Goal: Task Accomplishment & Management: Use online tool/utility

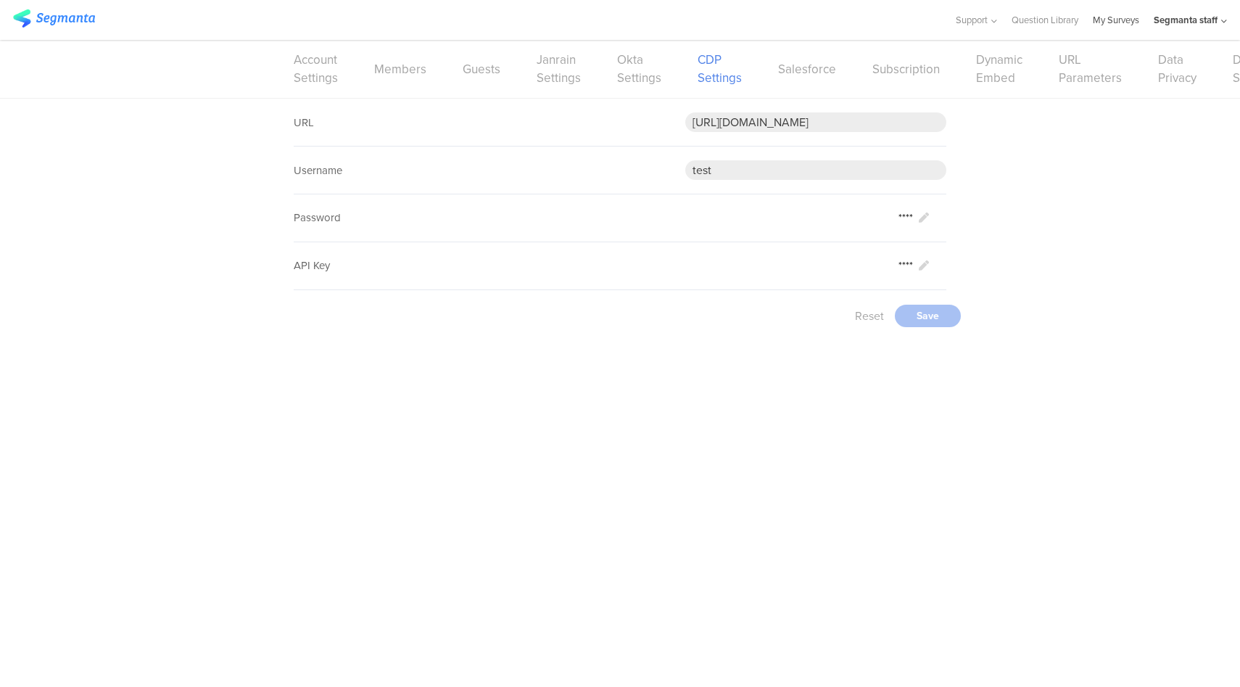
click at [1110, 16] on link "My Surveys" at bounding box center [1116, 20] width 46 height 40
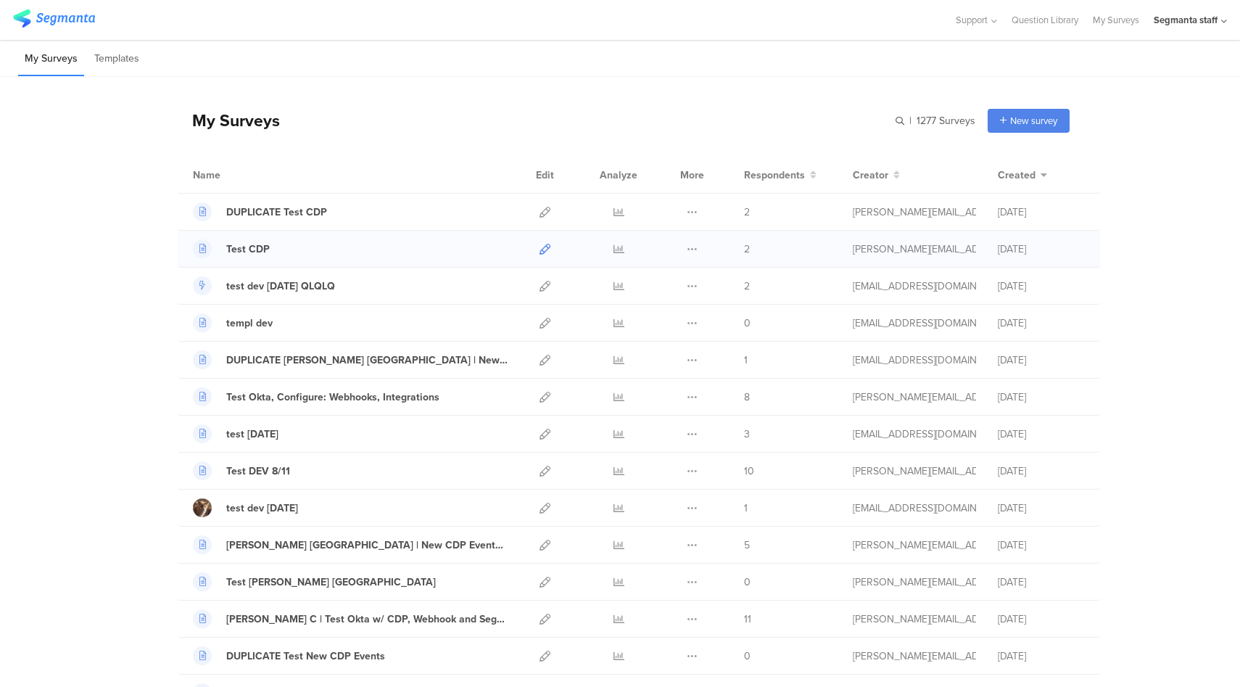
click at [540, 245] on icon at bounding box center [545, 249] width 11 height 11
click at [614, 212] on icon at bounding box center [619, 212] width 11 height 11
click at [868, 115] on input "text" at bounding box center [873, 121] width 203 height 24
type input "okta"
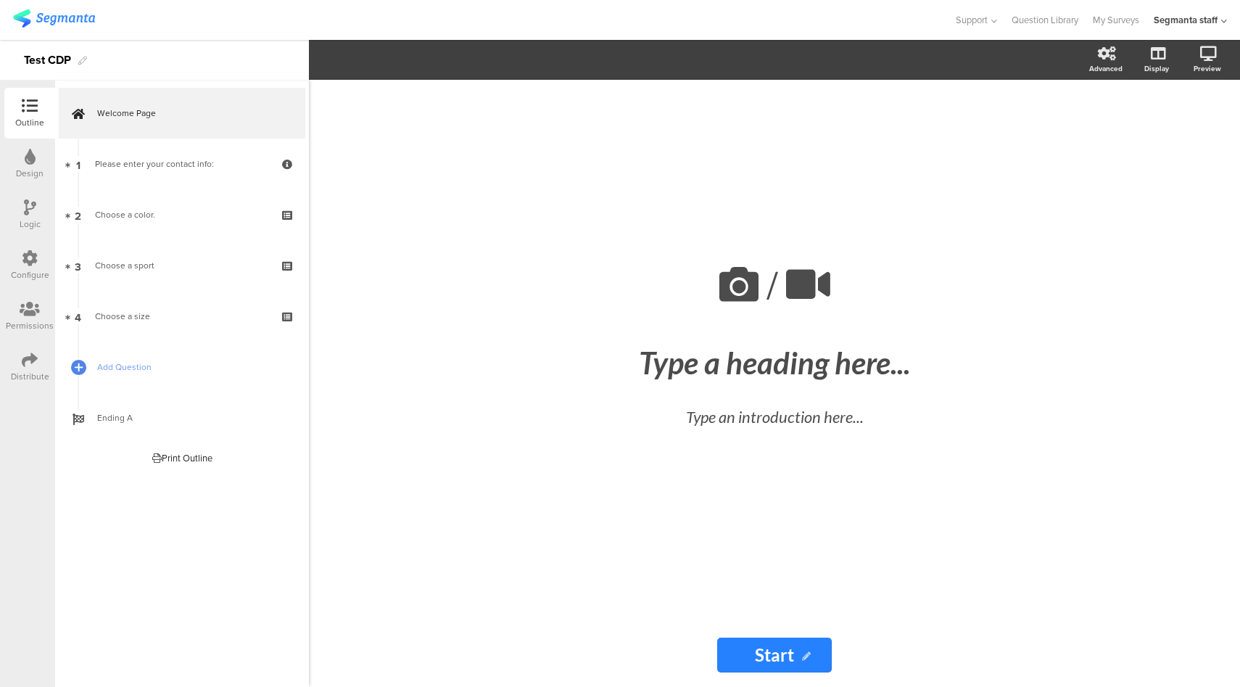
click at [30, 265] on icon at bounding box center [30, 258] width 16 height 16
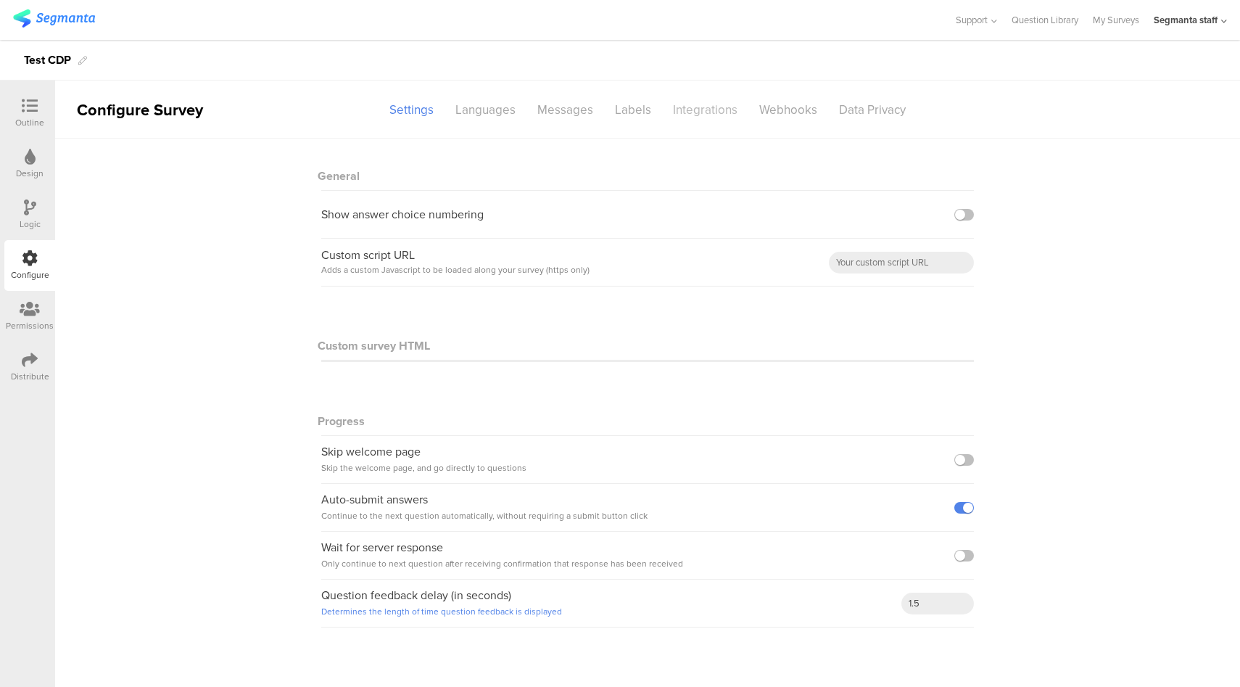
click at [734, 108] on div "Integrations" at bounding box center [705, 109] width 86 height 25
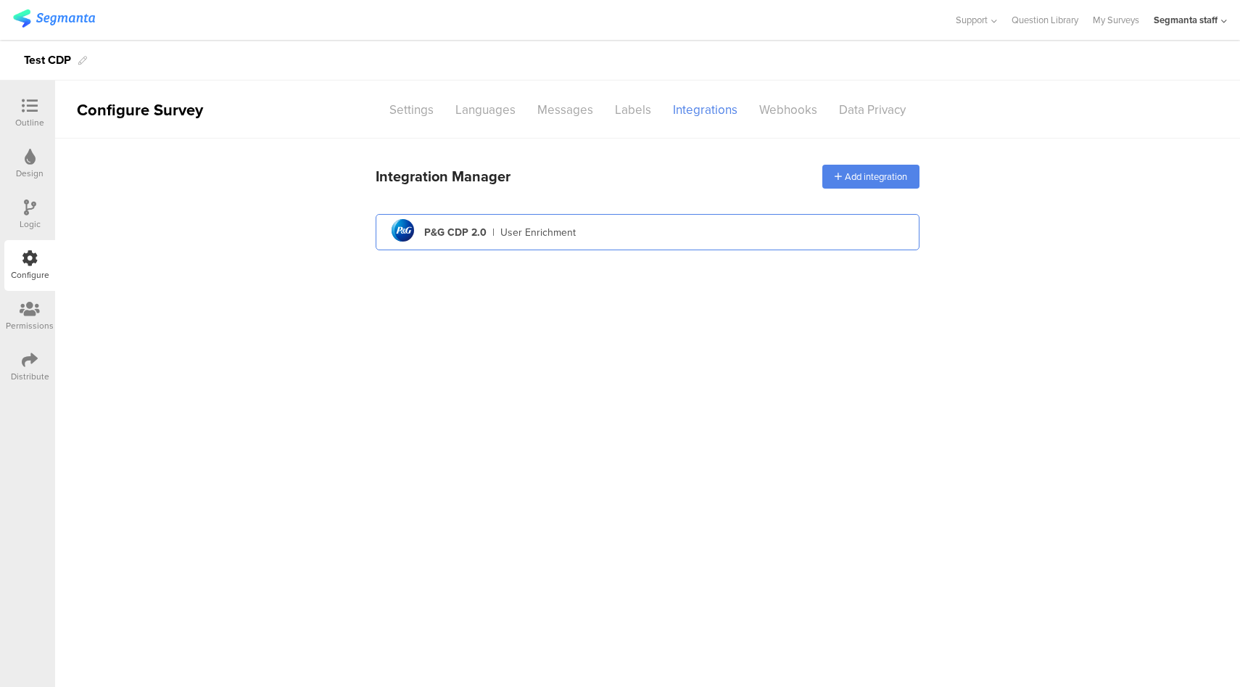
click at [666, 235] on div "pg logo P&G CDP 2.0 | User Enrichment" at bounding box center [647, 233] width 521 height 36
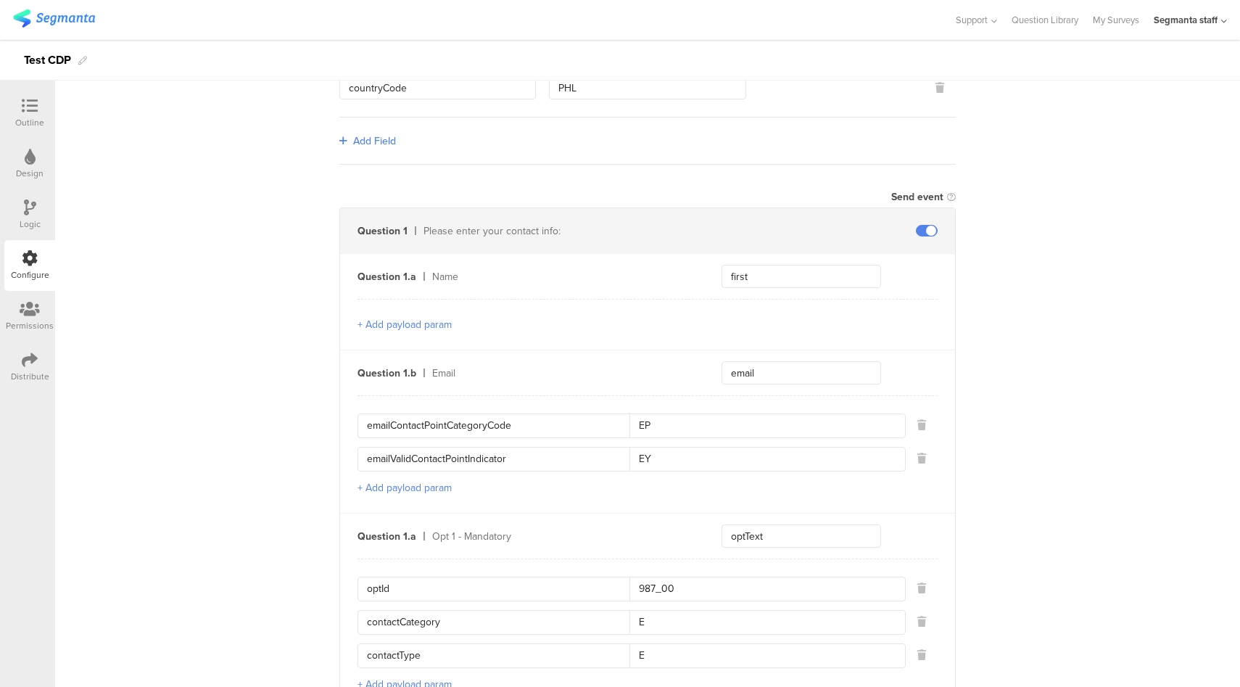
scroll to position [359, 0]
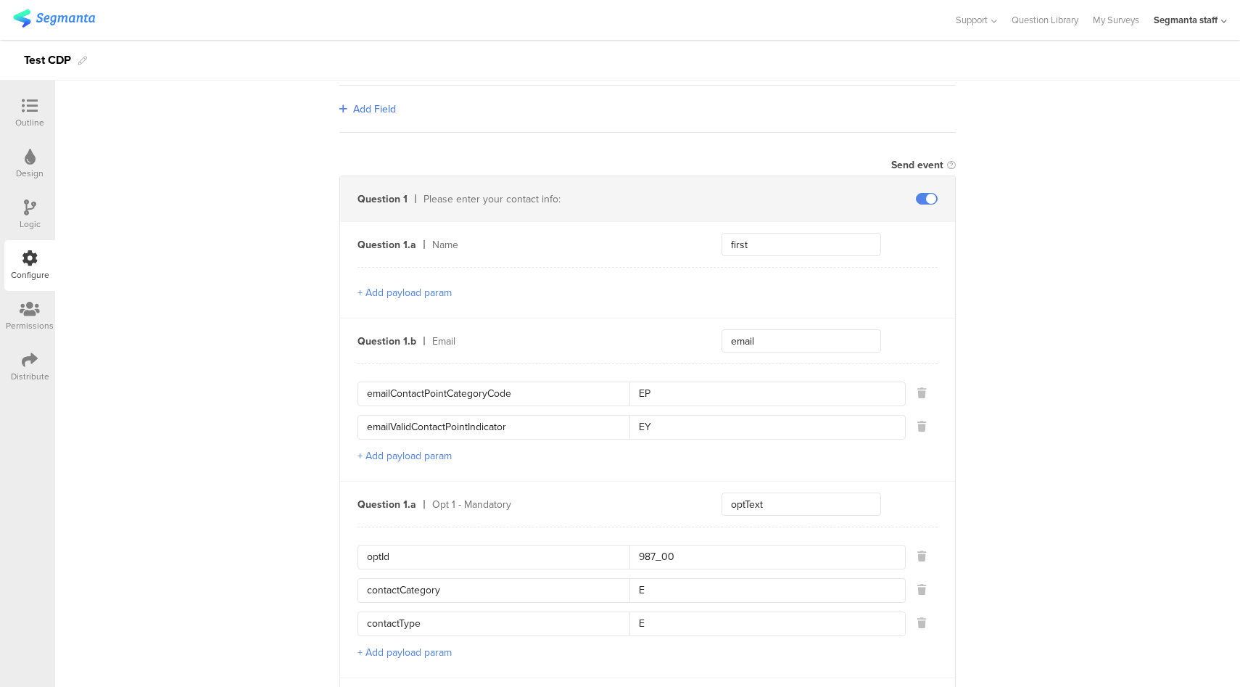
click at [30, 355] on icon at bounding box center [30, 360] width 16 height 16
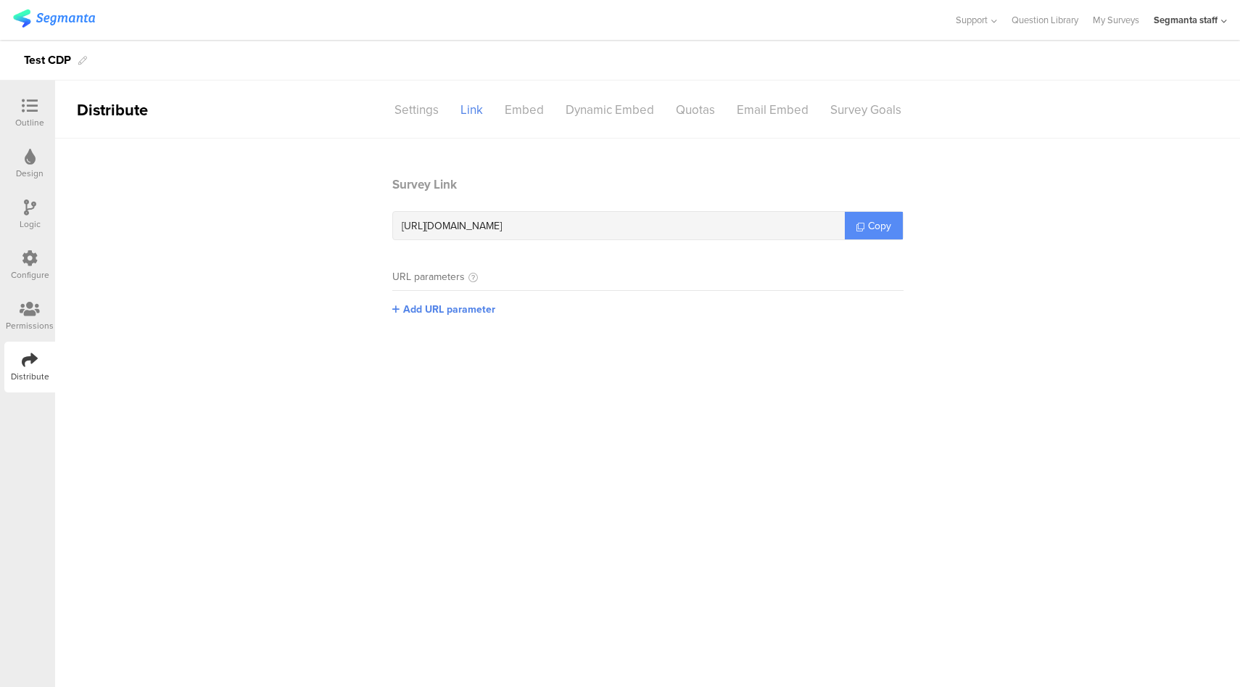
click at [885, 225] on span "Copy" at bounding box center [879, 225] width 23 height 15
click at [15, 271] on div "Configure" at bounding box center [30, 274] width 38 height 13
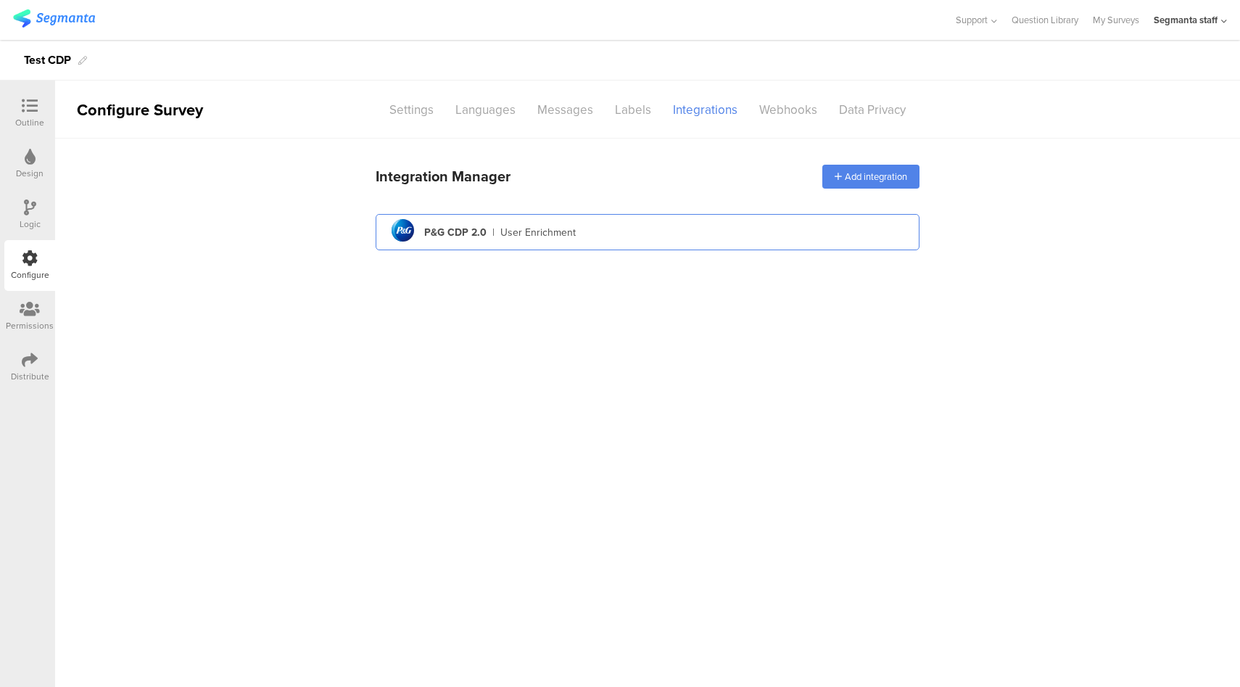
click at [691, 225] on div "pg logo P&G CDP 2.0 | User Enrichment" at bounding box center [647, 233] width 521 height 36
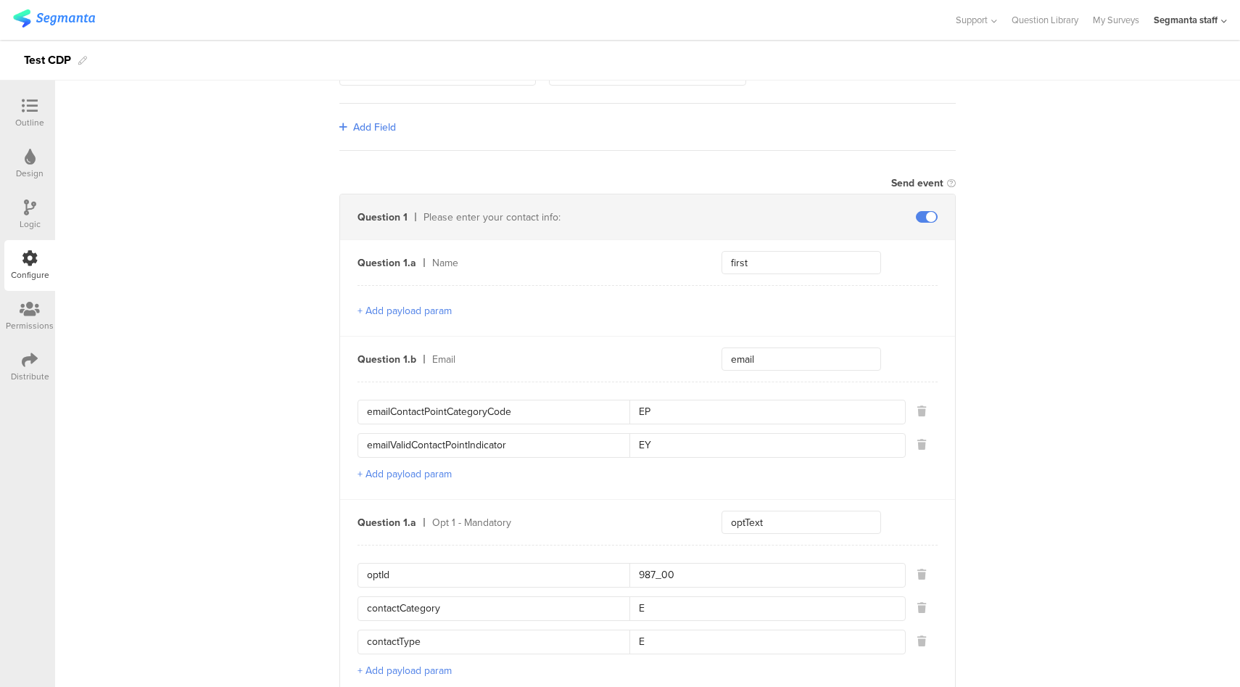
scroll to position [344, 0]
click at [917, 437] on icon at bounding box center [921, 441] width 9 height 10
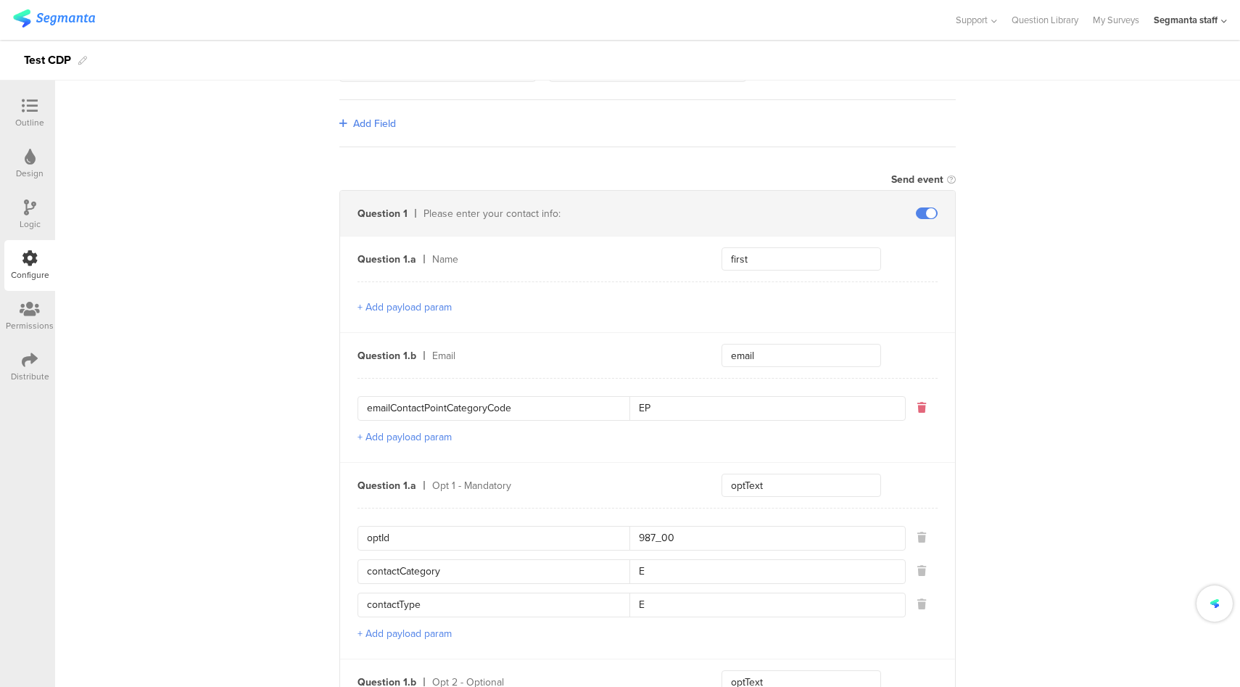
click at [919, 405] on icon at bounding box center [921, 407] width 9 height 10
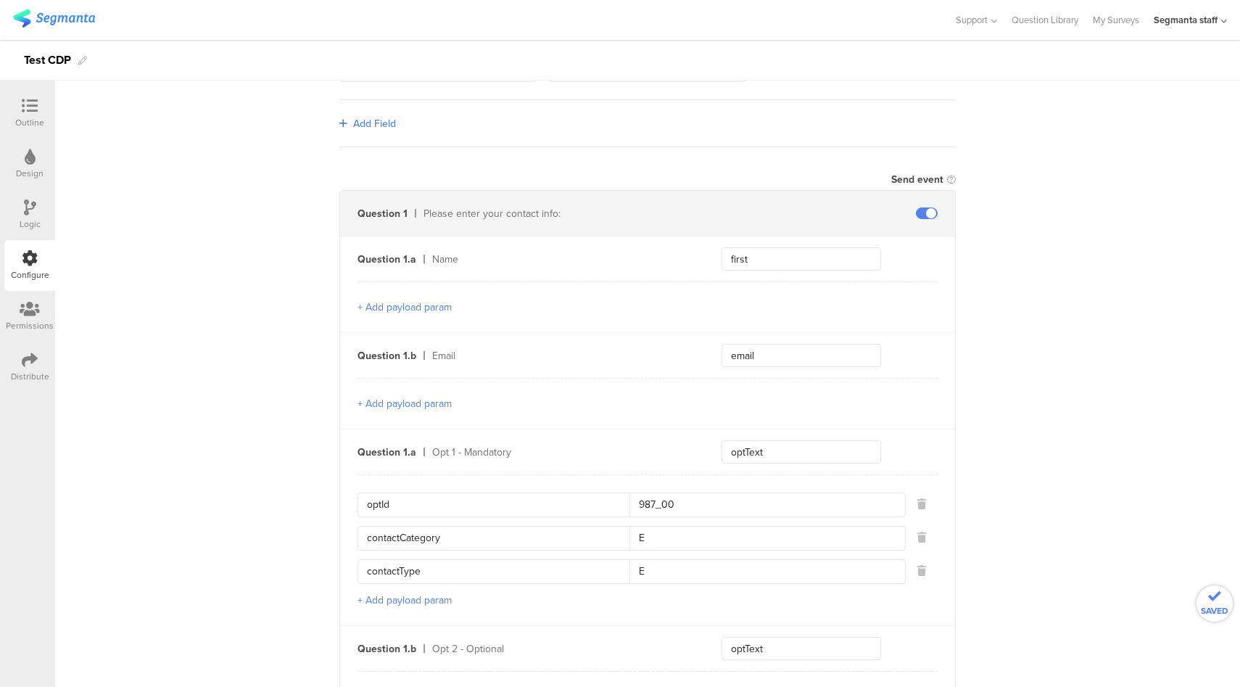
click at [390, 403] on button "+ Add payload param" at bounding box center [405, 403] width 94 height 15
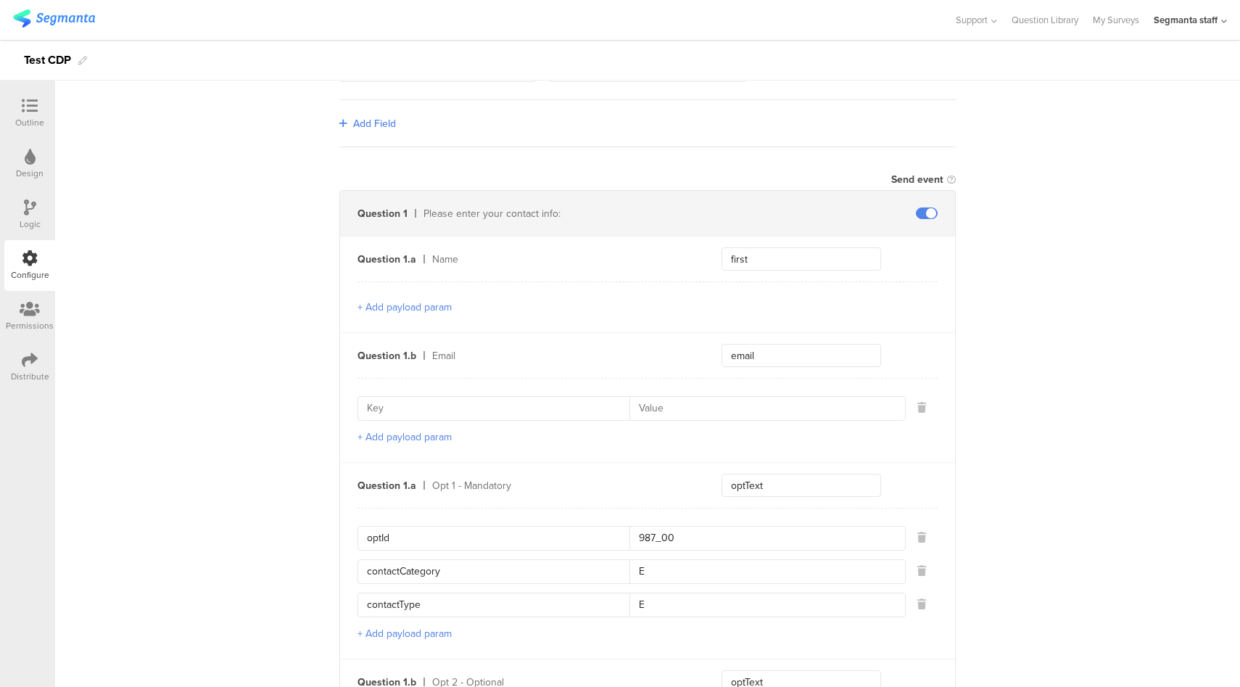
click at [410, 432] on button "+ Add payload param" at bounding box center [405, 436] width 94 height 15
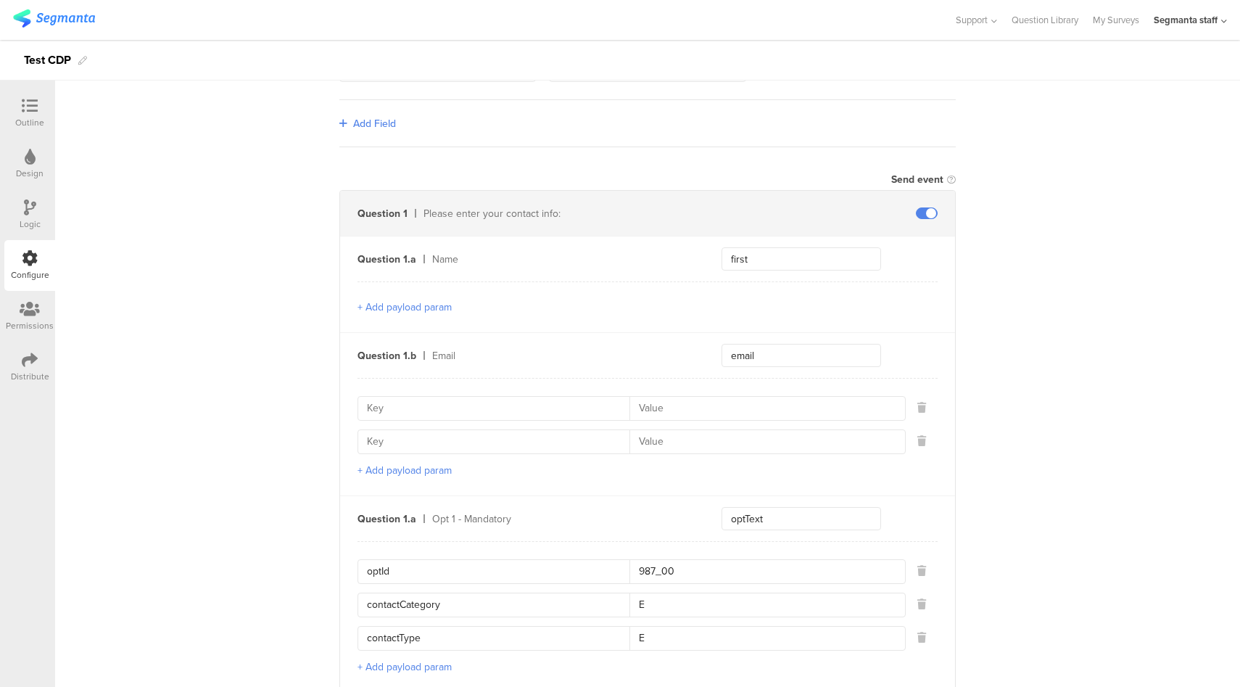
click at [528, 413] on input at bounding box center [498, 408] width 263 height 23
paste input "emailContactPointCategoryCode"
type input "emailContactPointCategoryCode"
click at [524, 434] on input at bounding box center [498, 441] width 263 height 23
paste input "emailContactPointCategoryCode"
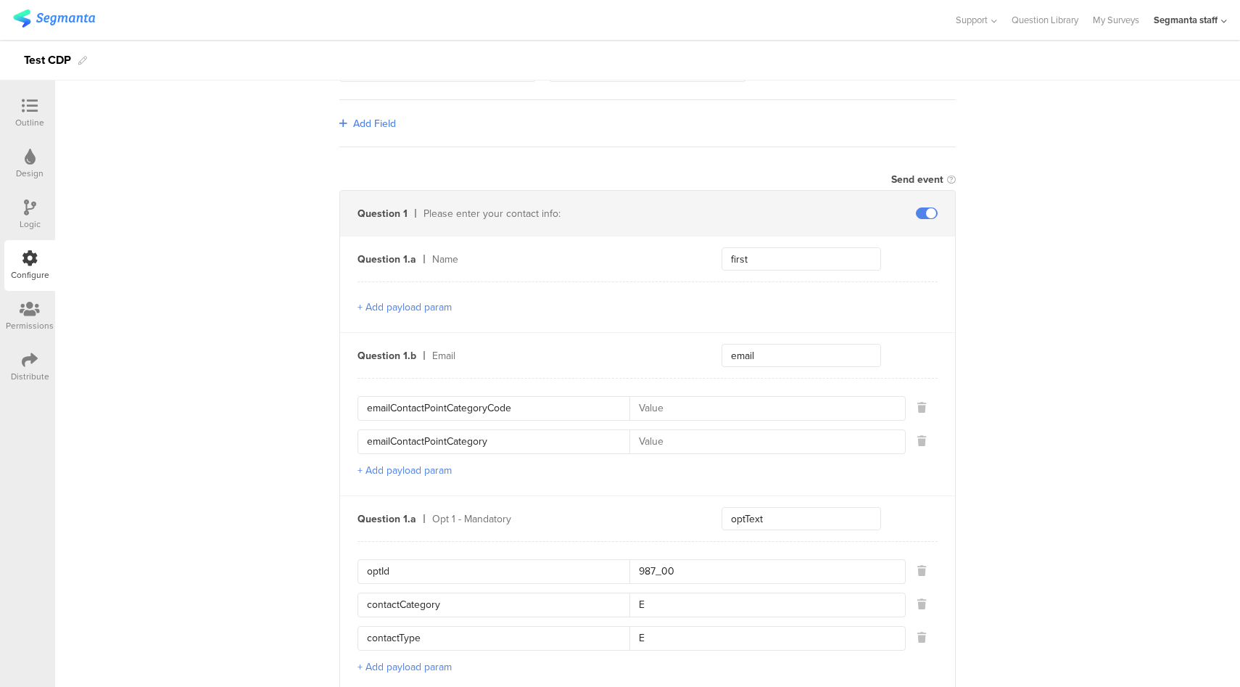
click at [459, 440] on input "emailContactPointCategory" at bounding box center [498, 441] width 263 height 23
click at [488, 453] on div "emailContactPointCategoryCode emailContactPointCategory + Add payload param" at bounding box center [648, 436] width 580 height 117
click at [439, 436] on input "emailContactPointCategory" at bounding box center [498, 441] width 263 height 23
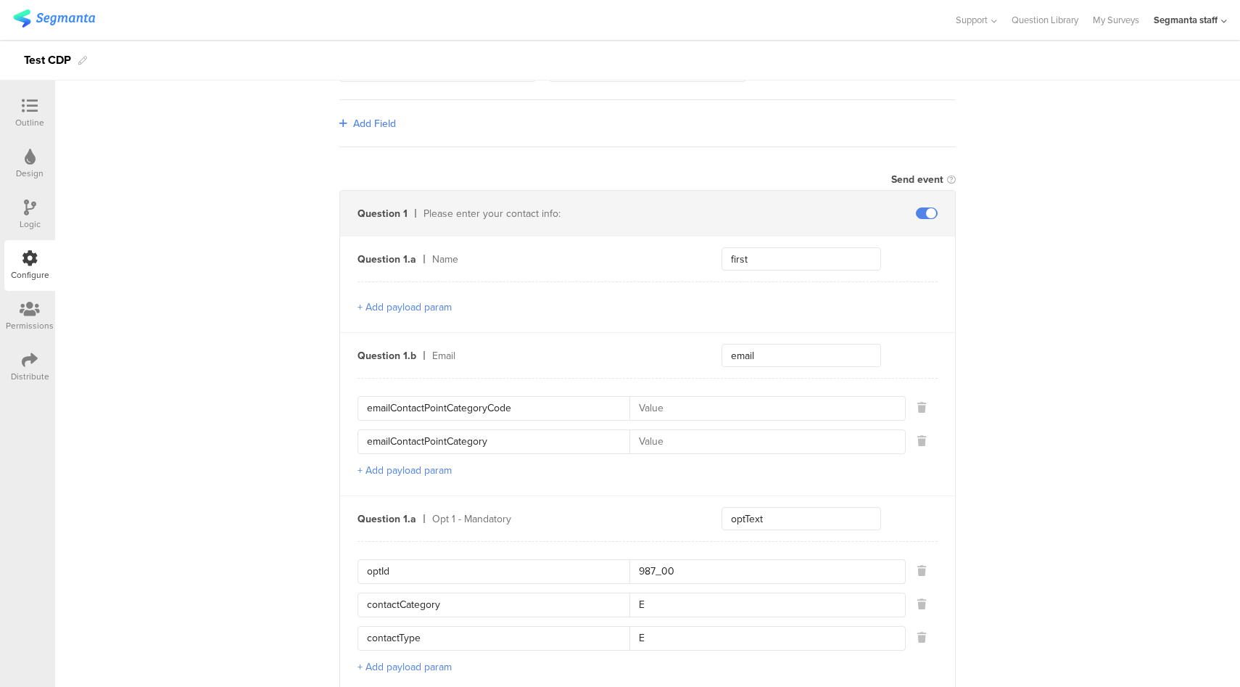
click at [439, 436] on input "emailContactPointCategory" at bounding box center [498, 441] width 263 height 23
paste input "ValidContactPointIndicator"
type input "emailValidContactPointIndicator"
click at [732, 403] on input at bounding box center [762, 408] width 267 height 23
type input "Ep"
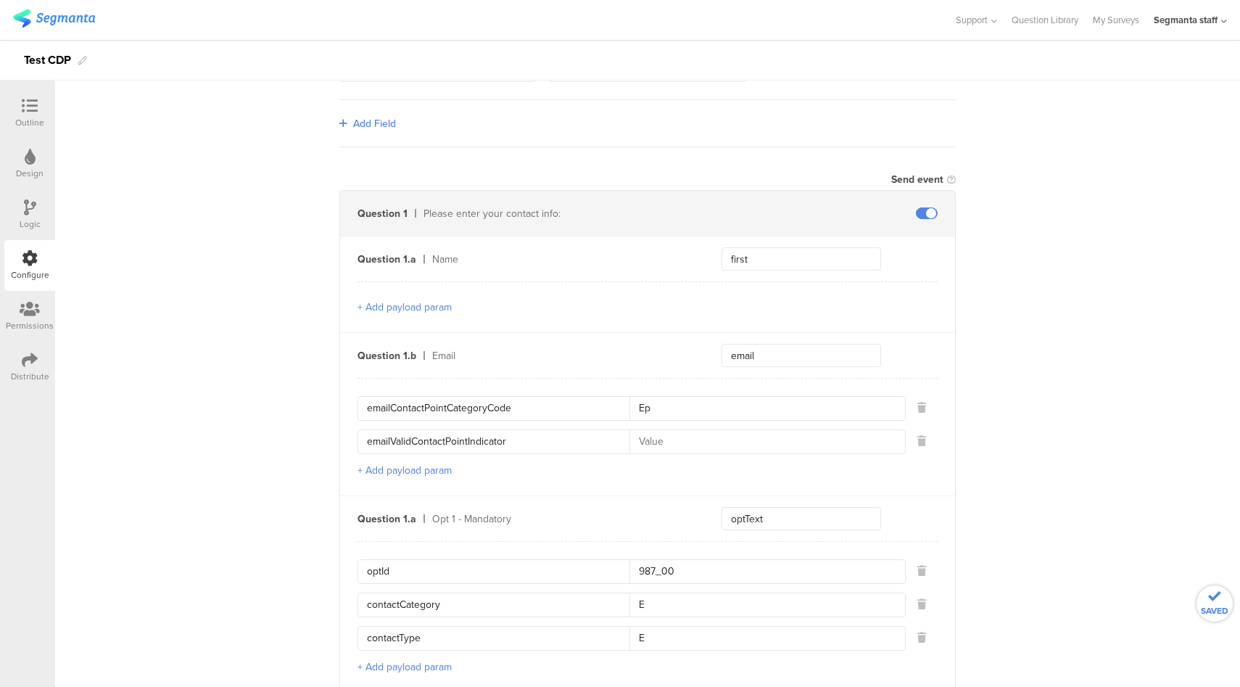
click at [734, 402] on input "Ep" at bounding box center [762, 408] width 267 height 23
type input "EP"
type input "EY"
click at [22, 344] on div "Distribute" at bounding box center [29, 367] width 51 height 51
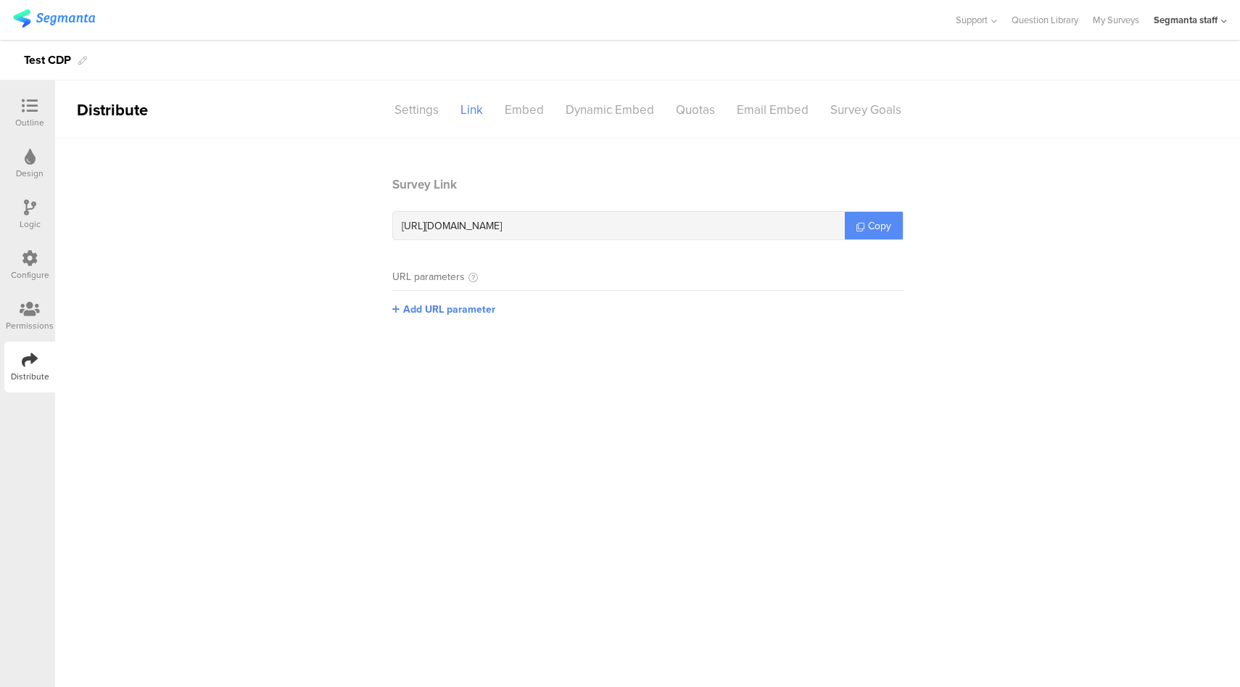
click at [859, 212] on link "Copy" at bounding box center [874, 226] width 58 height 28
click at [31, 260] on icon at bounding box center [30, 258] width 16 height 16
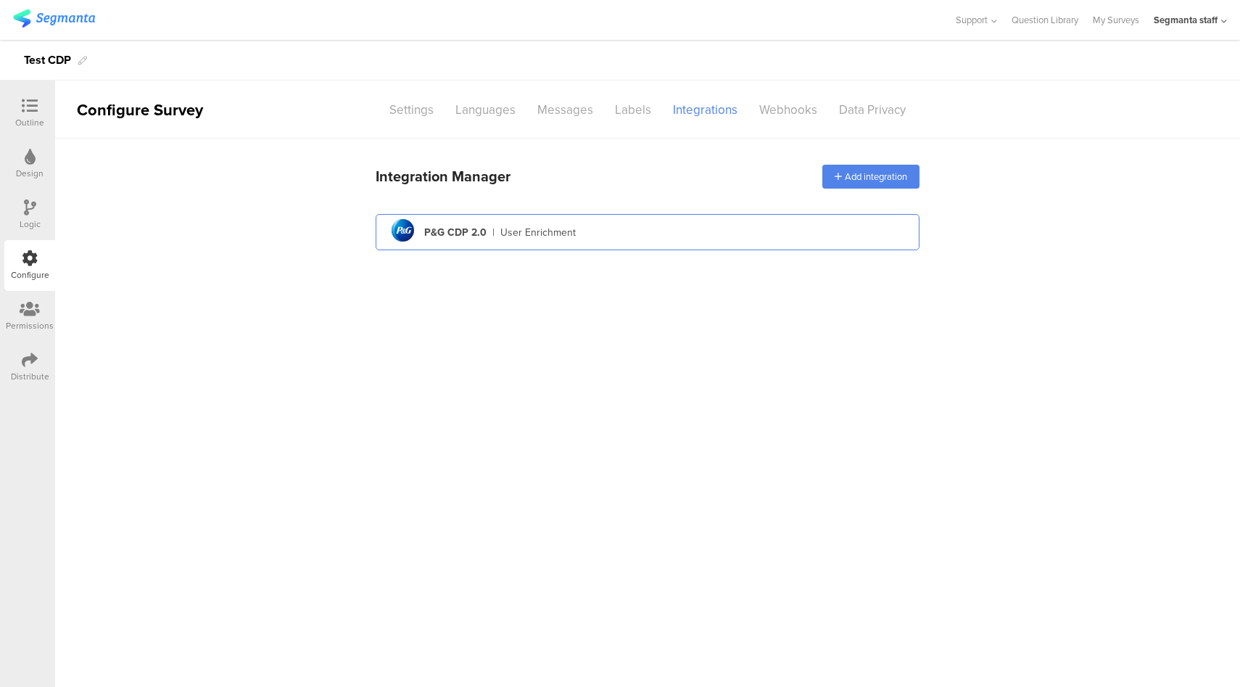
click at [605, 233] on div "pg logo P&G CDP 2.0 | User Enrichment" at bounding box center [647, 233] width 521 height 36
click at [623, 243] on div "pg logo P&G CDP 2.0 | User Enrichment" at bounding box center [647, 233] width 521 height 36
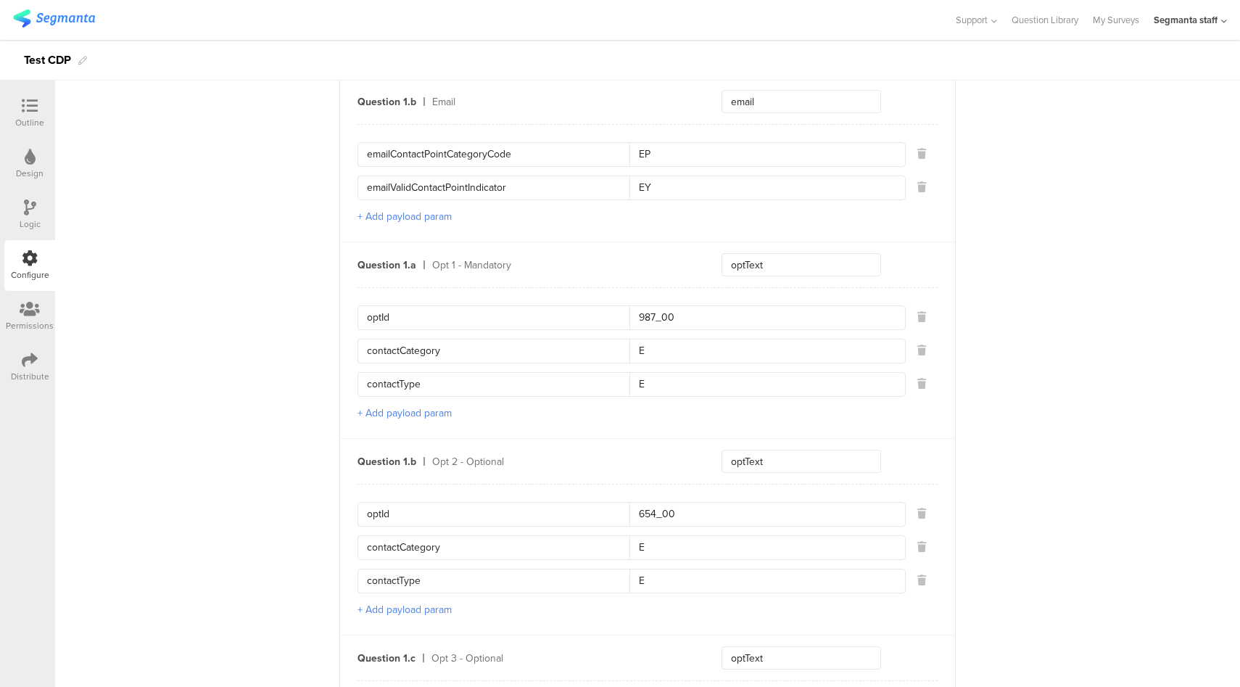
scroll to position [589, 0]
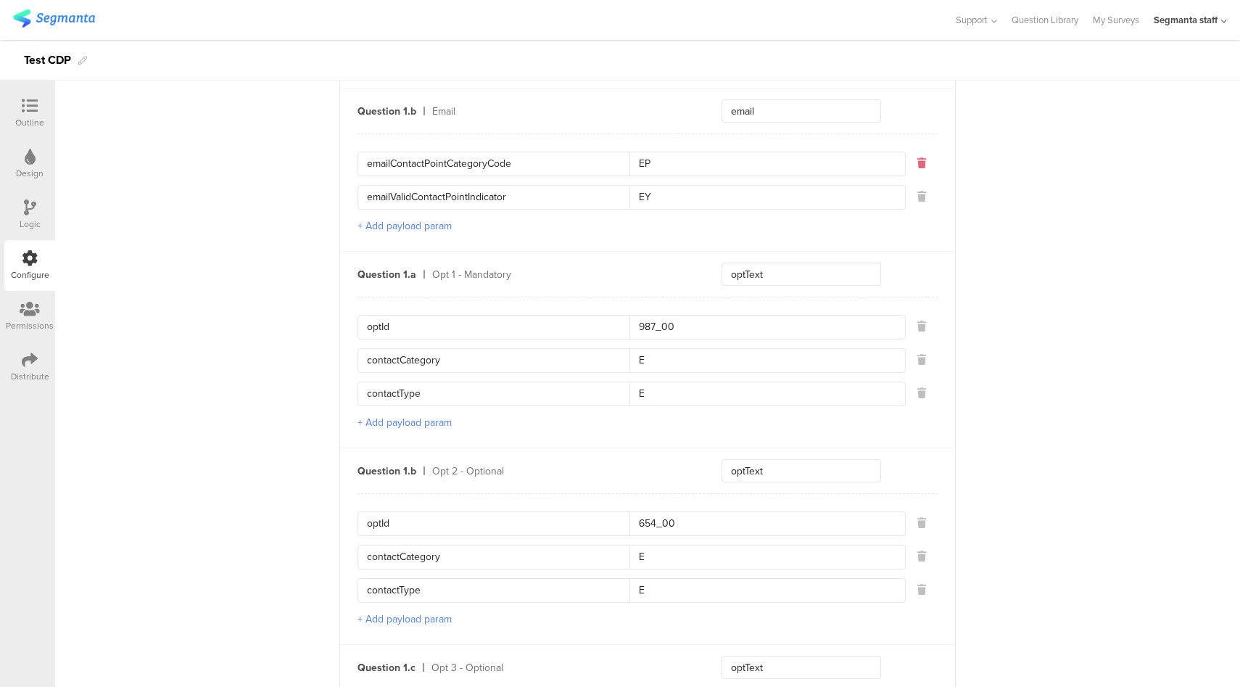
click at [918, 158] on icon at bounding box center [921, 163] width 9 height 10
type input "emailValidContactPointIndicator"
type input "EY"
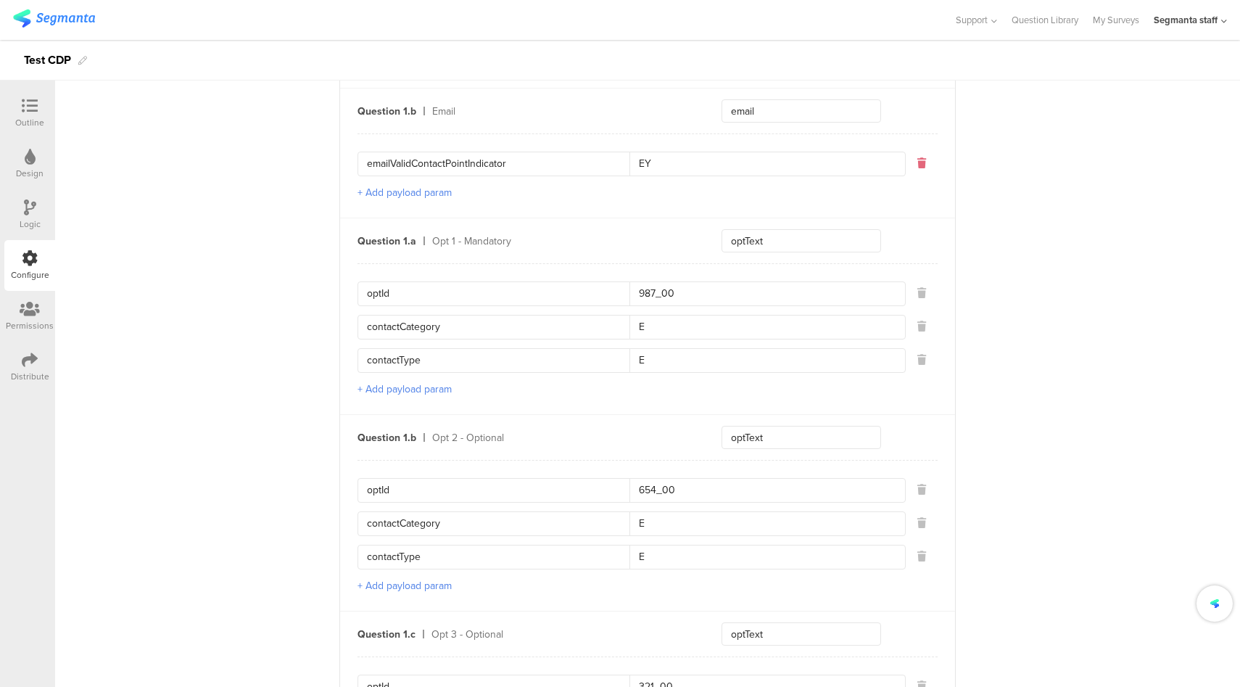
click at [917, 158] on icon at bounding box center [921, 163] width 9 height 10
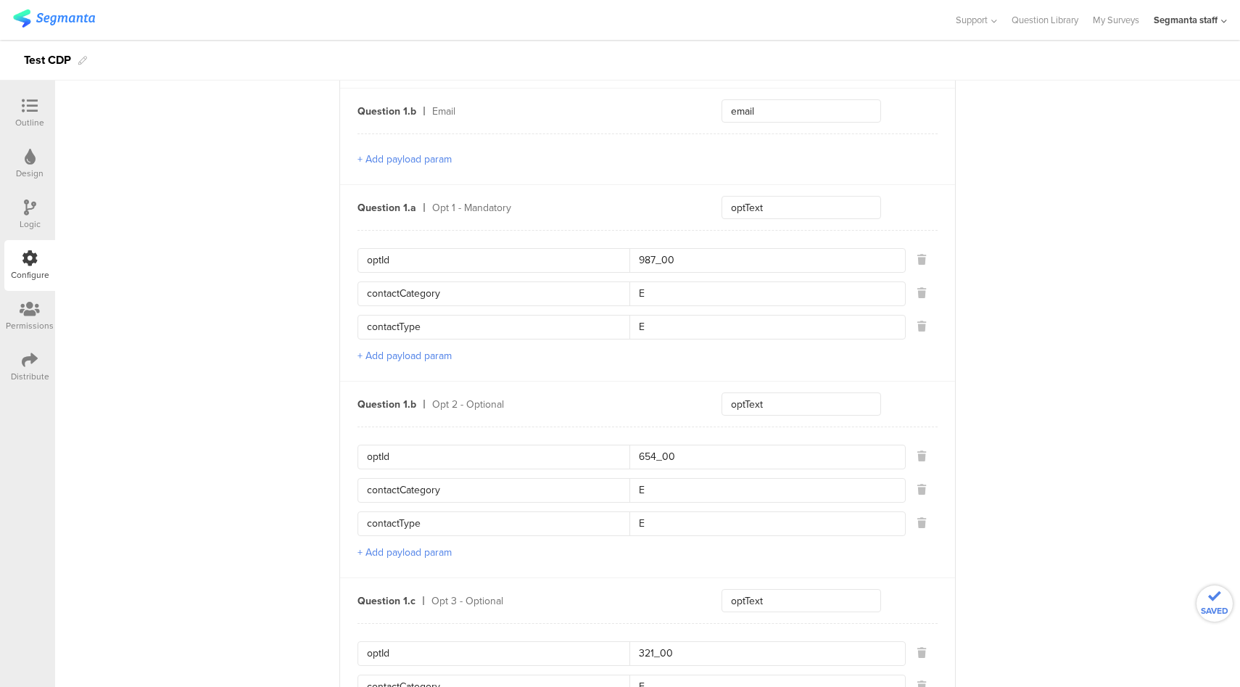
click at [1168, 263] on div "Send data at the end Static traits Key sourceId Value 54321 Key marketingProgra…" at bounding box center [647, 441] width 1185 height 1783
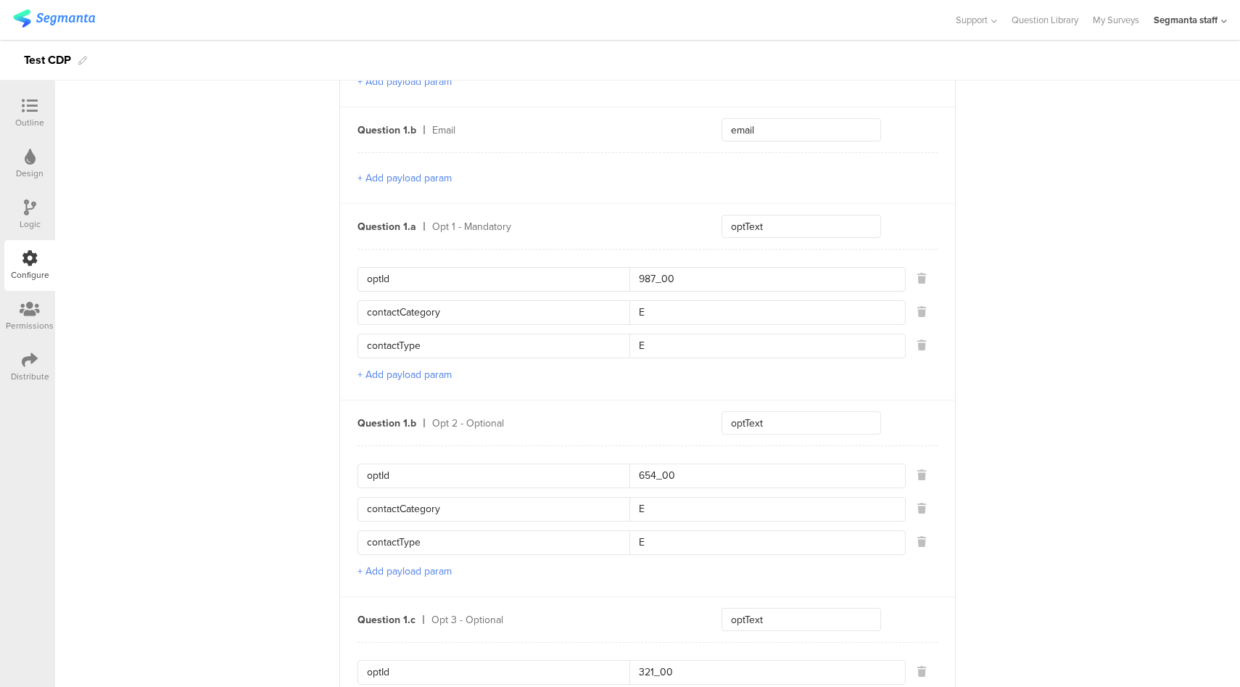
scroll to position [484, 0]
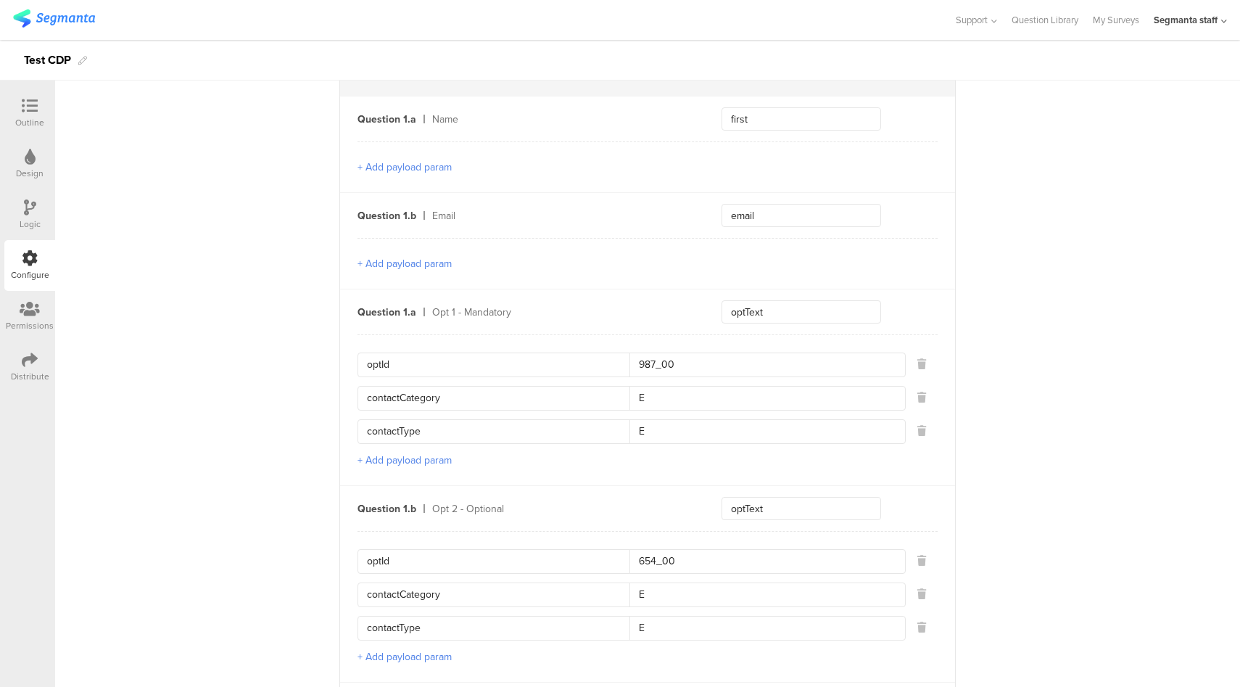
click at [393, 263] on button "+ Add payload param" at bounding box center [405, 263] width 94 height 15
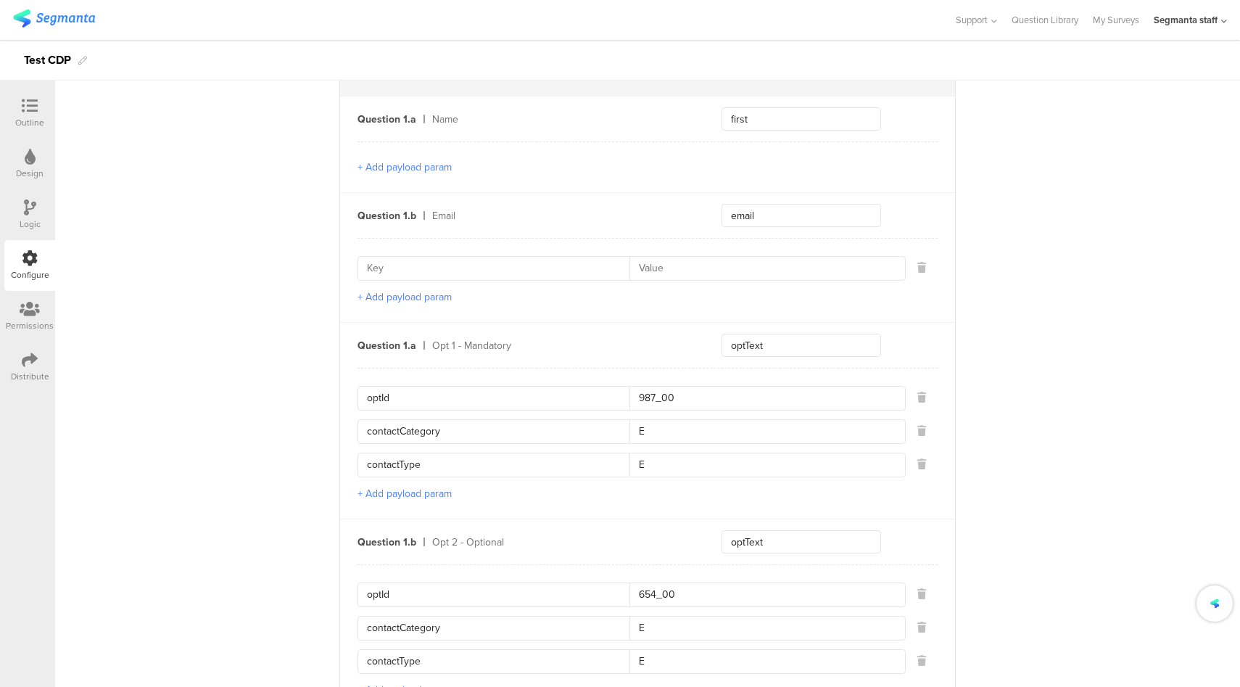
click at [414, 270] on input at bounding box center [498, 268] width 263 height 23
paste input "emailValidContactPointIndicator"
type input "emailValidContactPointIndicator"
click at [413, 295] on button "+ Add payload param" at bounding box center [405, 296] width 94 height 15
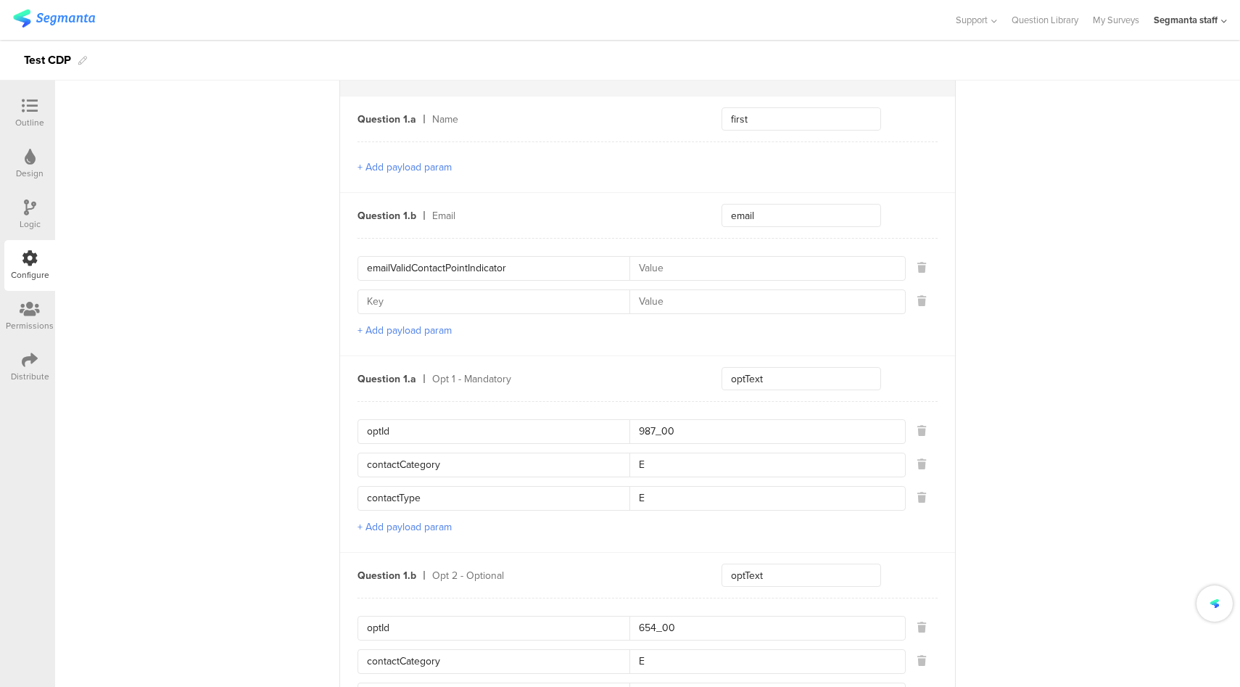
click at [424, 302] on input at bounding box center [498, 301] width 263 height 23
paste input "emailContactPointCategoryCode"
type input "emailContactPointCategoryCode"
click at [650, 263] on input at bounding box center [762, 268] width 267 height 23
type input "EY"
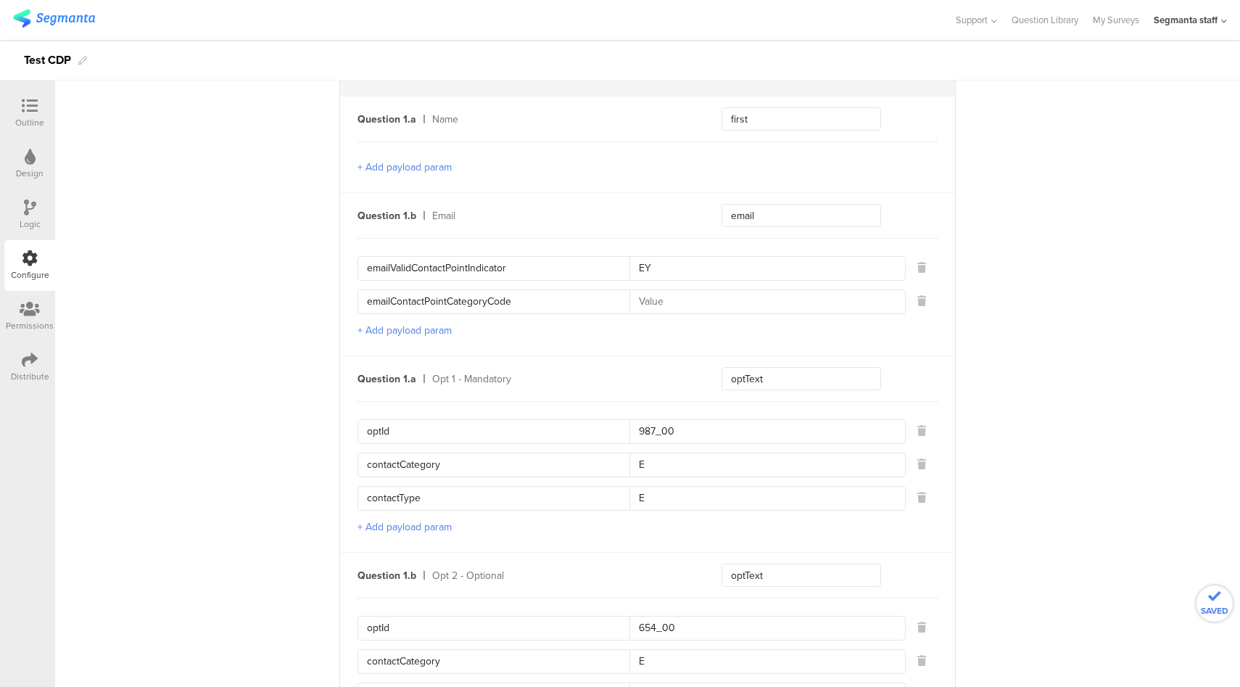
click at [661, 300] on input at bounding box center [762, 301] width 267 height 23
type input "EP"
click at [41, 363] on div "Distribute" at bounding box center [29, 367] width 51 height 51
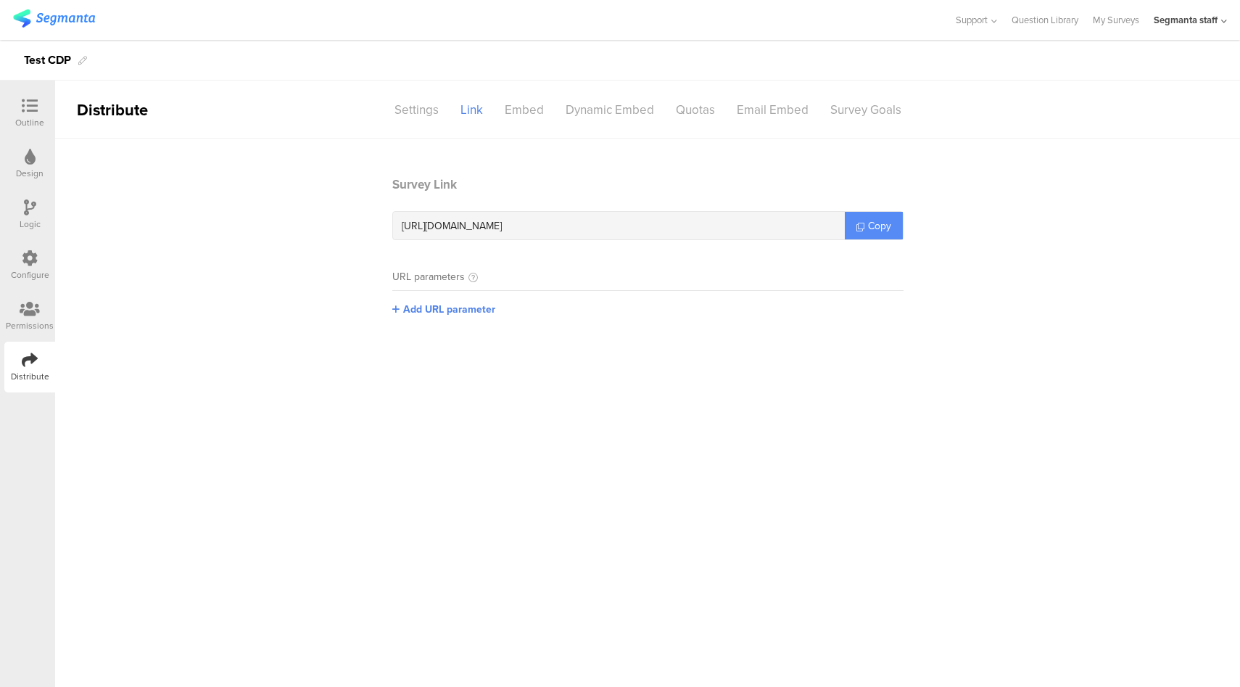
click at [883, 223] on span "Copy" at bounding box center [879, 225] width 23 height 15
click at [46, 262] on div "Configure" at bounding box center [29, 265] width 51 height 51
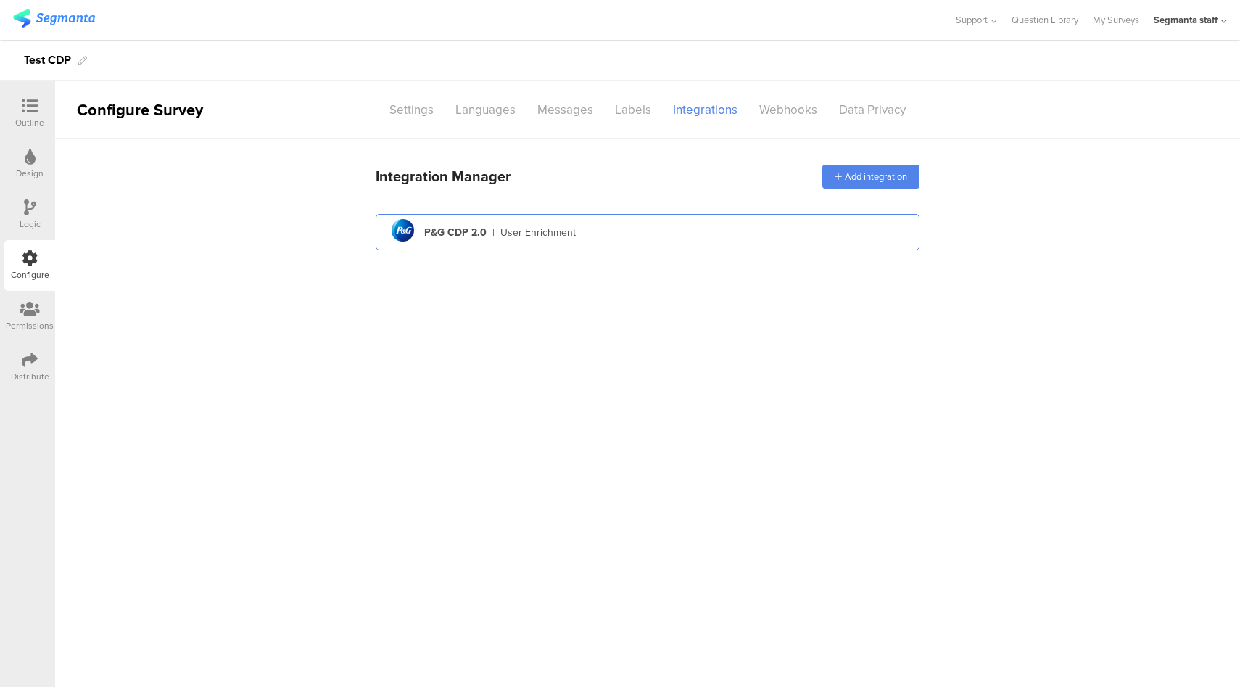
click at [750, 230] on div "pg logo P&G CDP 2.0 | User Enrichment" at bounding box center [647, 233] width 521 height 36
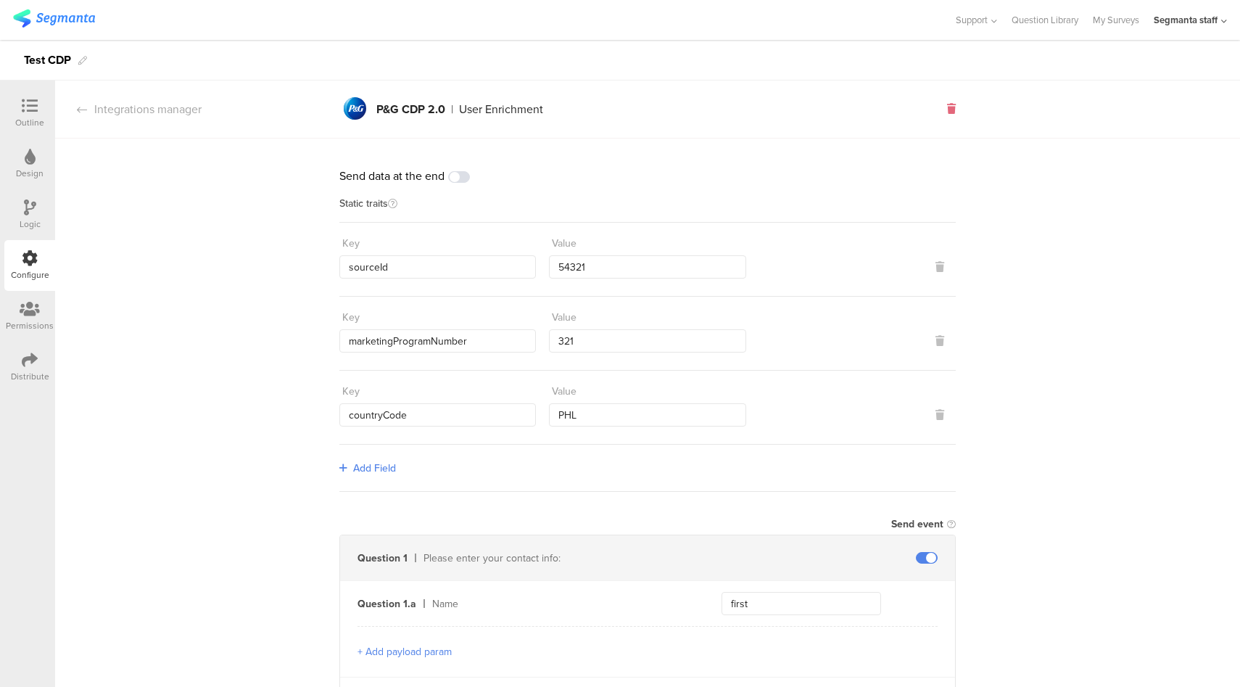
click at [947, 107] on icon at bounding box center [951, 109] width 9 height 10
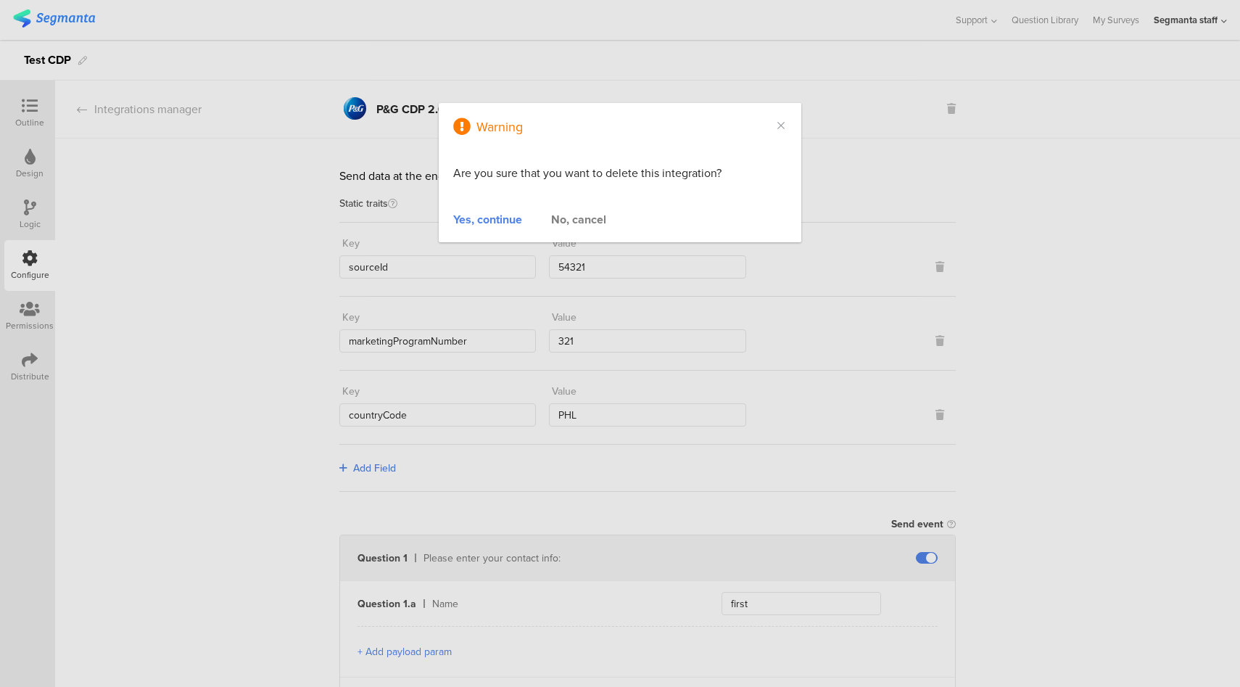
click at [473, 224] on div "Yes, continue" at bounding box center [487, 219] width 69 height 17
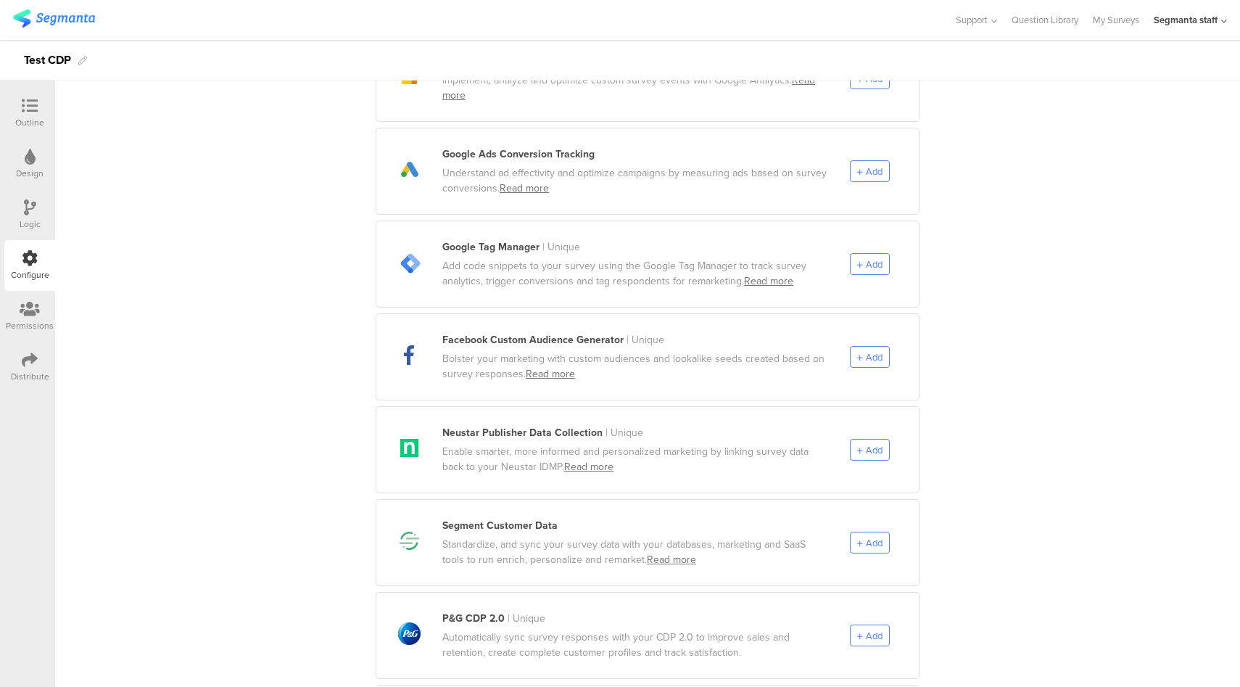
scroll to position [527, 0]
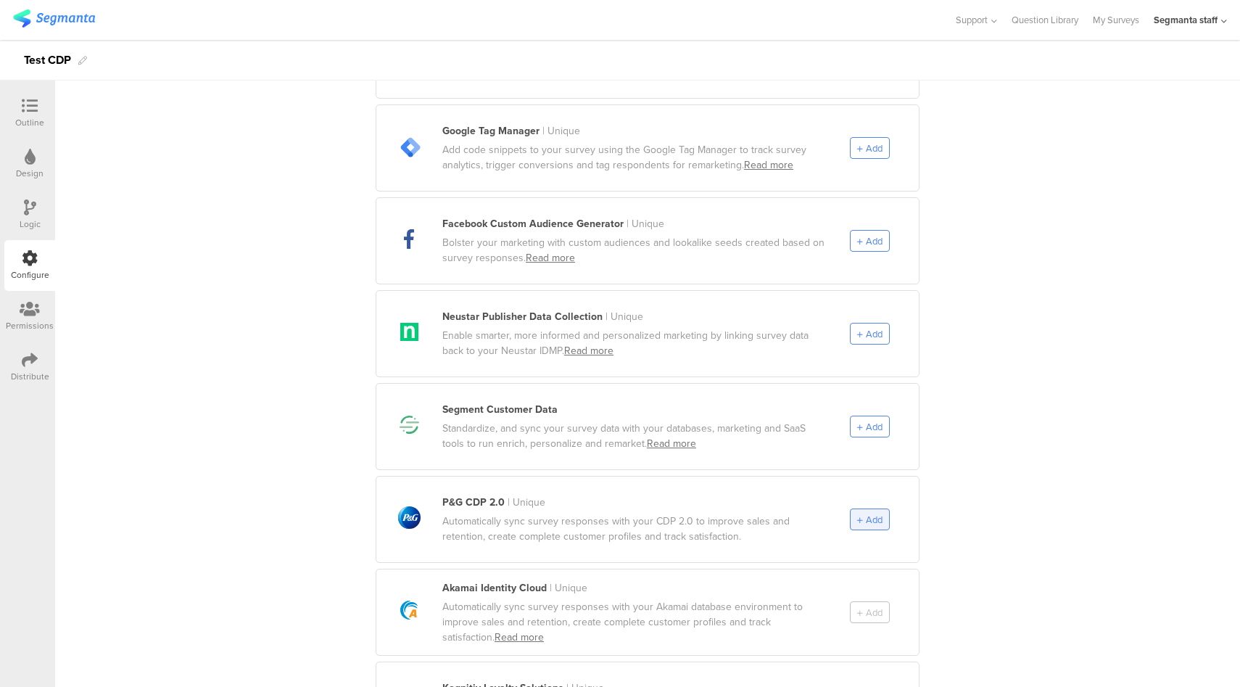
click at [857, 513] on div "Add" at bounding box center [870, 519] width 40 height 22
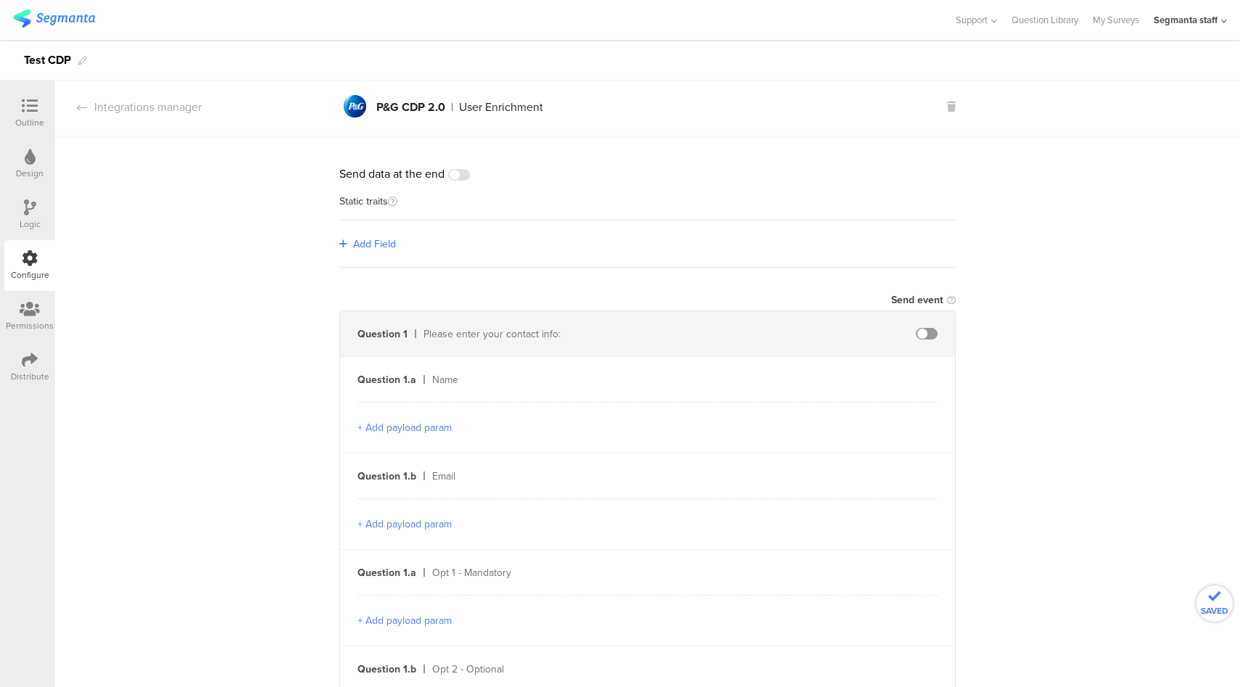
scroll to position [0, 0]
click at [381, 249] on span "Add Field" at bounding box center [374, 246] width 43 height 15
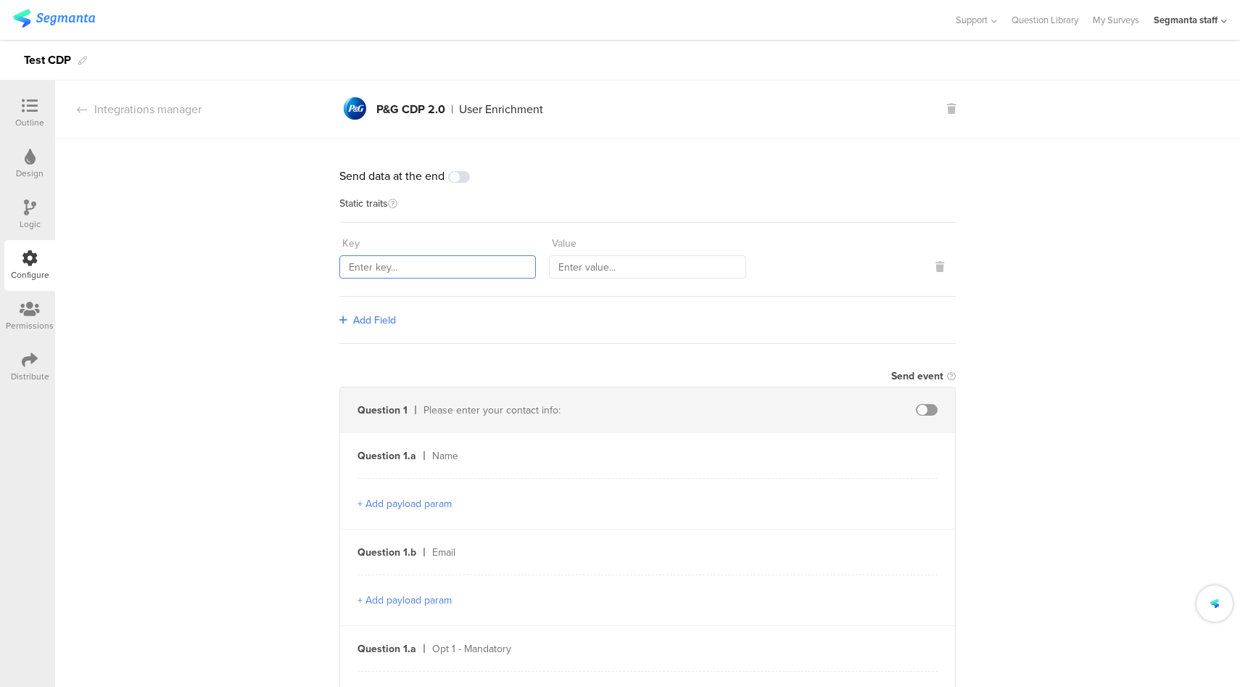
click at [434, 265] on input "text" at bounding box center [437, 266] width 197 height 23
type input "sourceId"
type input "87665"
click at [373, 316] on span "Add Field" at bounding box center [374, 320] width 43 height 15
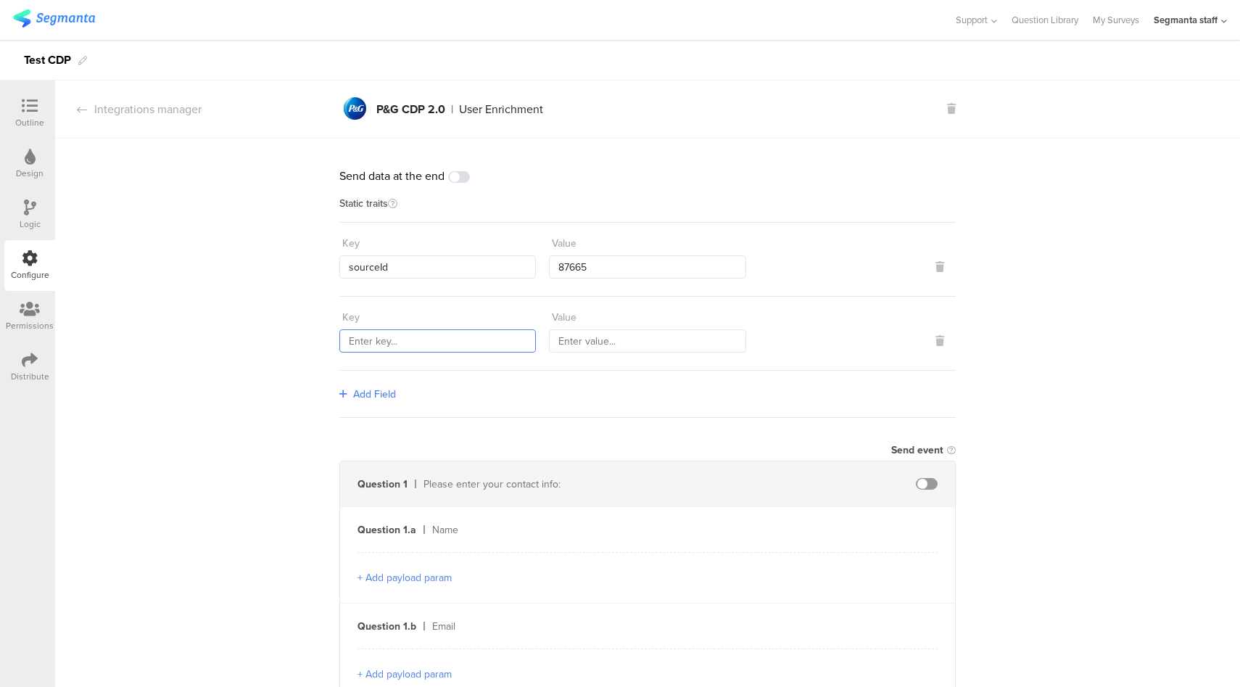
click at [385, 348] on input "text" at bounding box center [437, 340] width 197 height 23
type input "countryCode"
type input "PHL"
click at [357, 395] on span "Add Field" at bounding box center [374, 394] width 43 height 15
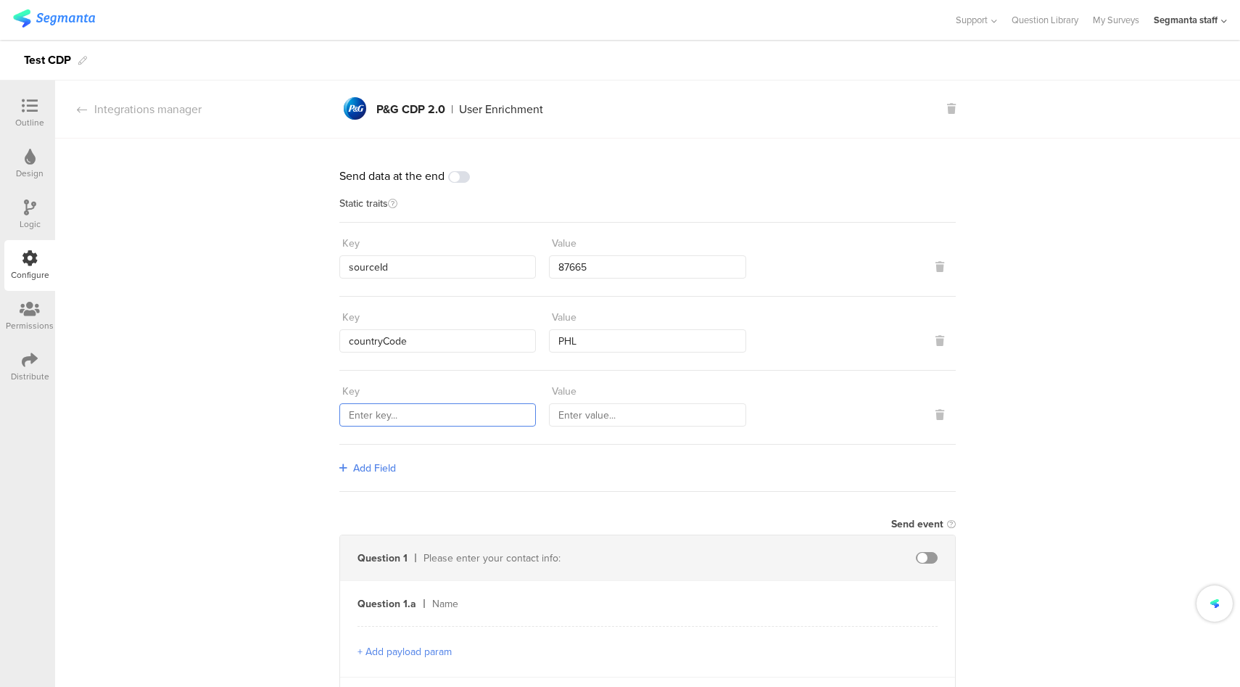
click at [403, 410] on input "text" at bounding box center [437, 414] width 197 height 23
type input "marketingProgramNumber"
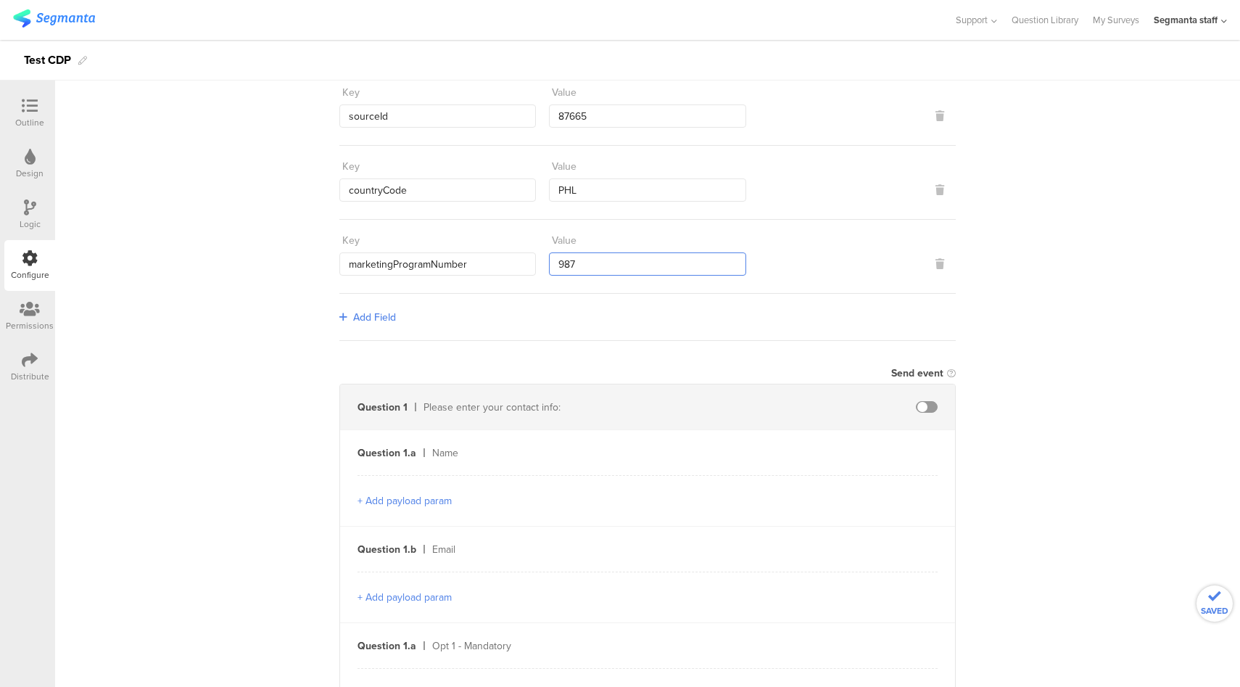
scroll to position [257, 0]
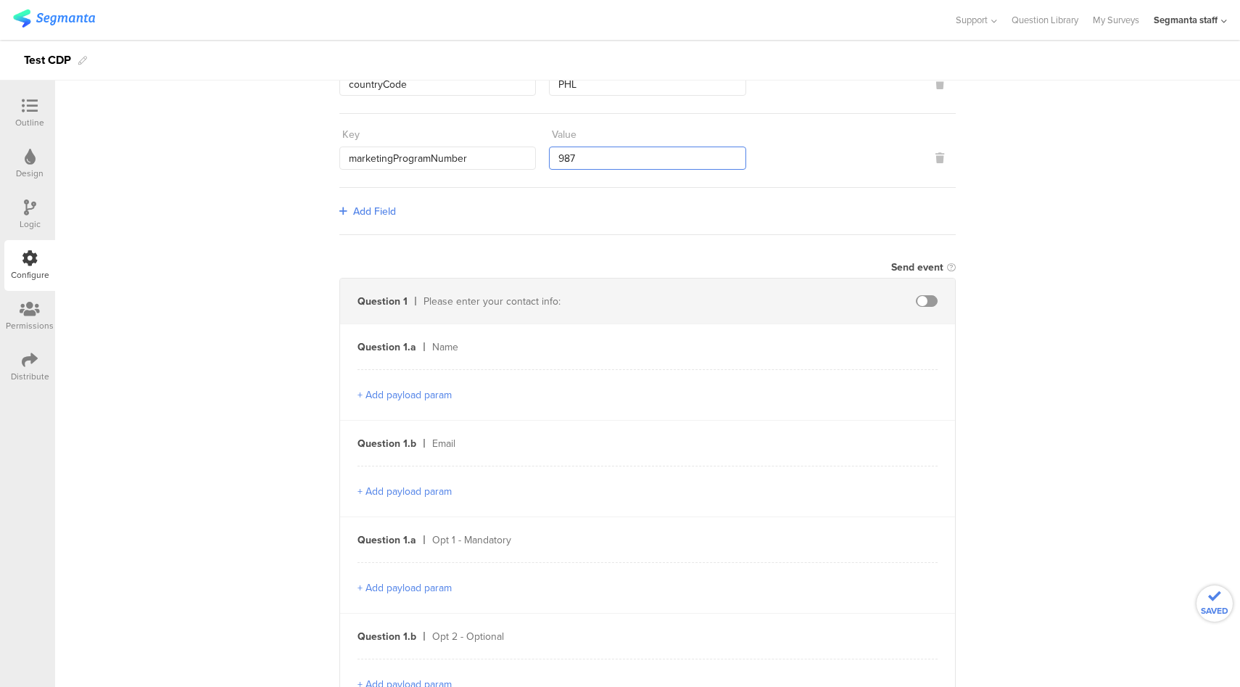
type input "987"
click at [925, 297] on span at bounding box center [927, 301] width 22 height 12
click at [761, 350] on input "text" at bounding box center [802, 346] width 160 height 23
type input "firstName"
click at [698, 405] on div "+ Add payload param" at bounding box center [648, 394] width 580 height 51
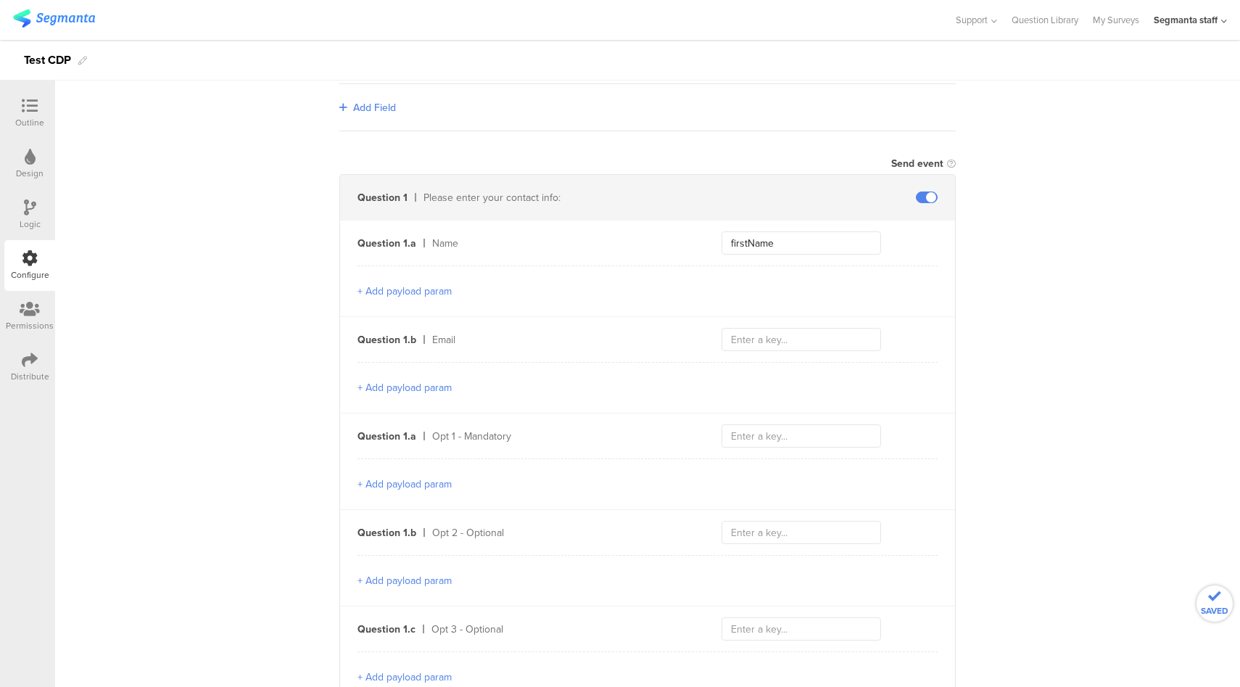
scroll to position [498, 0]
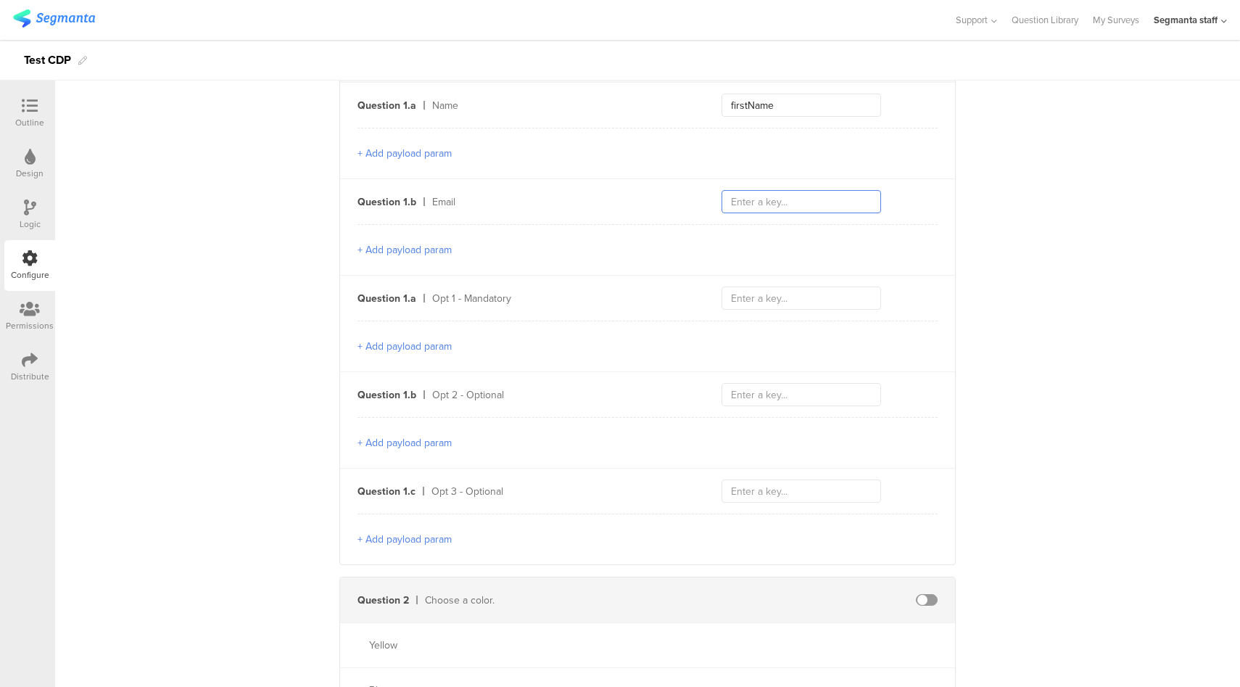
click at [767, 199] on input "text" at bounding box center [802, 201] width 160 height 23
type input "email"
click at [429, 246] on button "+ Add payload param" at bounding box center [405, 249] width 94 height 15
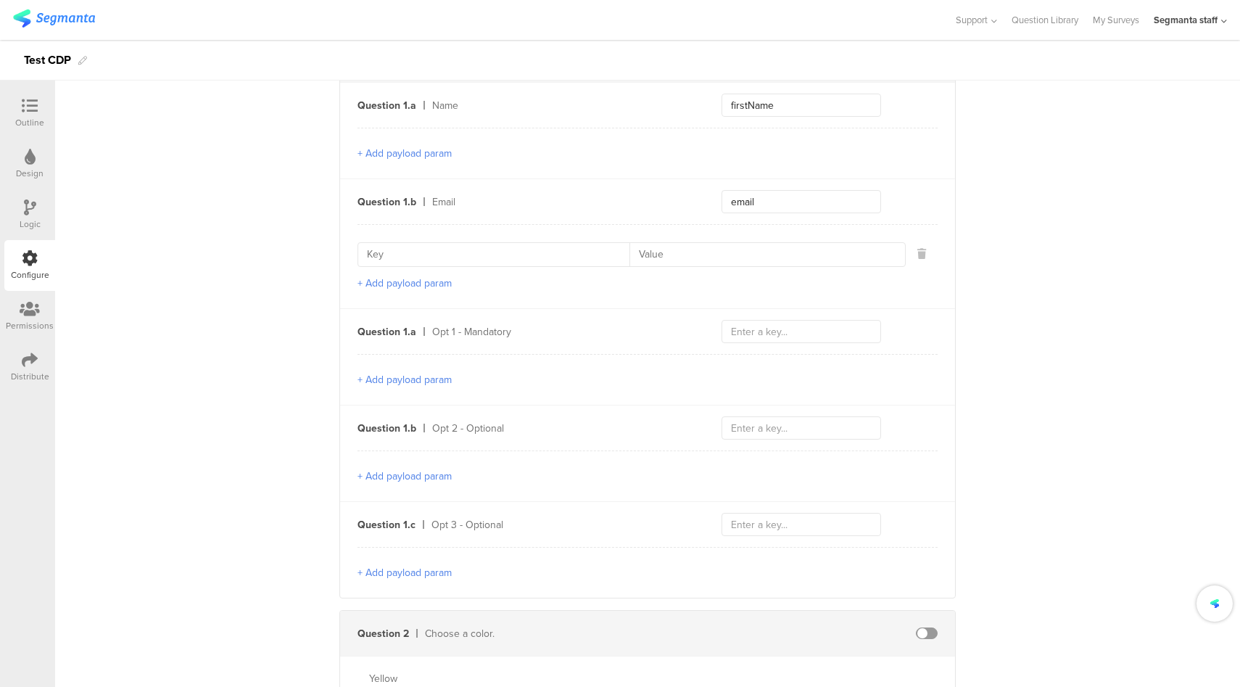
click at [458, 254] on input at bounding box center [498, 254] width 263 height 23
type input "e"
paste input "emailContactPointCategoryCode"
type input "emailContactPointCategoryCode"
click at [421, 278] on button "+ Add payload param" at bounding box center [405, 283] width 94 height 15
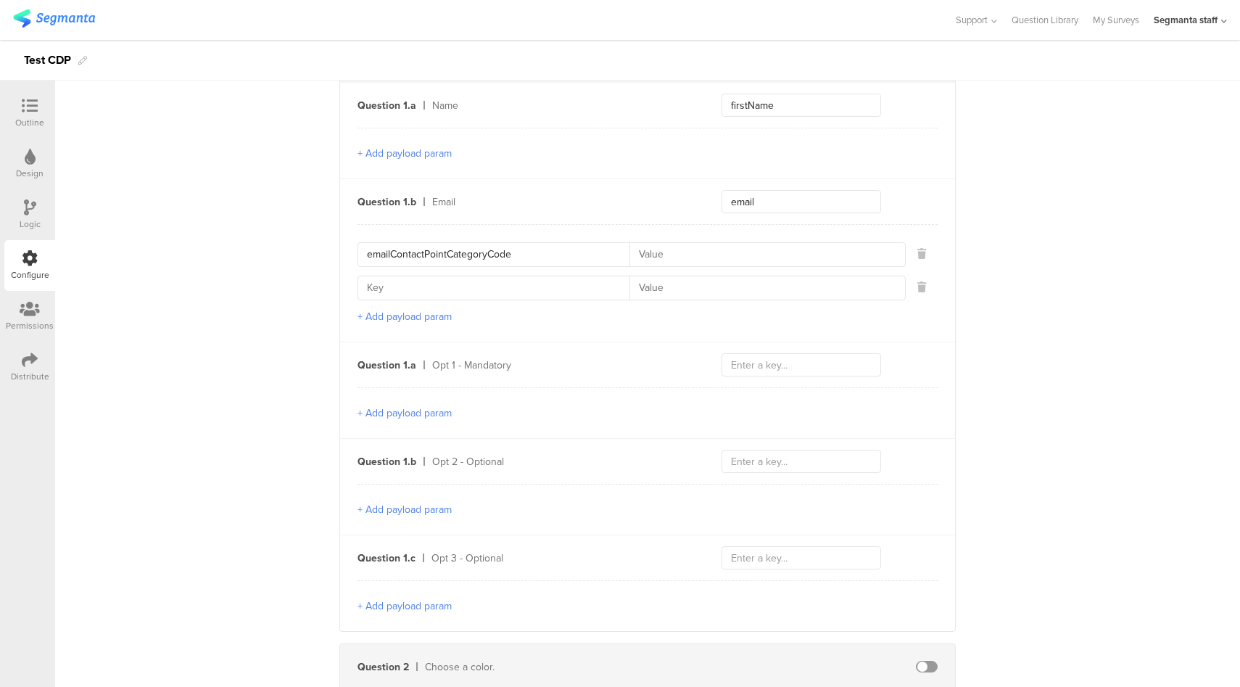
click at [478, 284] on input at bounding box center [498, 287] width 263 height 23
paste input "emailValidContactPointIndicator"
type input "emailValidContactPointIndicator"
click at [697, 256] on input at bounding box center [762, 254] width 267 height 23
type input "EP"
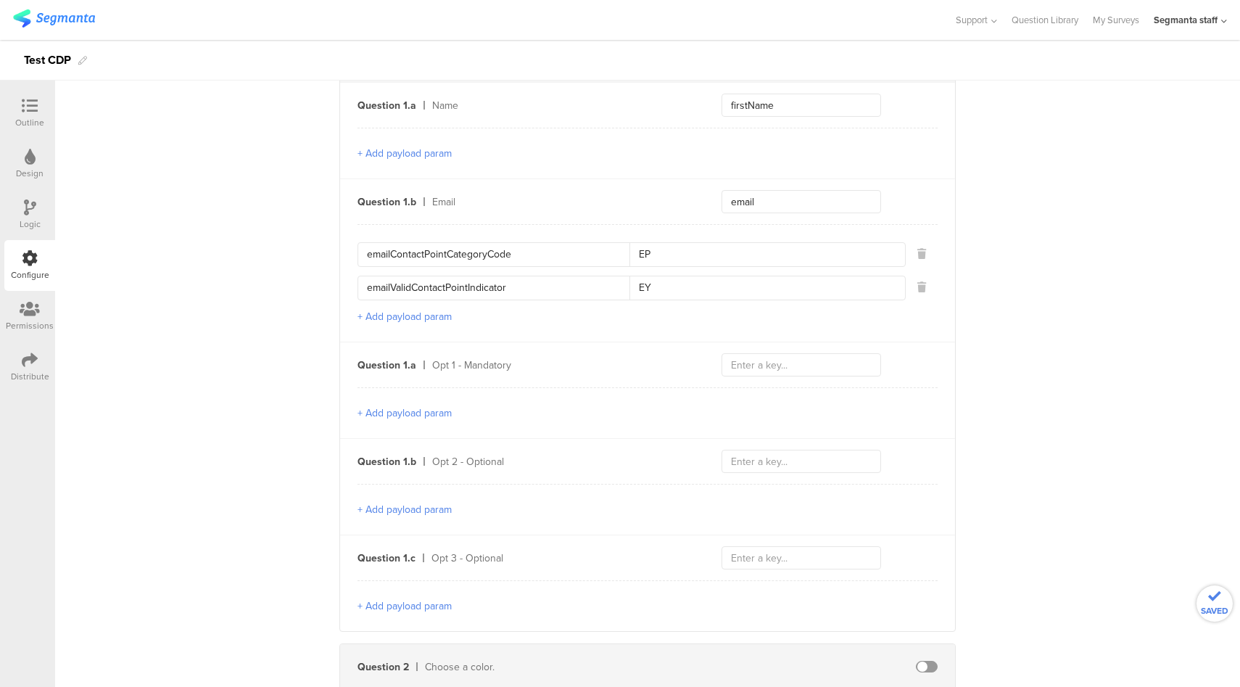
type input "EY"
click at [845, 358] on input "text" at bounding box center [802, 364] width 160 height 23
type input "optText"
click at [419, 405] on button "+ Add payload param" at bounding box center [405, 412] width 94 height 15
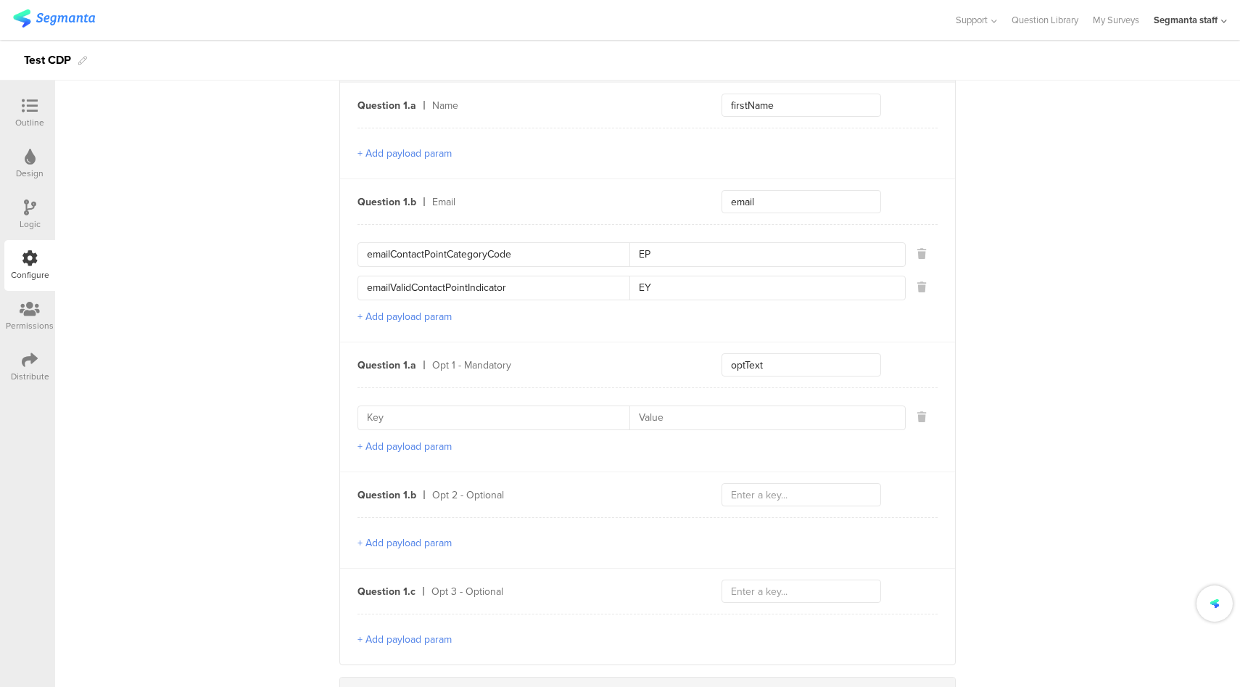
click at [429, 413] on input at bounding box center [498, 417] width 263 height 23
type input "optId"
click at [402, 445] on button "+ Add payload param" at bounding box center [405, 446] width 94 height 15
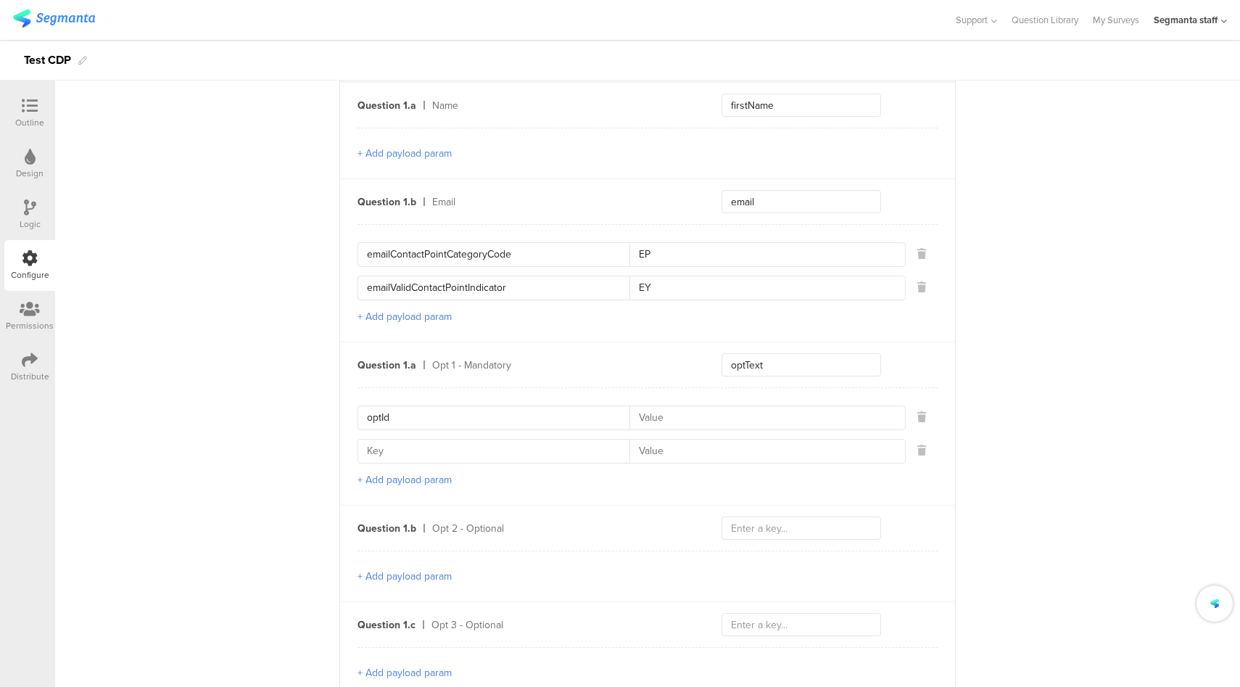
click at [415, 454] on input at bounding box center [498, 450] width 263 height 23
type input "contactCategory"
click at [381, 478] on button "+ Add payload param" at bounding box center [405, 479] width 94 height 15
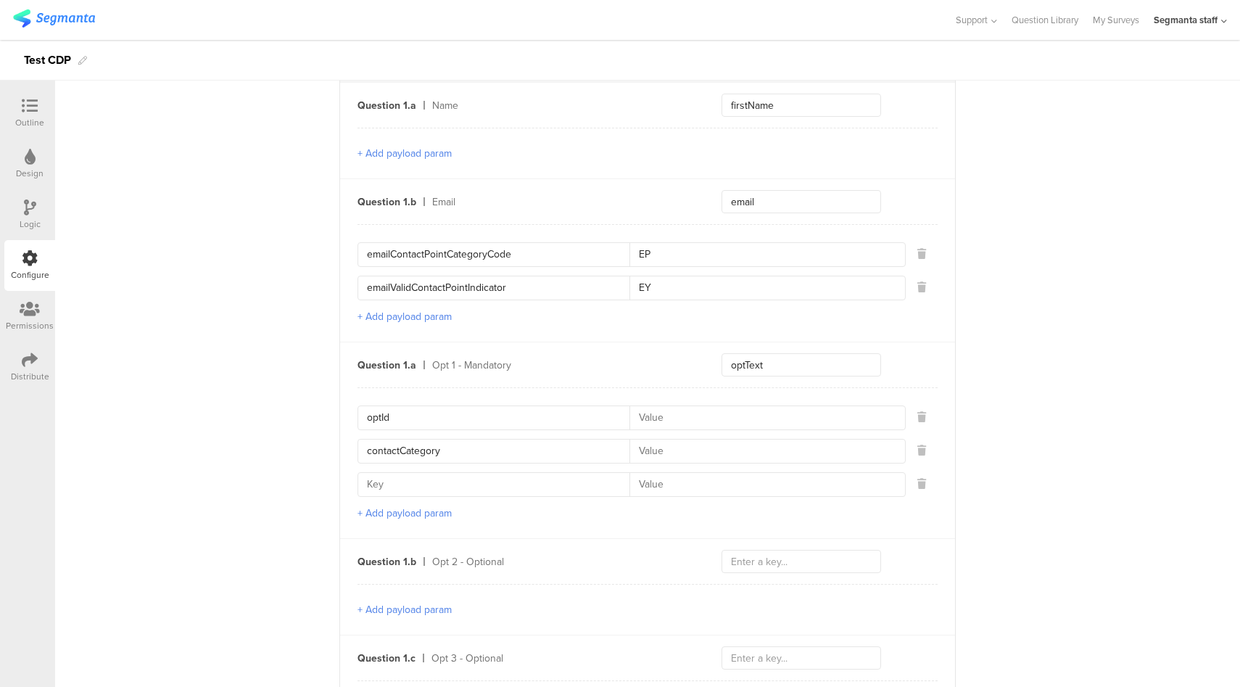
click at [424, 486] on input at bounding box center [498, 484] width 263 height 23
type input "contactType"
click at [680, 407] on input at bounding box center [762, 414] width 267 height 23
type input "111_00"
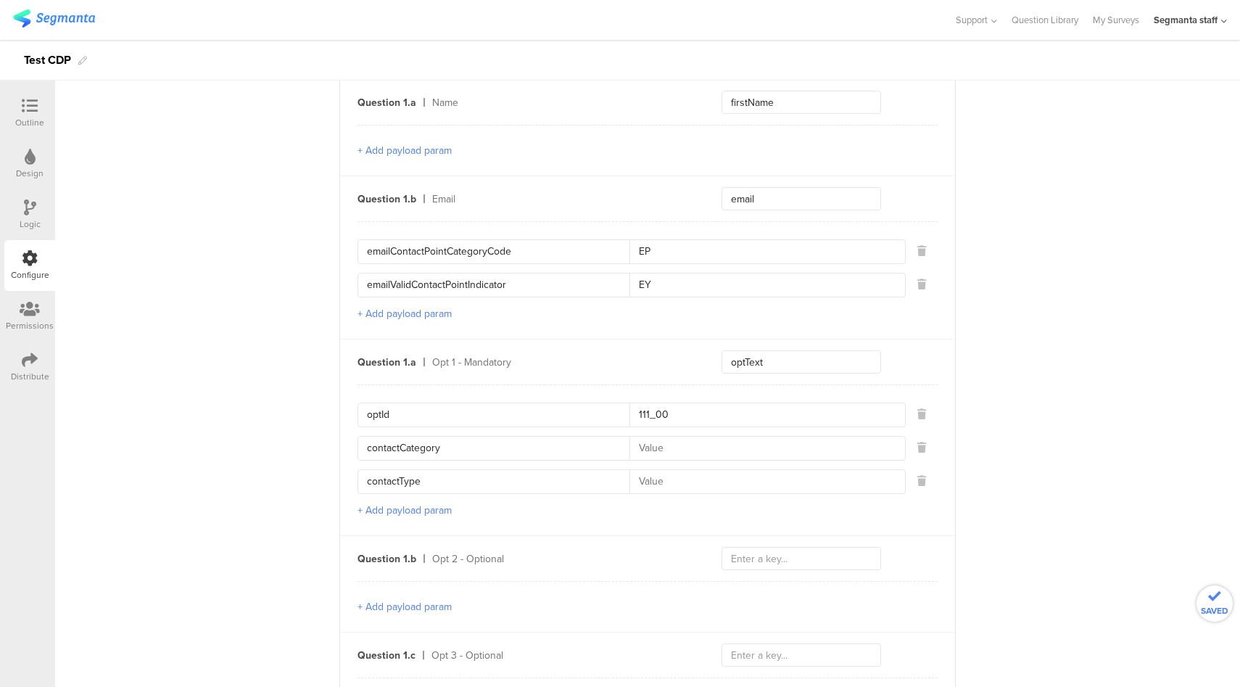
click at [688, 449] on input at bounding box center [762, 448] width 267 height 23
type input "EP"
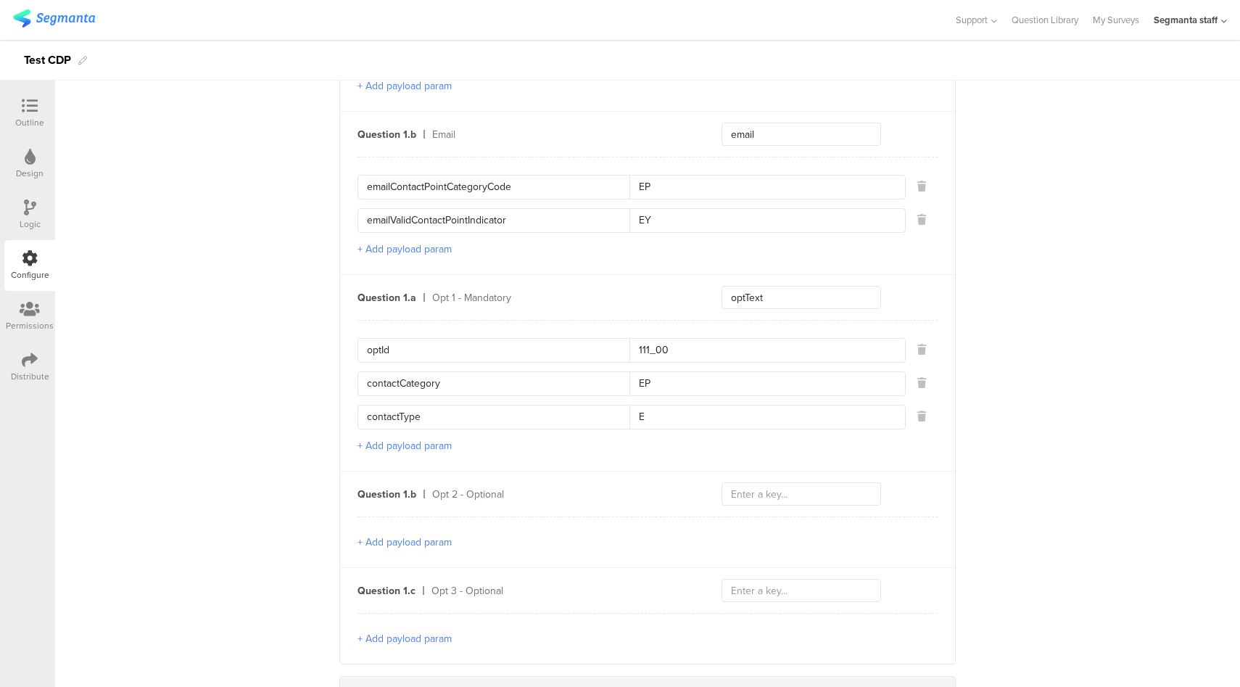
scroll to position [590, 0]
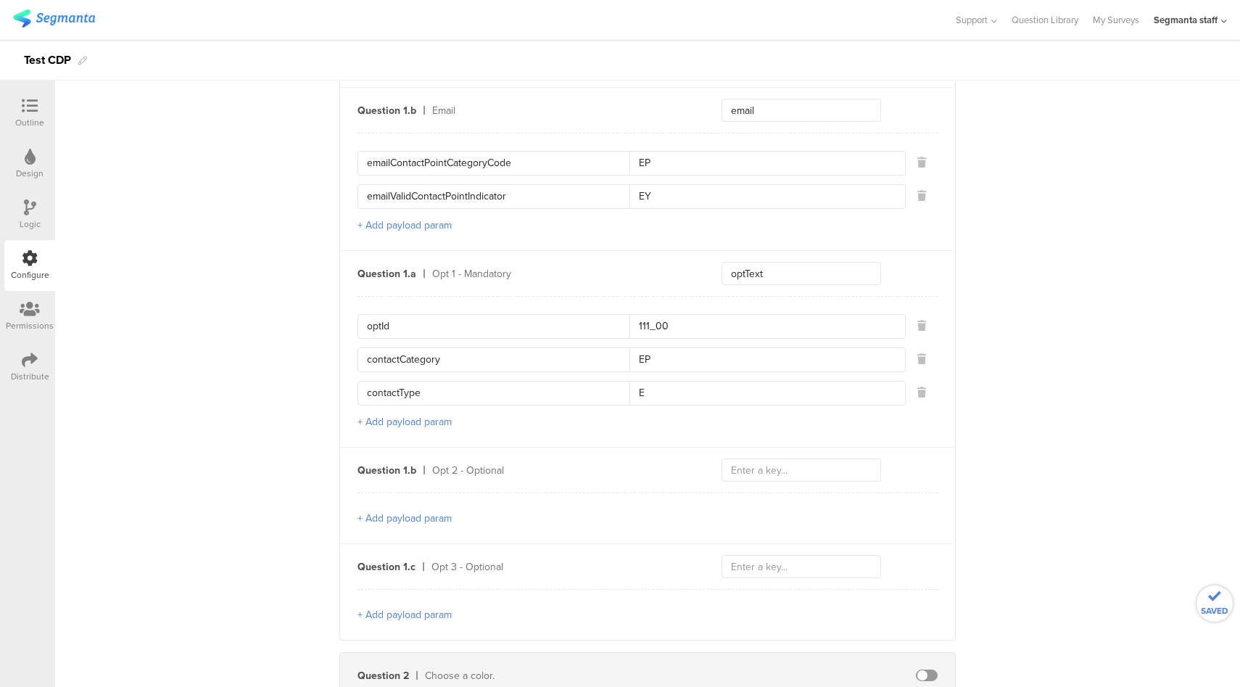
type input "E"
click at [422, 514] on button "+ Add payload param" at bounding box center [405, 518] width 94 height 15
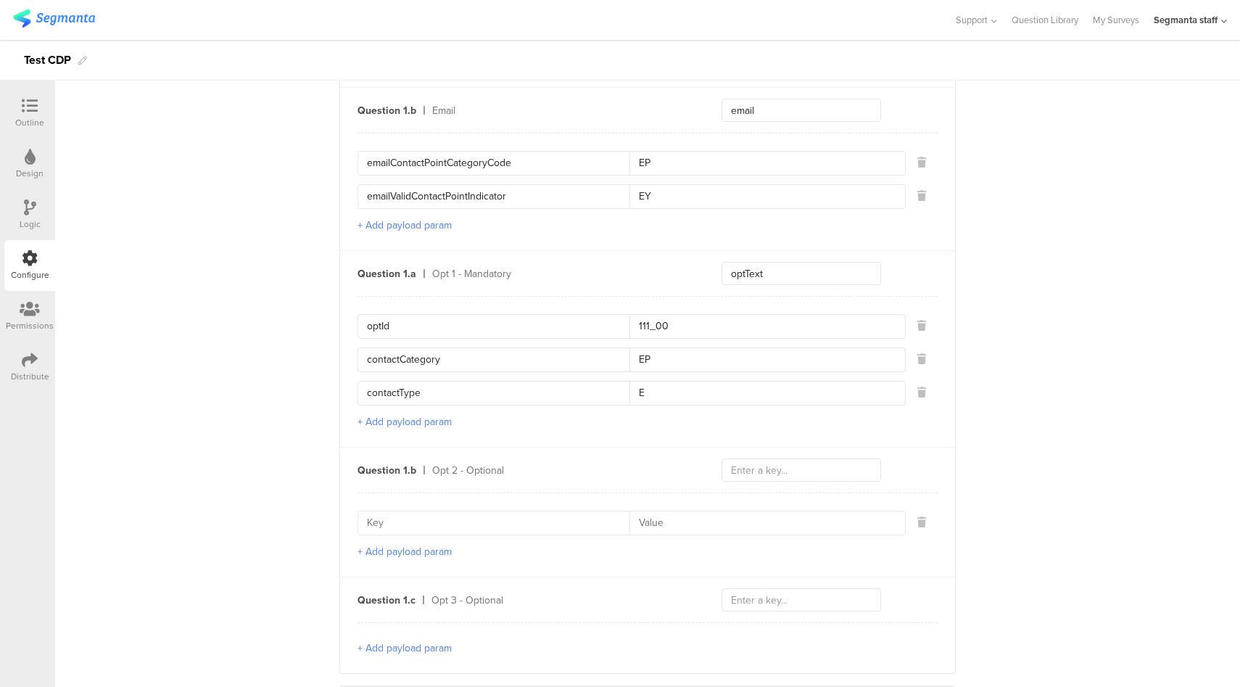
click at [410, 548] on button "+ Add payload param" at bounding box center [405, 551] width 94 height 15
click at [413, 580] on button "+ Add payload param" at bounding box center [405, 584] width 94 height 15
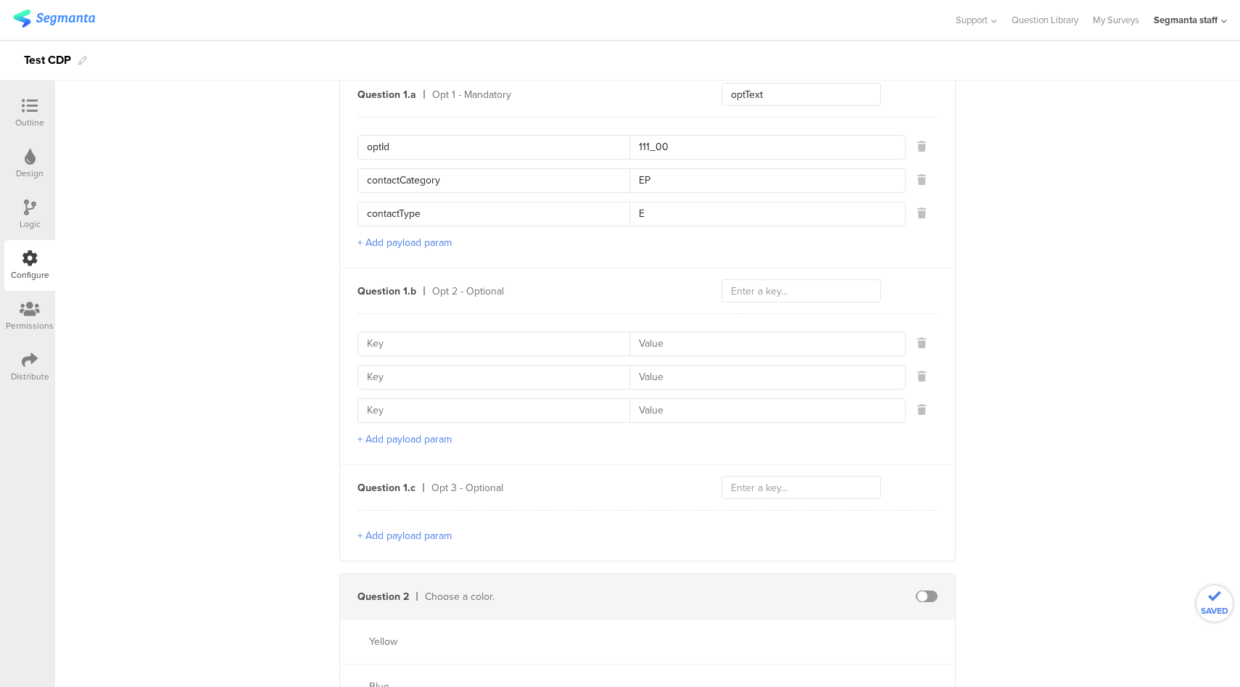
scroll to position [785, 0]
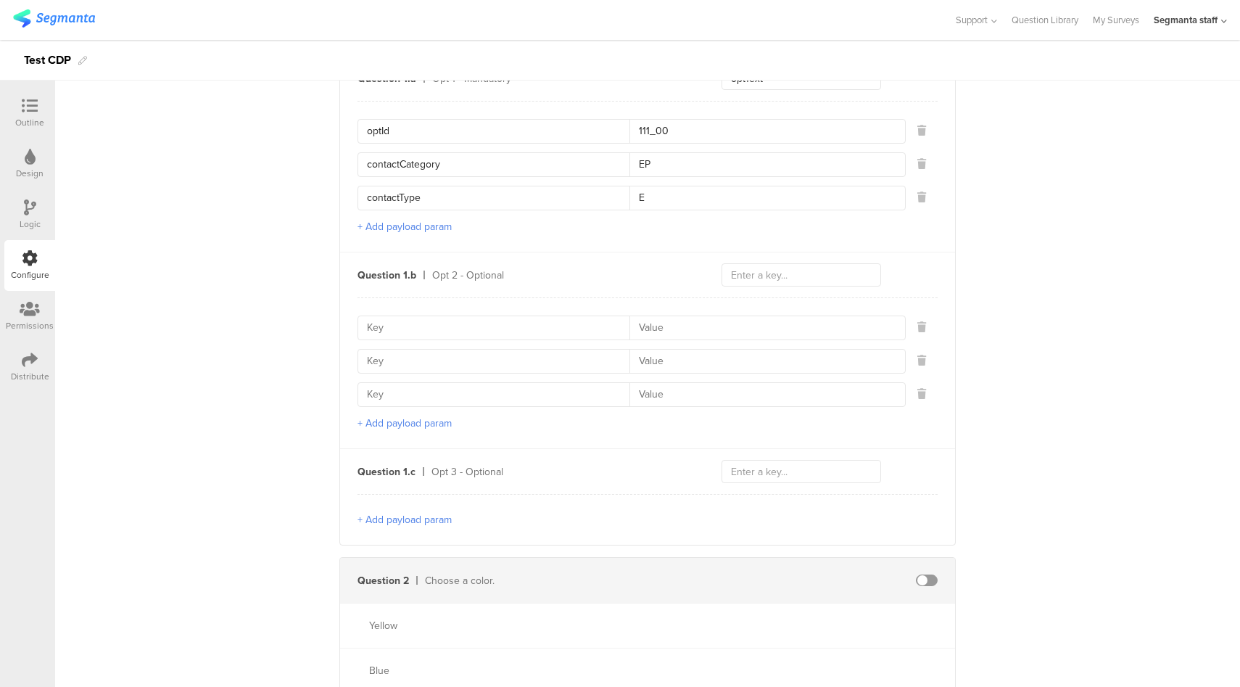
click at [432, 512] on button "+ Add payload param" at bounding box center [405, 519] width 94 height 15
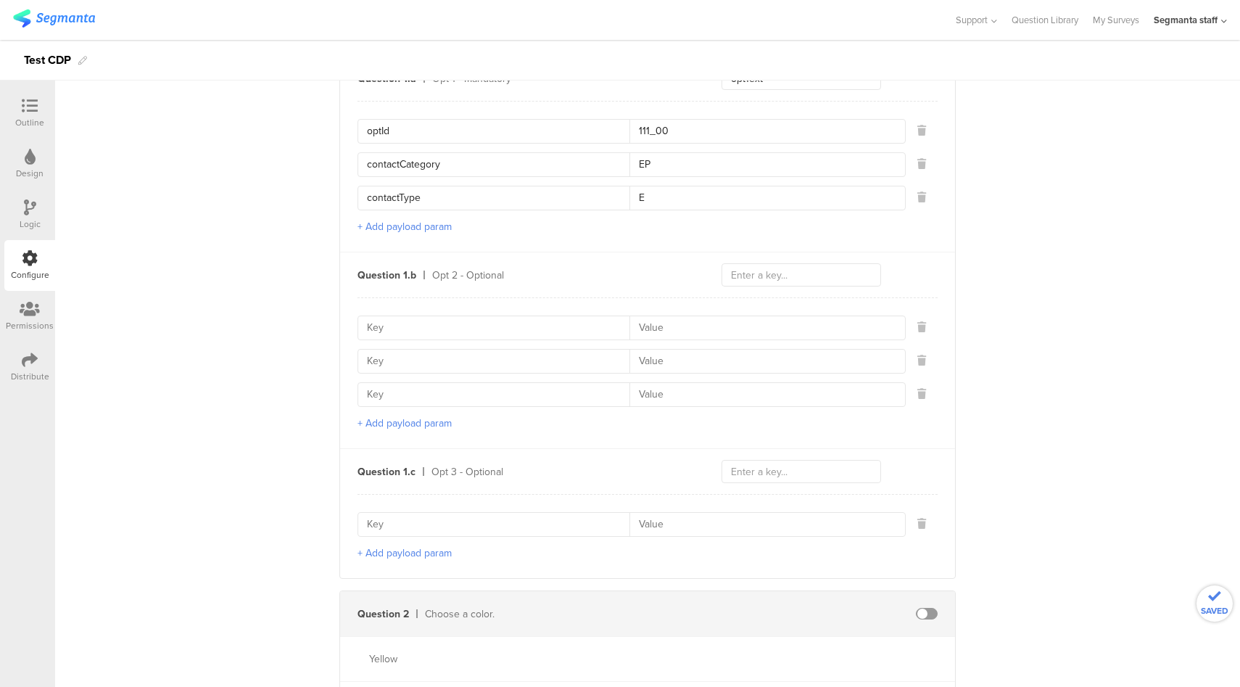
click at [421, 549] on button "+ Add payload param" at bounding box center [405, 552] width 94 height 15
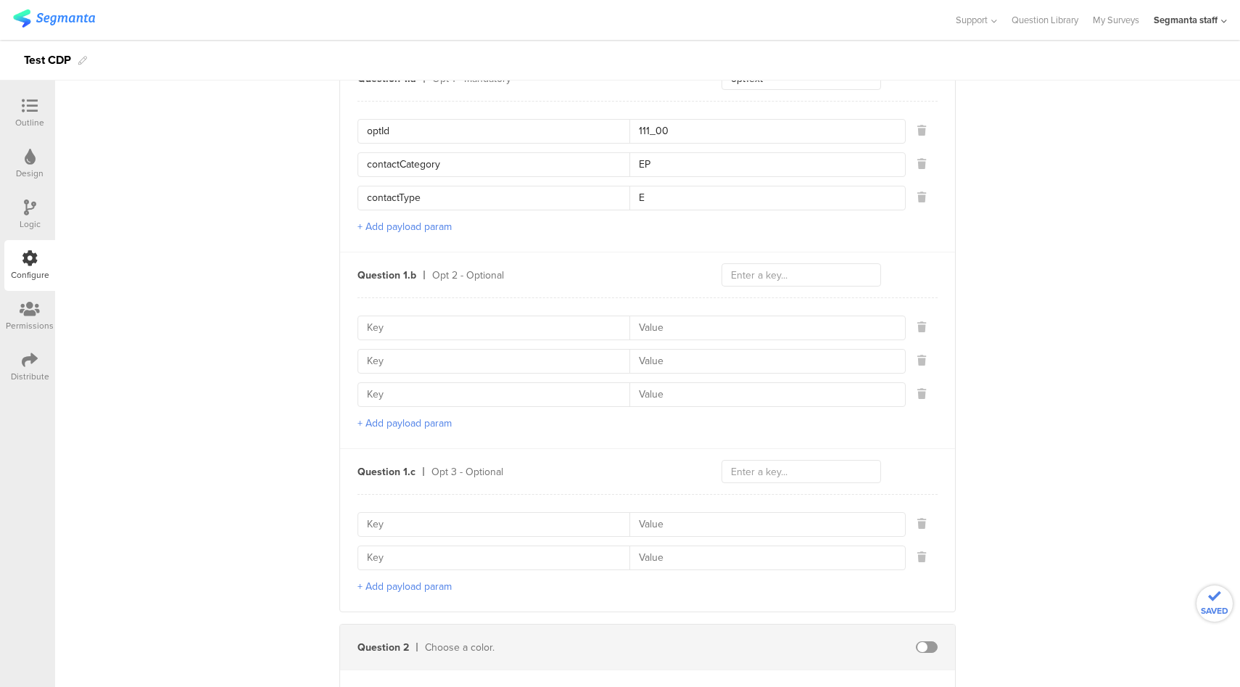
click at [418, 579] on button "+ Add payload param" at bounding box center [405, 586] width 94 height 15
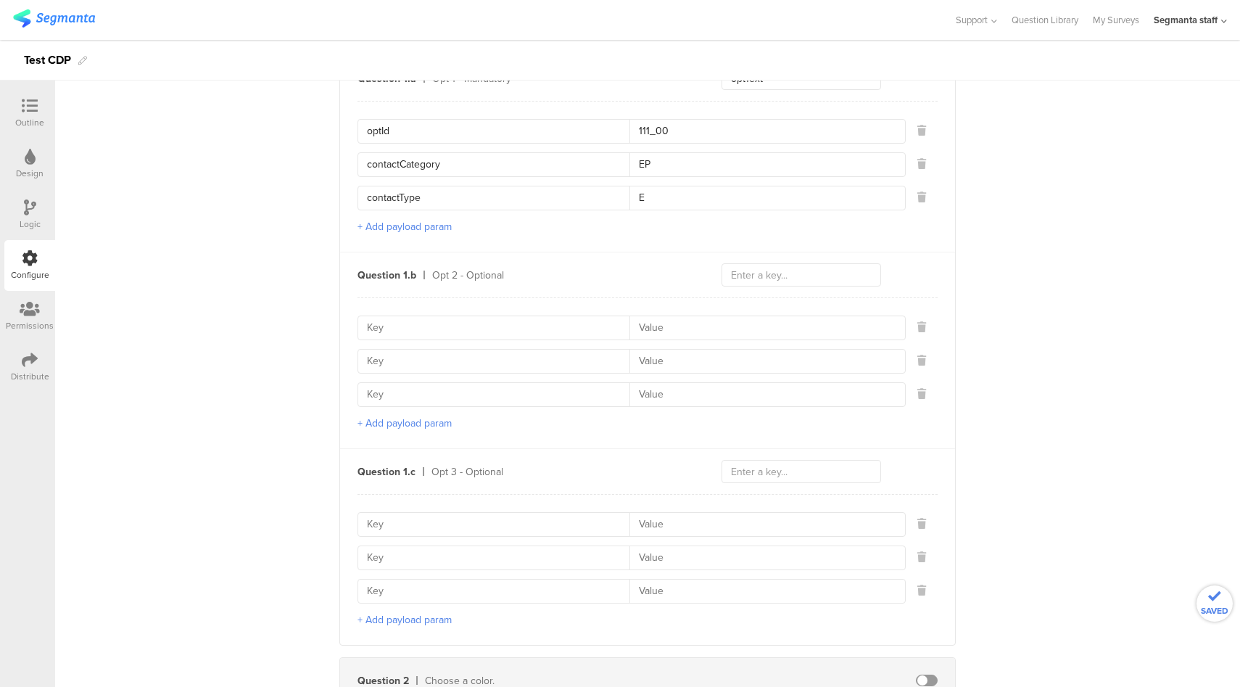
click at [370, 128] on input "optId" at bounding box center [498, 131] width 263 height 23
click at [407, 326] on input at bounding box center [498, 327] width 263 height 23
paste input "optId"
type input "optId"
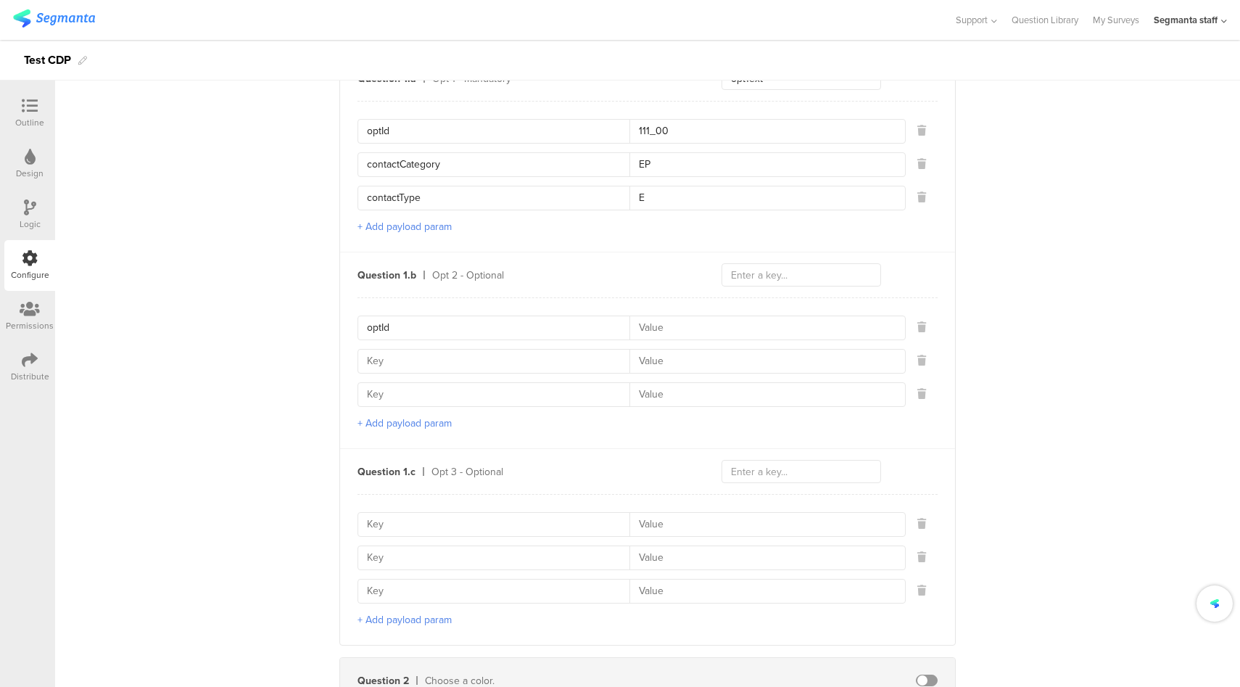
click at [411, 518] on input at bounding box center [498, 524] width 263 height 23
paste input "optId"
type input "optId"
click at [410, 164] on input "contactCategory" at bounding box center [498, 164] width 263 height 23
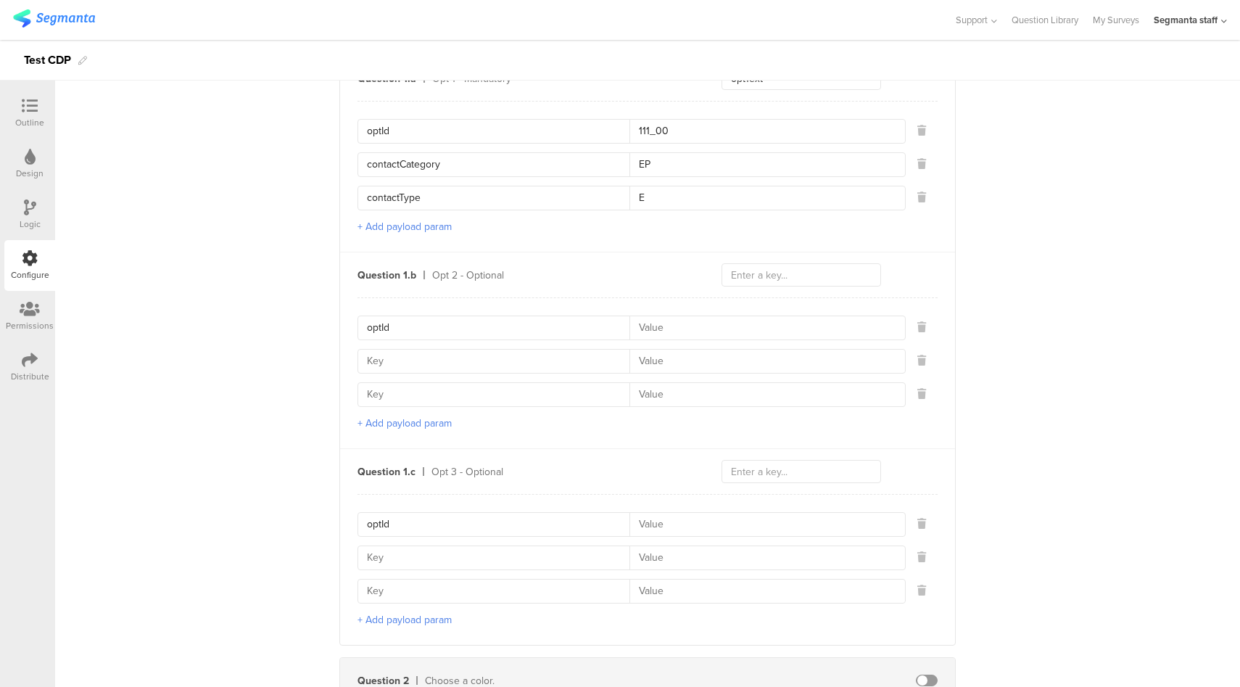
click at [417, 351] on input at bounding box center [498, 361] width 263 height 23
paste input "contactCategory"
type input "contactCategory"
click at [410, 553] on input at bounding box center [498, 557] width 263 height 23
paste input "contactCategory"
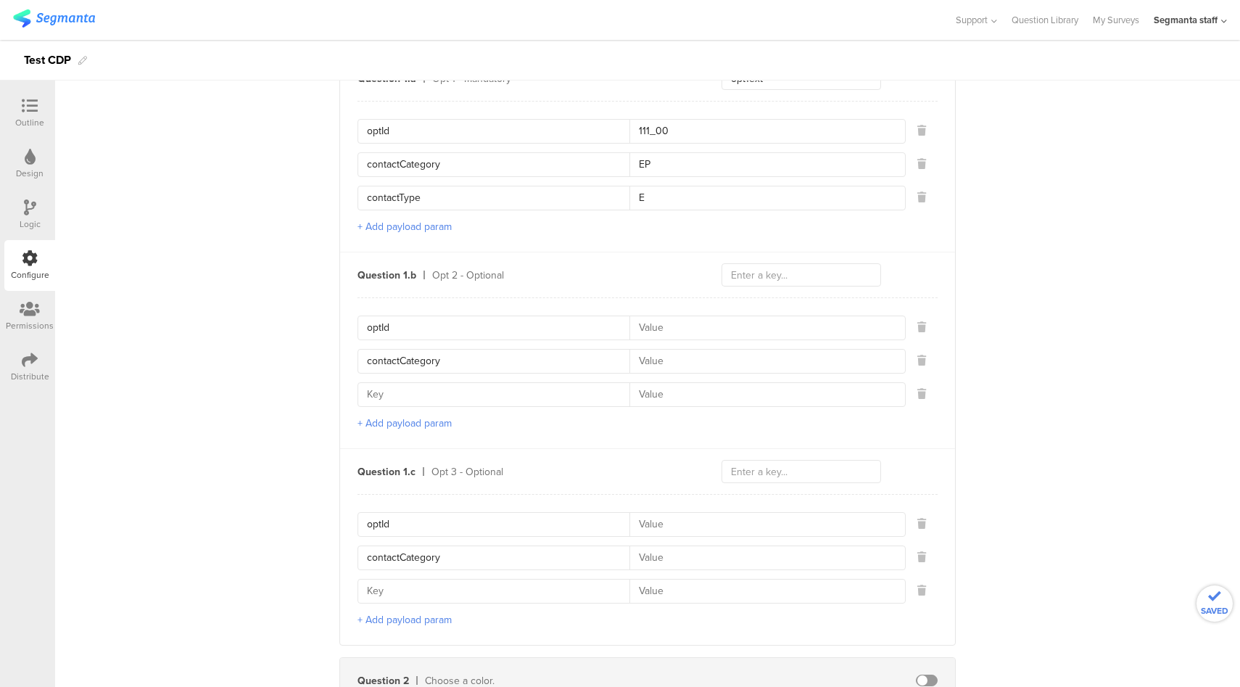
type input "contactCategory"
click at [397, 191] on input "contactType" at bounding box center [498, 197] width 263 height 23
click at [397, 389] on input at bounding box center [498, 394] width 263 height 23
paste input "contactType"
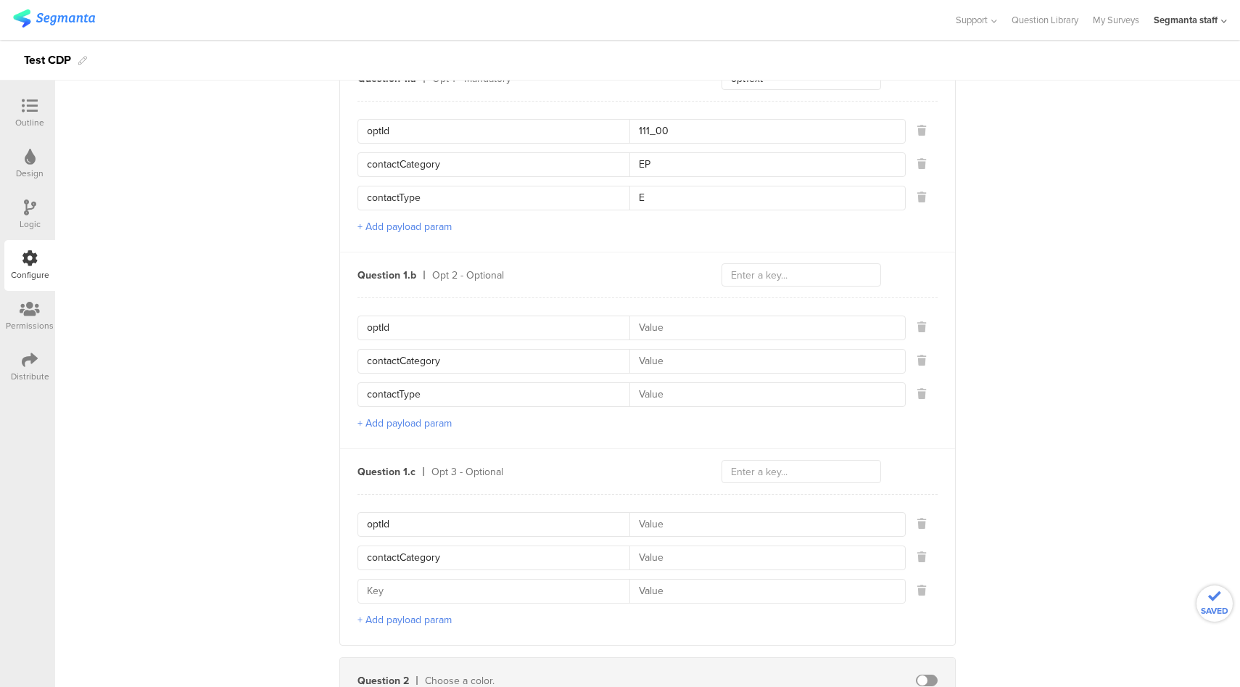
paste input "contactType"
type input "contactTypecontactType"
click at [711, 316] on input at bounding box center [762, 327] width 267 height 23
type input "222_00"
type input "E"
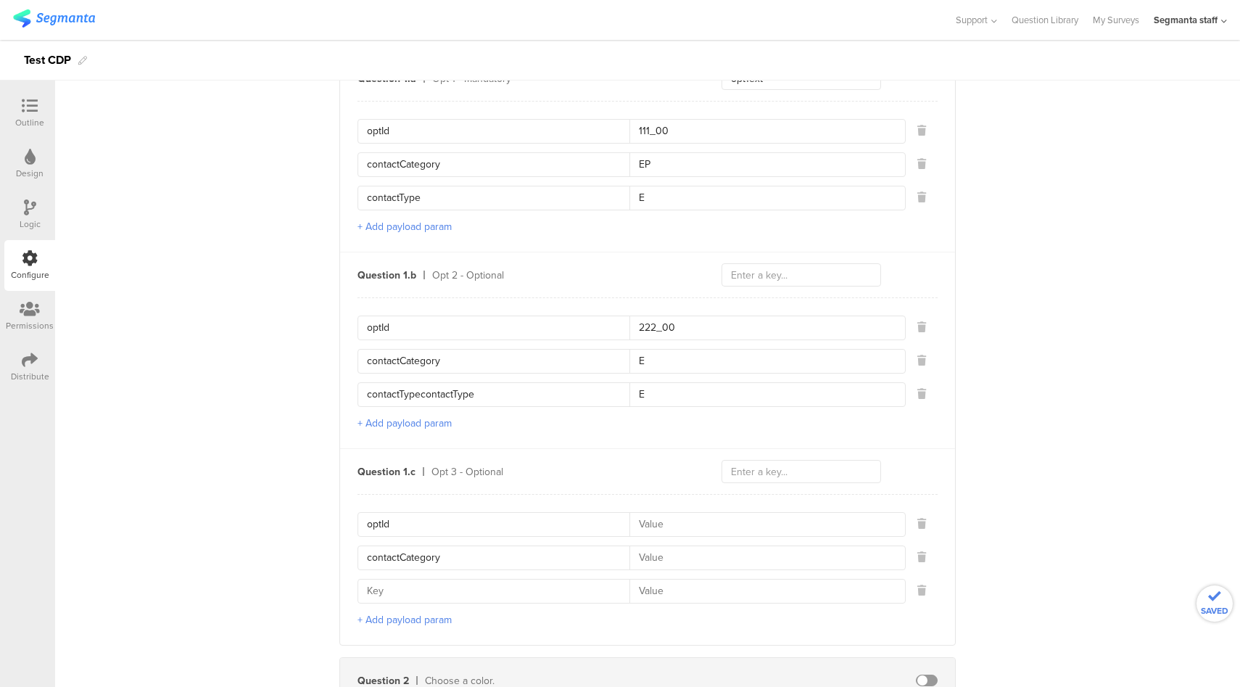
type input "E"
click at [720, 522] on input at bounding box center [762, 524] width 267 height 23
type input "333_00"
type input "E"
click at [726, 589] on input at bounding box center [762, 590] width 267 height 23
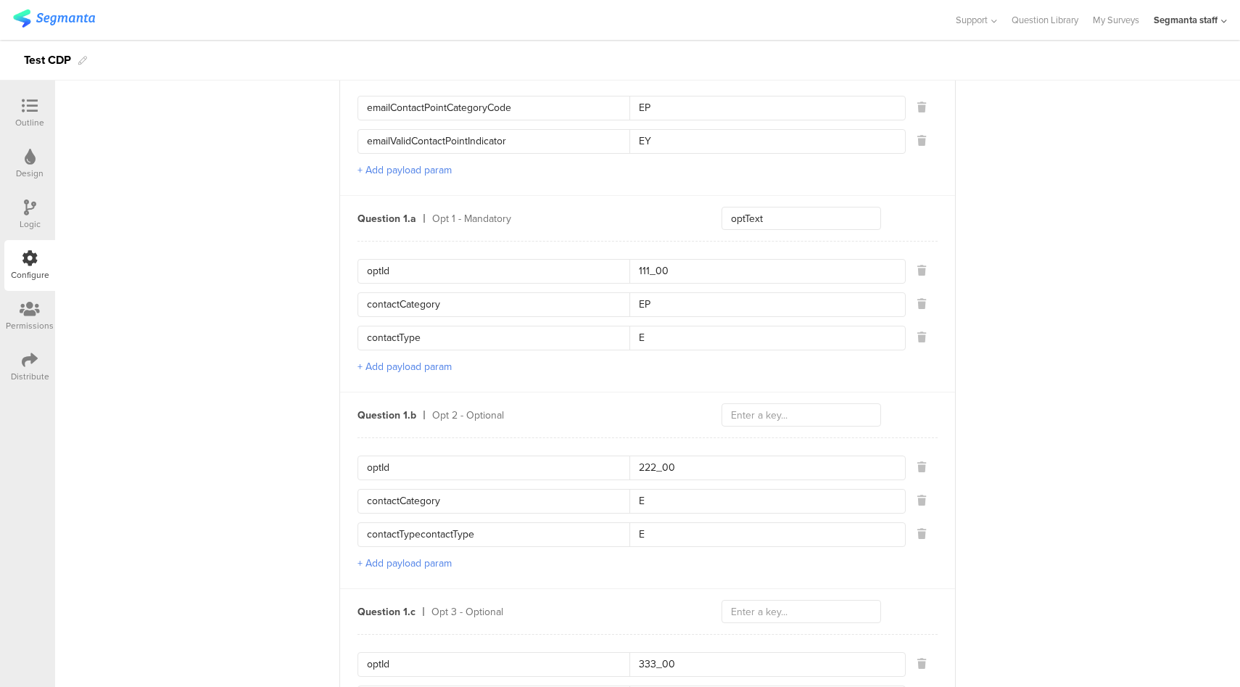
scroll to position [510, 0]
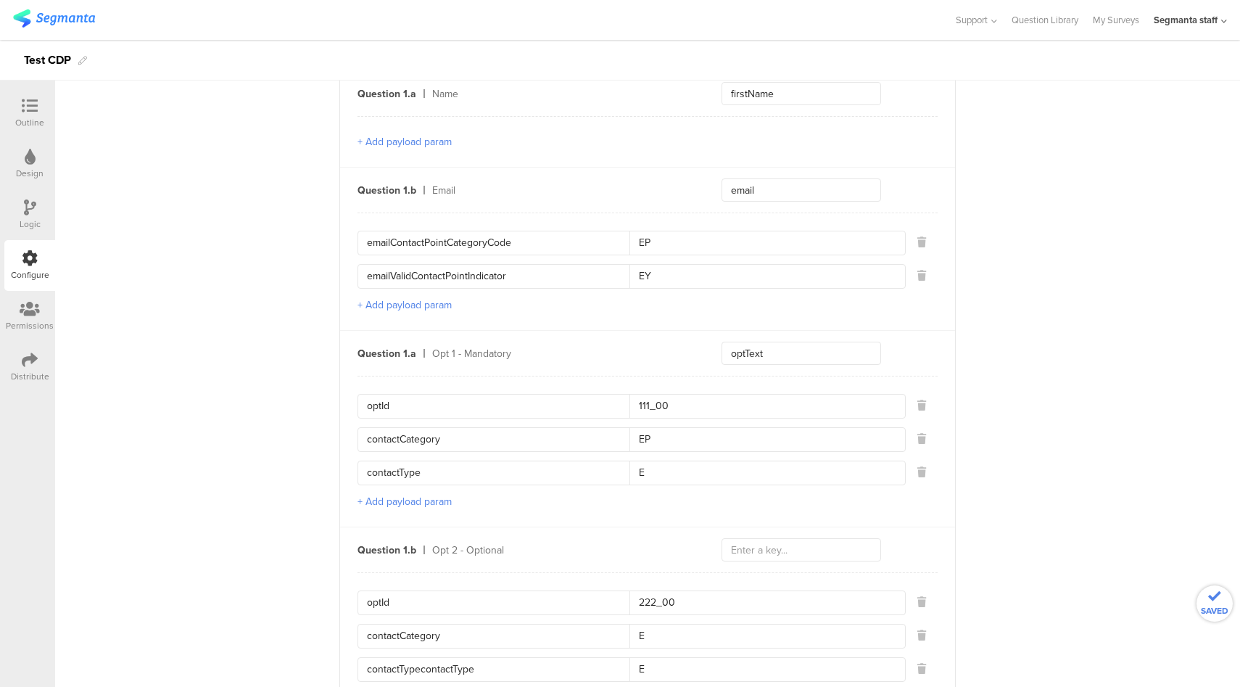
type input "W"
click at [746, 349] on input "optText" at bounding box center [802, 353] width 160 height 23
click at [759, 549] on input "text" at bounding box center [802, 549] width 160 height 23
paste input "optText"
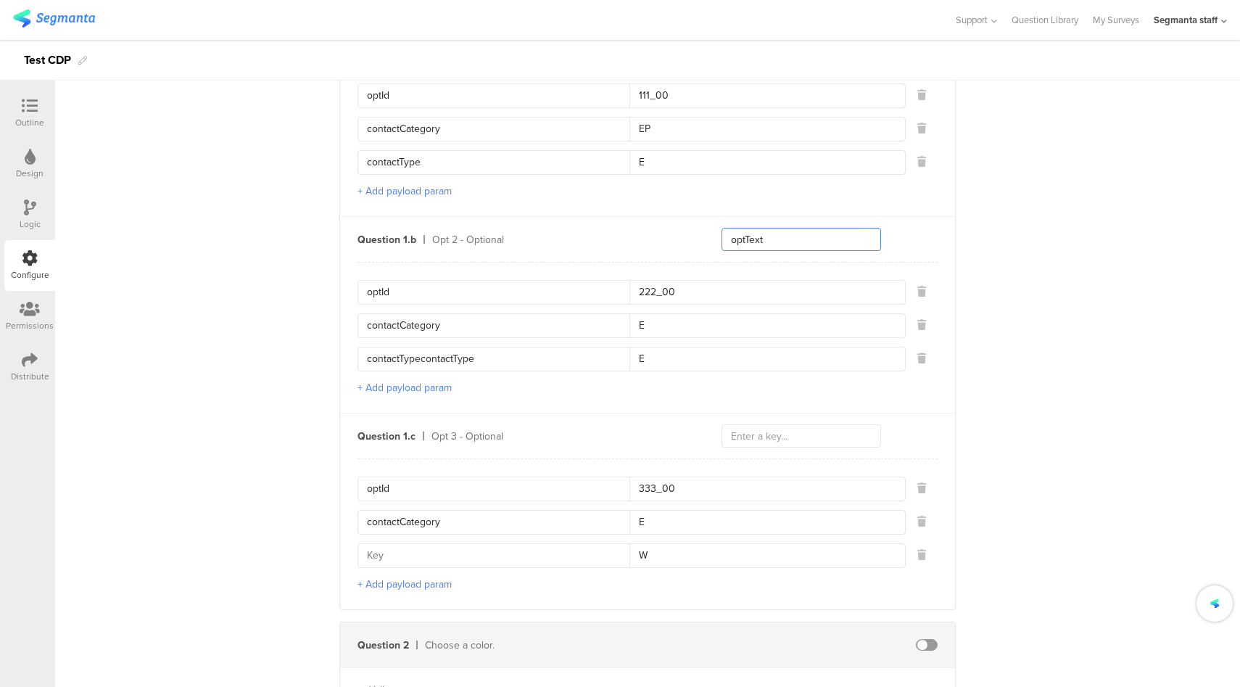
scroll to position [820, 0]
type input "optText"
drag, startPoint x: 746, startPoint y: 397, endPoint x: 741, endPoint y: 422, distance: 25.9
click at [742, 409] on div "Question 1.a Name firstName + Add payload param Question 1.b Email email emailC…" at bounding box center [647, 184] width 615 height 849
click at [740, 429] on input "text" at bounding box center [802, 435] width 160 height 23
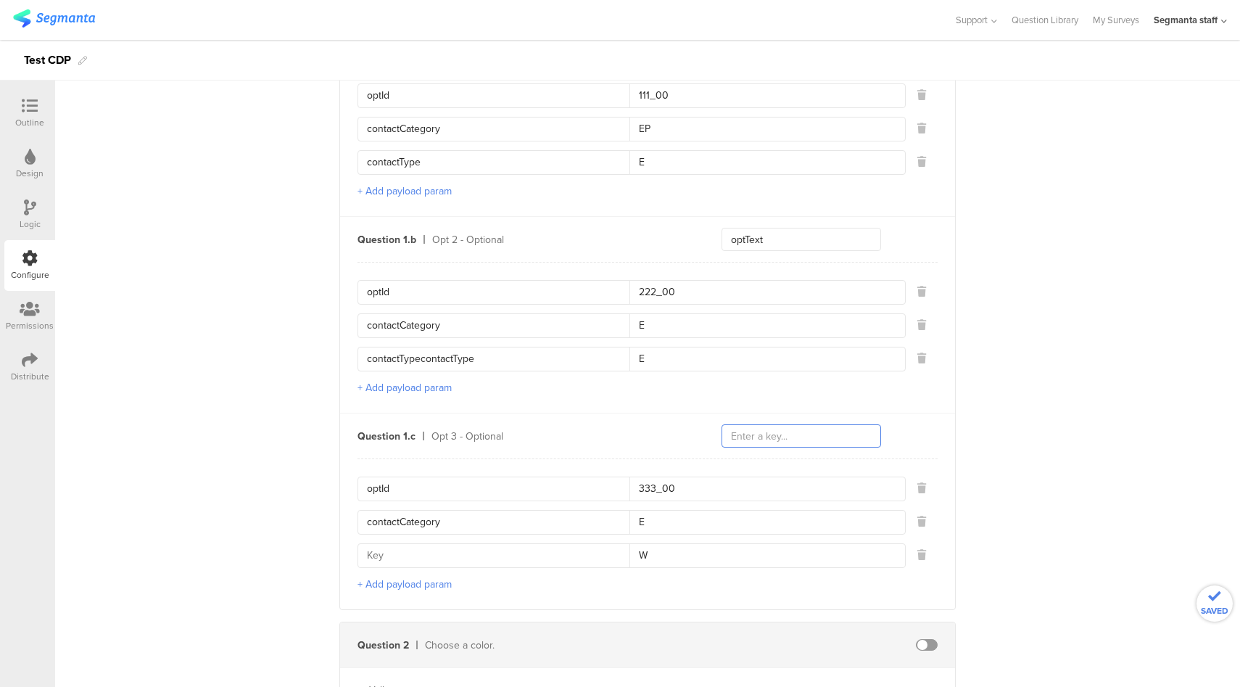
paste input "optText"
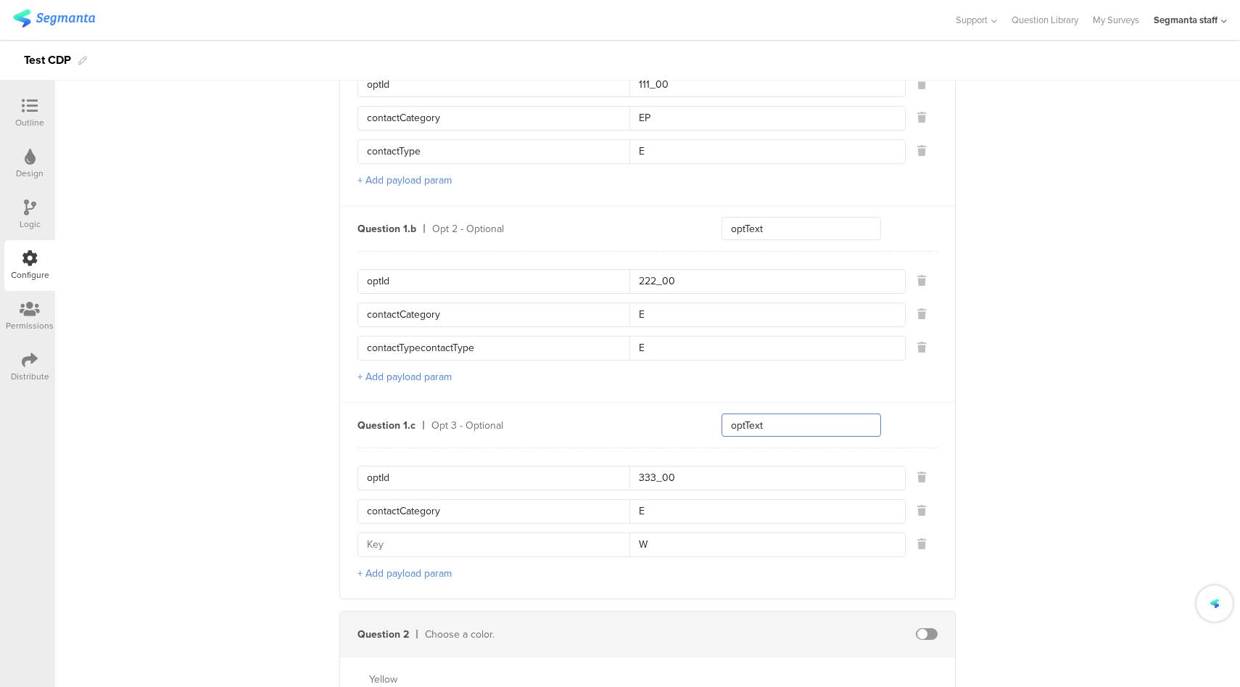
scroll to position [832, 0]
type input "optText"
click at [928, 627] on span at bounding box center [927, 633] width 22 height 12
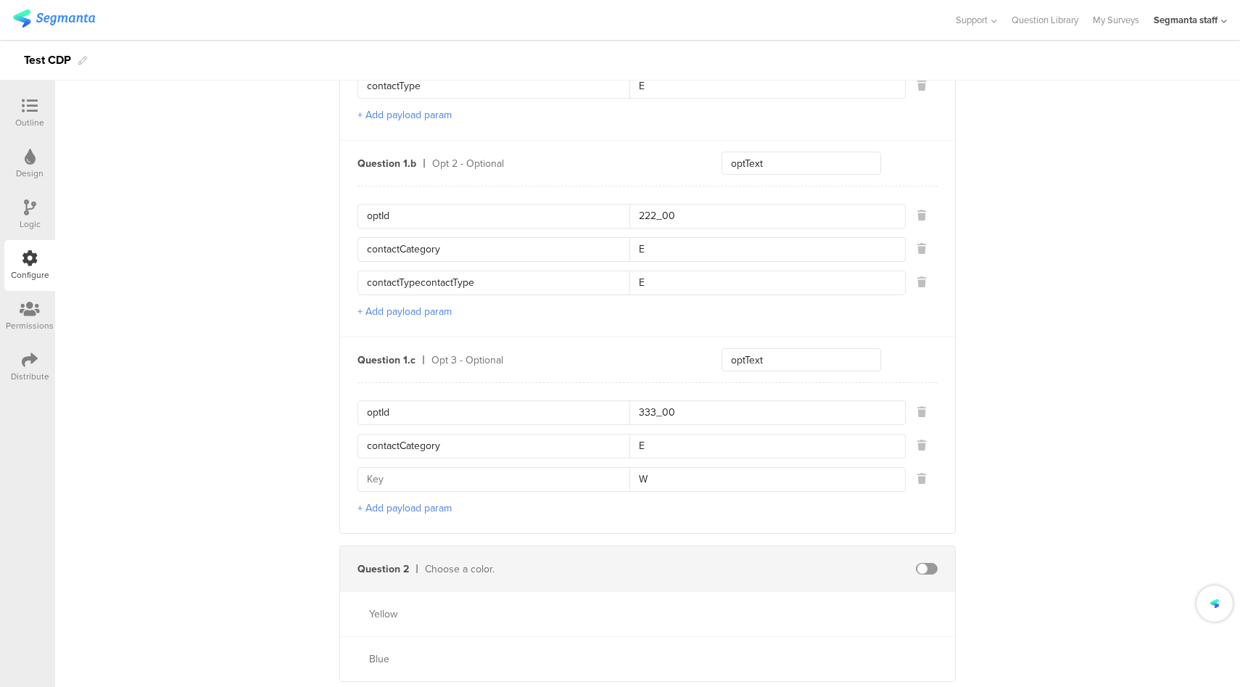
scroll to position [1292, 0]
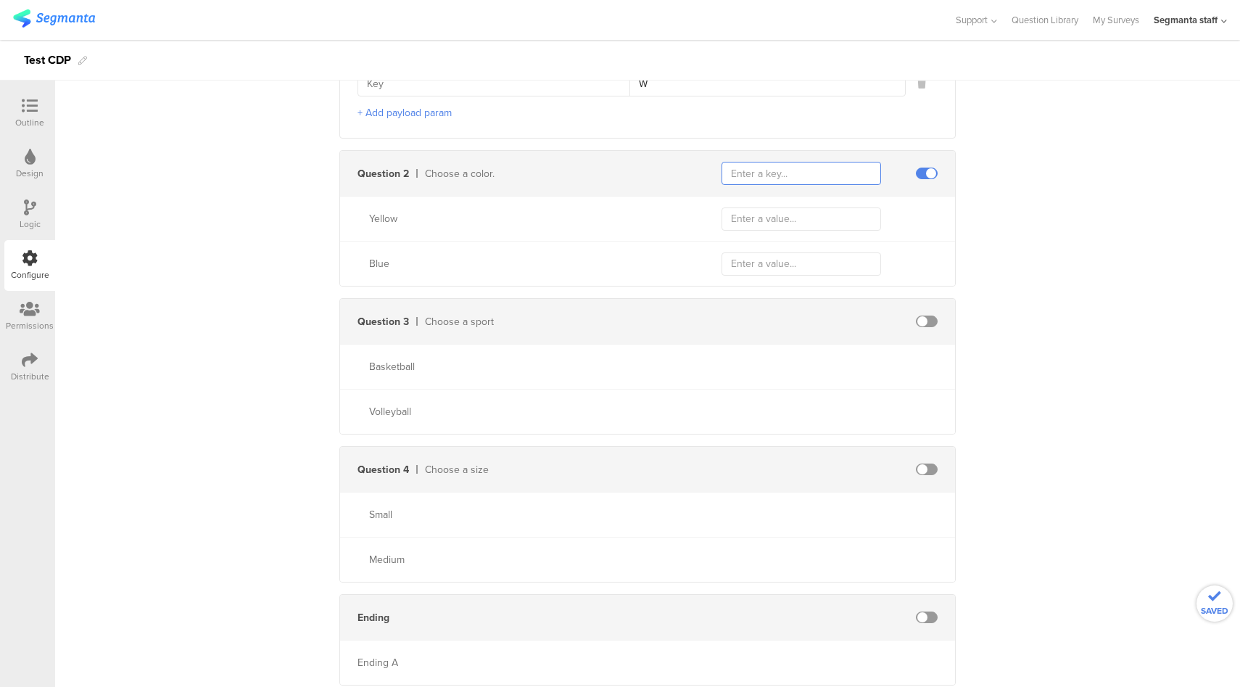
click at [797, 169] on input "text" at bounding box center [802, 173] width 160 height 23
type input "32"
click at [788, 207] on input "text" at bounding box center [802, 218] width 160 height 23
type input "yellow"
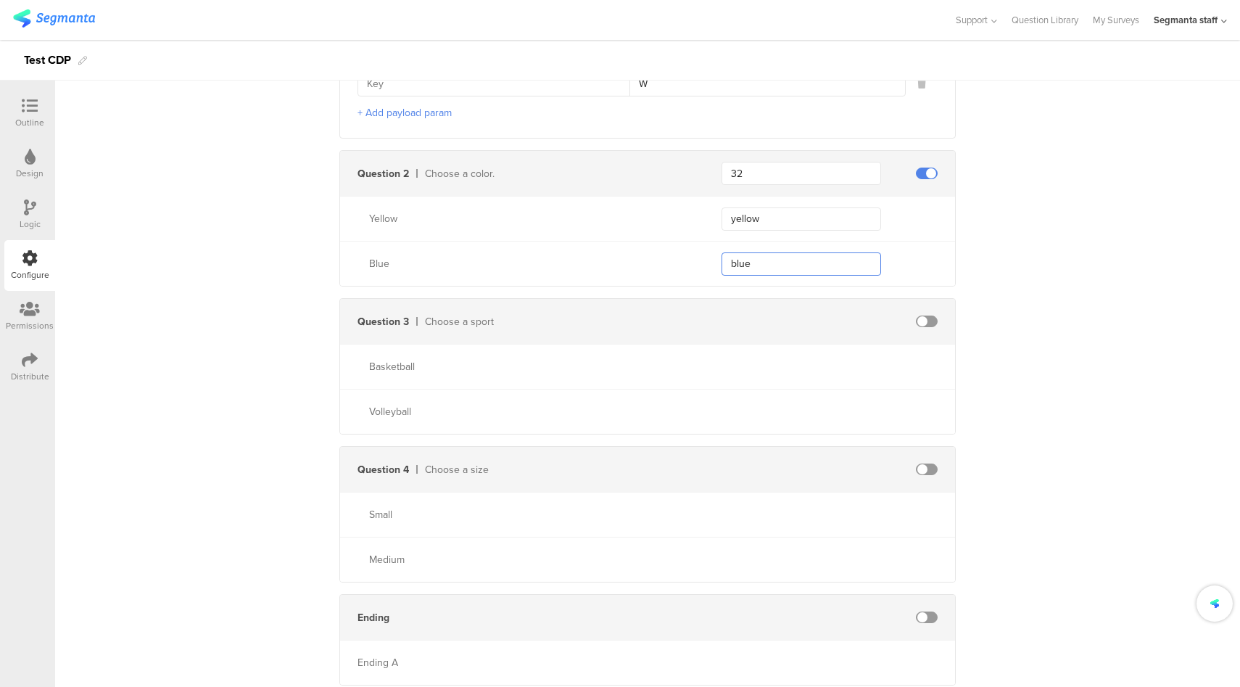
type input "blue"
click at [920, 316] on span at bounding box center [927, 321] width 22 height 12
click at [772, 310] on input "text" at bounding box center [802, 321] width 160 height 23
type input "24"
click at [769, 358] on input "text" at bounding box center [802, 366] width 160 height 23
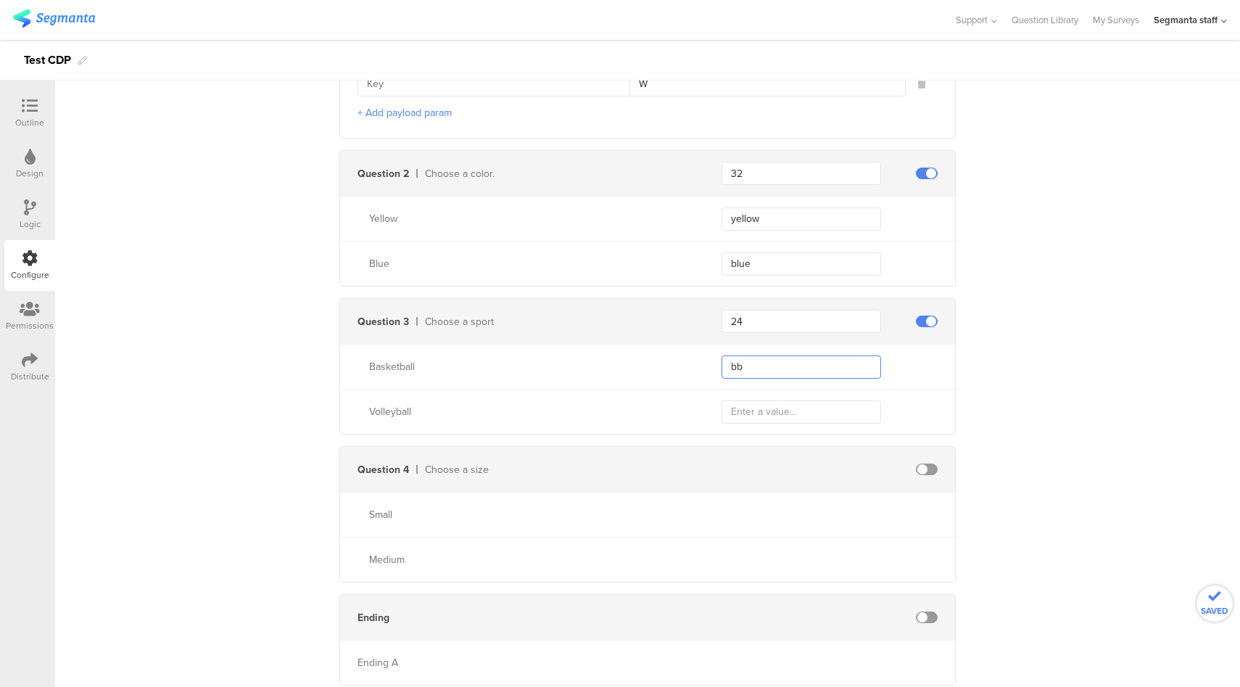
type input "bb"
click at [756, 400] on input "text" at bounding box center [802, 411] width 160 height 23
type input "vb"
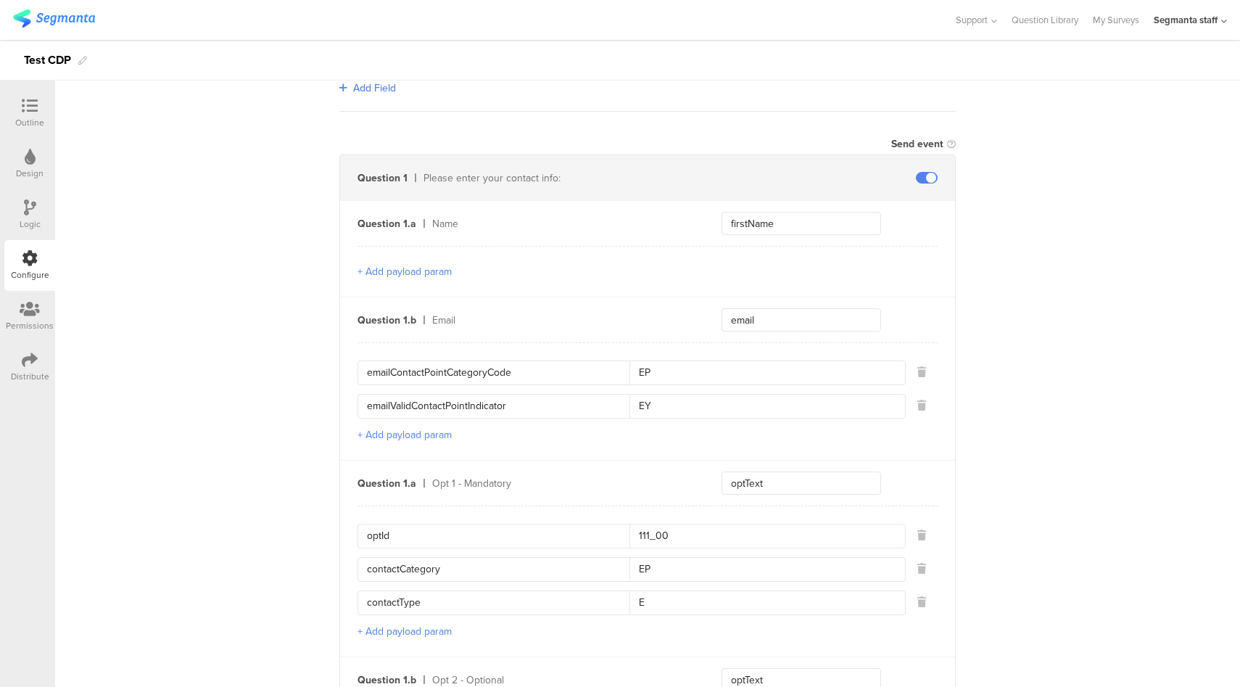
scroll to position [378, 0]
click at [39, 112] on div at bounding box center [29, 107] width 29 height 18
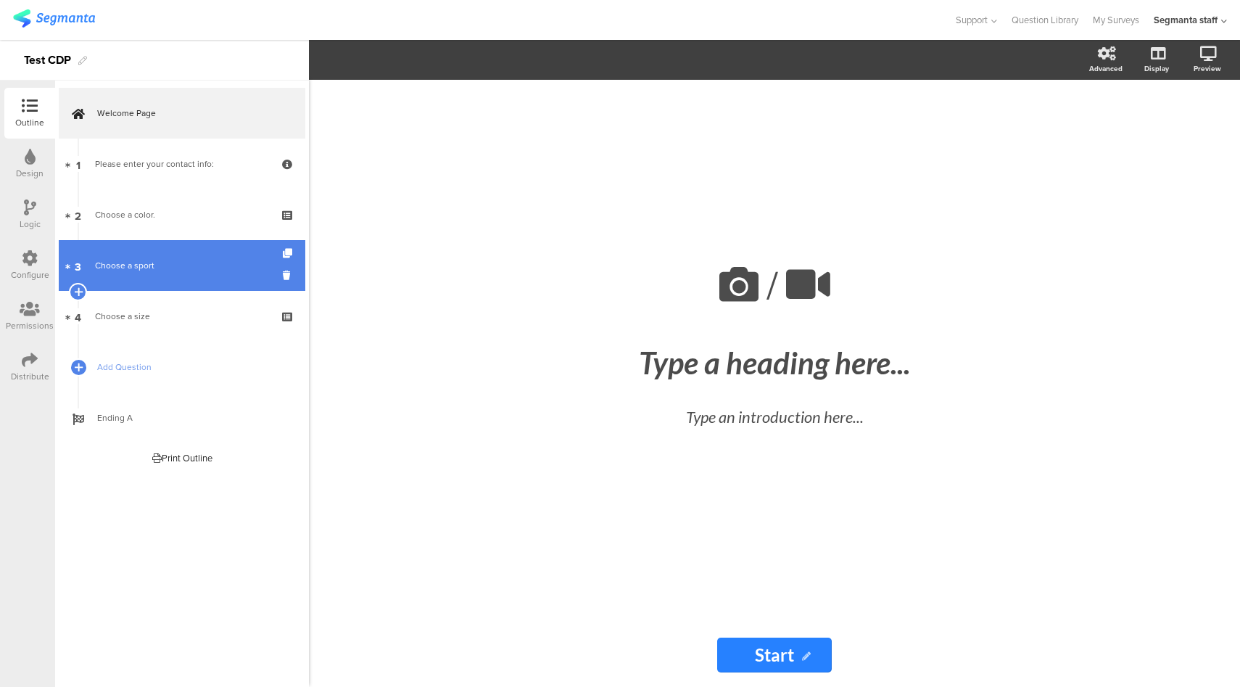
click at [192, 213] on div "Choose a color." at bounding box center [181, 214] width 173 height 15
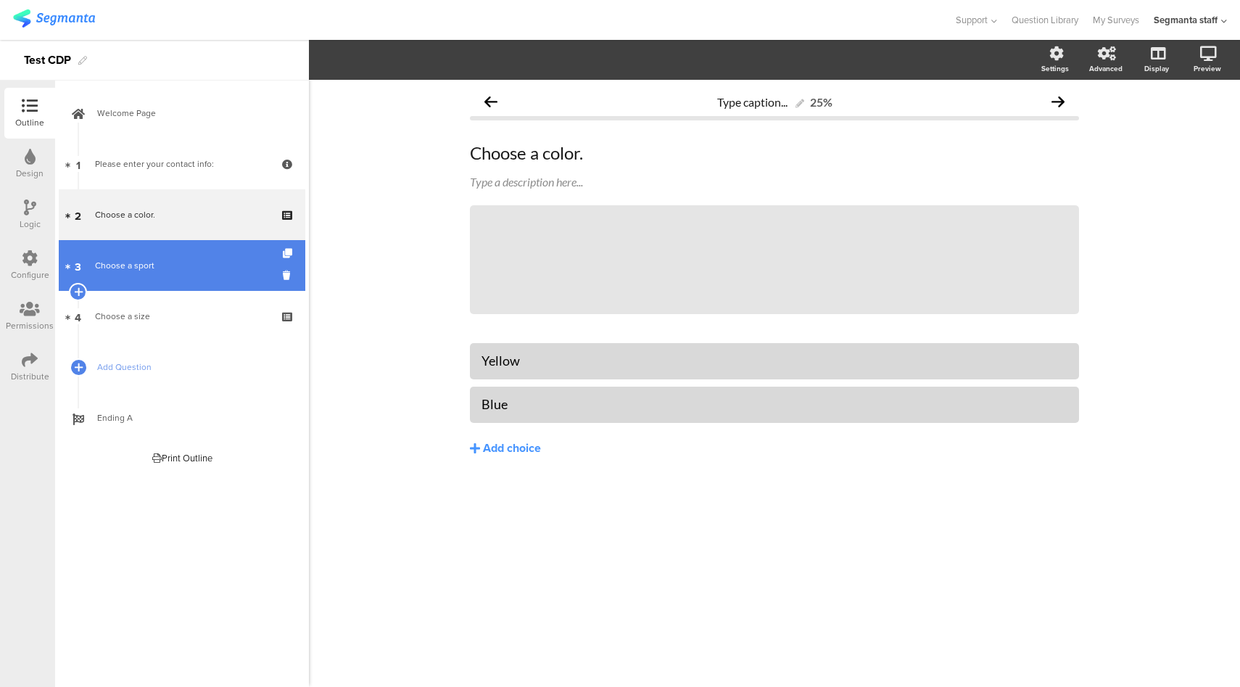
click at [181, 263] on div "Choose a sport" at bounding box center [181, 265] width 173 height 15
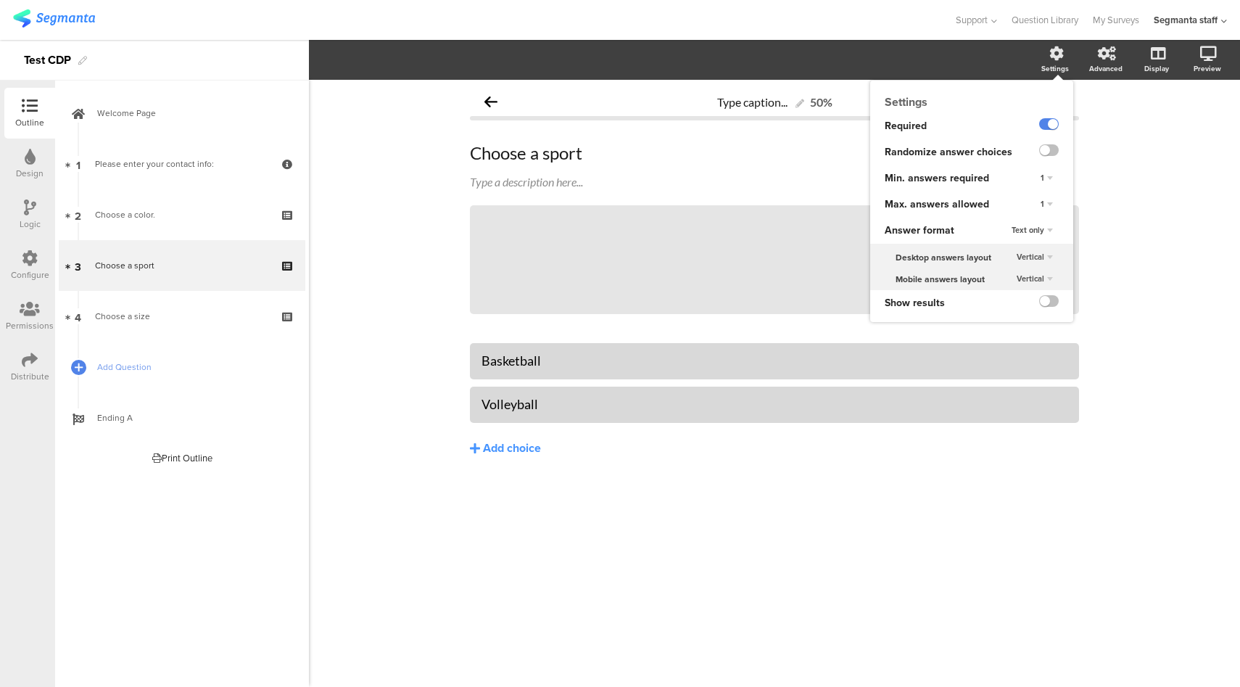
click at [1048, 204] on div "1" at bounding box center [1047, 204] width 24 height 17
click at [1038, 218] on div "Unlimited" at bounding box center [1026, 217] width 86 height 15
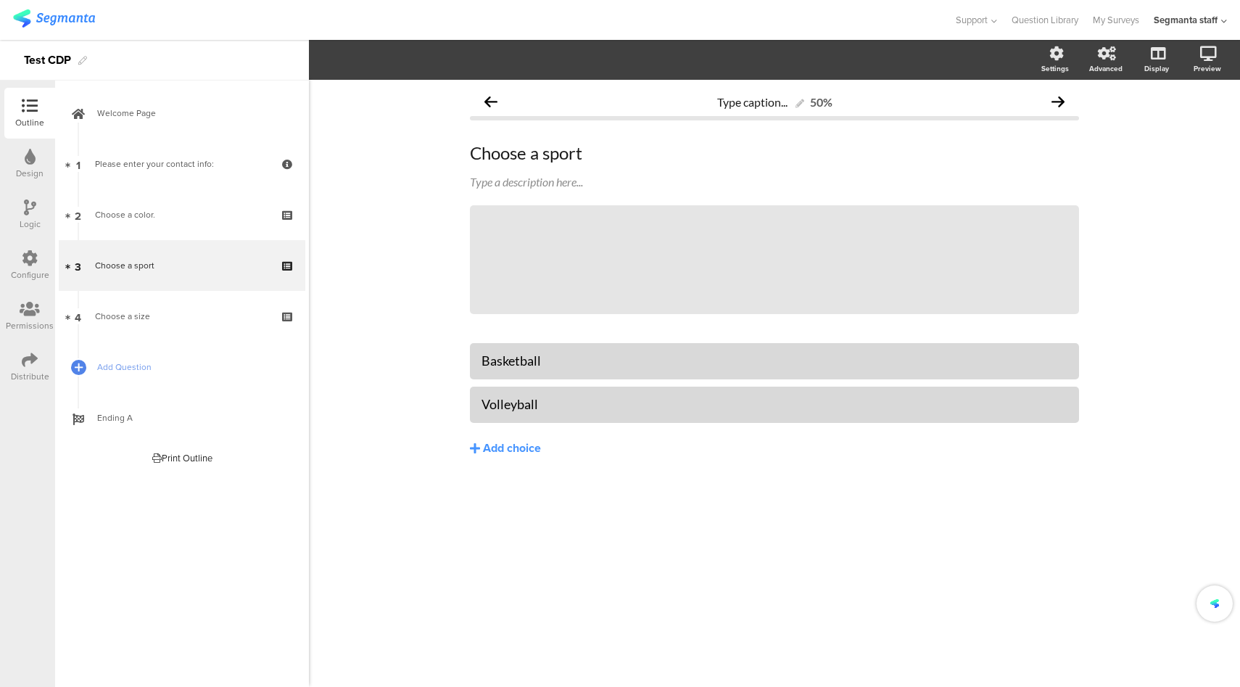
click at [406, 240] on div "Type caption... 50% Choose a sport Choose a sport Type a description here... /" at bounding box center [774, 383] width 931 height 607
click at [14, 363] on div "Distribute" at bounding box center [29, 367] width 51 height 51
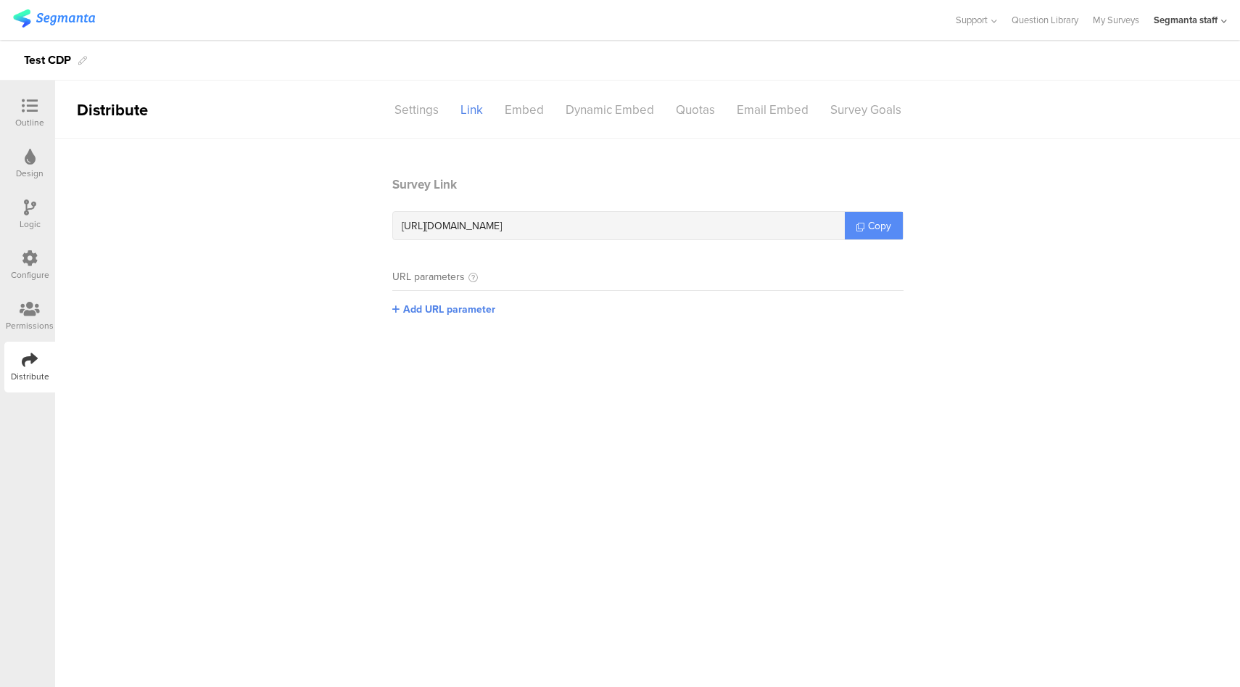
click at [889, 218] on span "Copy" at bounding box center [879, 225] width 23 height 15
click at [38, 266] on div "Configure" at bounding box center [29, 265] width 51 height 51
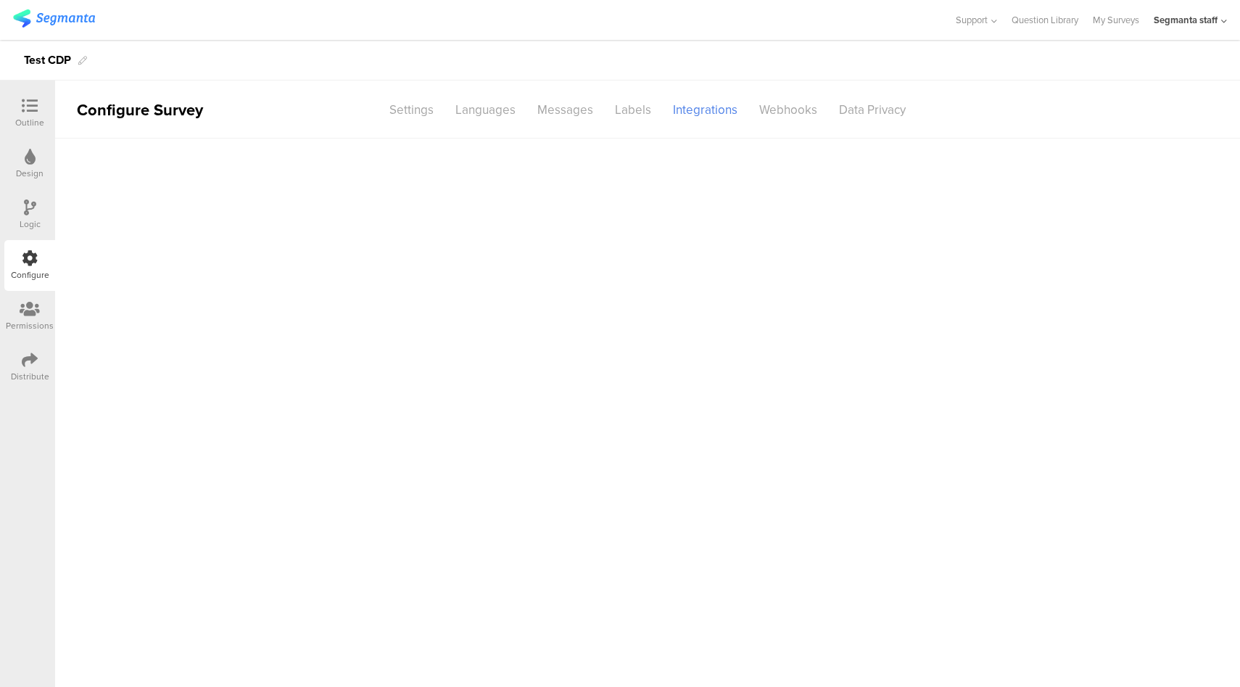
click at [17, 107] on div at bounding box center [29, 107] width 29 height 18
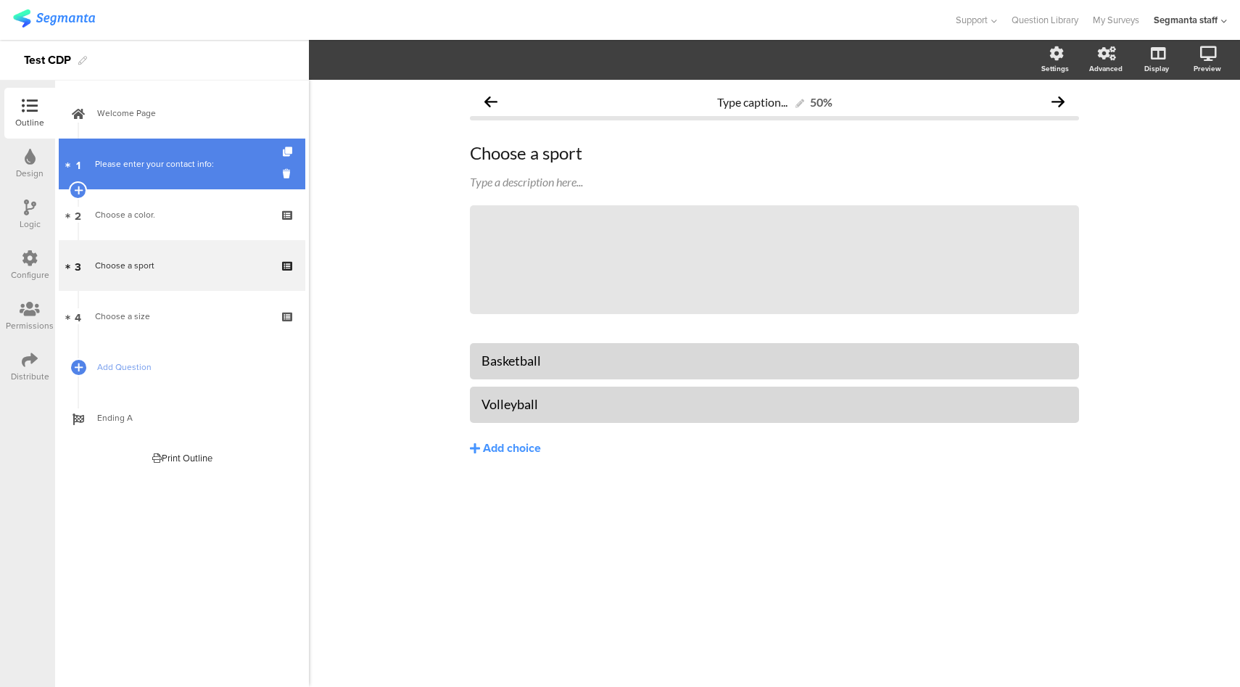
click at [221, 164] on div "Please enter your contact info:" at bounding box center [181, 164] width 173 height 15
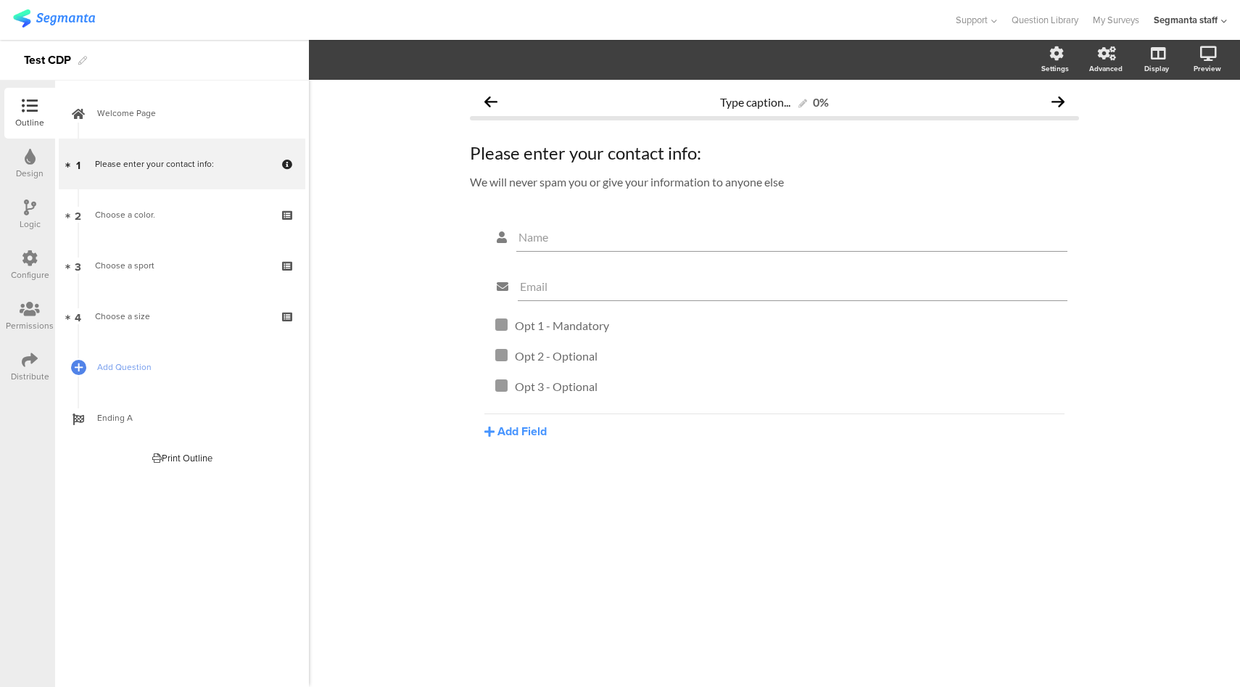
click at [30, 273] on div "Configure" at bounding box center [30, 274] width 38 height 13
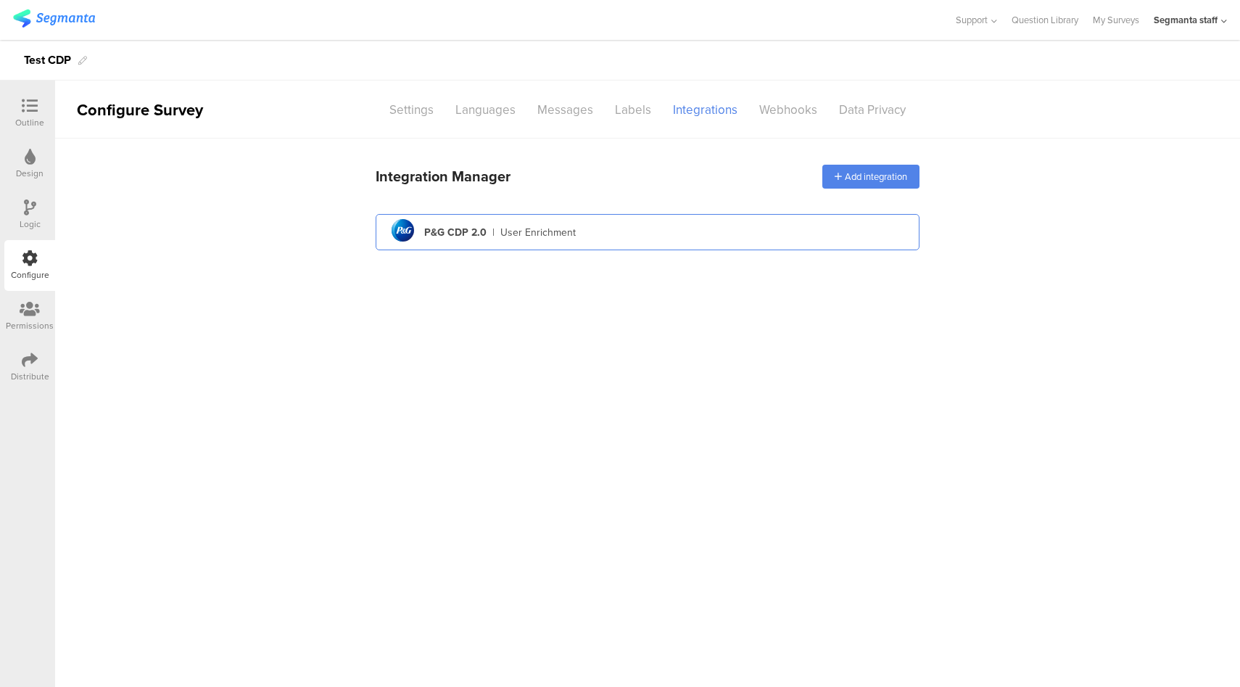
click at [629, 239] on div "pg logo P&G CDP 2.0 | User Enrichment" at bounding box center [647, 233] width 521 height 36
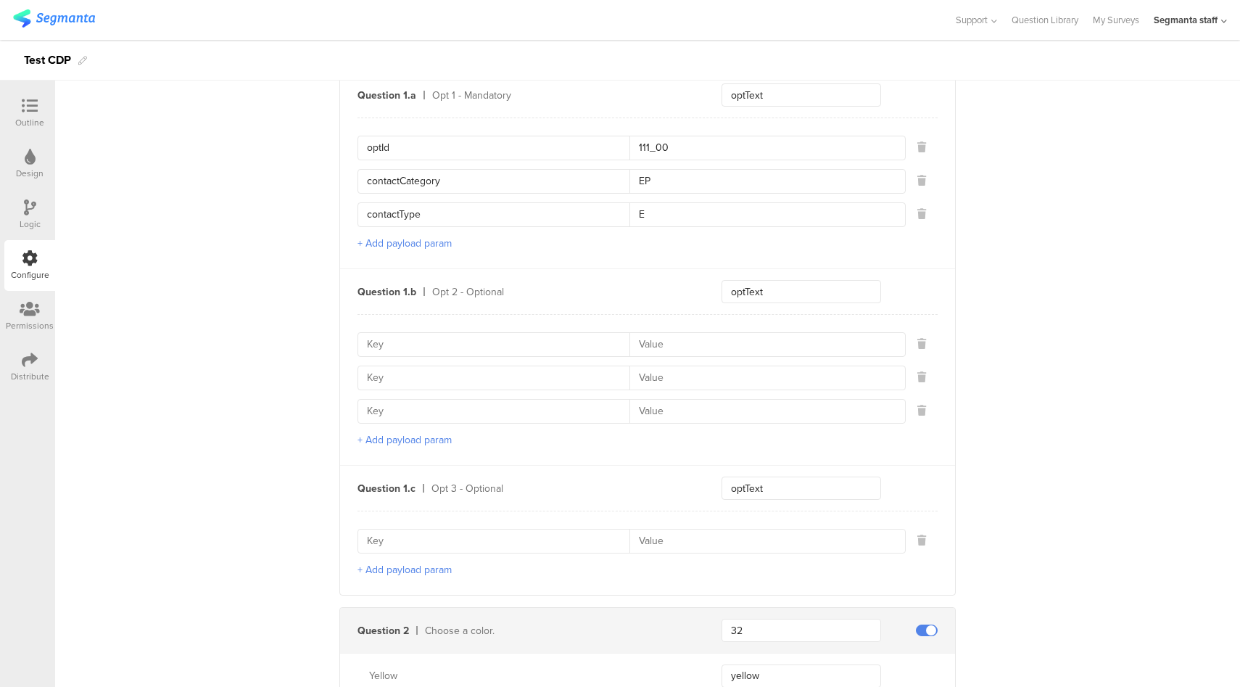
scroll to position [769, 0]
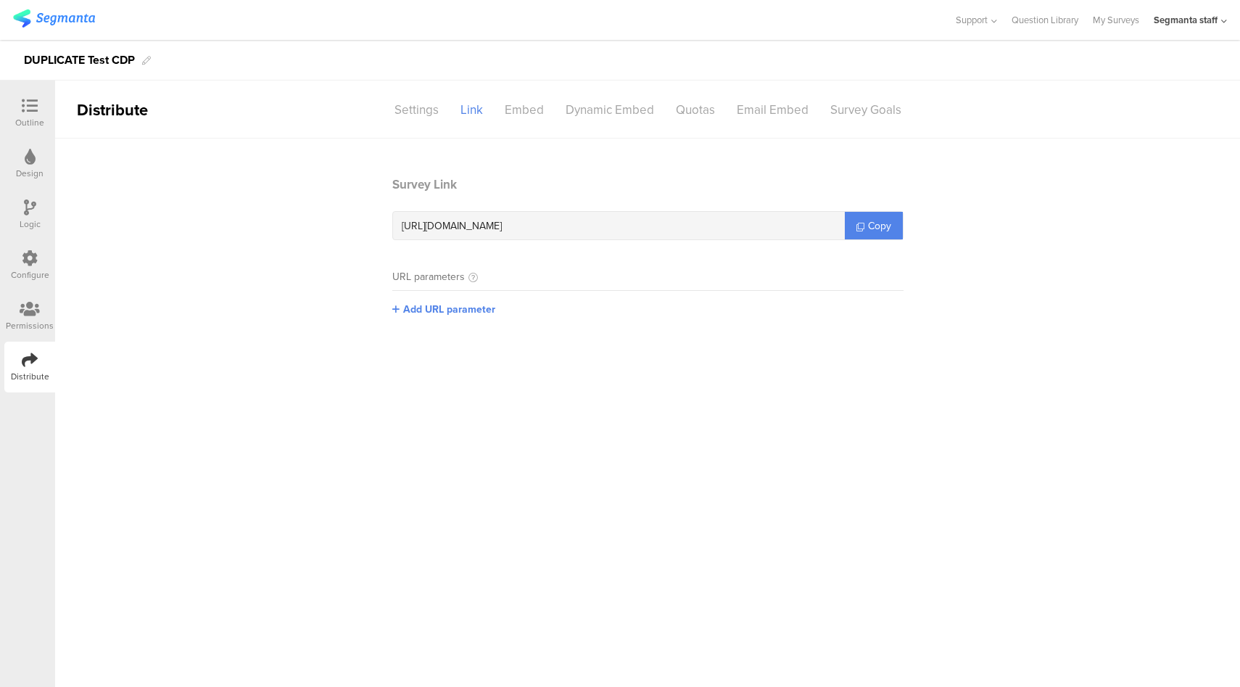
click at [35, 276] on div "Configure" at bounding box center [30, 274] width 38 height 13
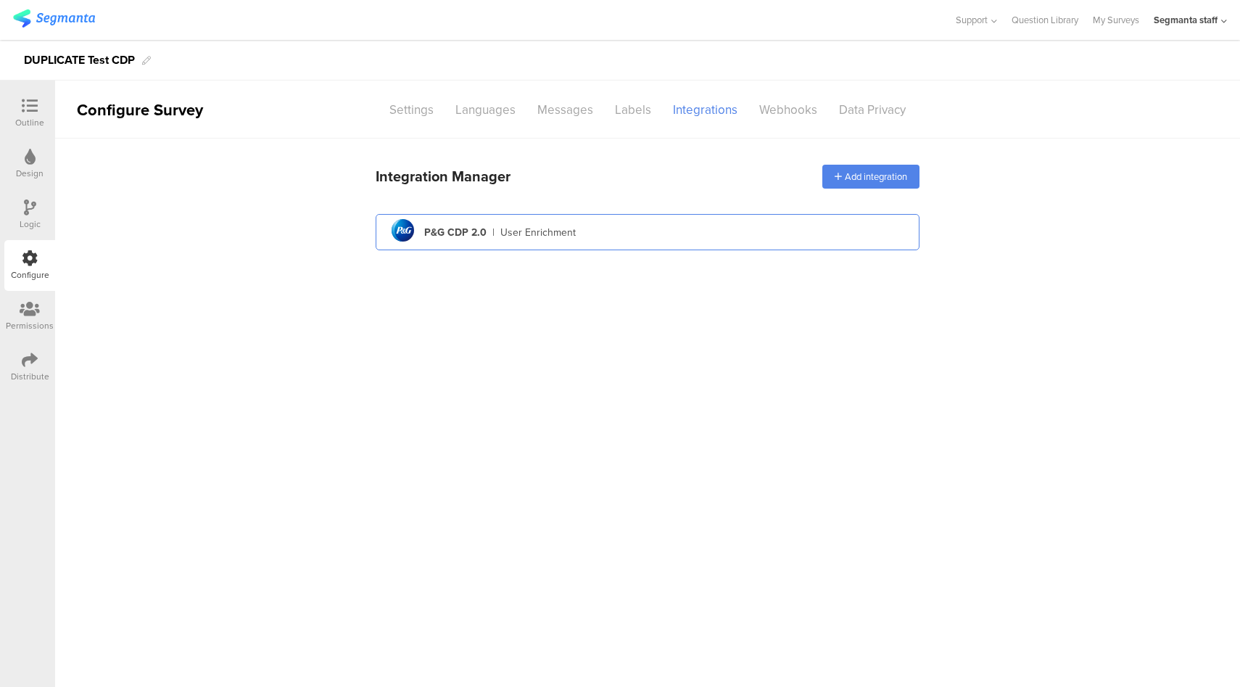
click at [570, 234] on div "User Enrichment" at bounding box center [537, 232] width 75 height 15
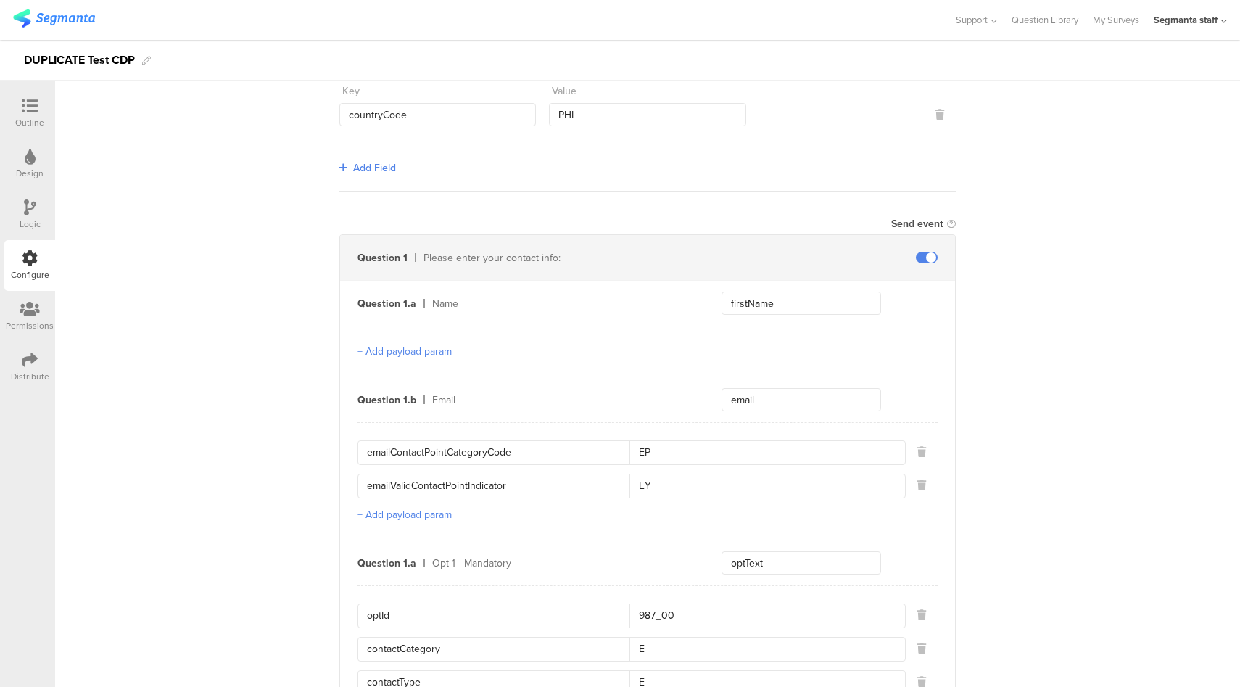
scroll to position [357, 0]
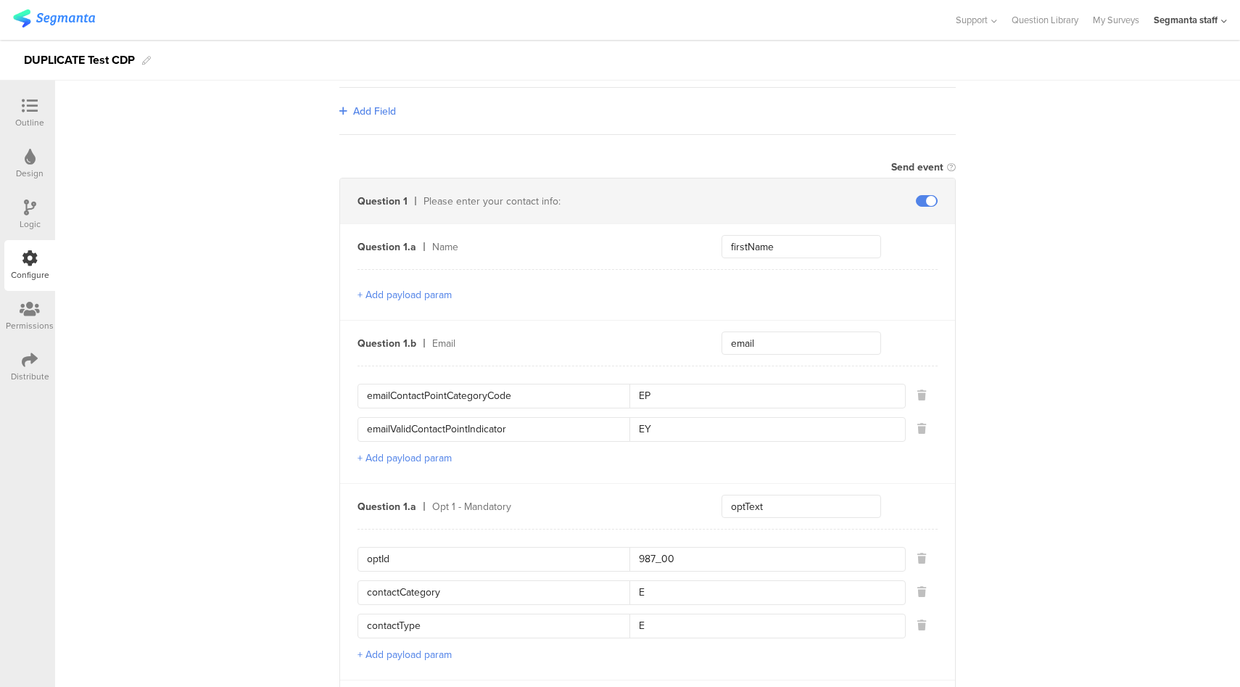
click at [487, 389] on input "emailContactPointCategoryCode" at bounding box center [498, 395] width 263 height 23
click at [448, 419] on input "emailValidContactPointIndicator" at bounding box center [498, 429] width 263 height 23
click at [450, 418] on input "emailValidContactPointIndicator" at bounding box center [498, 429] width 263 height 23
click at [491, 392] on input "emailContactPointCategoryCode" at bounding box center [498, 395] width 263 height 23
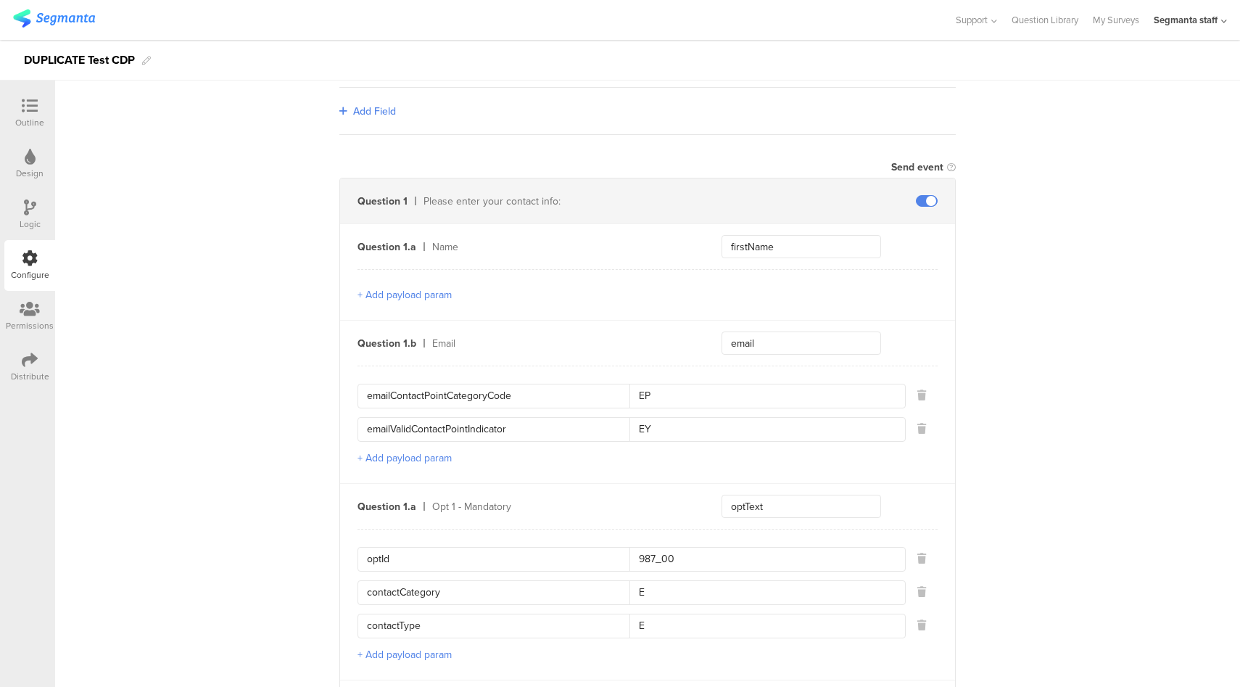
click at [491, 392] on input "emailContactPointCategoryCode" at bounding box center [498, 395] width 263 height 23
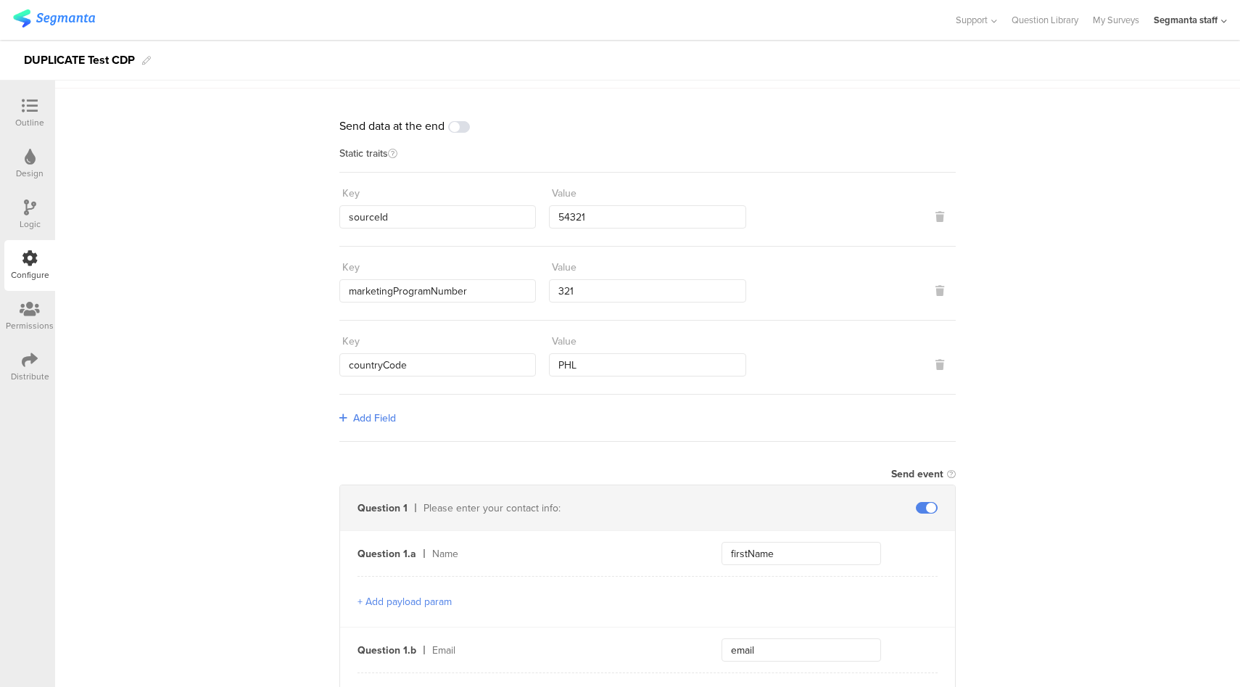
scroll to position [236, 0]
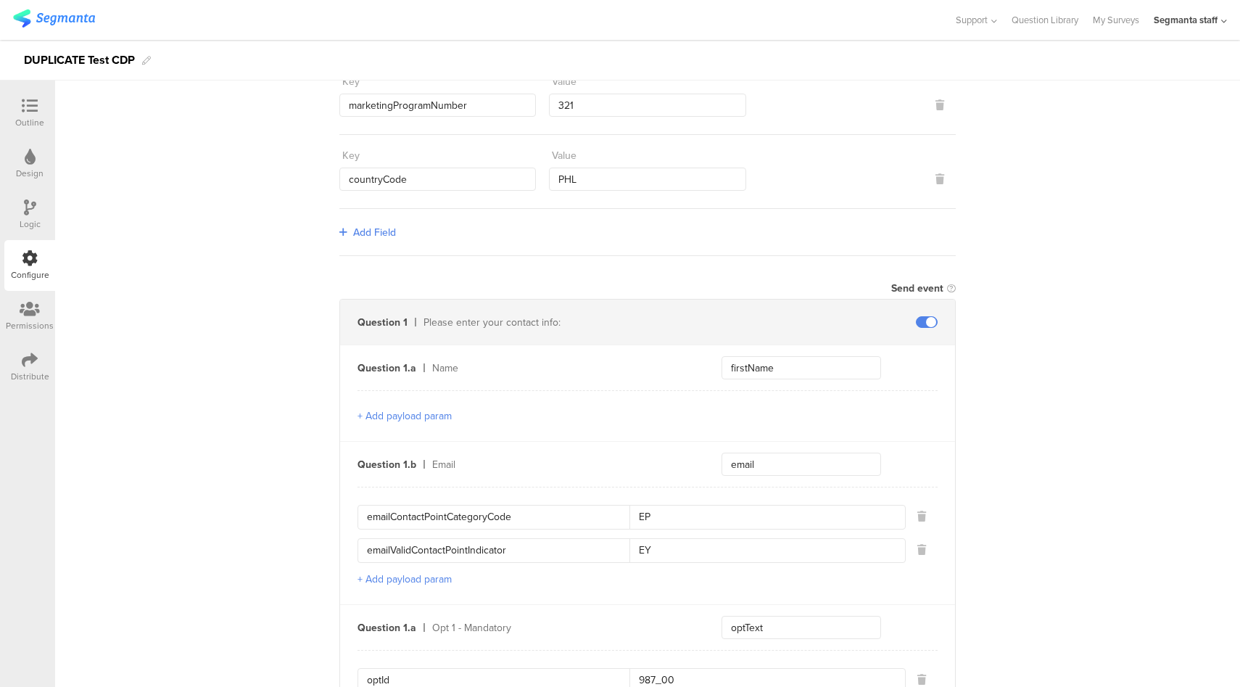
click at [26, 110] on icon at bounding box center [30, 106] width 16 height 16
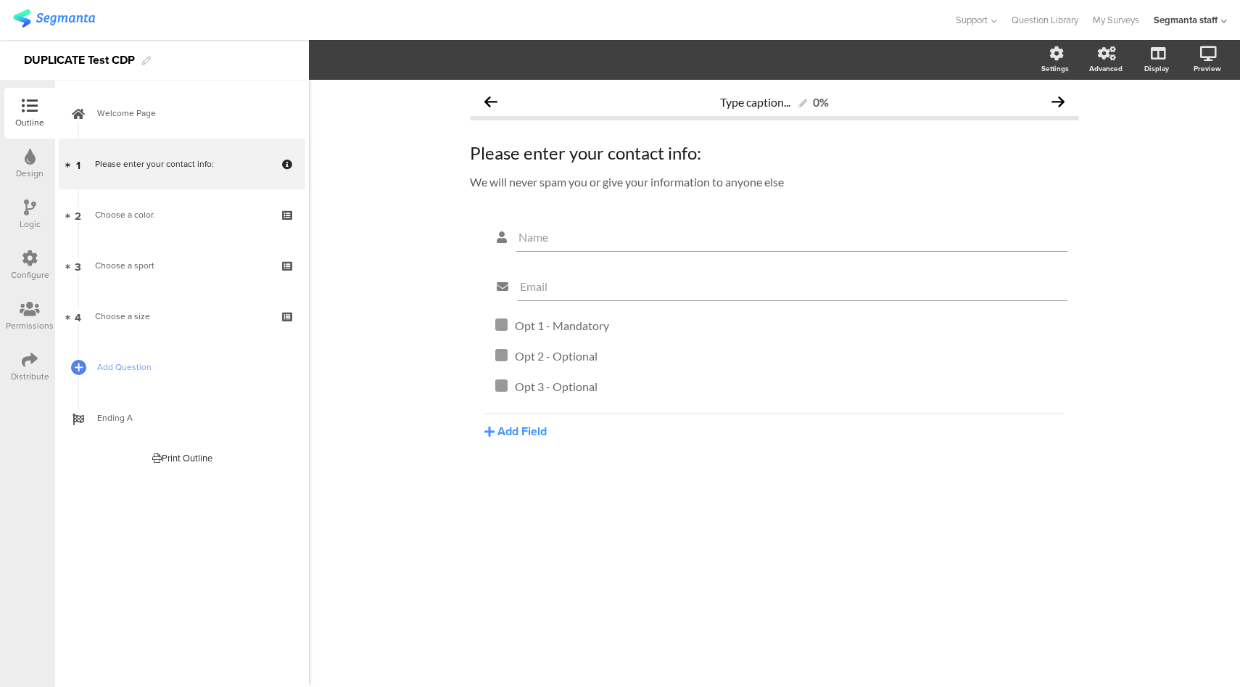
click at [12, 228] on div "Logic" at bounding box center [29, 214] width 51 height 51
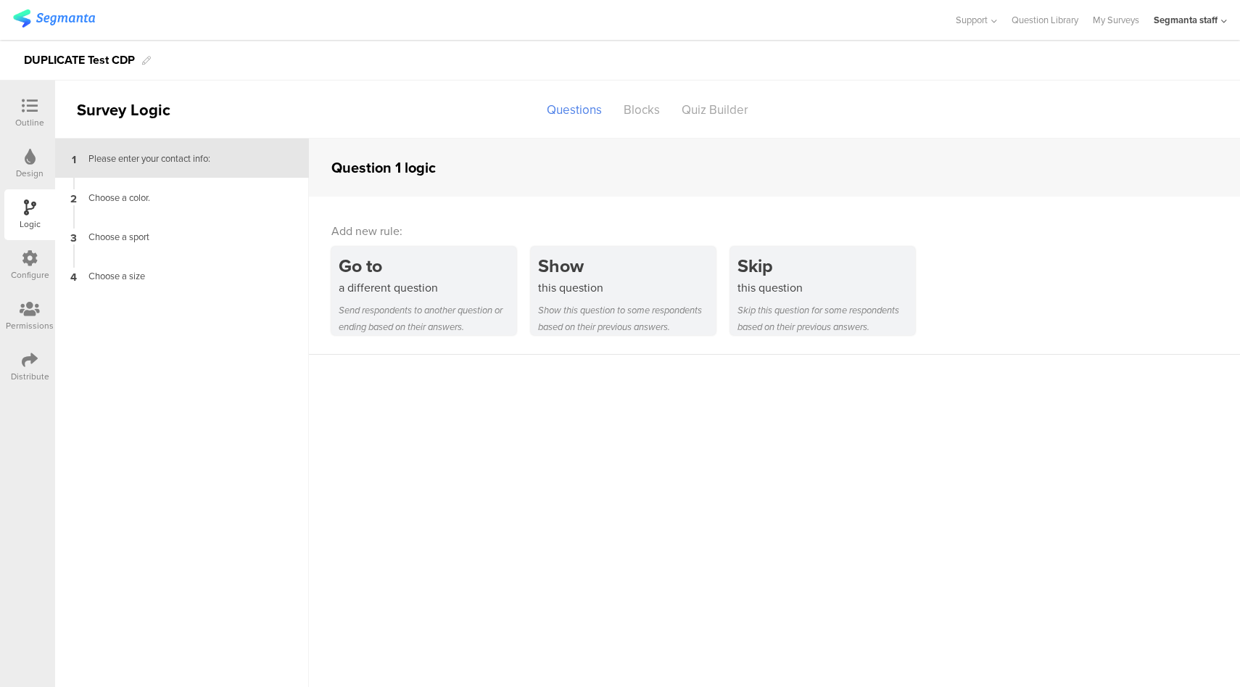
click at [24, 274] on div "Configure" at bounding box center [30, 274] width 38 height 13
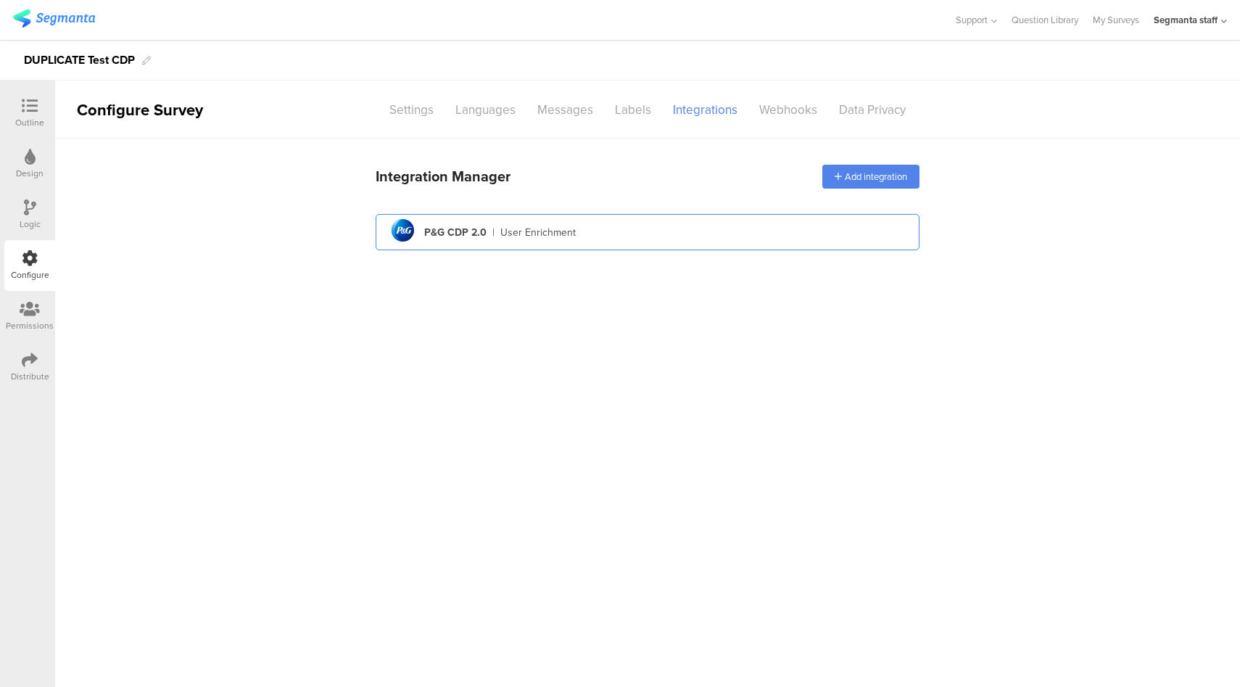
click at [656, 239] on div "pg logo P&G CDP 2.0 | User Enrichment" at bounding box center [647, 233] width 521 height 36
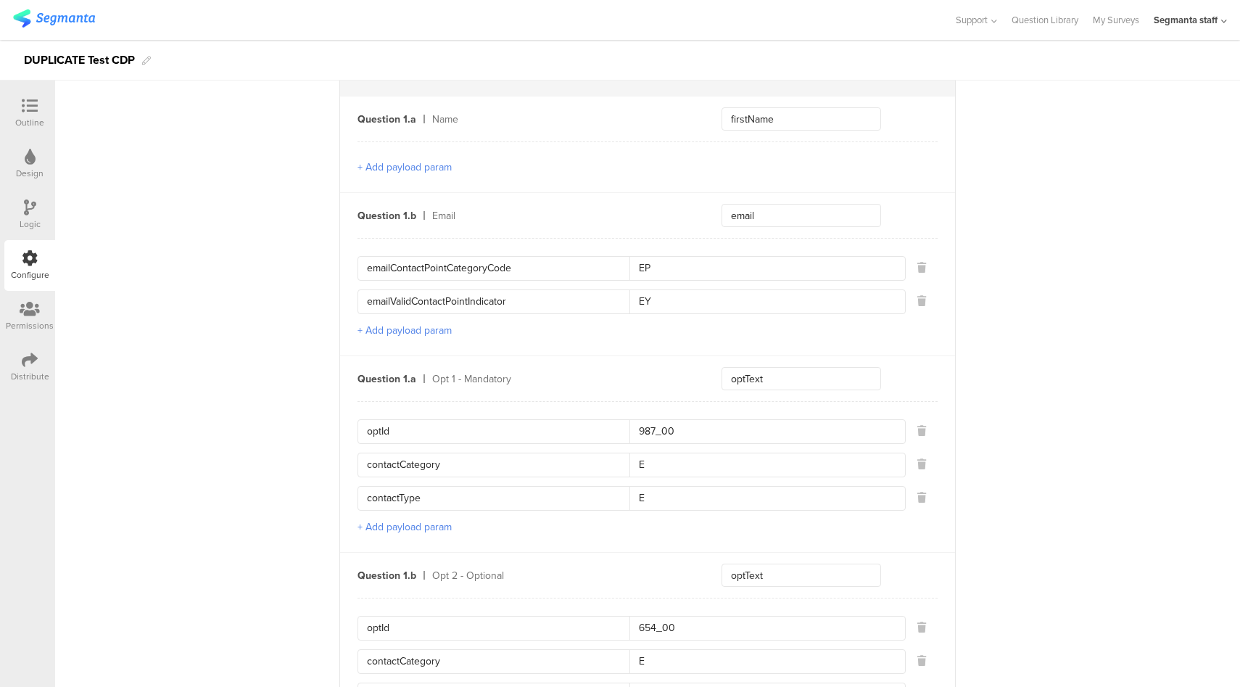
scroll to position [486, 0]
click at [477, 265] on input "emailContactPointCategoryCode" at bounding box center [498, 266] width 263 height 23
click at [441, 297] on input "emailValidContactPointIndicator" at bounding box center [498, 300] width 263 height 23
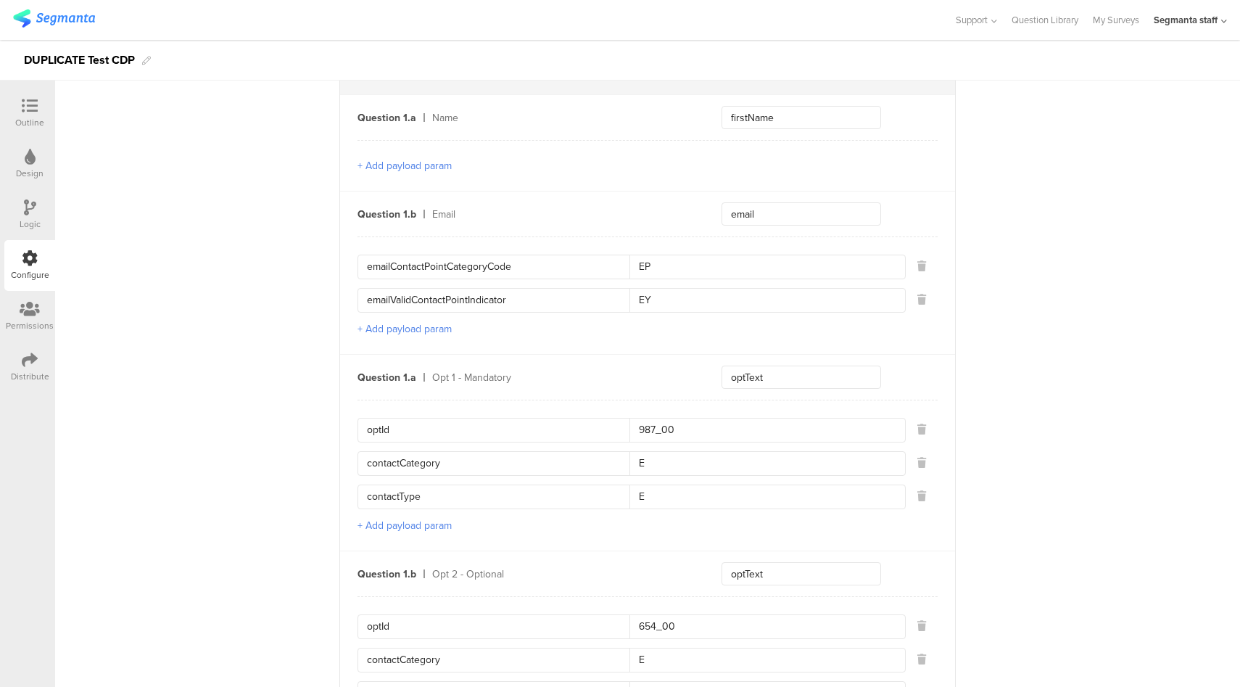
click at [274, 366] on div "Send data at the end Static traits Key sourceId Value 54321 Key marketingProgra…" at bounding box center [647, 578] width 1185 height 1850
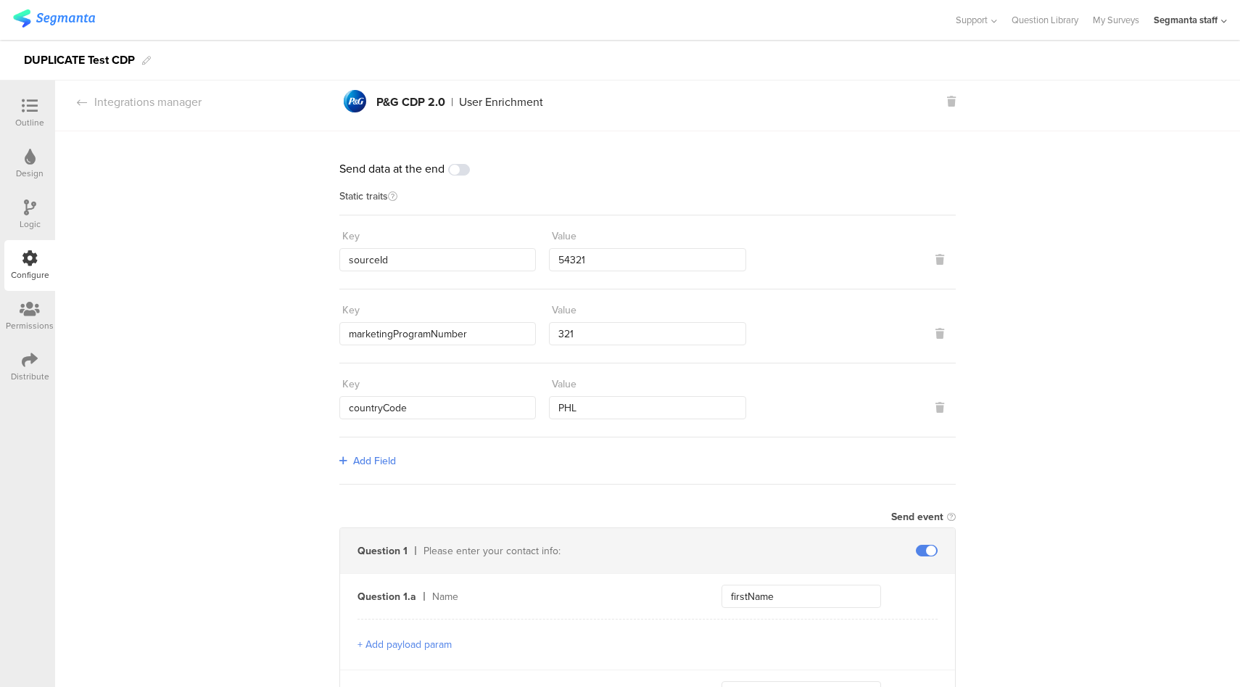
scroll to position [0, 0]
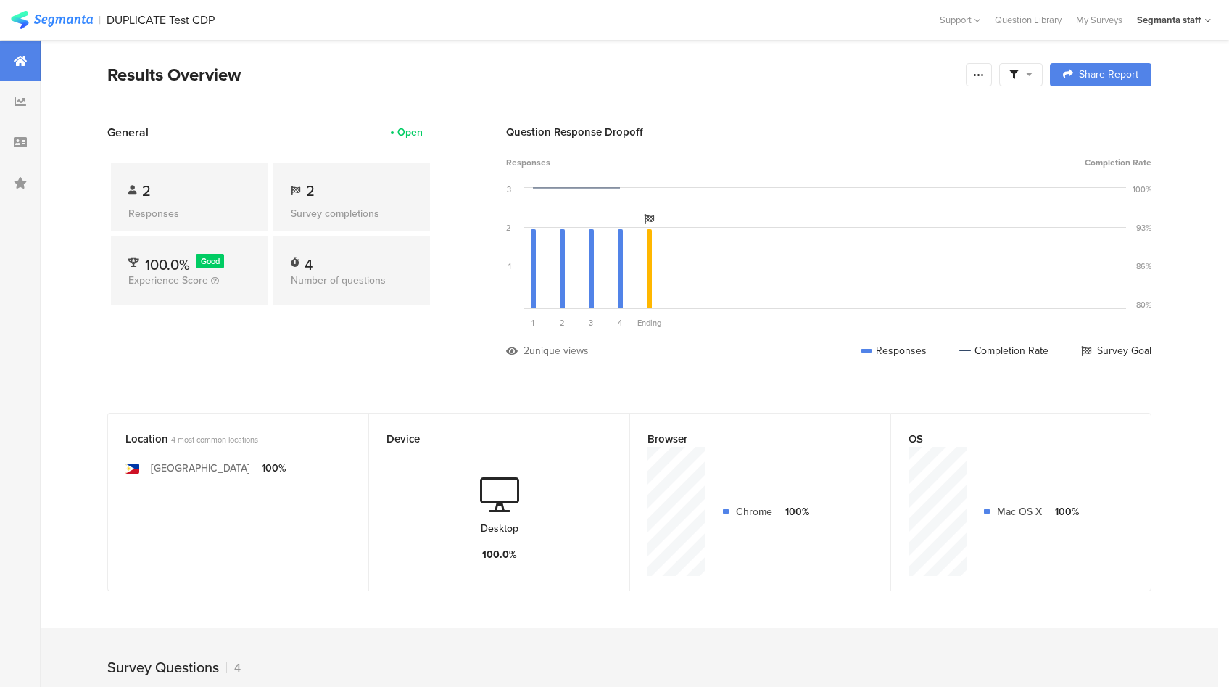
scroll to position [100, 0]
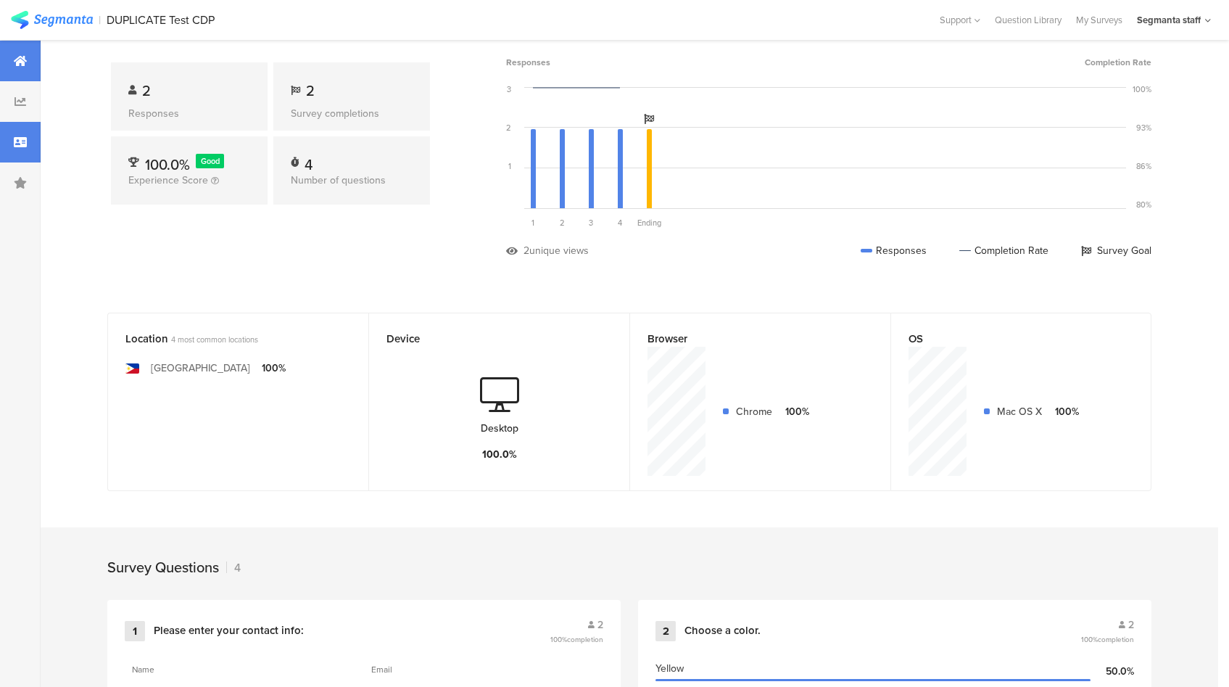
click at [21, 145] on icon at bounding box center [20, 142] width 13 height 12
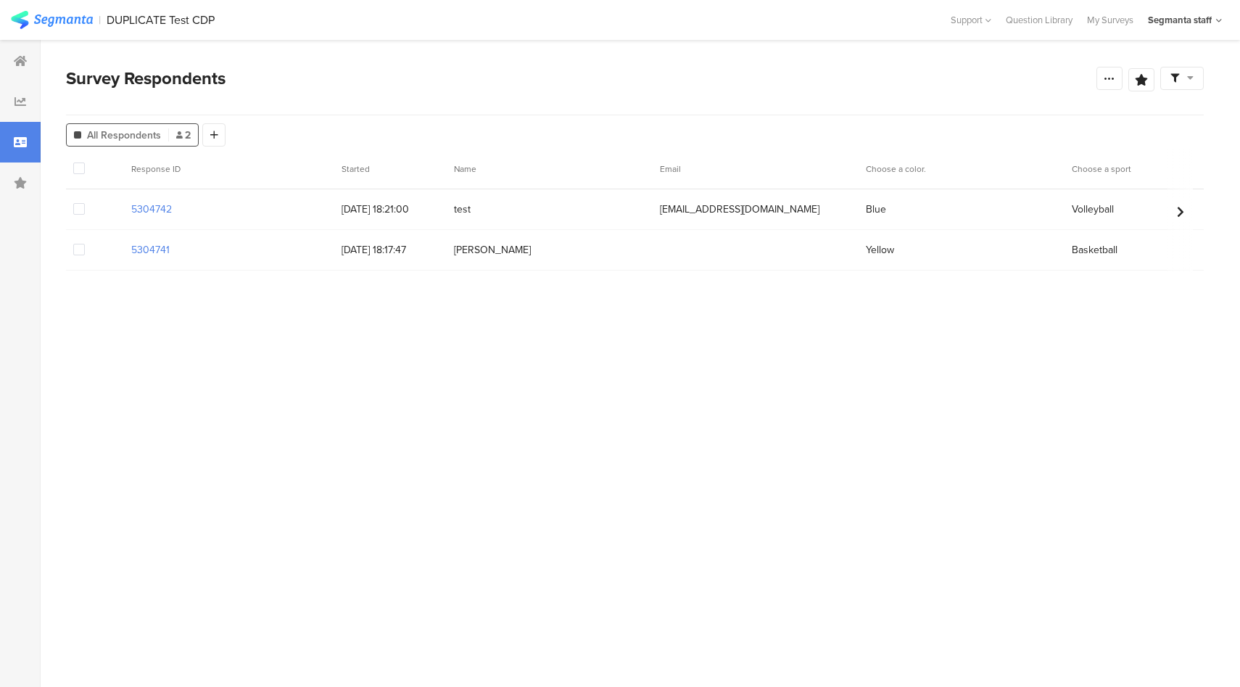
drag, startPoint x: 749, startPoint y: 256, endPoint x: 693, endPoint y: 251, distance: 56.1
click at [693, 251] on div at bounding box center [756, 250] width 206 height 15
drag, startPoint x: 764, startPoint y: 247, endPoint x: 656, endPoint y: 244, distance: 108.1
click at [656, 244] on div at bounding box center [756, 250] width 206 height 15
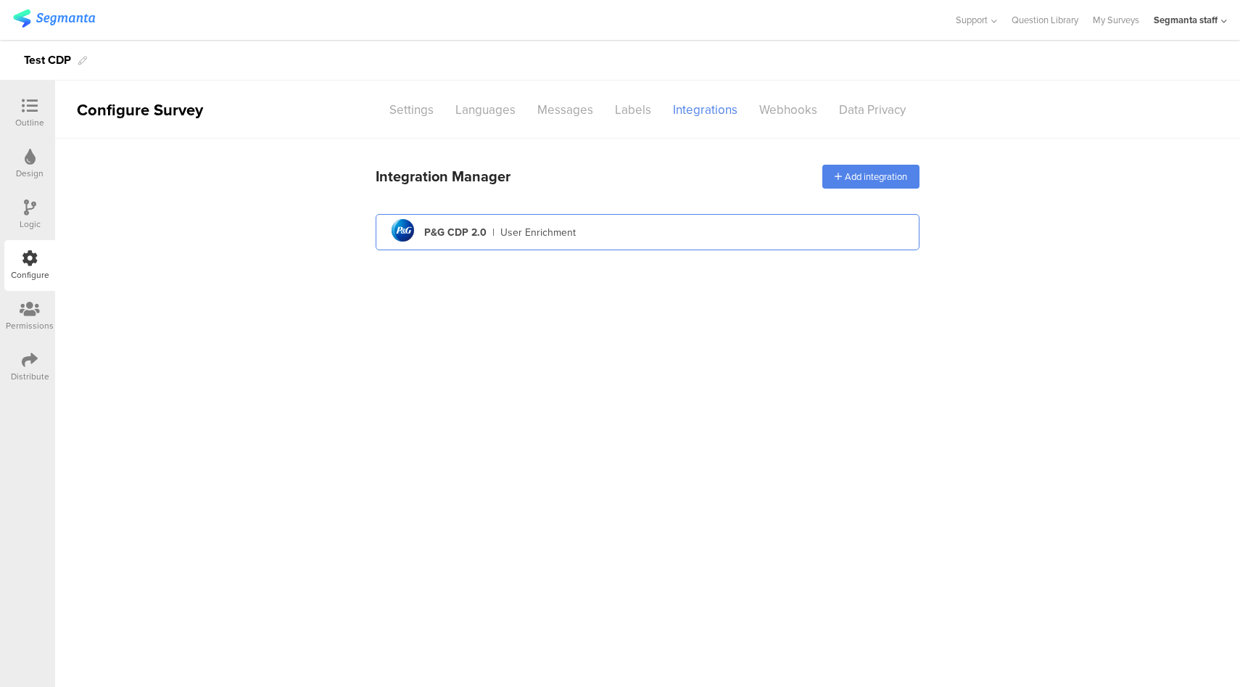
click at [643, 237] on div "pg logo P&G CDP 2.0 | User Enrichment" at bounding box center [647, 233] width 521 height 36
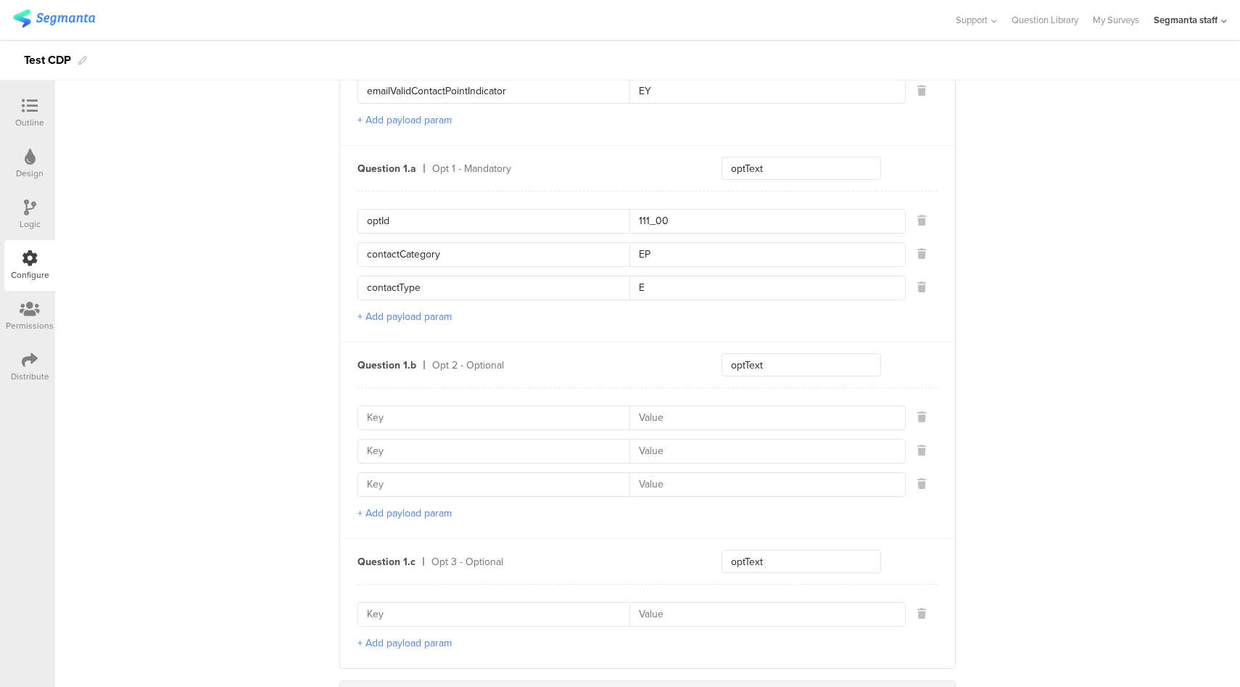
scroll to position [695, 0]
click at [376, 216] on input "optId" at bounding box center [498, 221] width 263 height 23
click at [389, 415] on input at bounding box center [498, 417] width 263 height 23
paste input "optId"
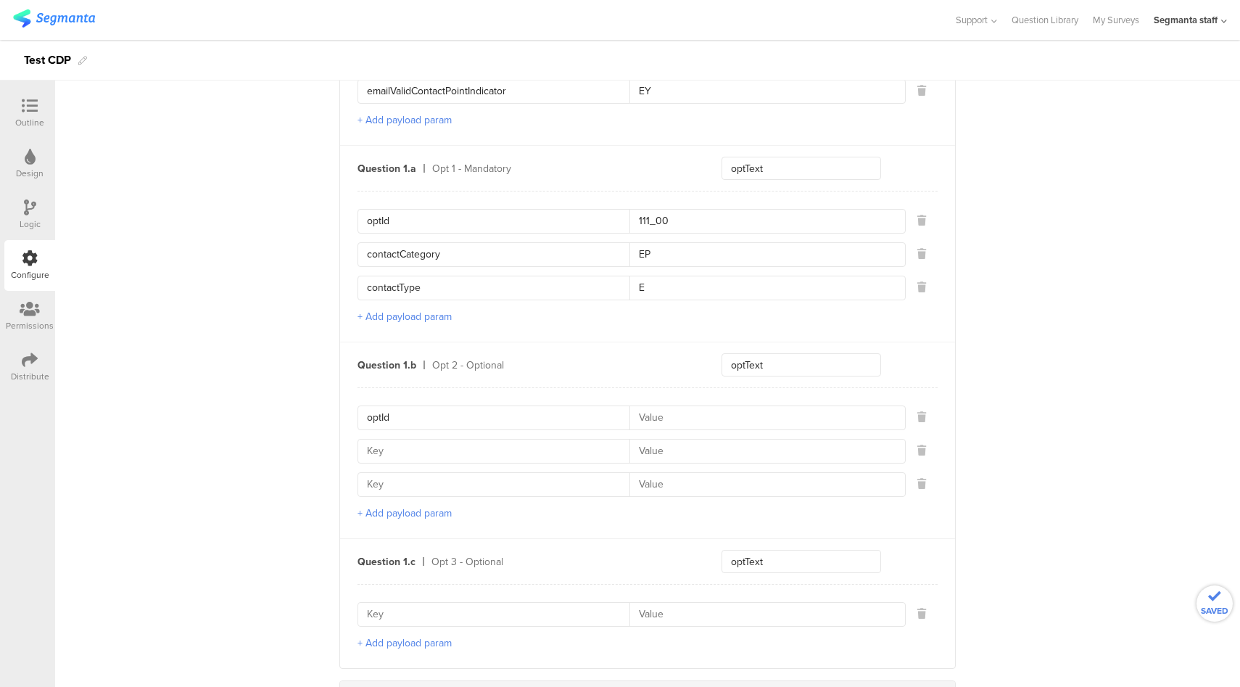
type input "optId"
click at [380, 608] on input at bounding box center [498, 614] width 263 height 23
paste input "optId"
type input "optId"
click at [677, 413] on input at bounding box center [762, 417] width 267 height 23
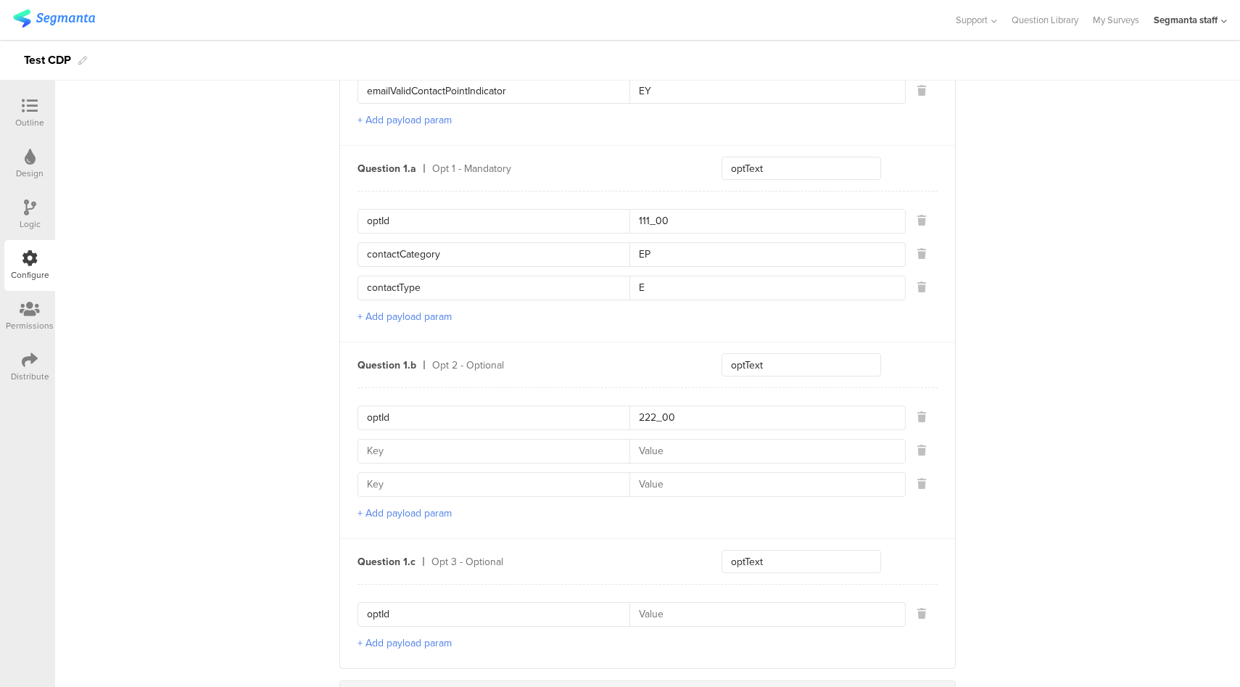
type input "222_00"
click at [701, 609] on input at bounding box center [762, 614] width 267 height 23
type input "333_00"
click at [408, 249] on input "contactCategory" at bounding box center [498, 254] width 263 height 23
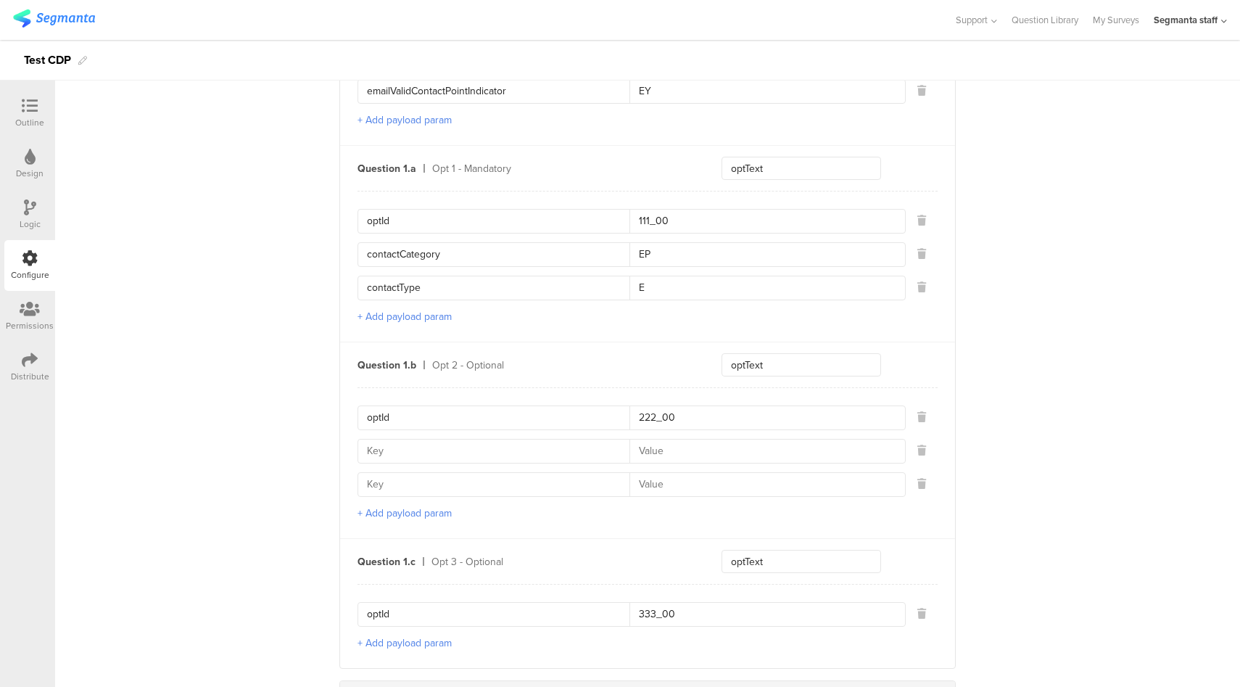
click at [396, 455] on input at bounding box center [498, 450] width 263 height 23
paste input "contactCategory"
type input "contactCategory"
click at [723, 440] on input at bounding box center [762, 450] width 267 height 23
type input "EK"
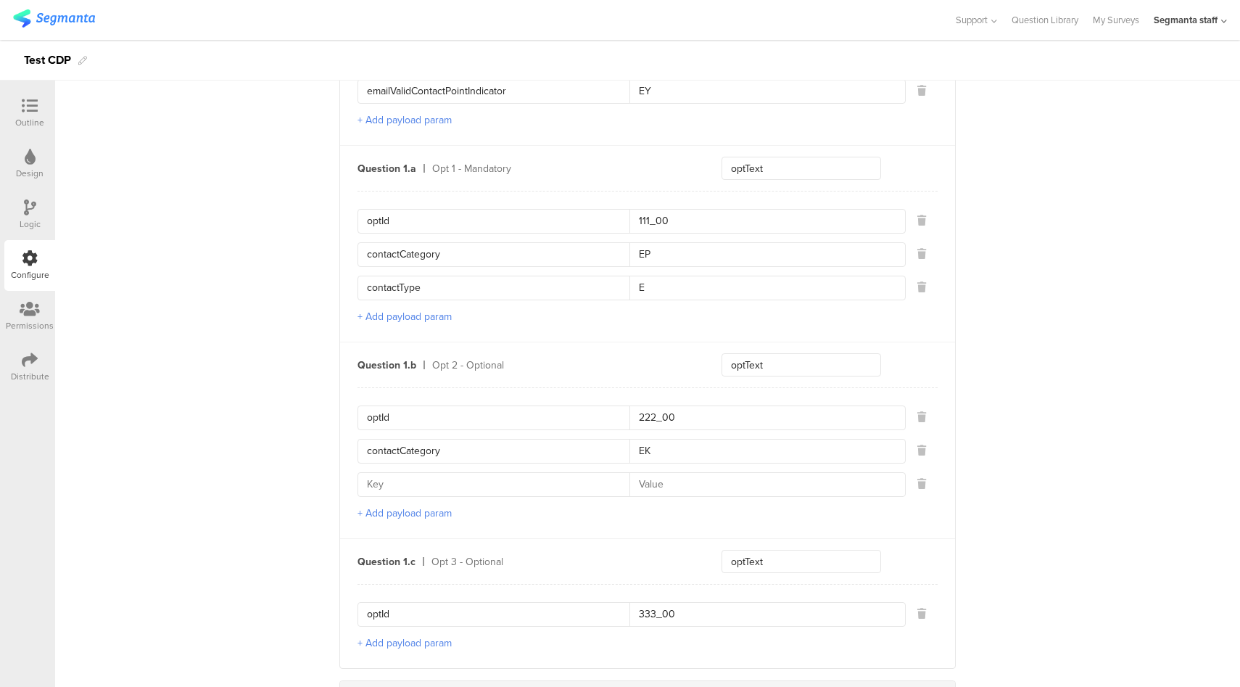
click at [389, 281] on input "contactType" at bounding box center [498, 287] width 263 height 23
click at [458, 484] on input at bounding box center [498, 484] width 263 height 23
paste input "contactType"
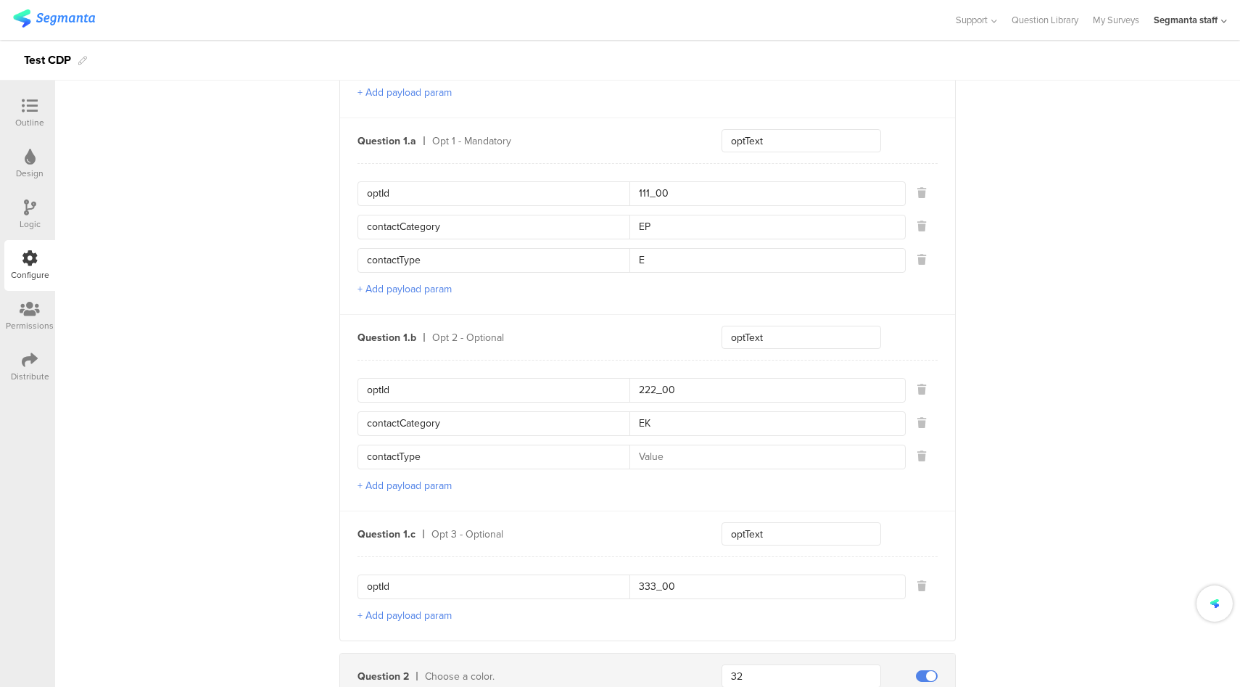
scroll to position [795, 0]
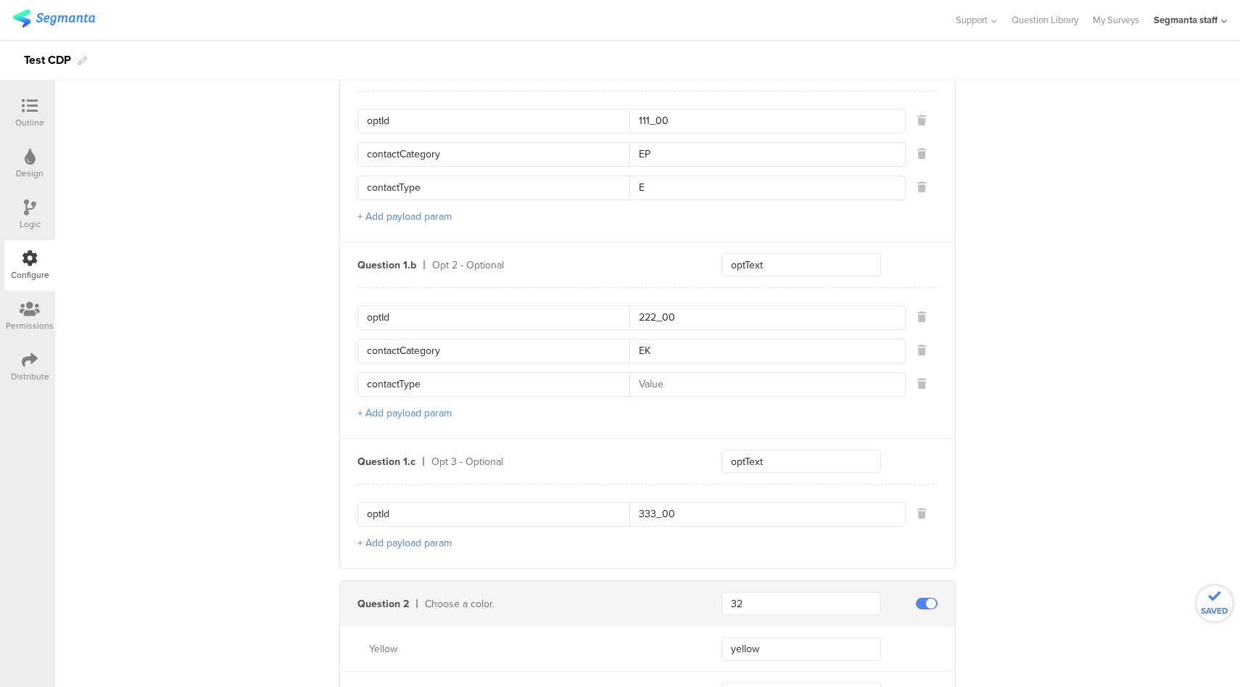
type input "contactType"
click at [684, 381] on input at bounding box center [762, 384] width 267 height 23
type input "E"
click at [430, 540] on button "+ Add payload param" at bounding box center [405, 542] width 94 height 15
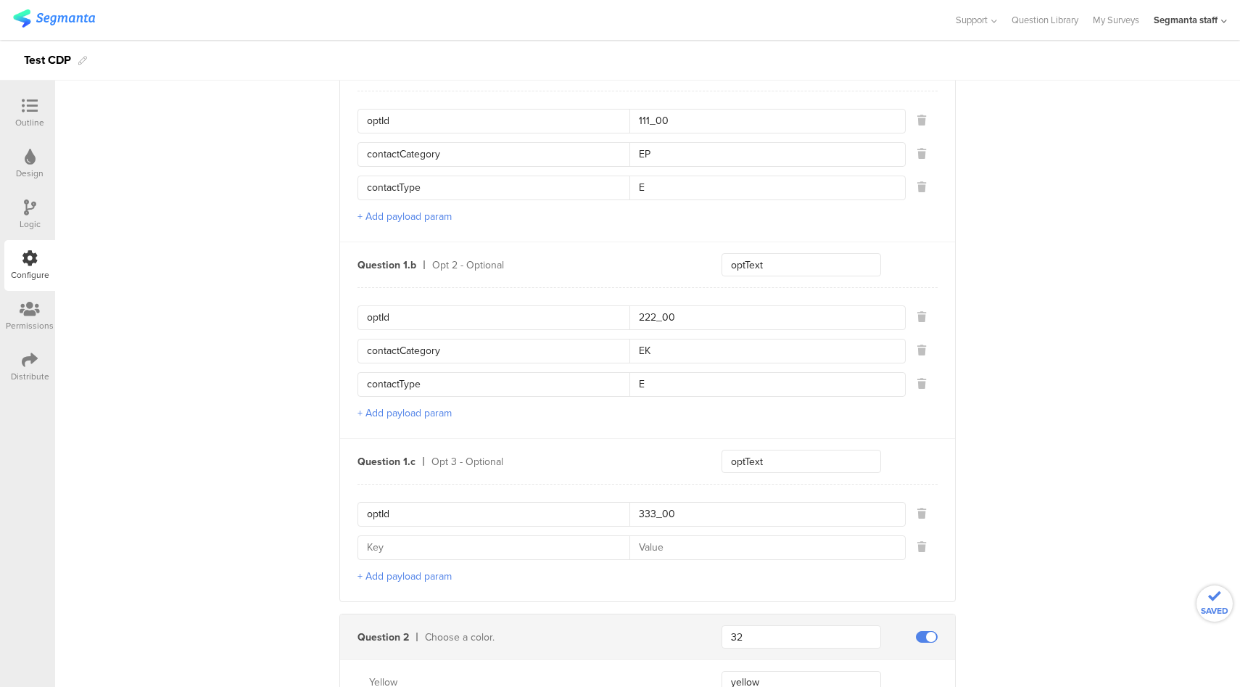
click at [387, 147] on input "contactCategory" at bounding box center [498, 154] width 263 height 23
click at [421, 537] on input at bounding box center [498, 547] width 263 height 23
paste input "contactCategory"
type input "contactCategory"
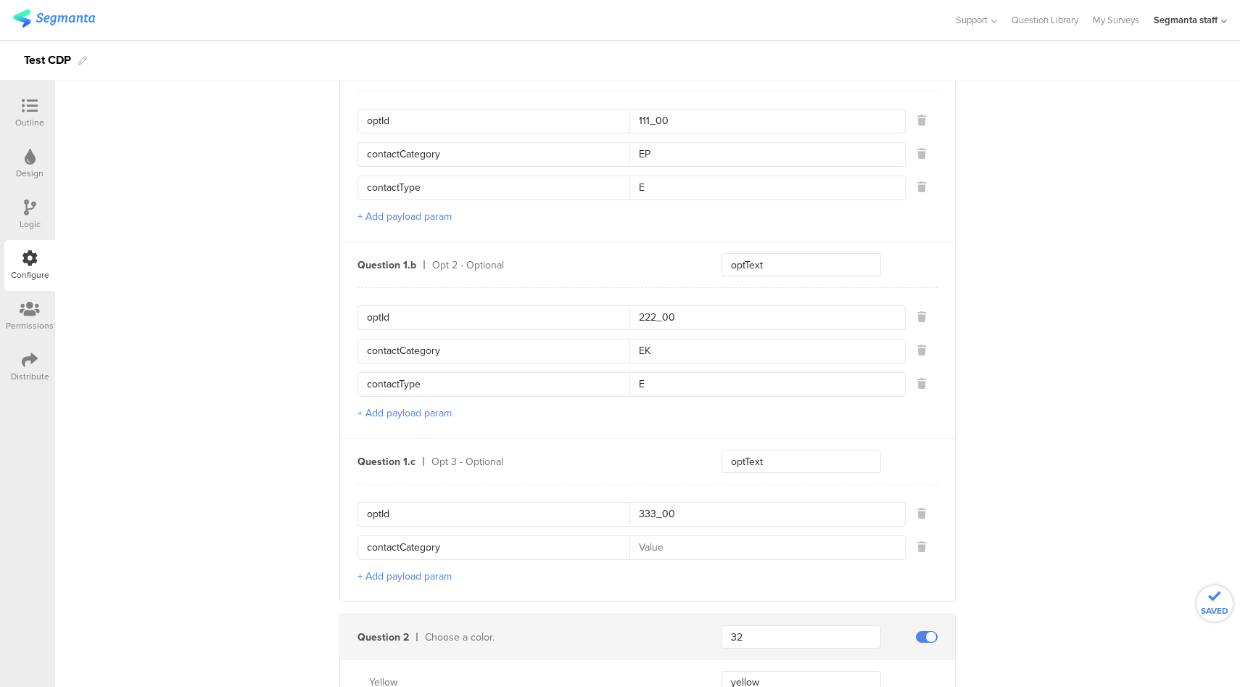
click at [688, 541] on input at bounding box center [762, 547] width 267 height 23
type input "ED"
click at [424, 569] on button "+ Add payload param" at bounding box center [405, 576] width 94 height 15
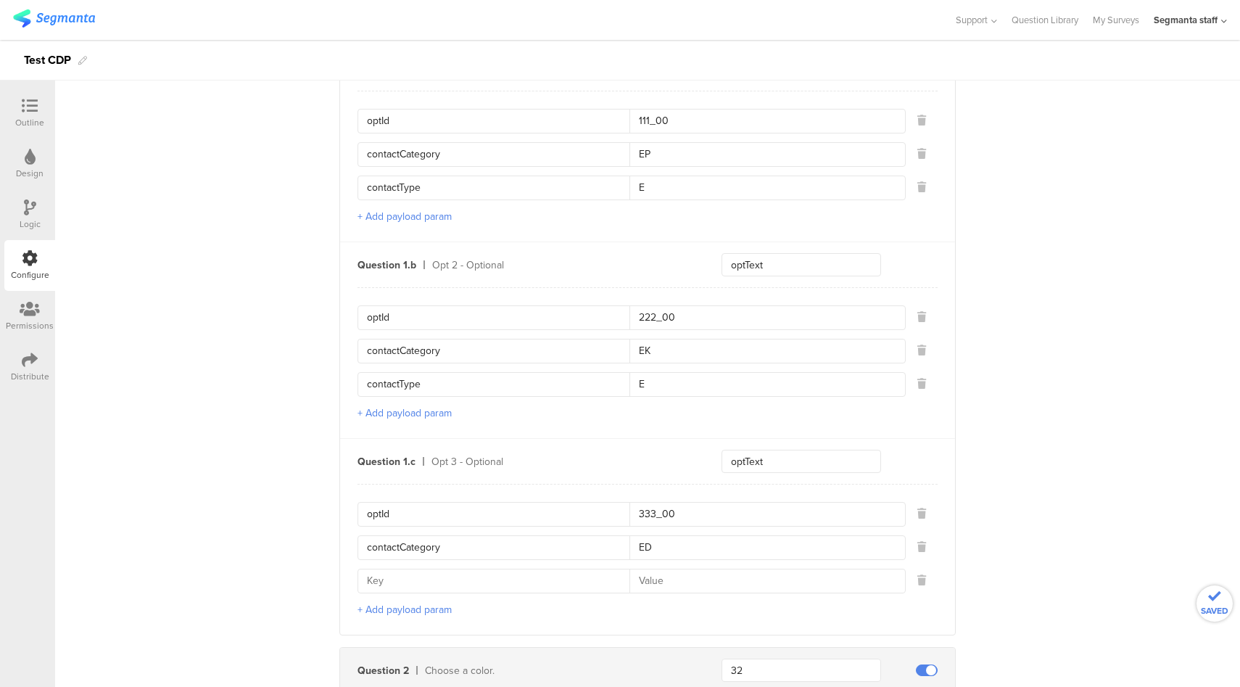
click at [443, 574] on input at bounding box center [498, 580] width 263 height 23
paste input "contactCategory"
type input "contactType"
type input "E"
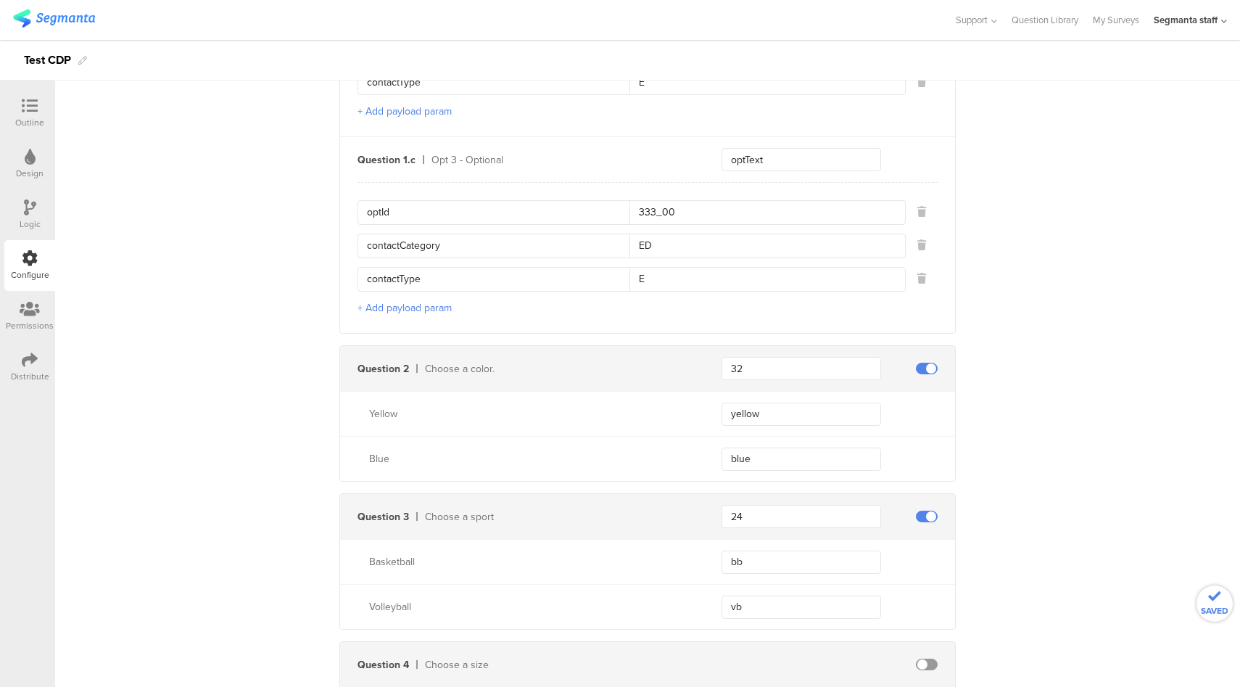
scroll to position [1224, 0]
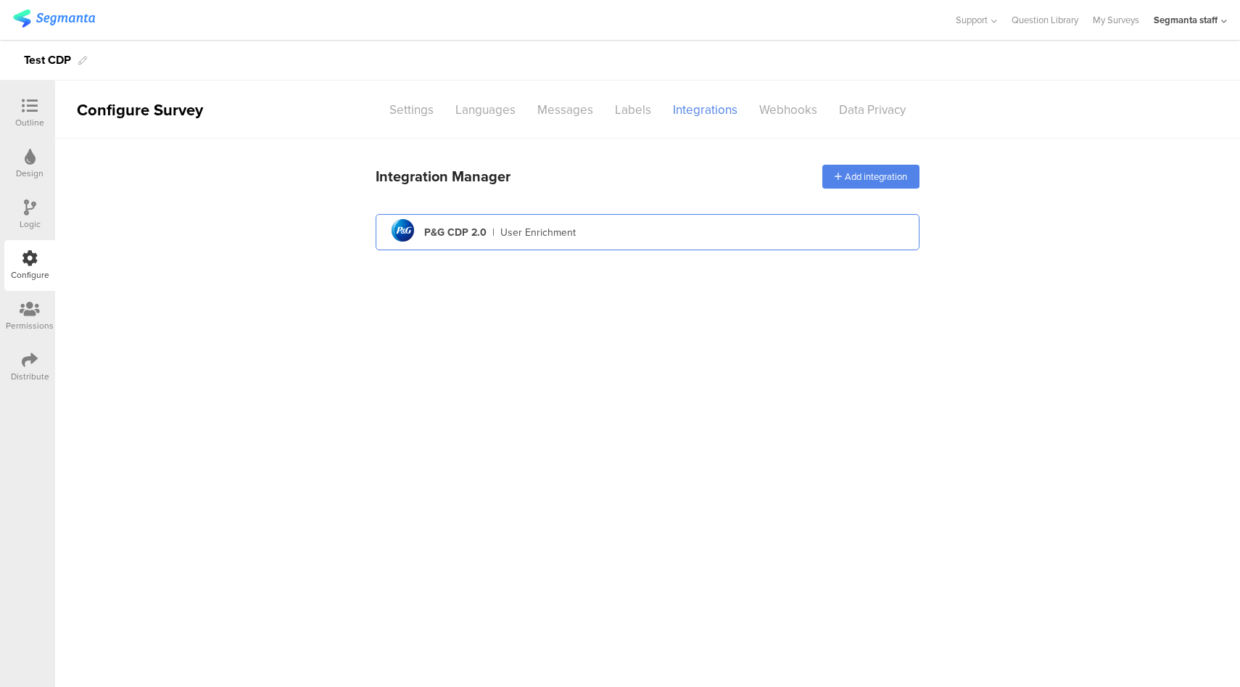
click at [671, 242] on div "pg logo P&G CDP 2.0 | User Enrichment" at bounding box center [647, 233] width 521 height 36
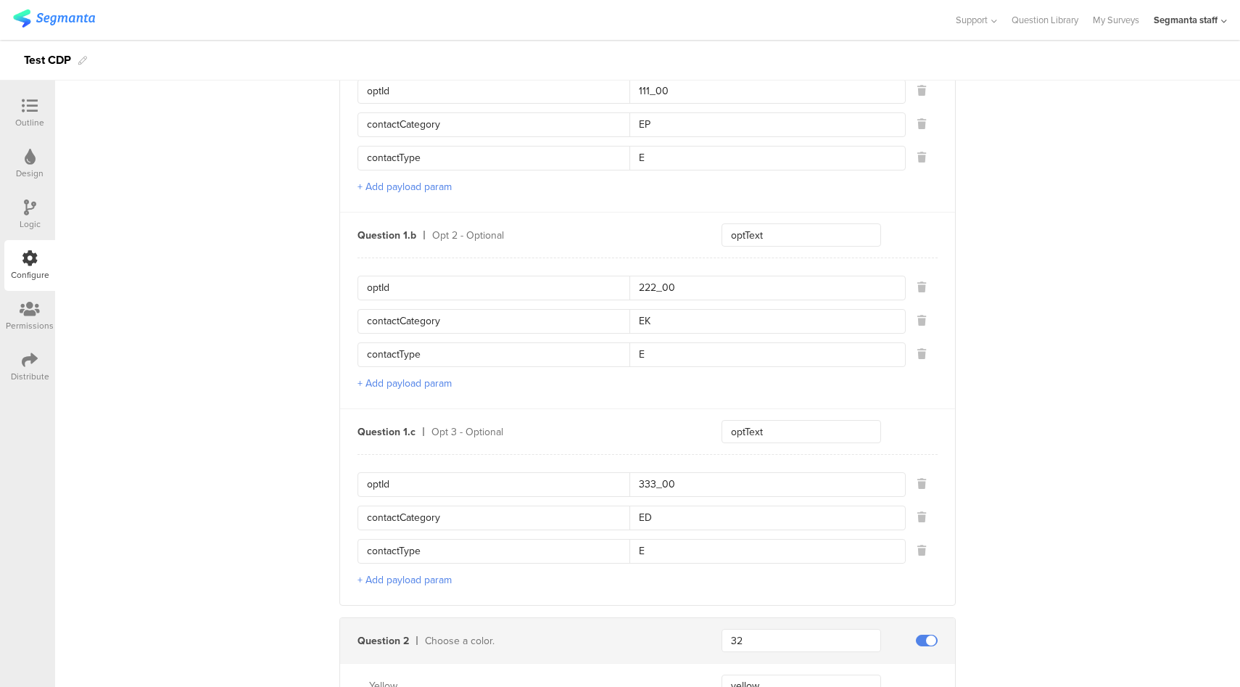
scroll to position [817, 0]
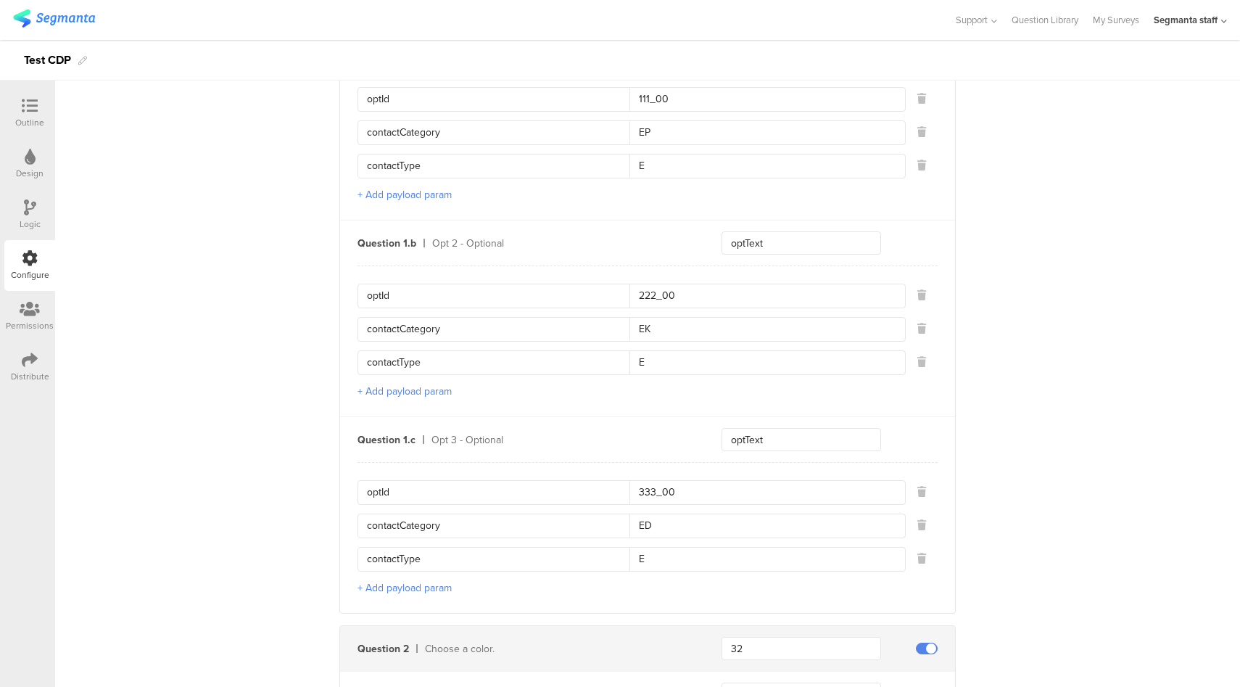
click at [35, 367] on icon at bounding box center [30, 360] width 16 height 16
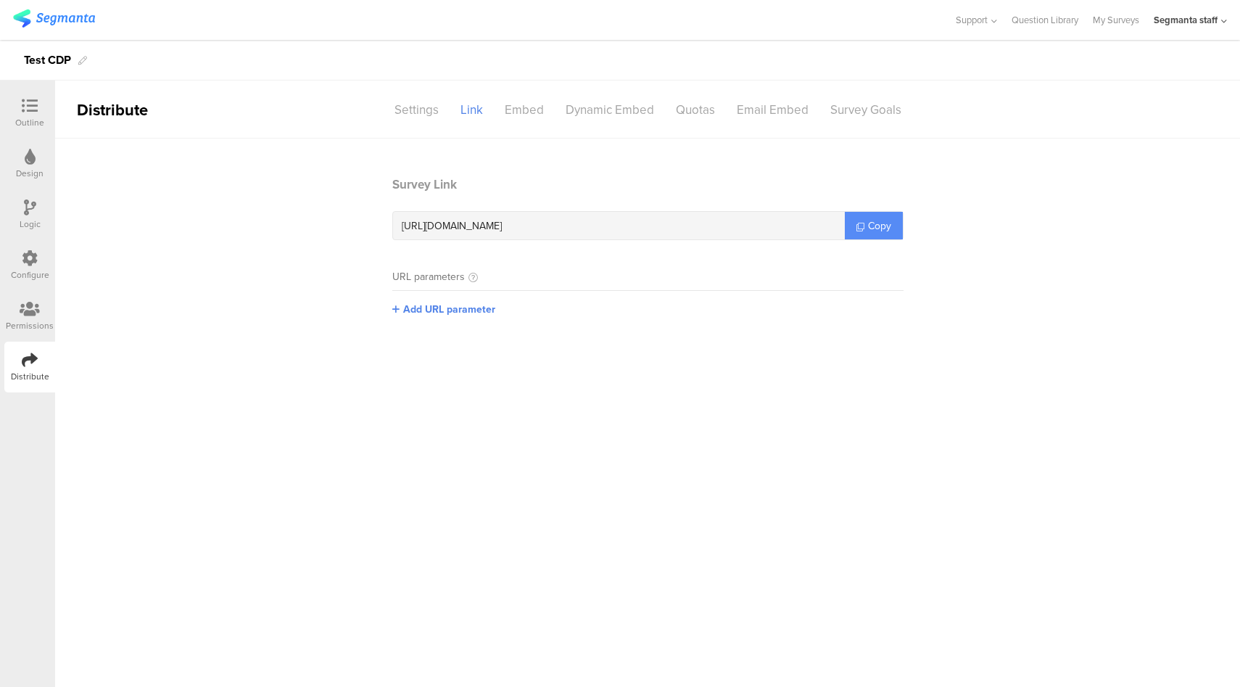
click at [879, 226] on span "Copy" at bounding box center [879, 225] width 23 height 15
click at [868, 225] on span "Copy" at bounding box center [879, 225] width 23 height 15
click at [28, 279] on div "Configure" at bounding box center [30, 274] width 38 height 13
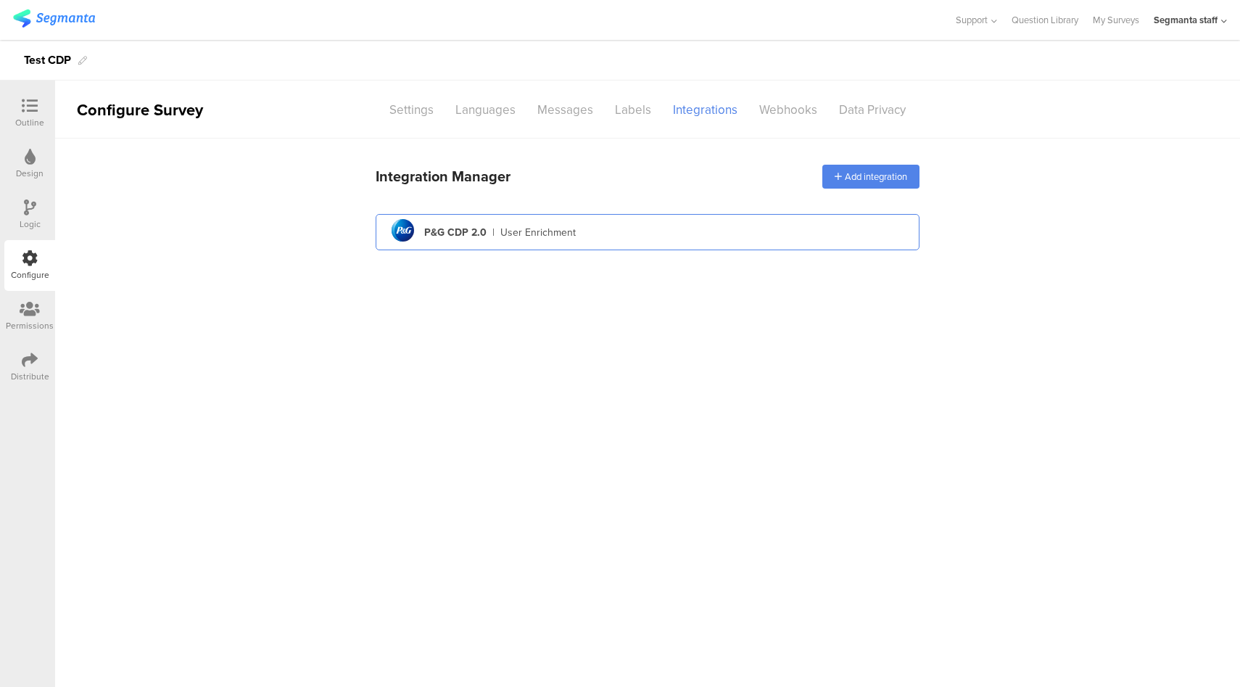
click at [655, 224] on div "pg logo P&G CDP 2.0 | User Enrichment" at bounding box center [647, 233] width 521 height 36
click at [624, 241] on div "pg logo P&G CDP 2.0 | User Enrichment" at bounding box center [647, 233] width 521 height 36
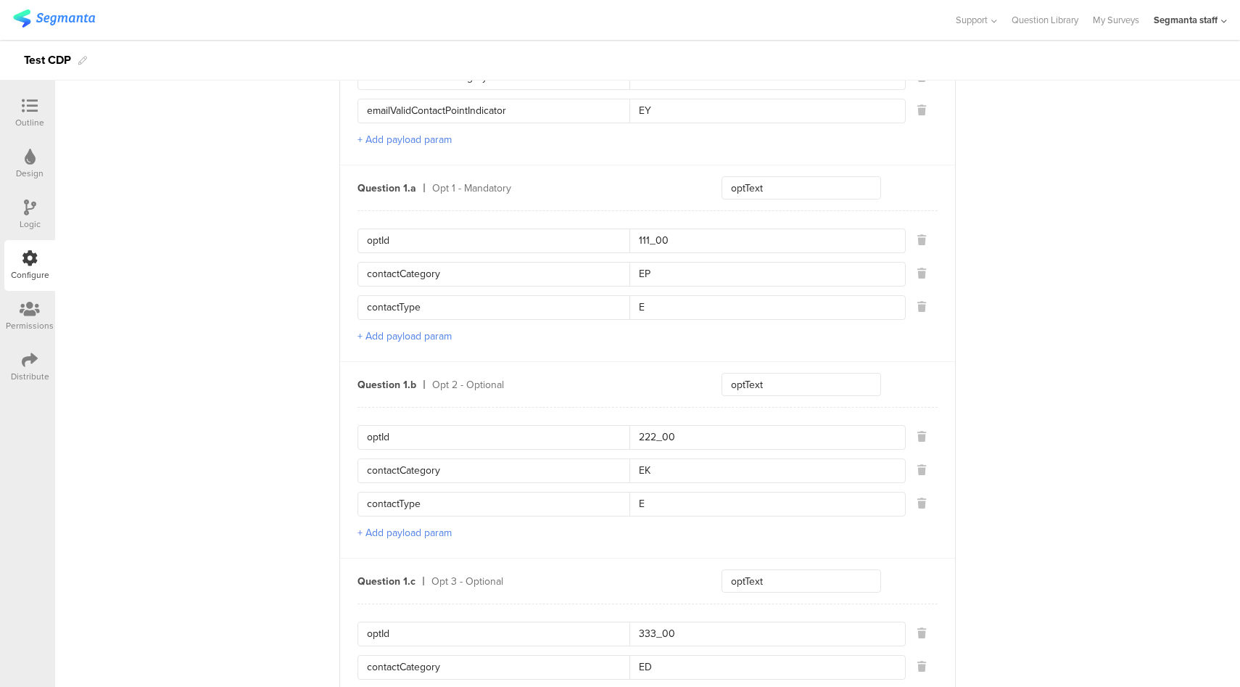
scroll to position [690, 0]
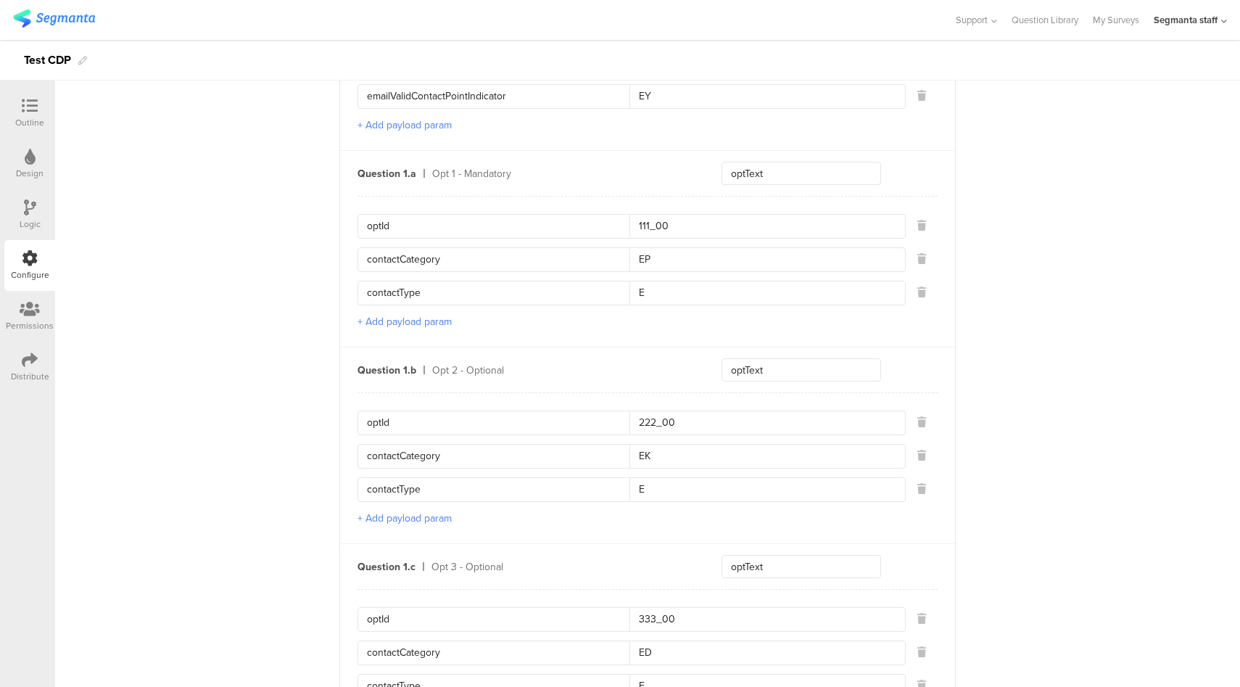
click at [30, 360] on icon at bounding box center [30, 360] width 16 height 16
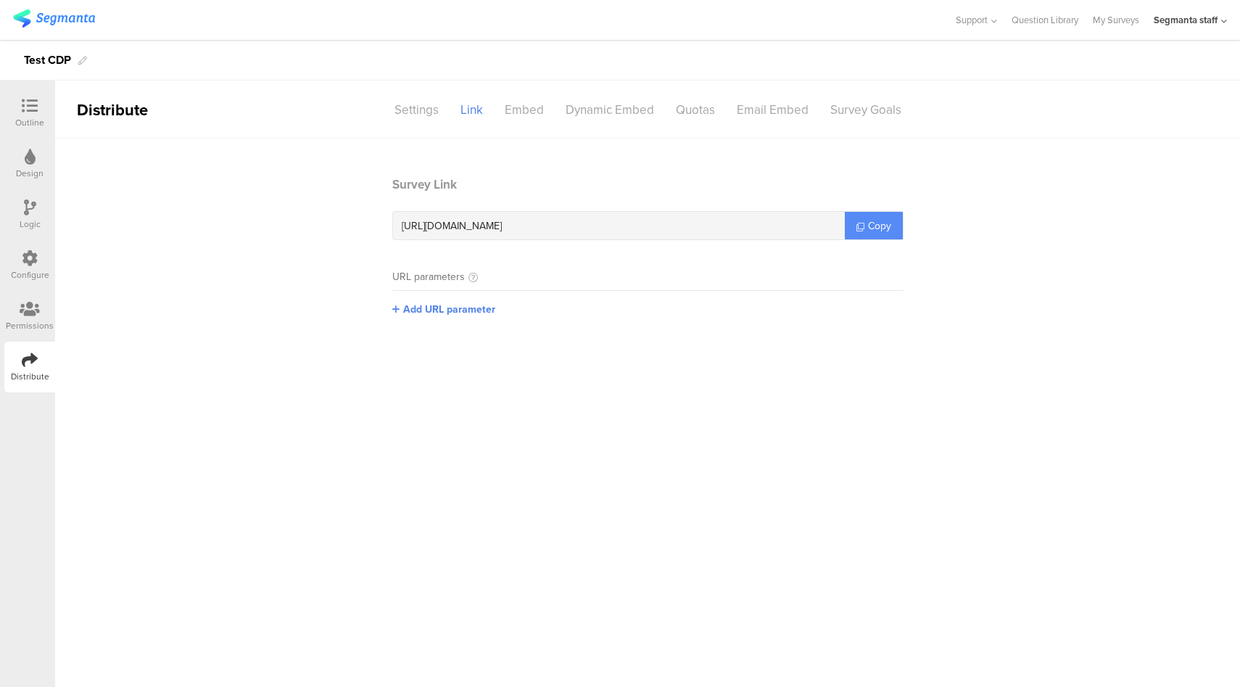
click at [881, 219] on span "Copy" at bounding box center [879, 225] width 23 height 15
click at [878, 228] on span "Copy" at bounding box center [879, 225] width 23 height 15
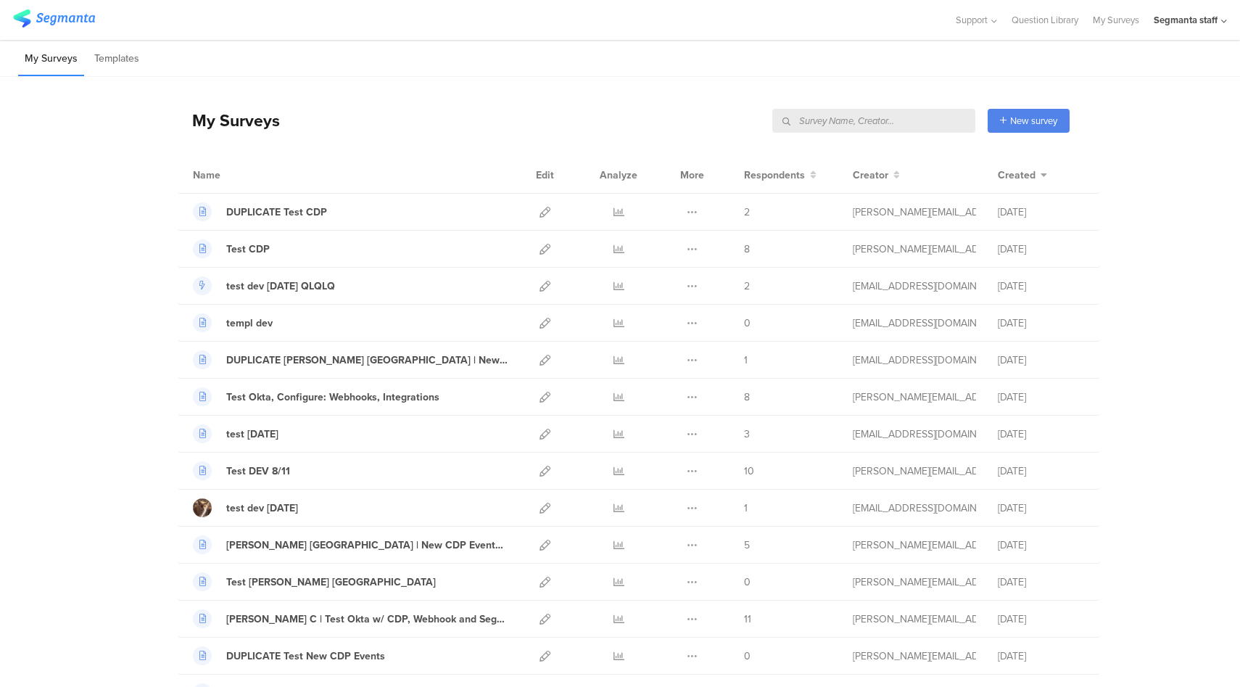
click at [920, 120] on input "text" at bounding box center [873, 121] width 203 height 24
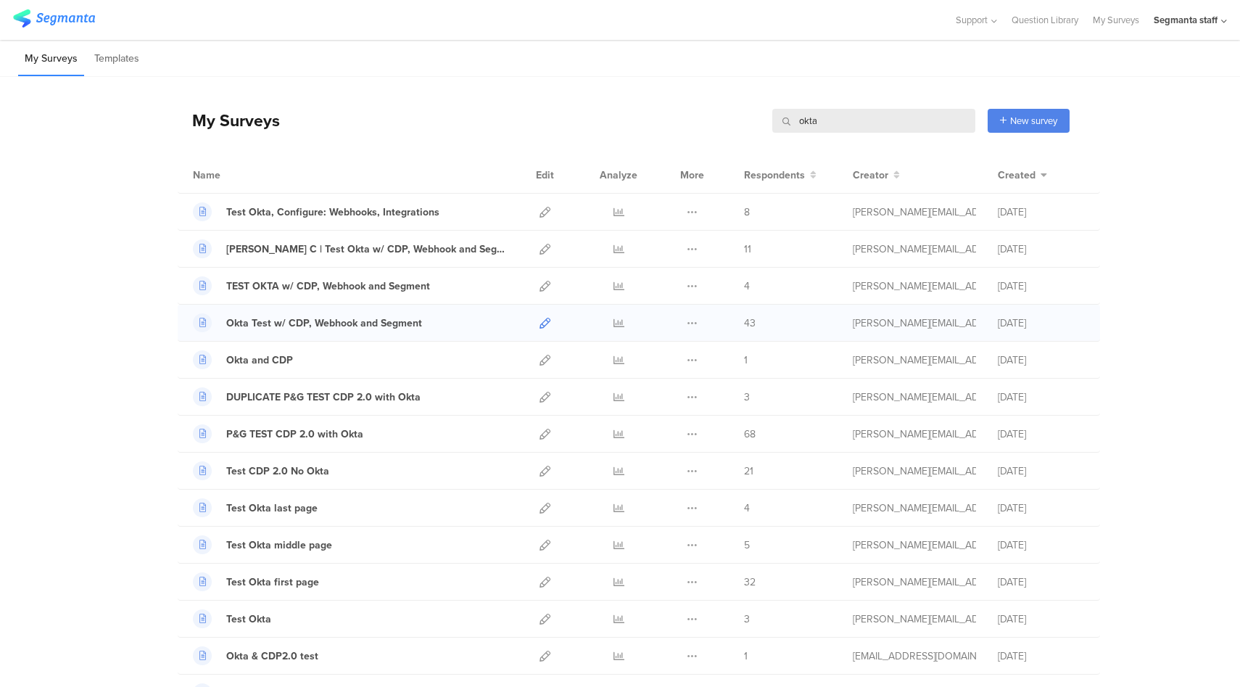
type input "okta"
click at [540, 324] on icon at bounding box center [545, 323] width 11 height 11
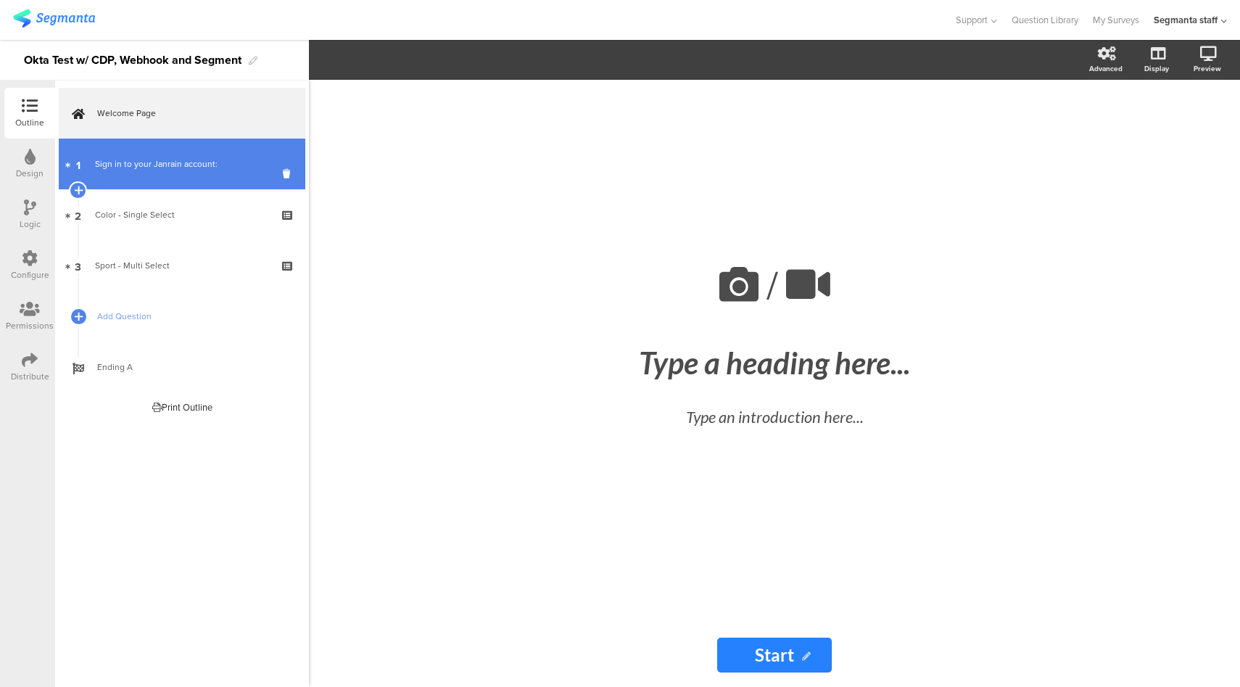
click at [210, 168] on div "Sign in to your Janrain account:" at bounding box center [181, 164] width 173 height 15
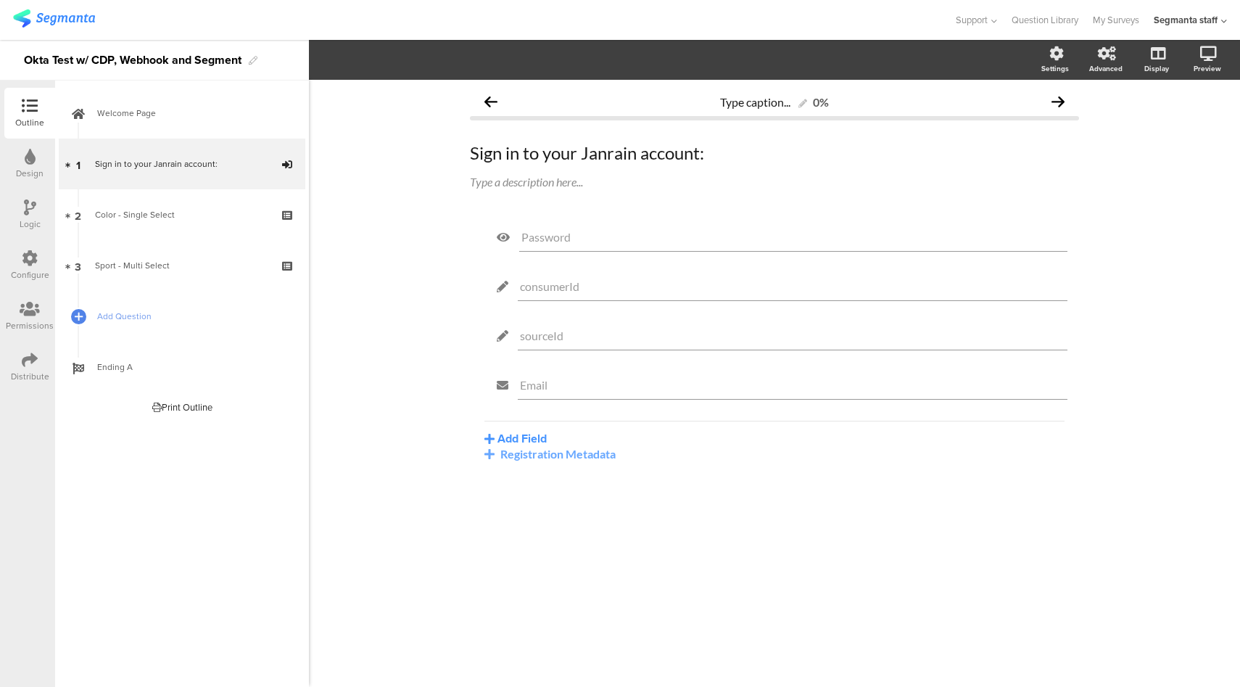
click at [7, 266] on div "Configure" at bounding box center [29, 265] width 51 height 51
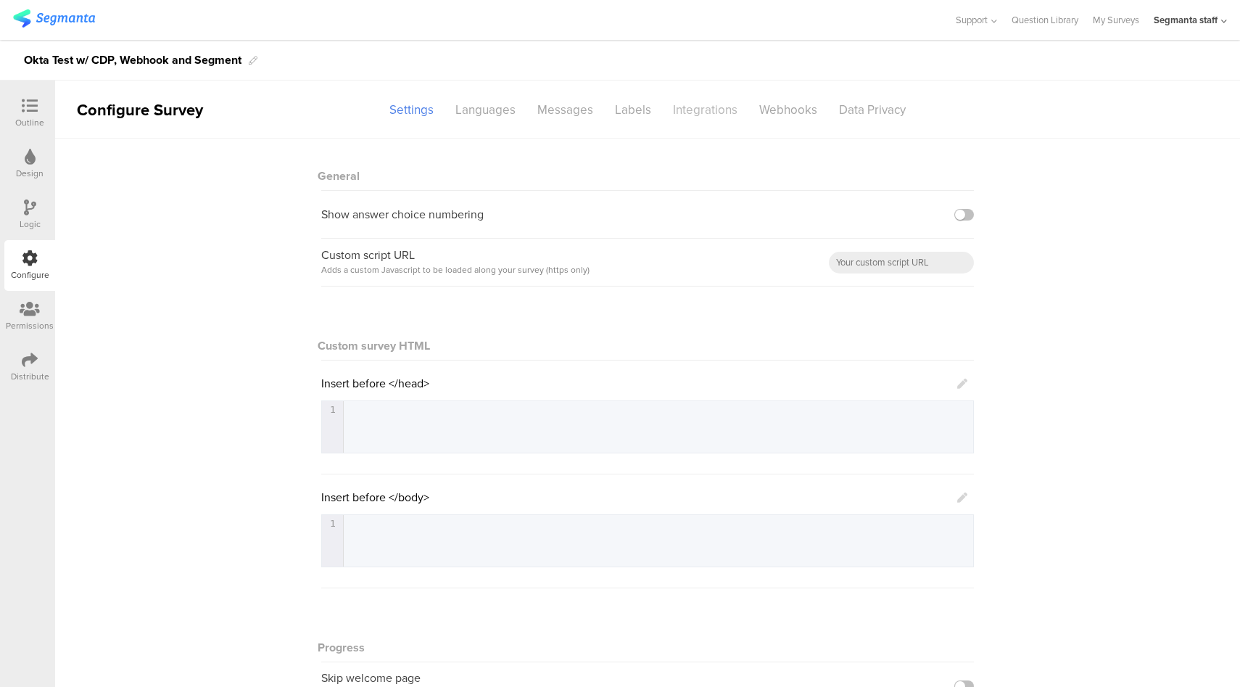
click at [694, 103] on div "Integrations" at bounding box center [705, 109] width 86 height 25
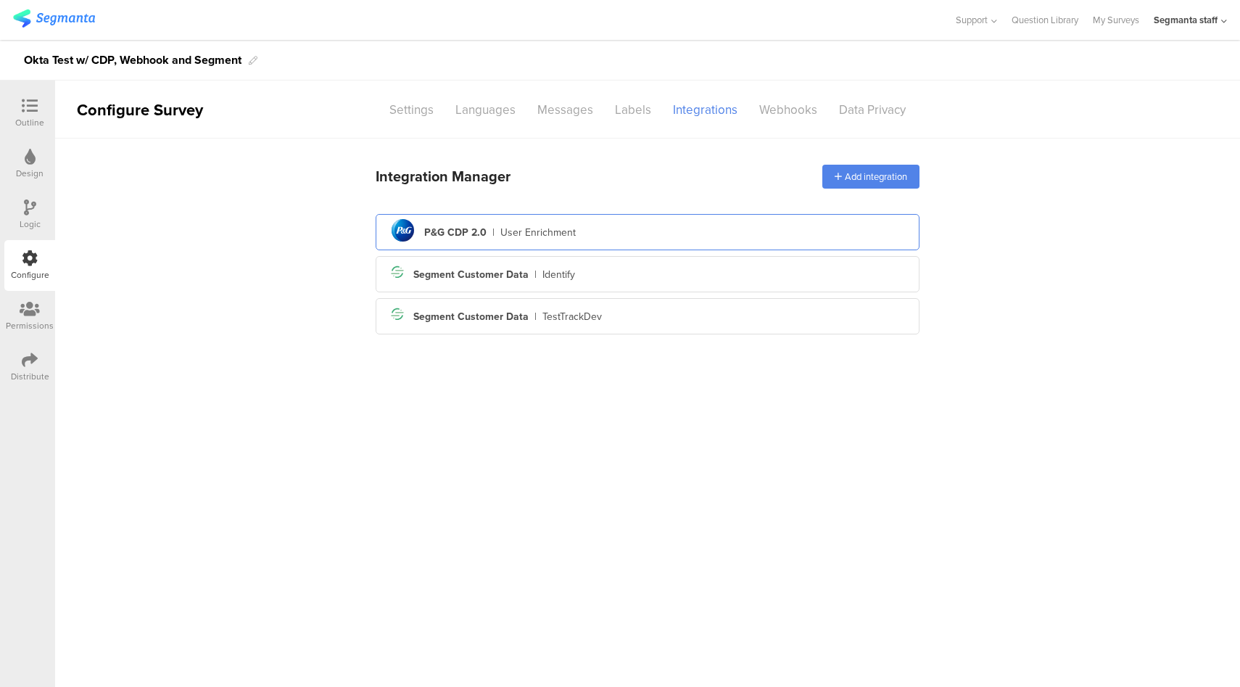
click at [702, 238] on div "pg logo P&G CDP 2.0 | User Enrichment" at bounding box center [647, 233] width 521 height 36
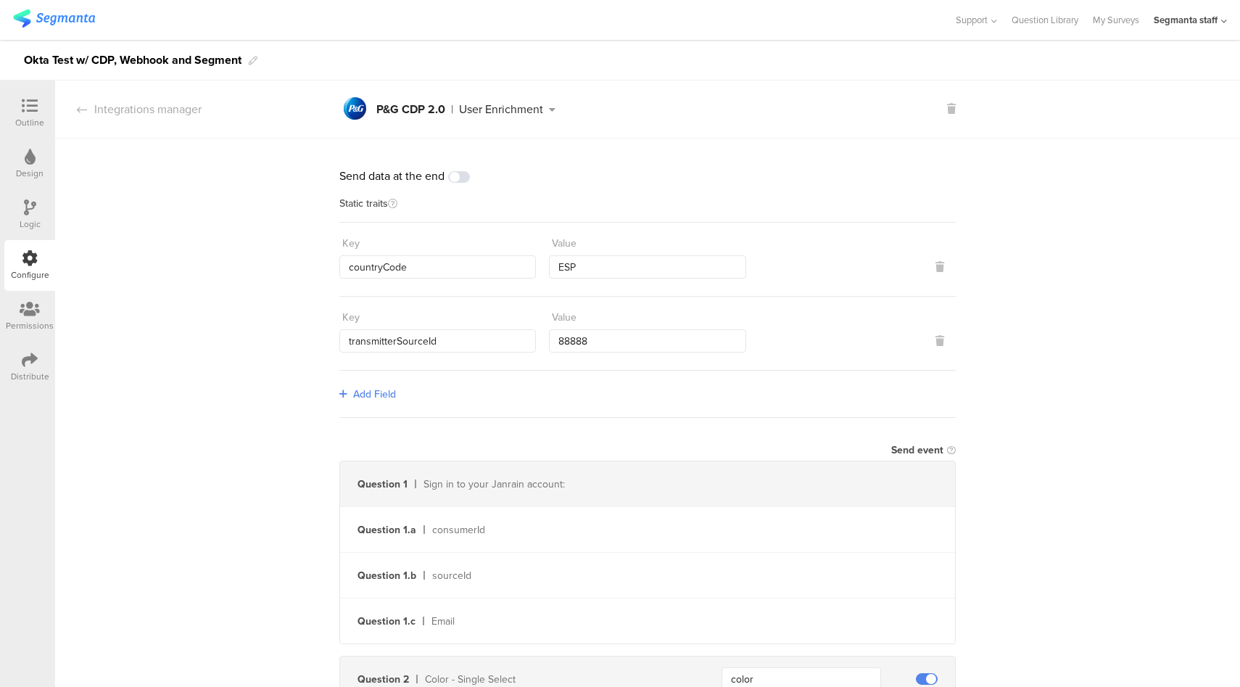
scroll to position [582, 0]
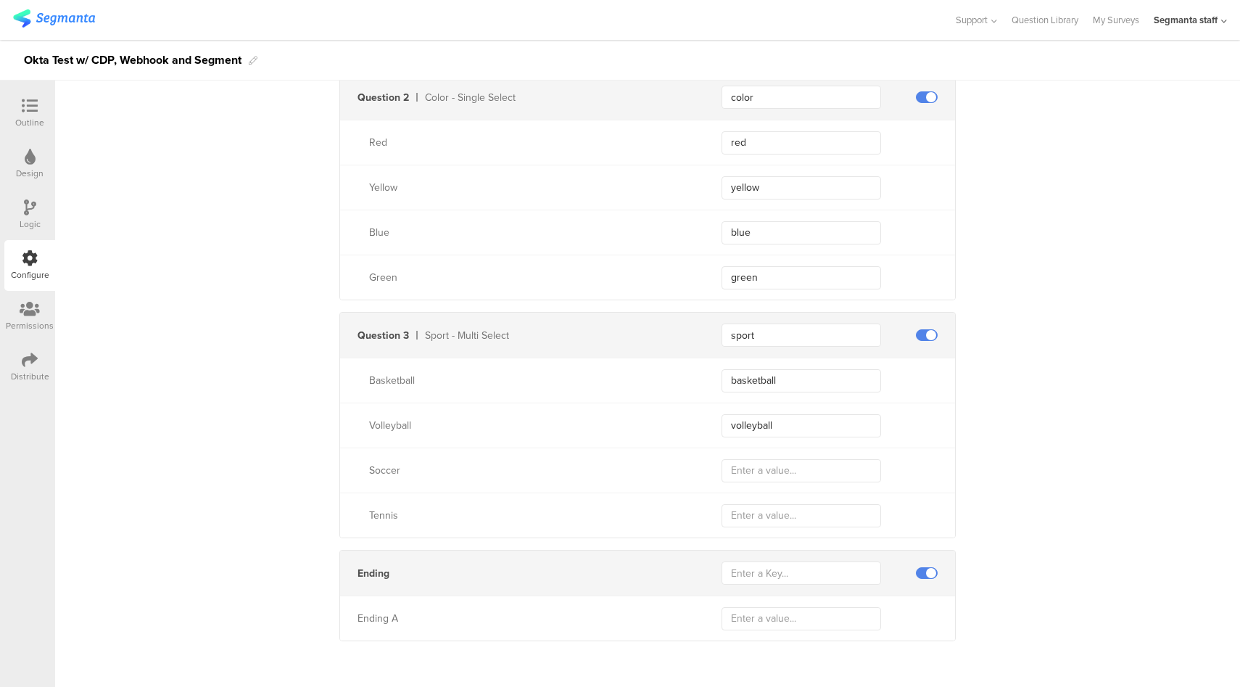
click at [19, 366] on div "Distribute" at bounding box center [29, 367] width 51 height 51
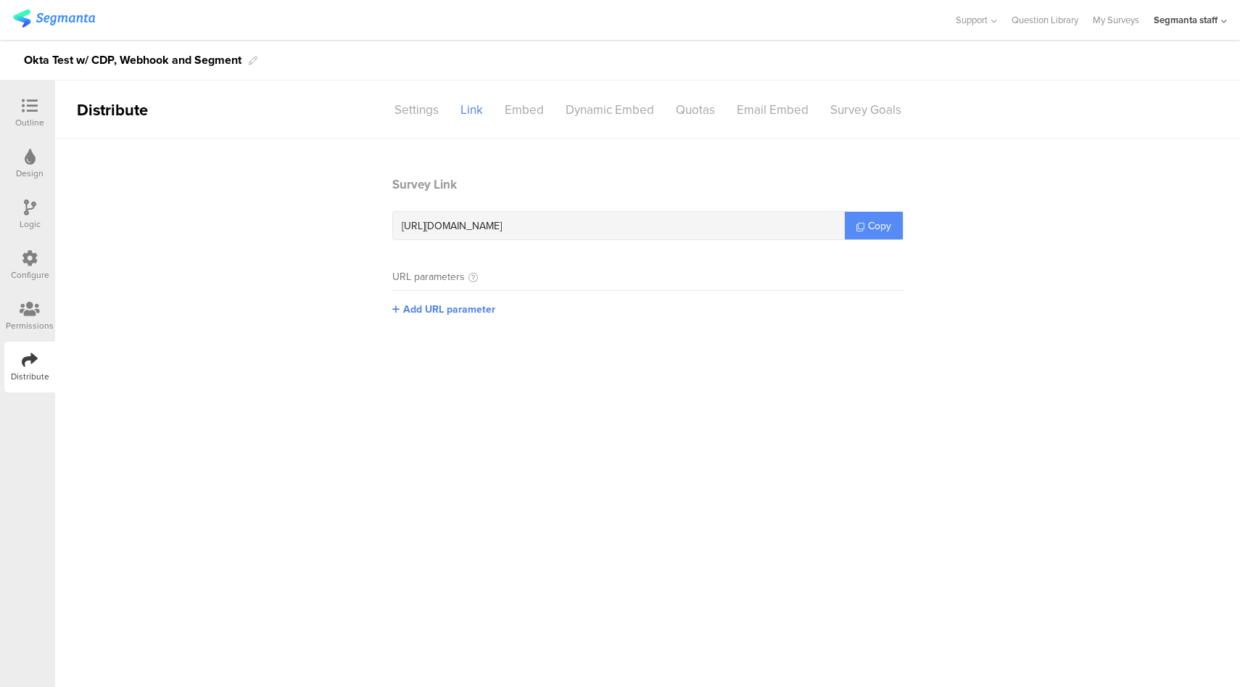
click at [874, 227] on span "Copy" at bounding box center [879, 225] width 23 height 15
click at [34, 117] on div "Outline" at bounding box center [29, 122] width 29 height 13
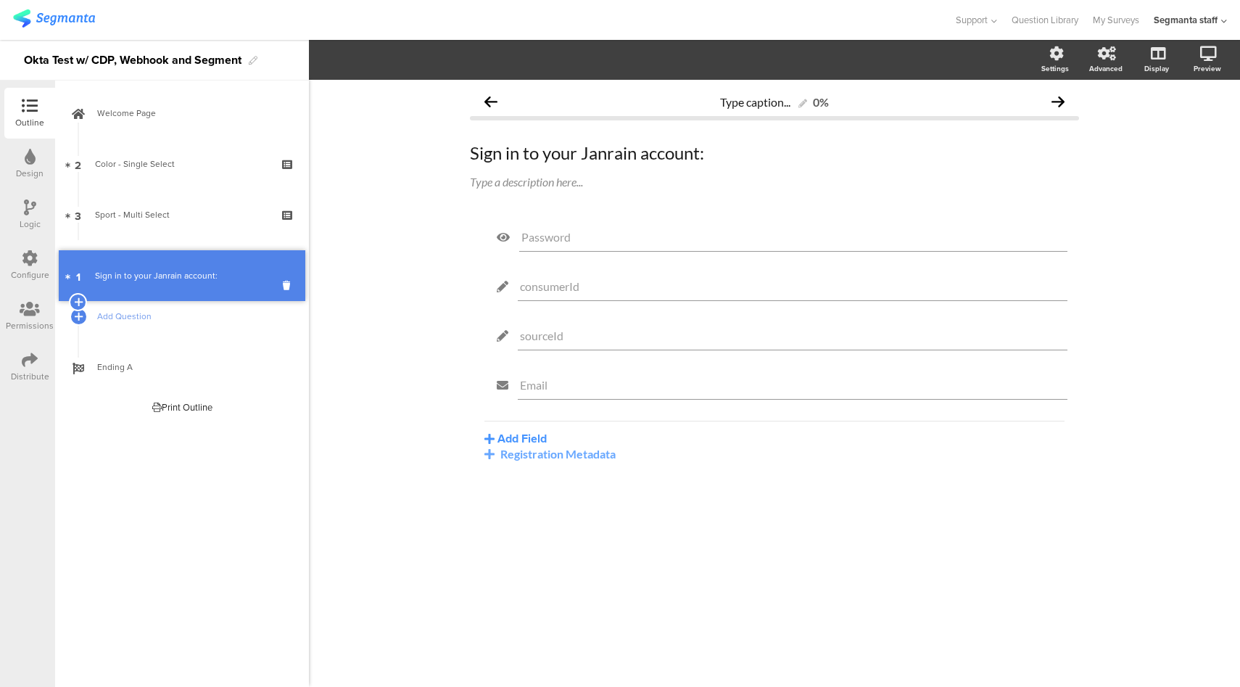
drag, startPoint x: 178, startPoint y: 160, endPoint x: 195, endPoint y: 271, distance: 113.0
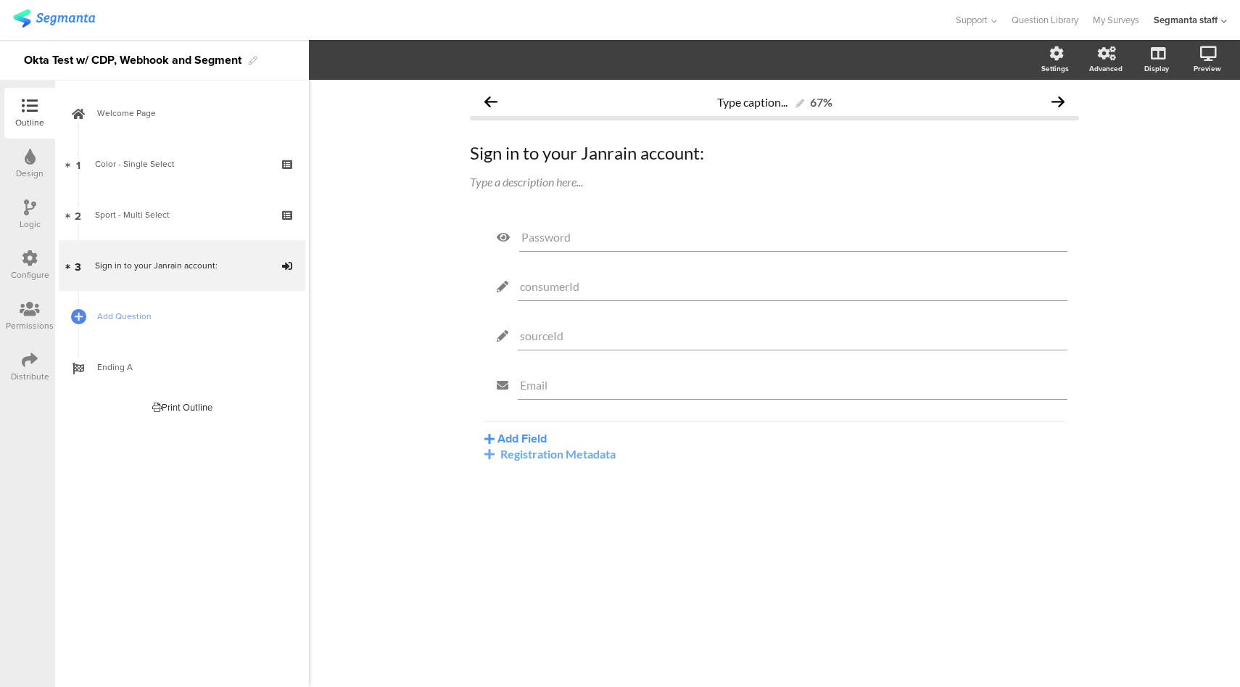
click at [15, 262] on div "Configure" at bounding box center [29, 265] width 51 height 51
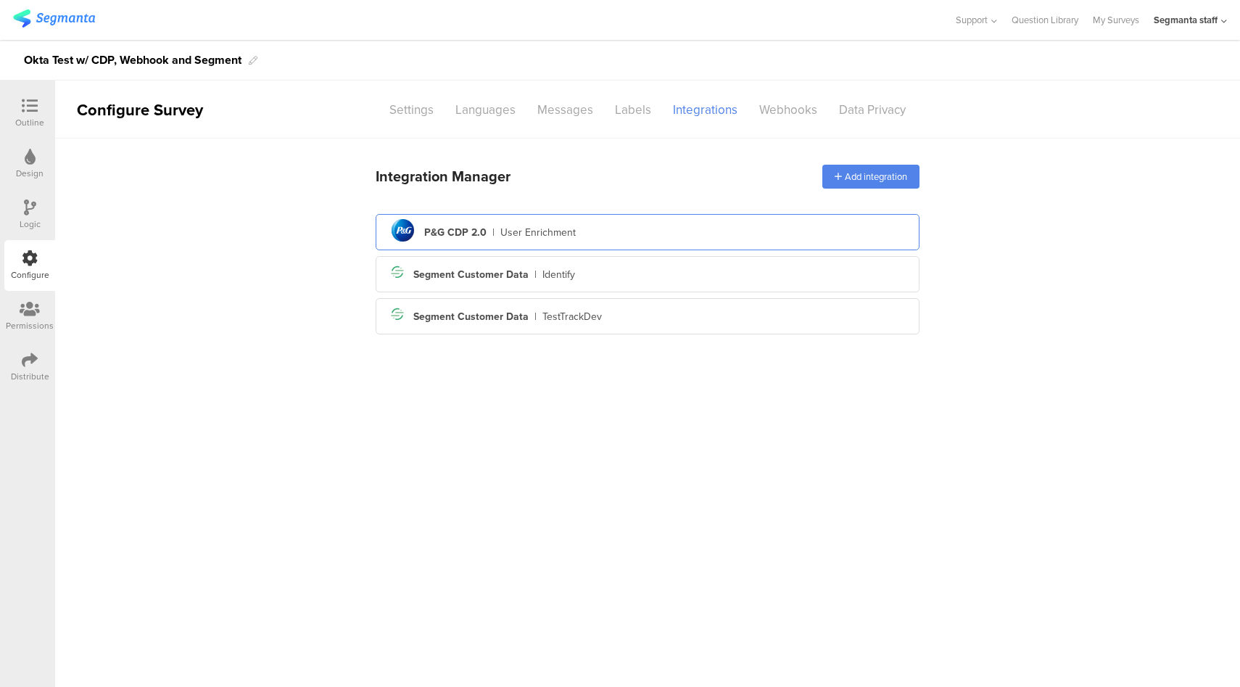
click at [687, 239] on div "pg logo P&G CDP 2.0 | User Enrichment" at bounding box center [647, 233] width 521 height 36
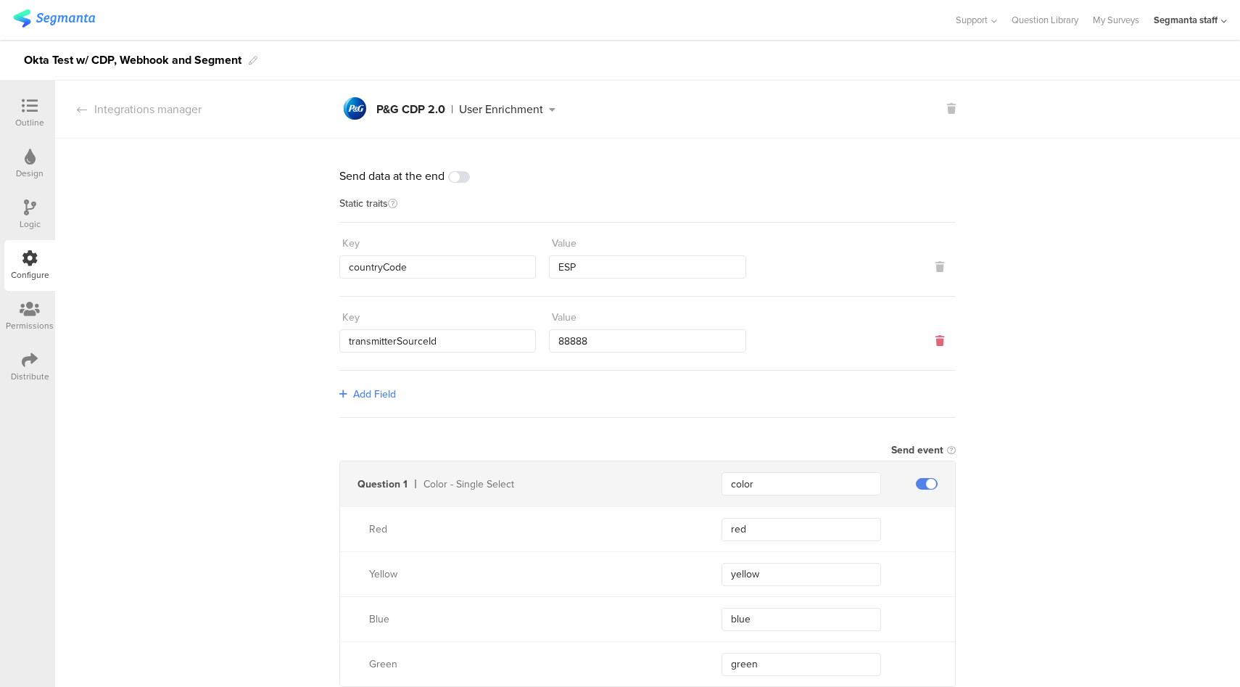
click at [936, 344] on icon at bounding box center [940, 341] width 9 height 10
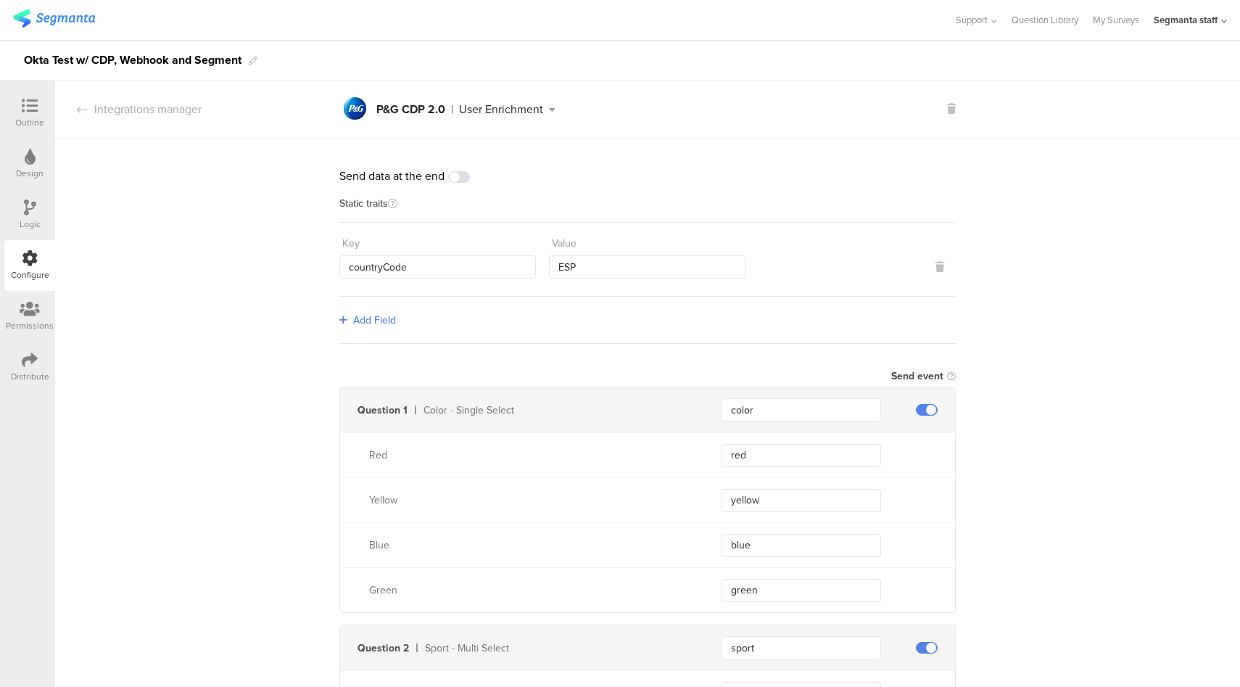
click at [456, 178] on span at bounding box center [459, 177] width 22 height 12
click at [30, 372] on div "Distribute" at bounding box center [30, 376] width 38 height 13
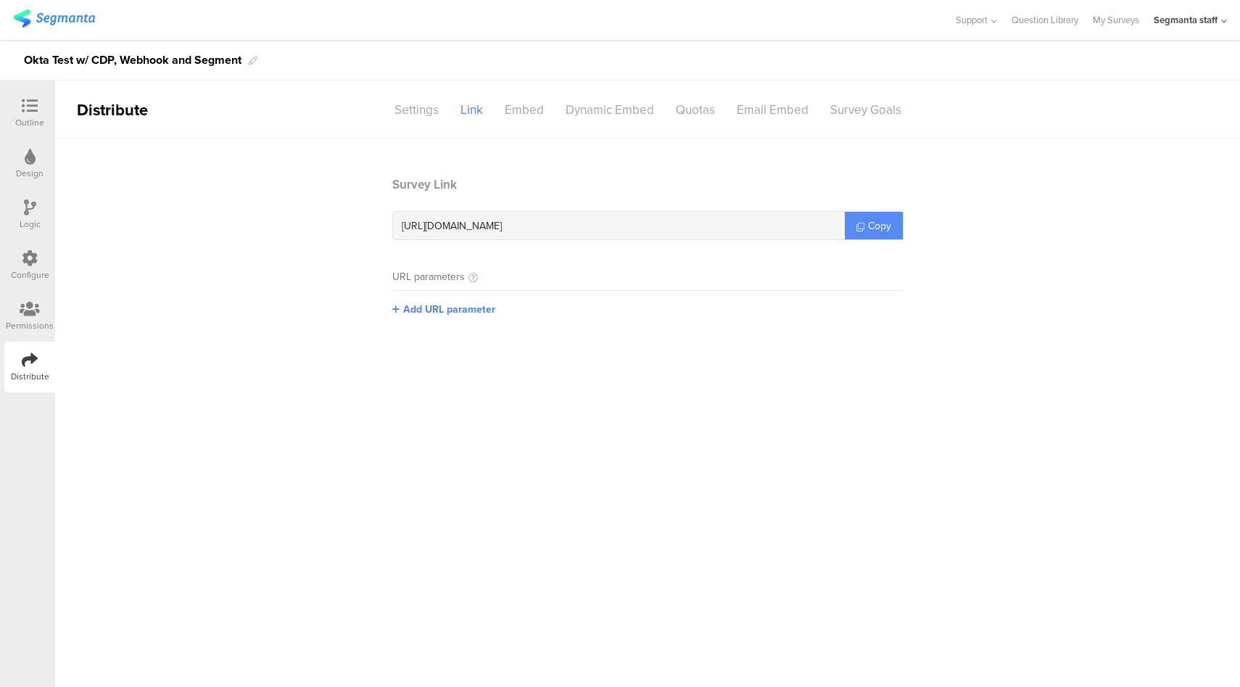
click at [892, 228] on link "Copy" at bounding box center [874, 226] width 58 height 28
click at [1070, 358] on section "Survey Link [URL][DOMAIN_NAME] Copy URL parameters jump Add URL parameter" at bounding box center [647, 275] width 1185 height 198
click at [875, 223] on span "Copy" at bounding box center [879, 225] width 23 height 15
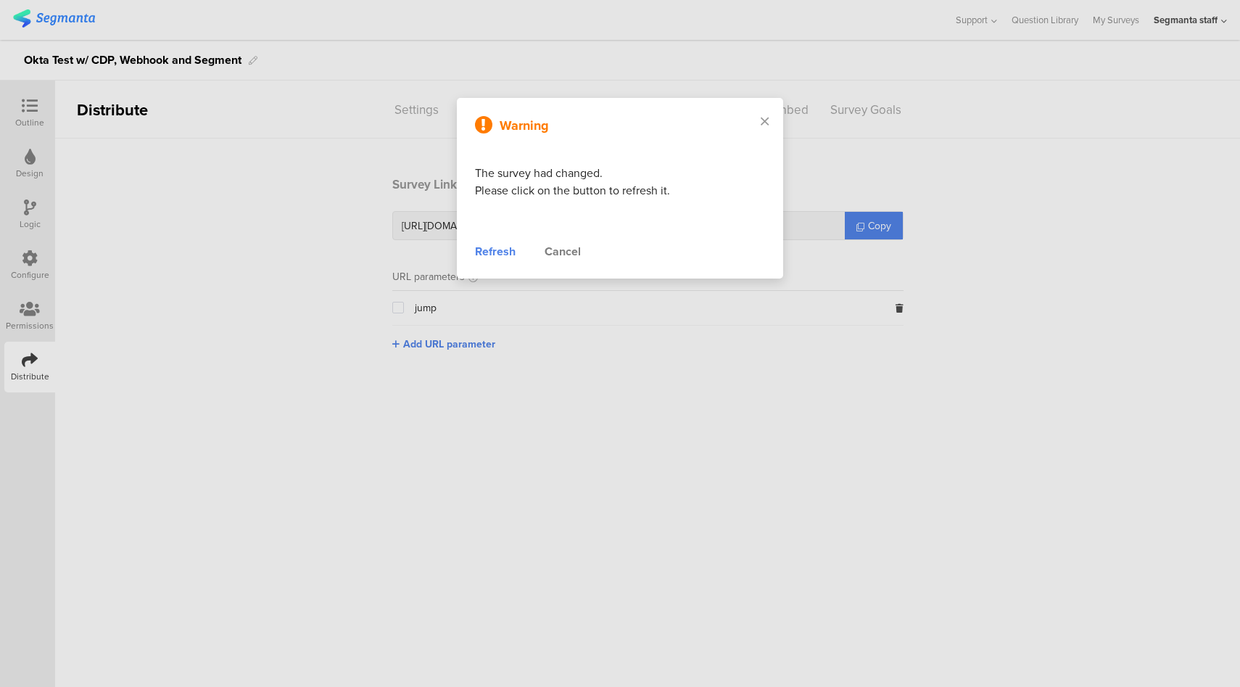
click at [489, 253] on div "Refresh" at bounding box center [495, 251] width 41 height 17
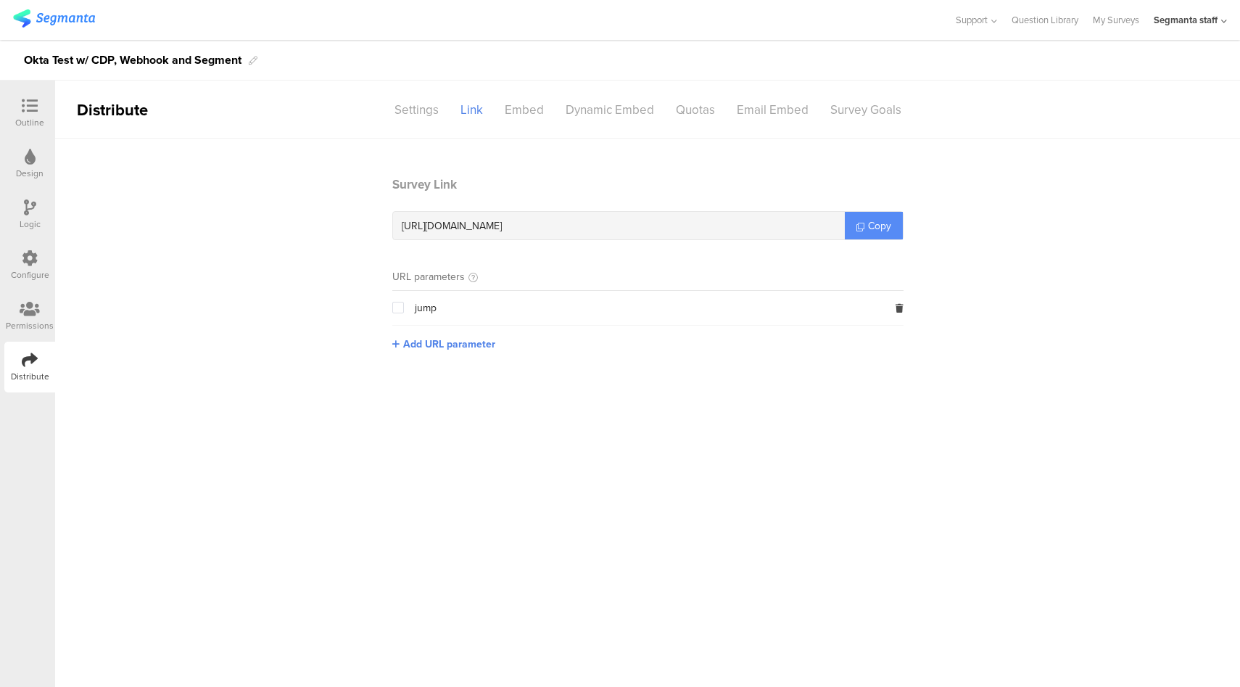
click at [862, 219] on link "Copy" at bounding box center [874, 226] width 58 height 28
click at [34, 262] on icon at bounding box center [30, 258] width 16 height 16
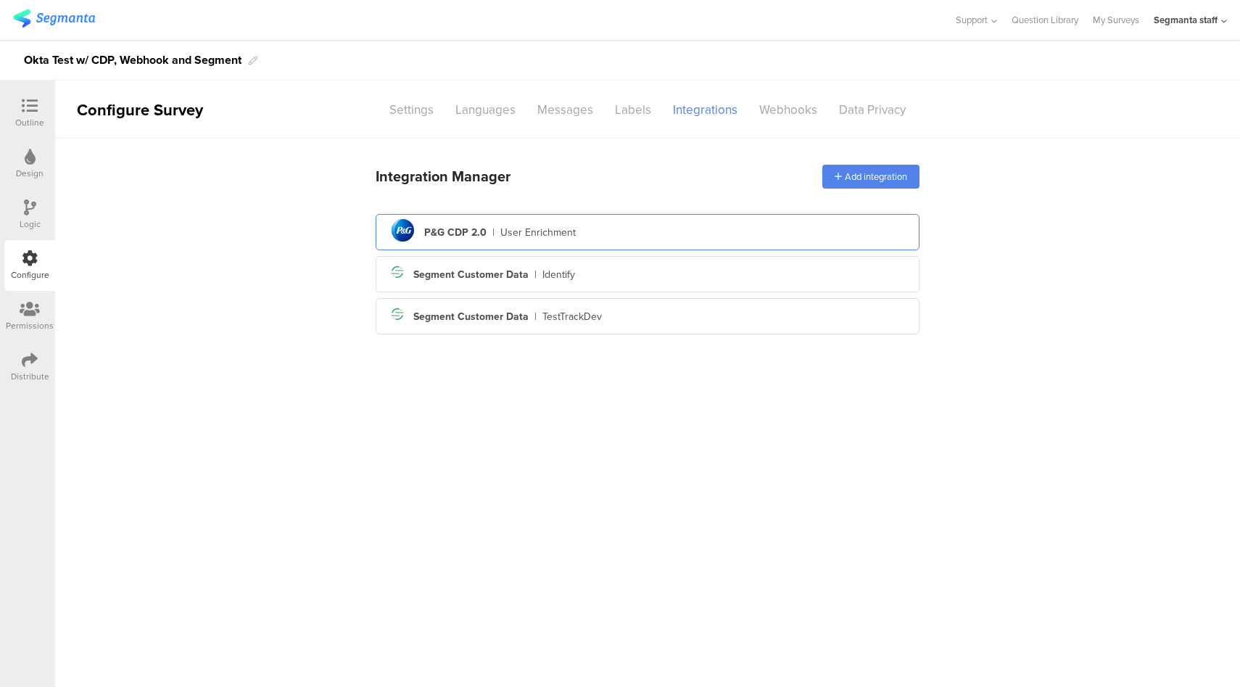
click at [613, 236] on div "pg logo P&G CDP 2.0 | User Enrichment" at bounding box center [647, 233] width 521 height 36
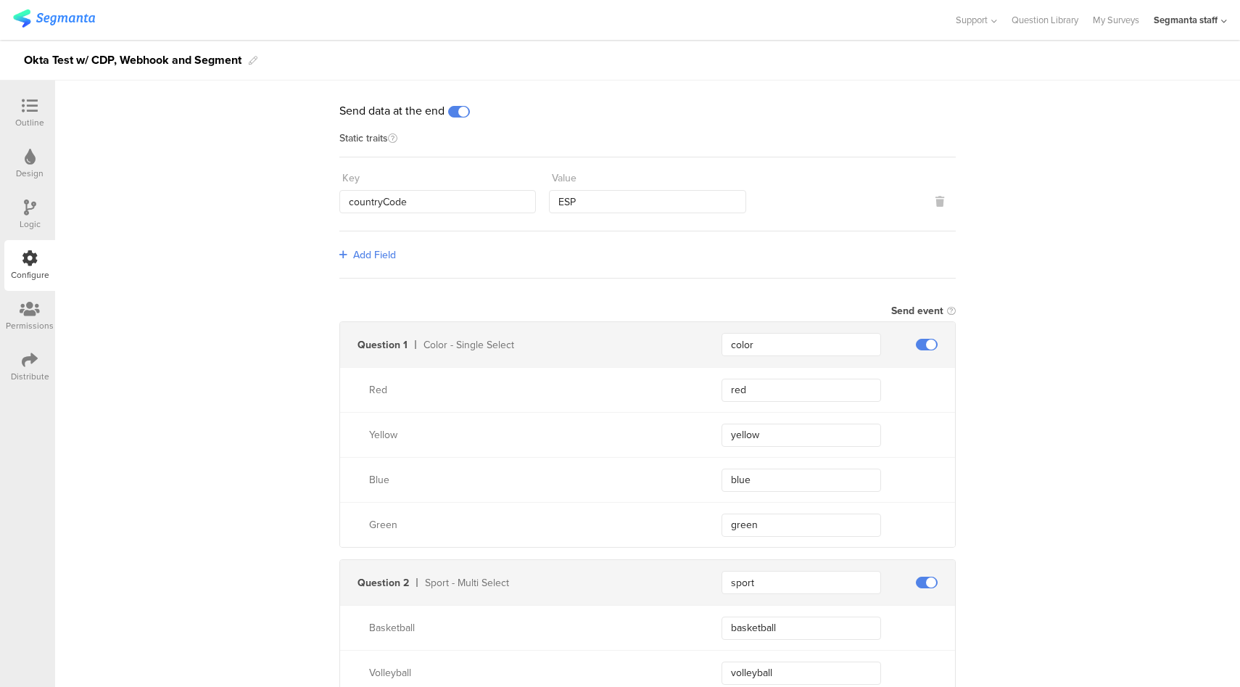
scroll to position [12, 0]
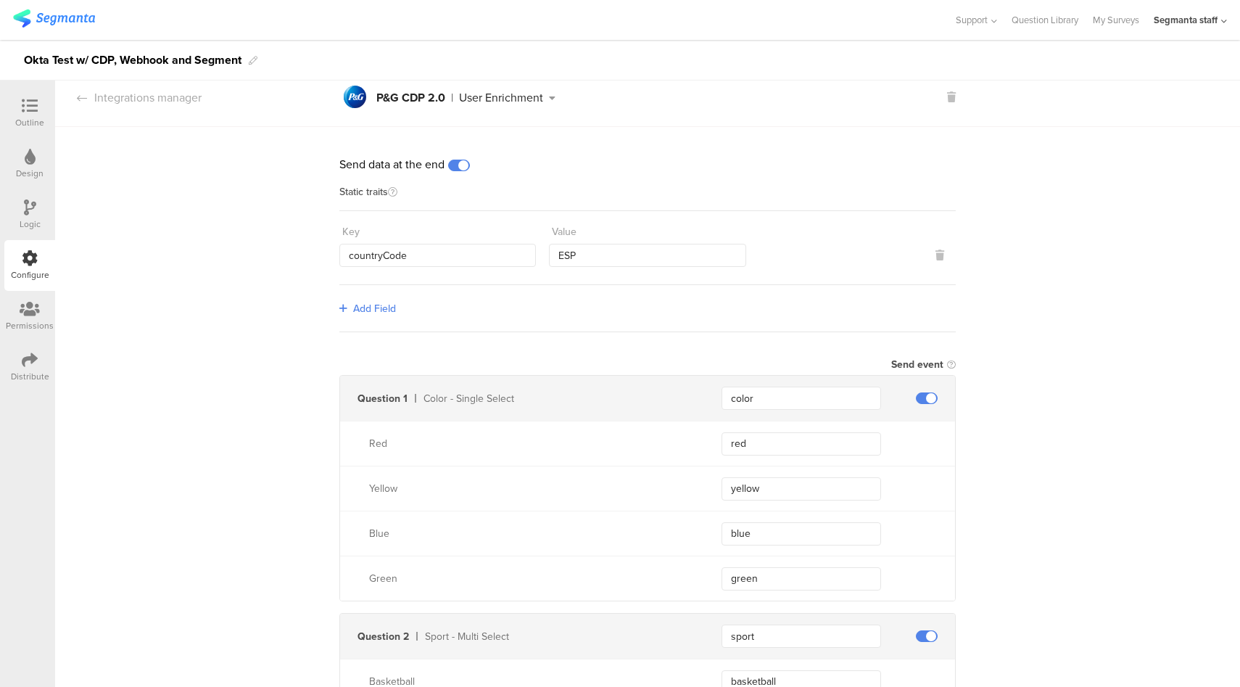
click at [23, 363] on icon at bounding box center [30, 360] width 16 height 16
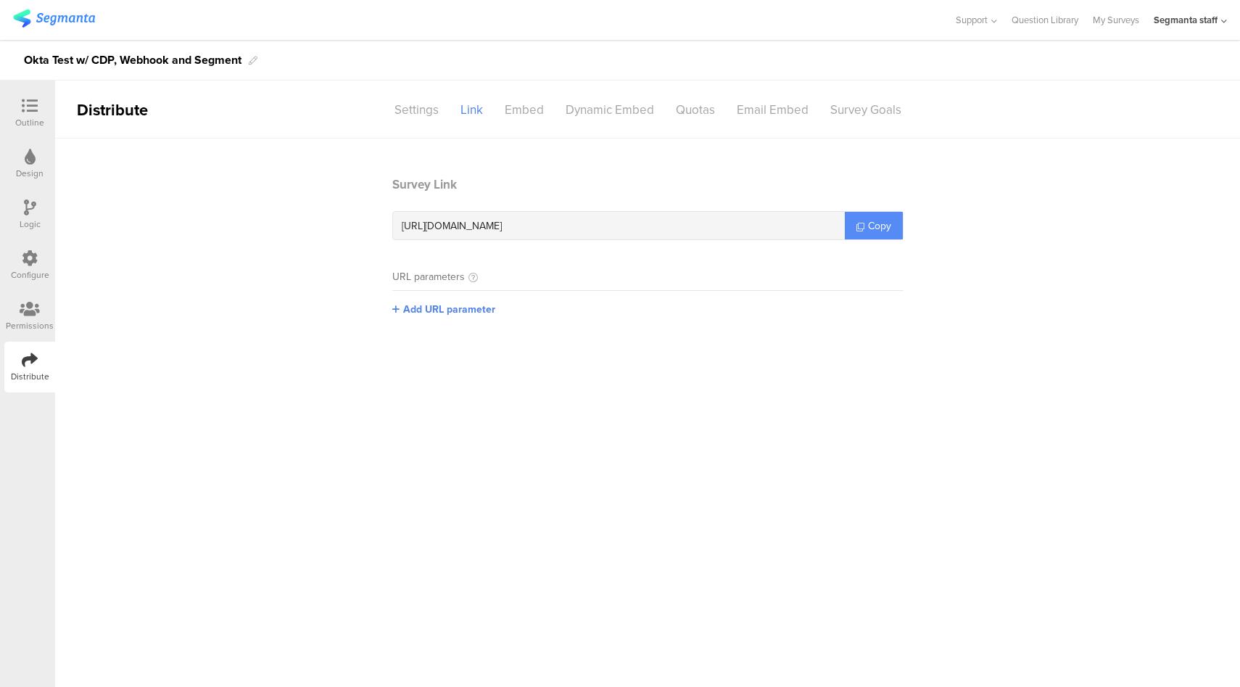
click at [868, 227] on span "Copy" at bounding box center [879, 225] width 23 height 15
click at [22, 255] on icon at bounding box center [30, 258] width 16 height 16
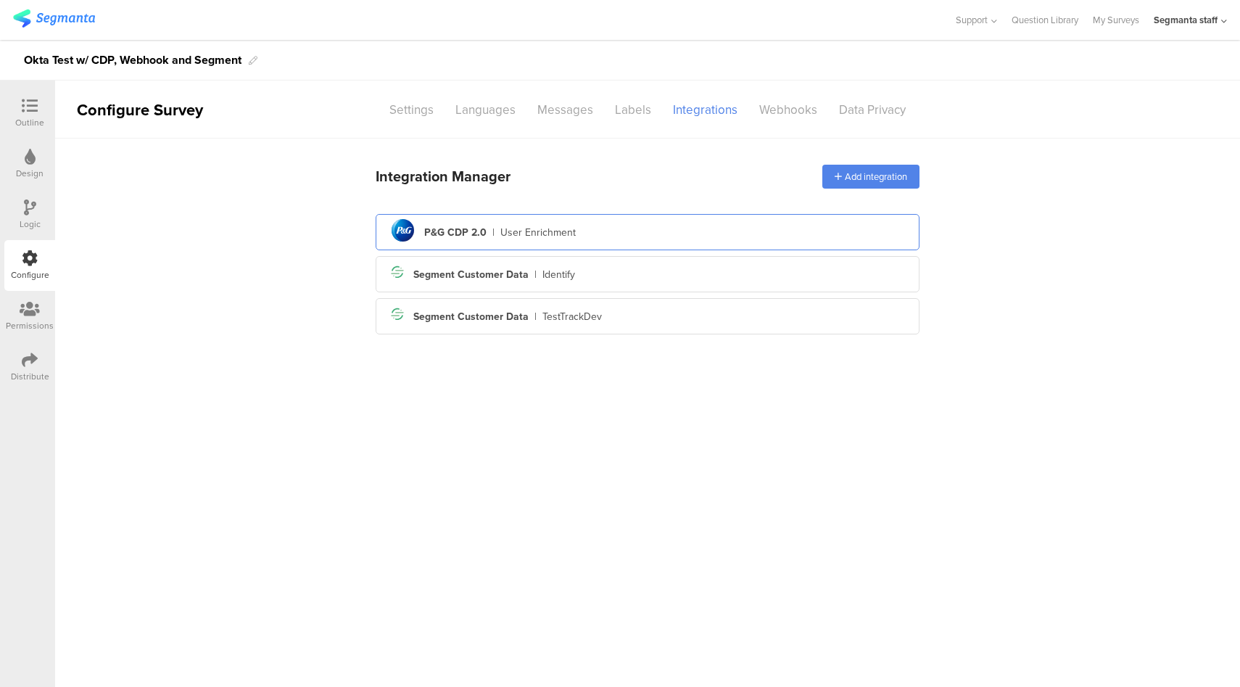
drag, startPoint x: 598, startPoint y: 209, endPoint x: 595, endPoint y: 228, distance: 19.8
click at [601, 213] on div "Integration Manager Add integration pg logo P&G CDP 2.0 | User Enrichment Segme…" at bounding box center [648, 248] width 544 height 184
click at [595, 229] on div "pg logo P&G CDP 2.0 | User Enrichment" at bounding box center [647, 233] width 521 height 36
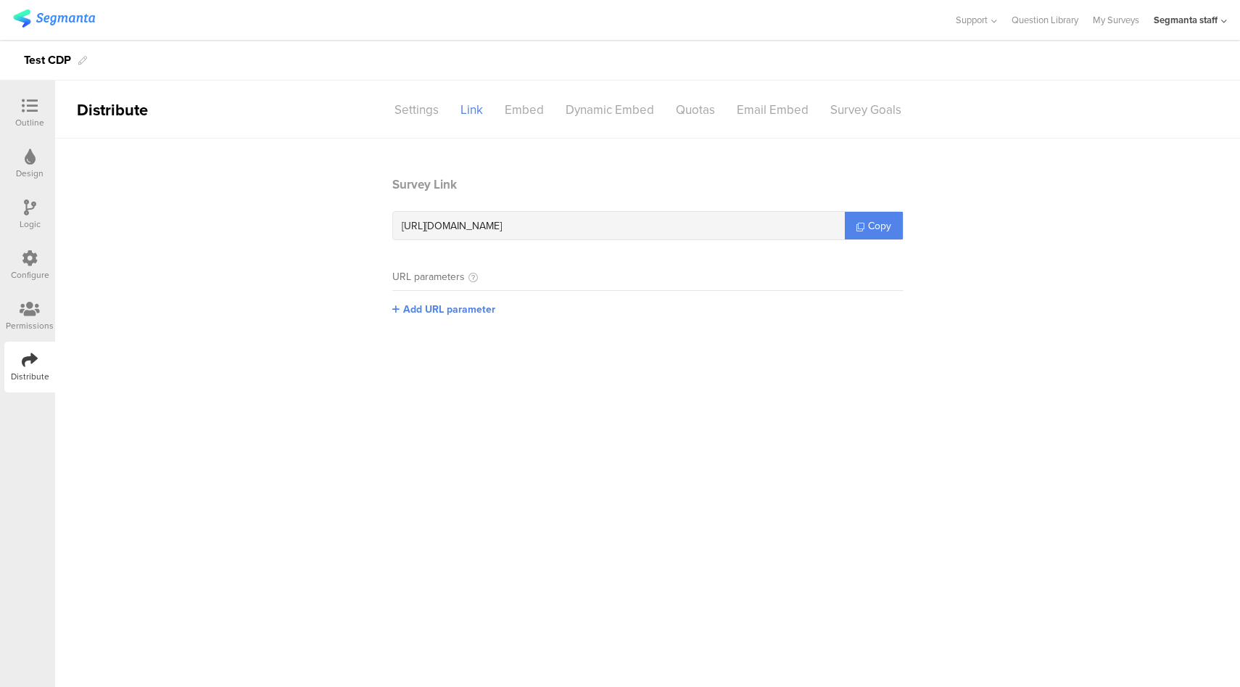
click at [22, 106] on icon at bounding box center [30, 106] width 16 height 16
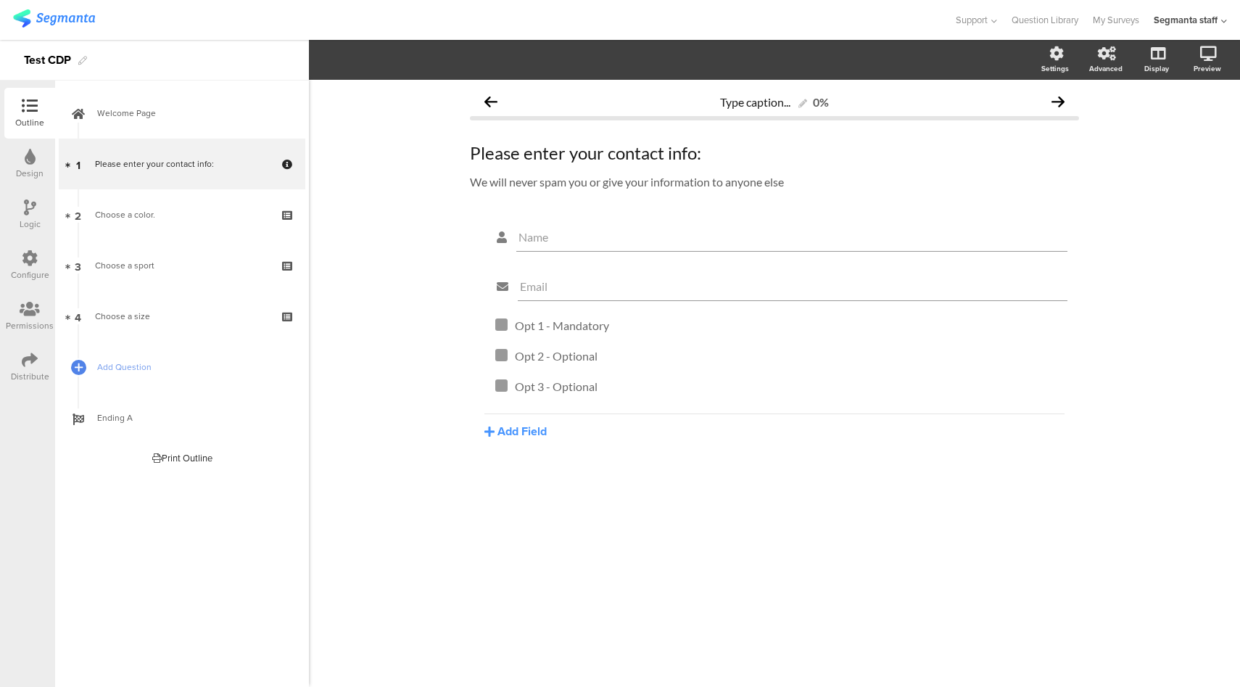
click at [39, 268] on div "Configure" at bounding box center [29, 265] width 51 height 51
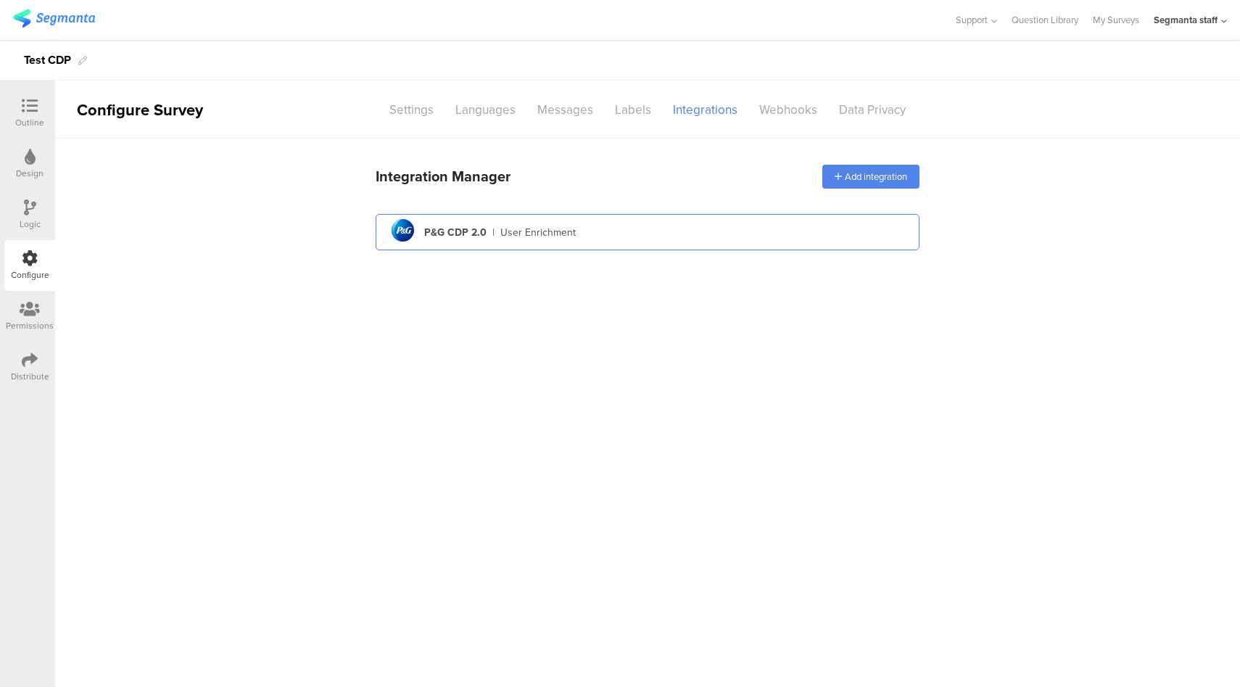
click at [618, 238] on div "pg logo P&G CDP 2.0 | User Enrichment" at bounding box center [647, 233] width 521 height 36
click at [617, 231] on div "pg logo P&G CDP 2.0 | User Enrichment" at bounding box center [647, 233] width 521 height 36
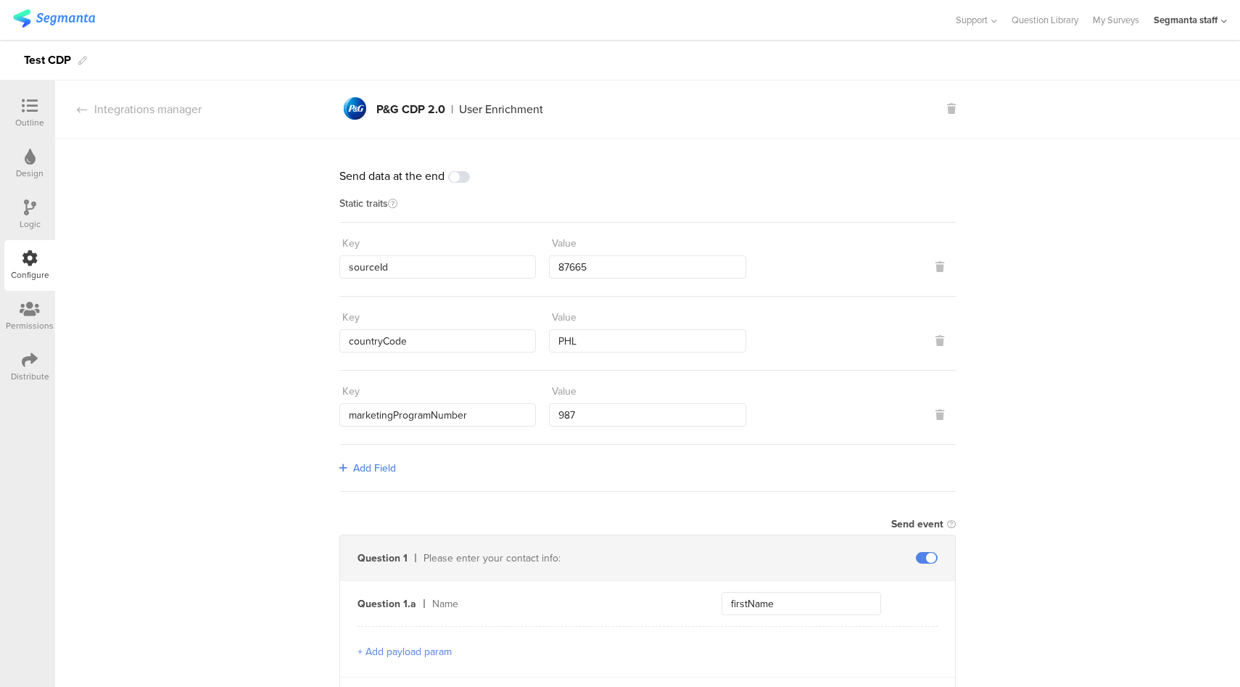
click at [453, 177] on span at bounding box center [459, 177] width 22 height 12
click at [31, 112] on icon at bounding box center [30, 106] width 16 height 16
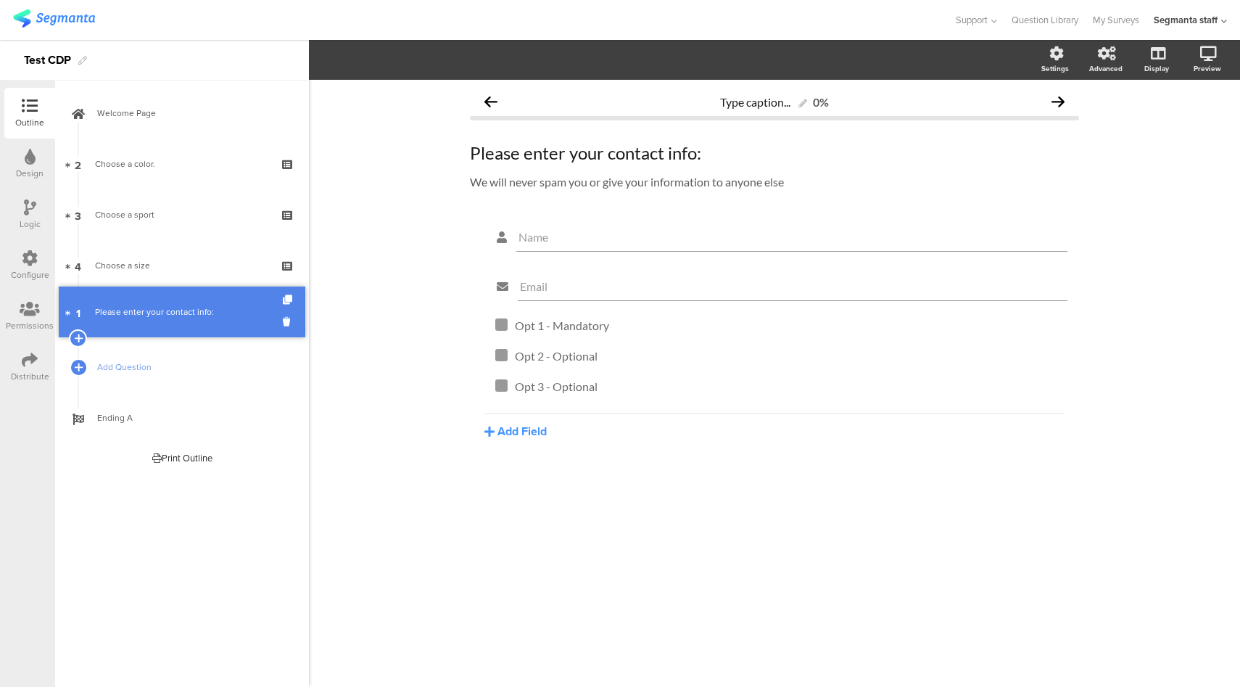
drag, startPoint x: 218, startPoint y: 165, endPoint x: 215, endPoint y: 313, distance: 148.0
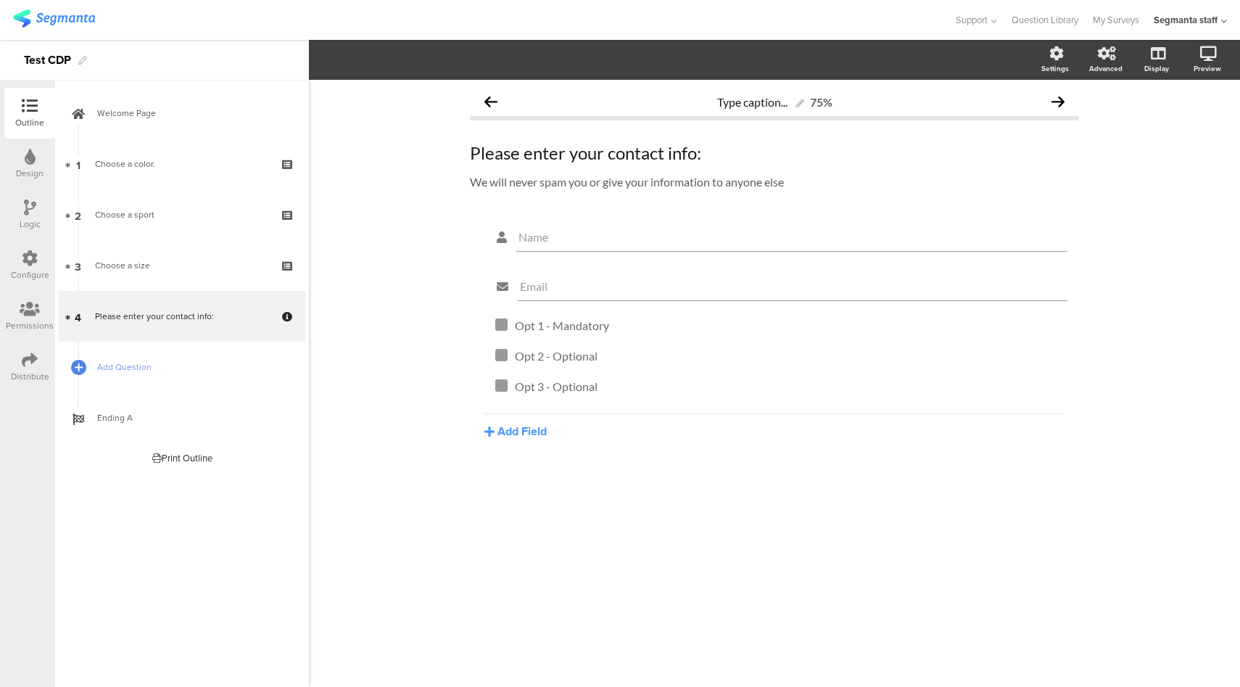
click at [34, 263] on icon at bounding box center [30, 258] width 16 height 16
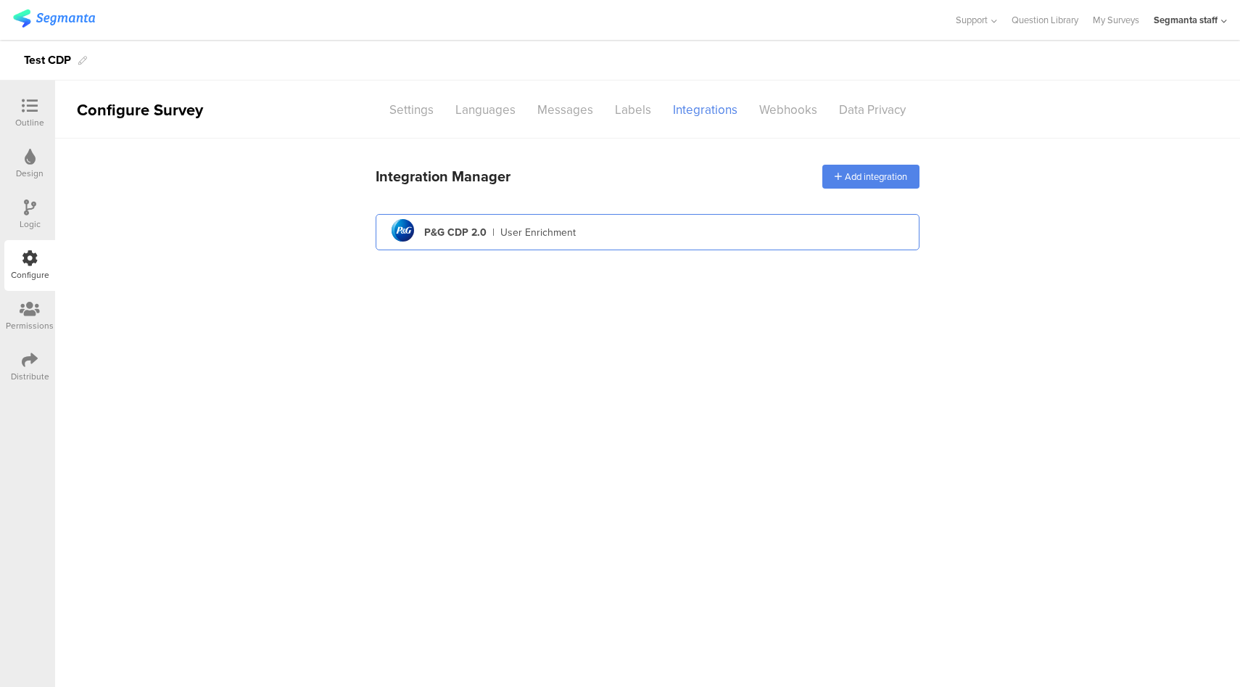
click at [680, 234] on div "pg logo P&G CDP 2.0 | User Enrichment" at bounding box center [647, 233] width 521 height 36
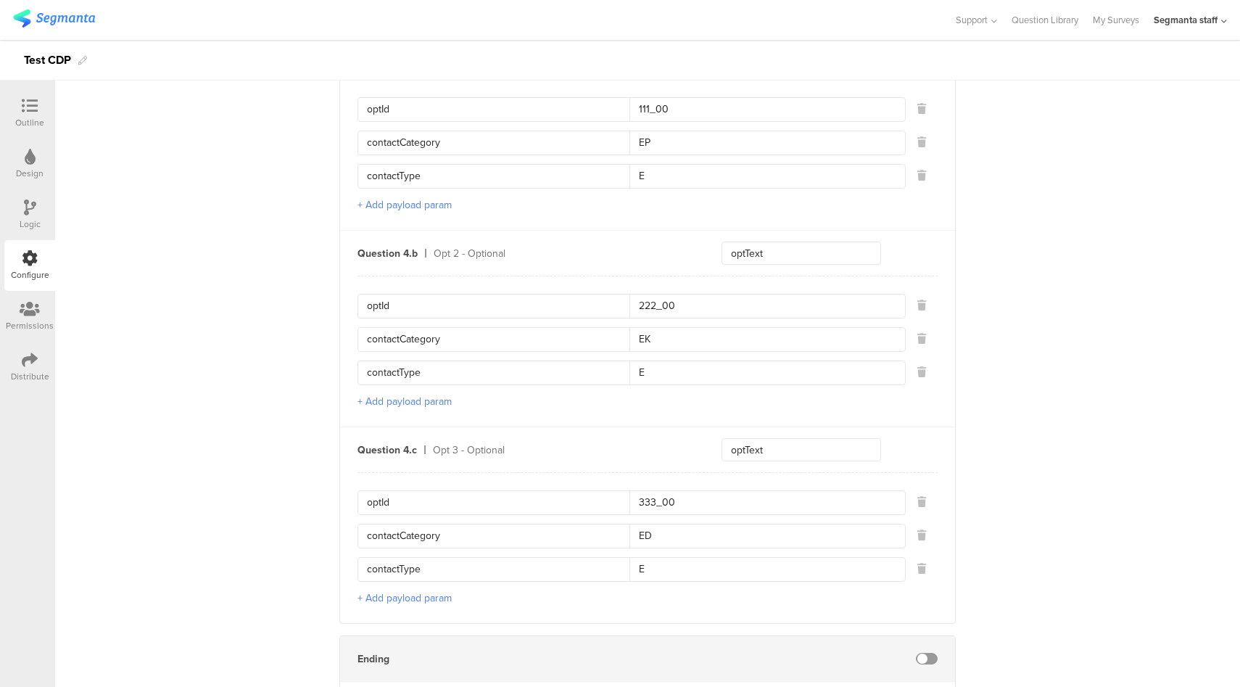
scroll to position [1330, 0]
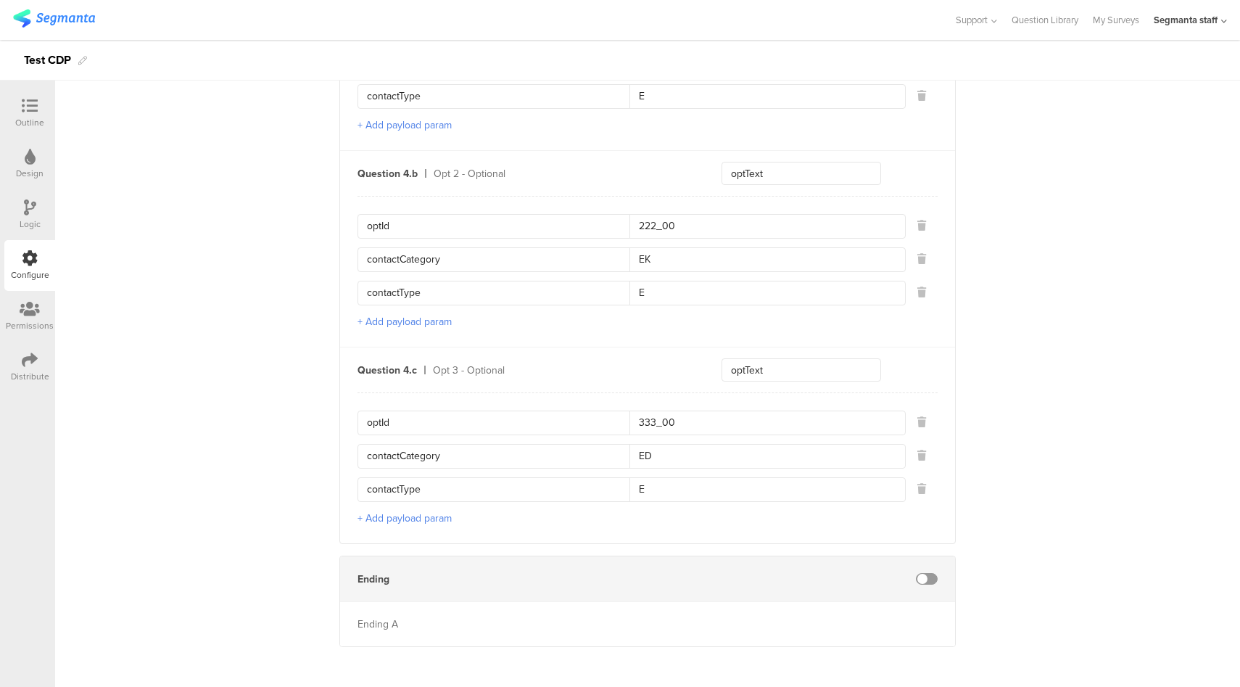
click at [930, 573] on span at bounding box center [927, 579] width 22 height 12
click at [35, 372] on div "Distribute" at bounding box center [30, 376] width 38 height 13
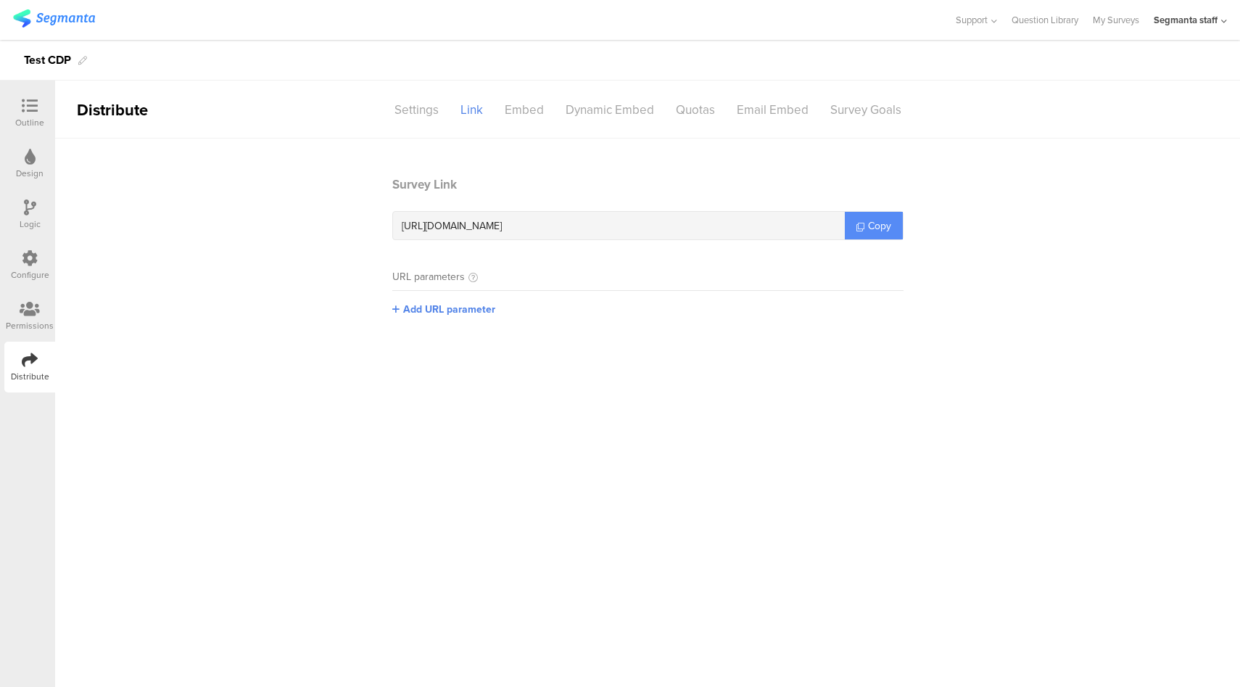
click at [891, 220] on span "Copy" at bounding box center [879, 225] width 23 height 15
click at [36, 268] on div "Configure" at bounding box center [30, 274] width 38 height 13
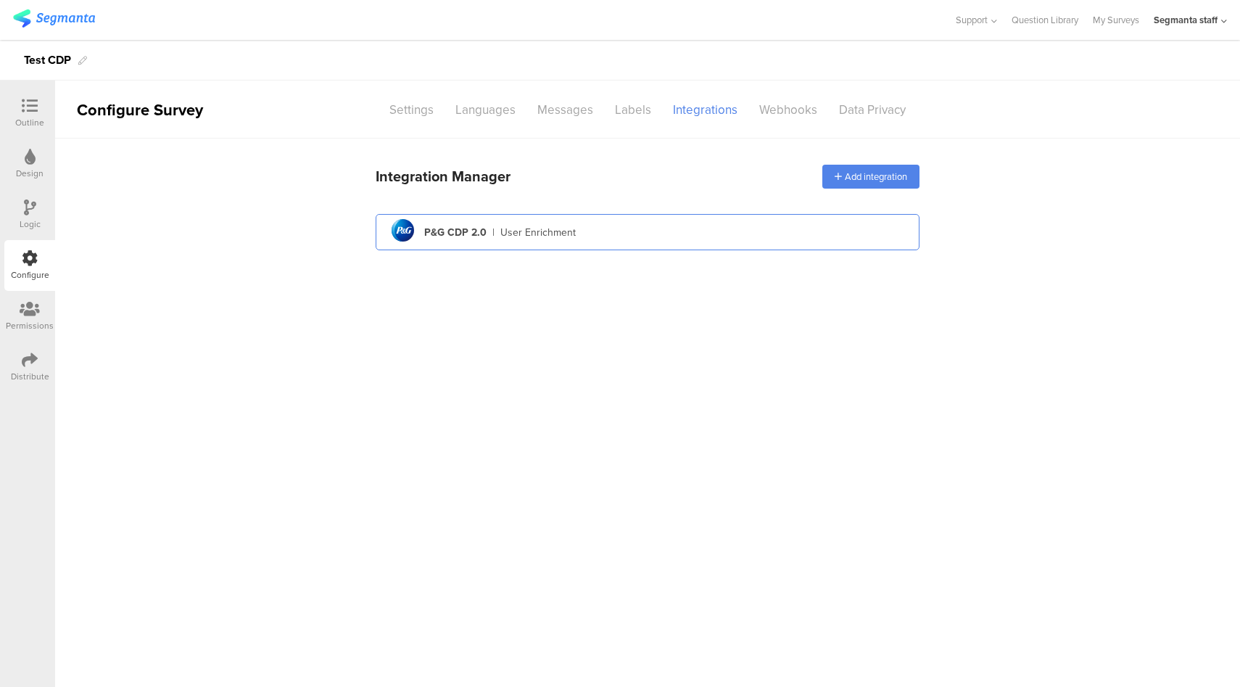
click at [621, 240] on div "pg logo P&G CDP 2.0 | User Enrichment" at bounding box center [647, 233] width 521 height 36
click at [654, 232] on div "pg logo P&G CDP 2.0 | User Enrichment" at bounding box center [647, 233] width 521 height 36
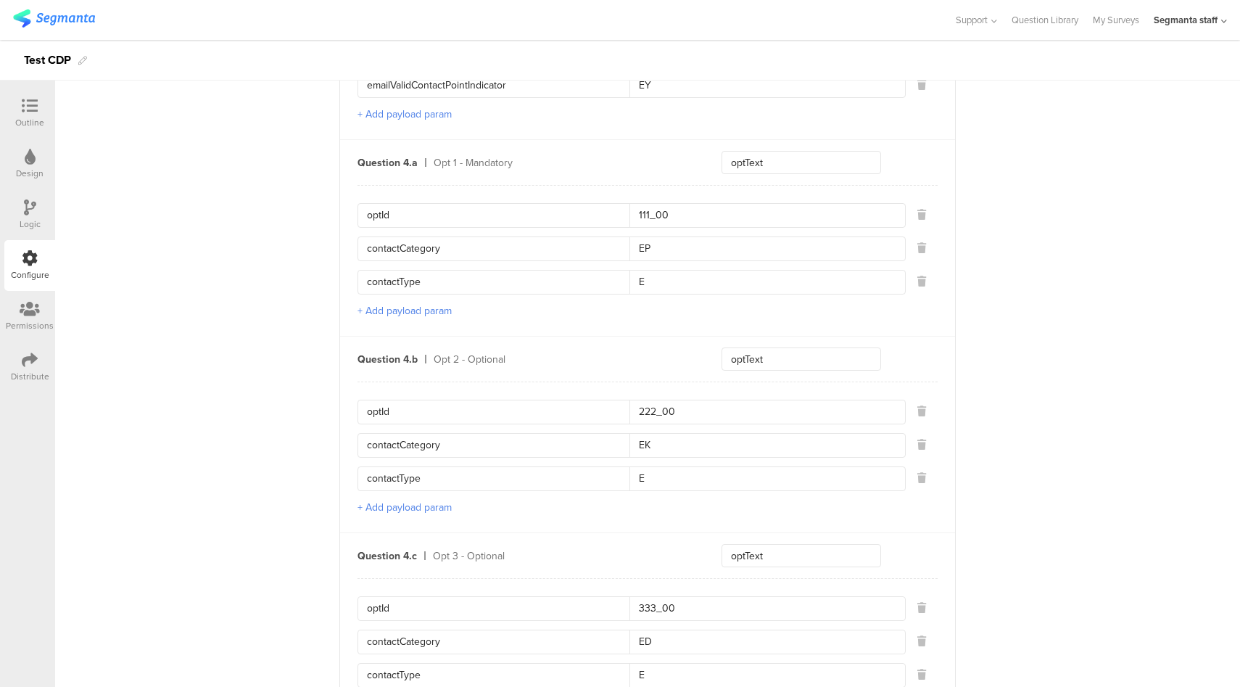
scroll to position [875, 0]
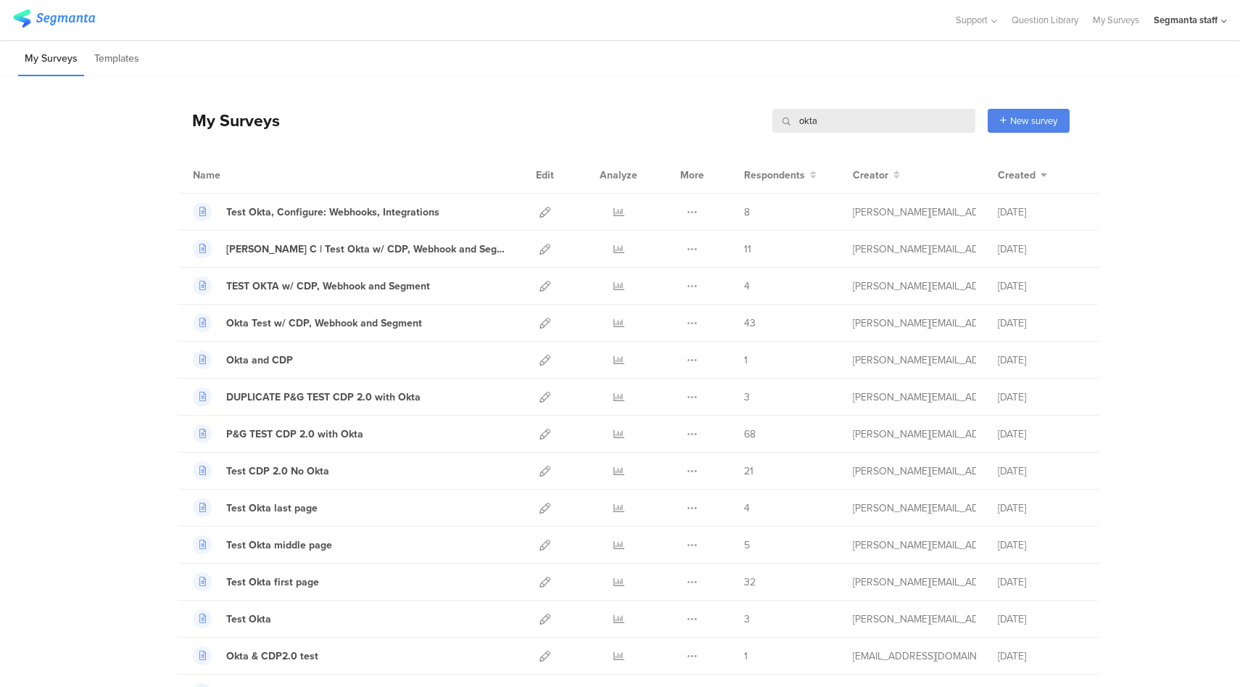
drag, startPoint x: 0, startPoint y: 0, endPoint x: 1195, endPoint y: 26, distance: 1195.4
click at [1196, 36] on div "Segmanta staff" at bounding box center [1190, 20] width 73 height 40
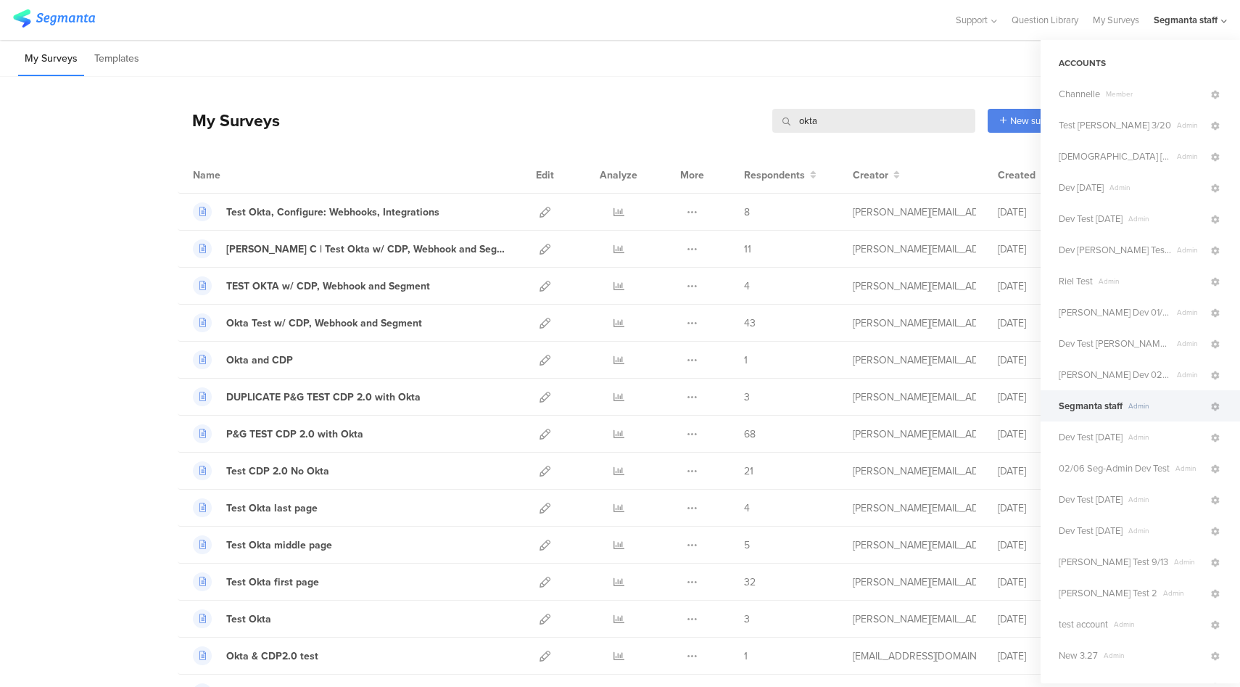
click at [1195, 26] on div "Segmanta staff" at bounding box center [1186, 20] width 64 height 14
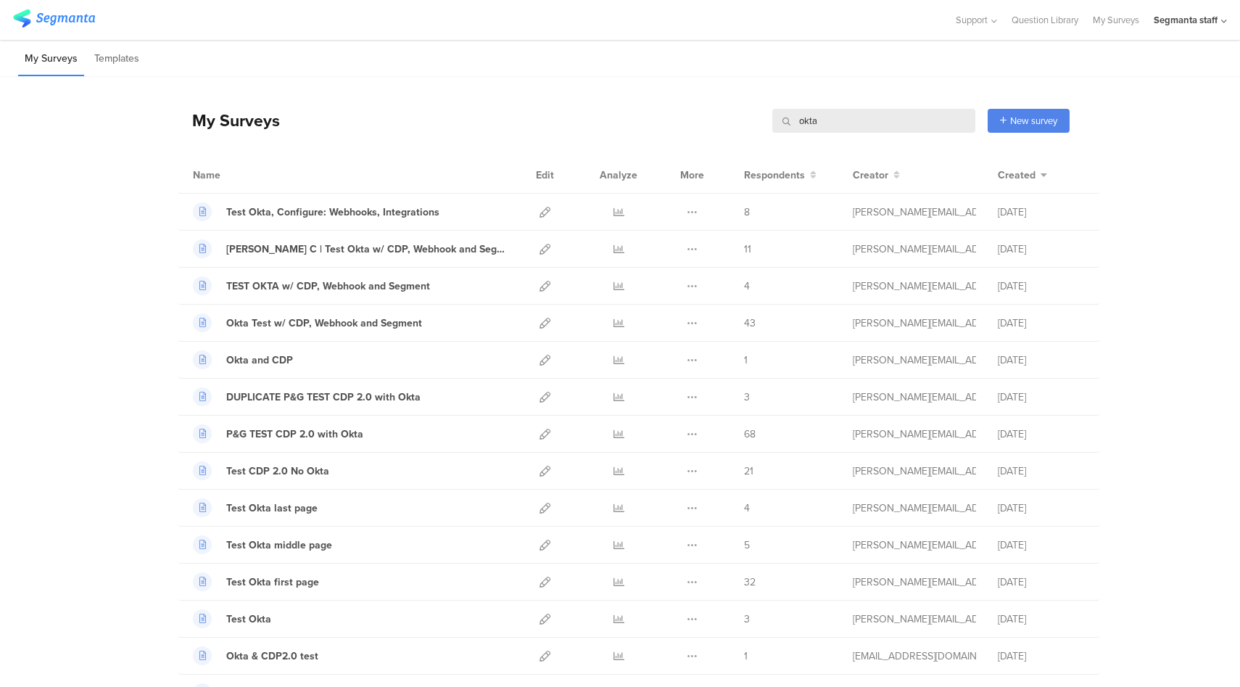
click at [1194, 33] on div "Segmanta staff" at bounding box center [1190, 20] width 73 height 40
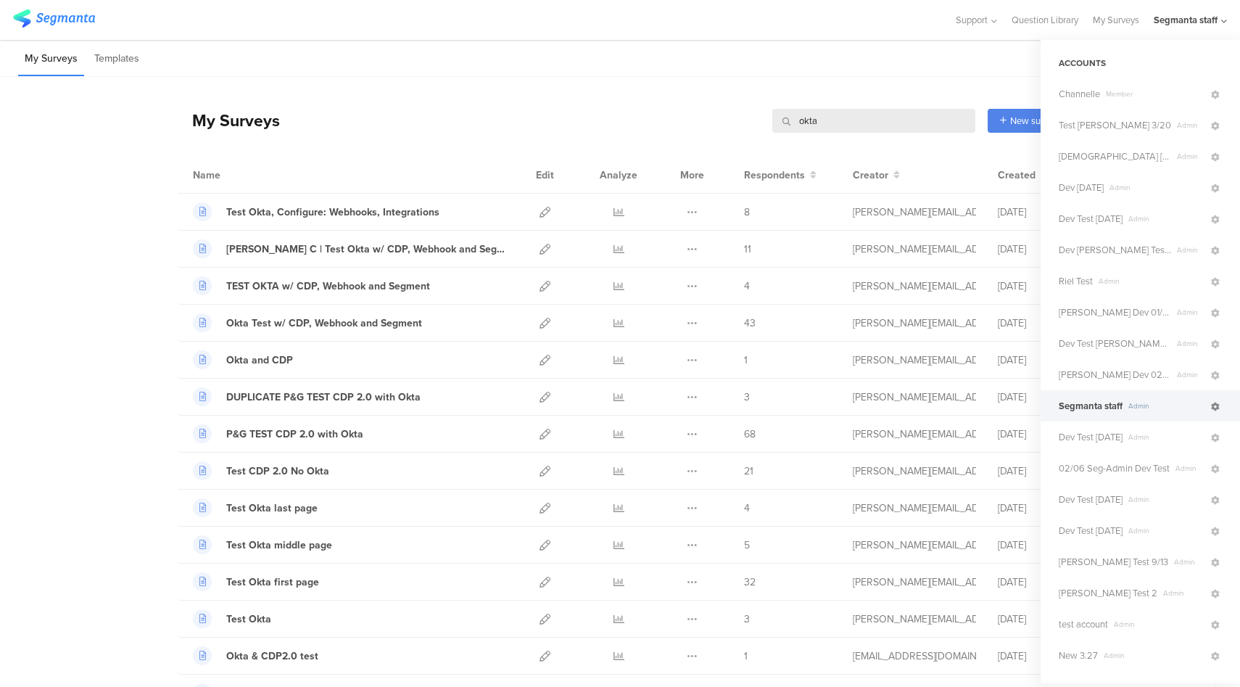
click at [1211, 406] on icon at bounding box center [1215, 406] width 9 height 9
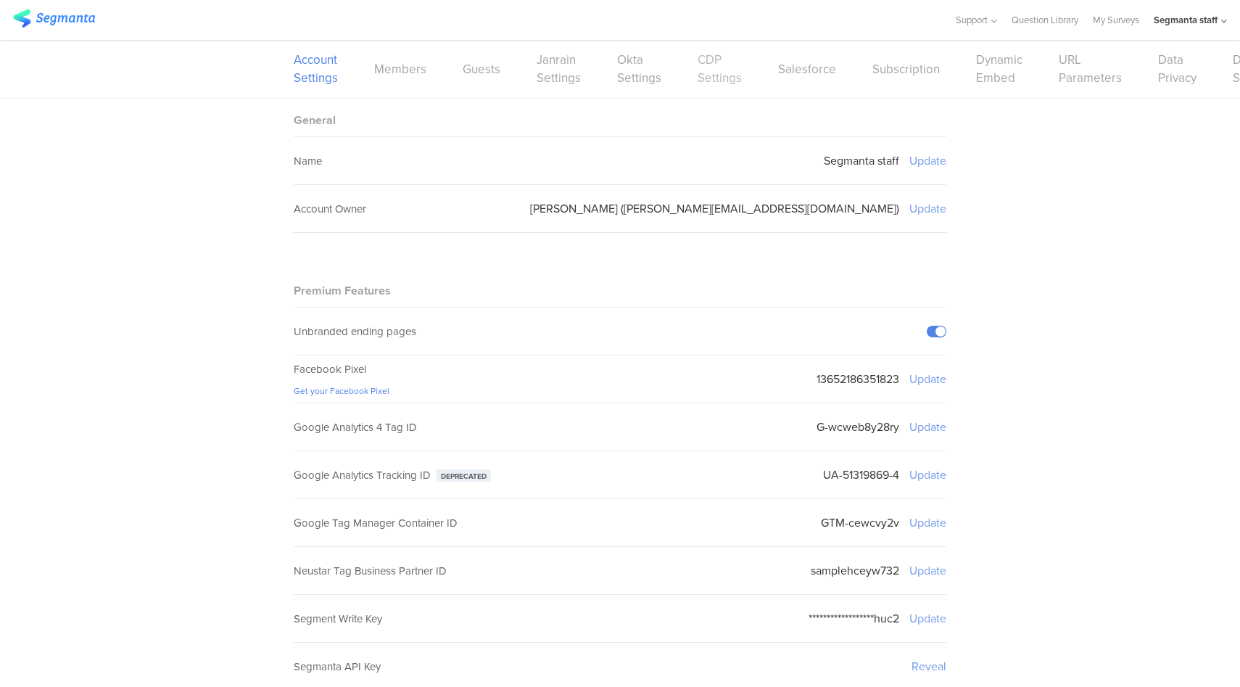
click at [698, 78] on link "CDP Settings" at bounding box center [720, 69] width 44 height 36
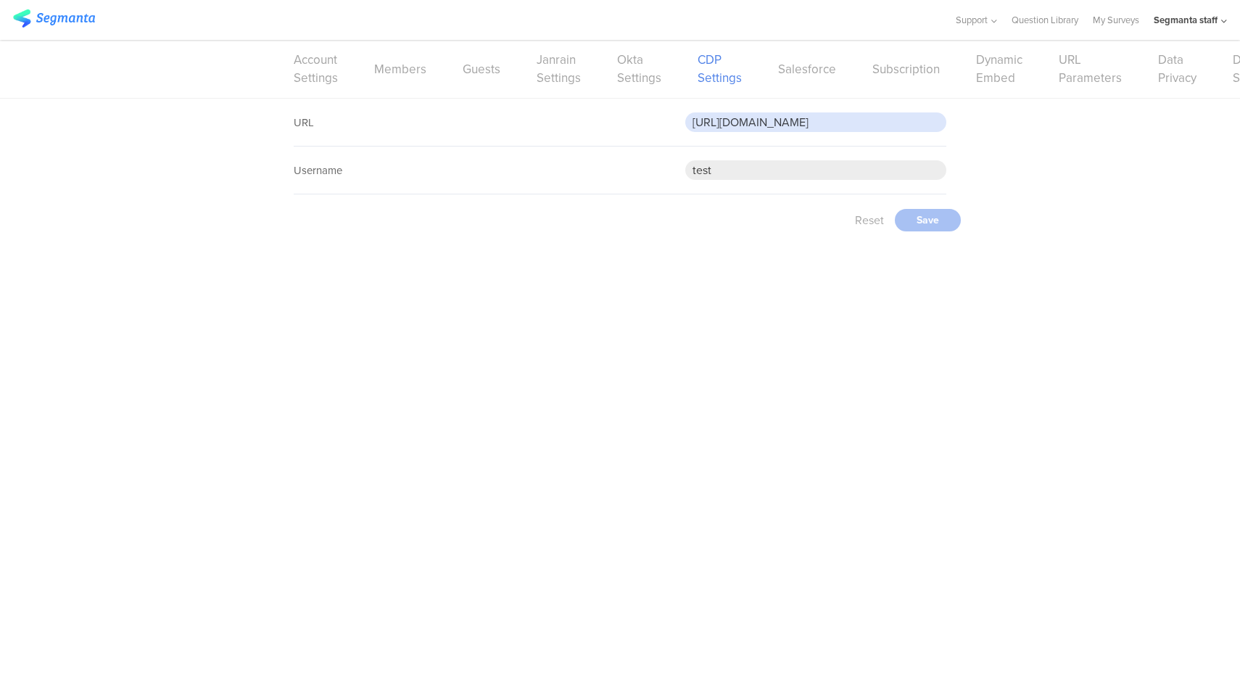
click at [805, 119] on input "[URL][DOMAIN_NAME]" at bounding box center [815, 122] width 261 height 20
paste input "696zhuq09vaej"
type input "[URL][DOMAIN_NAME]"
click at [929, 314] on div "Save" at bounding box center [928, 316] width 66 height 22
click at [1102, 22] on link "My Surveys" at bounding box center [1116, 20] width 46 height 40
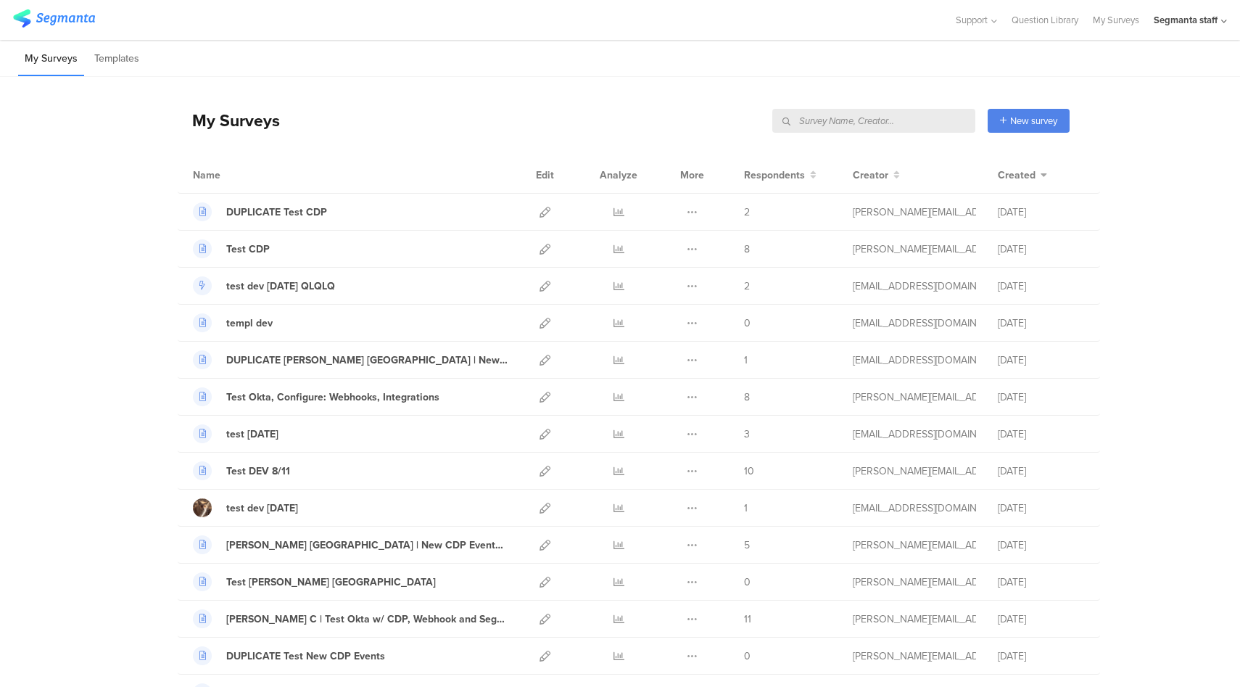
click at [922, 114] on input "text" at bounding box center [873, 121] width 203 height 24
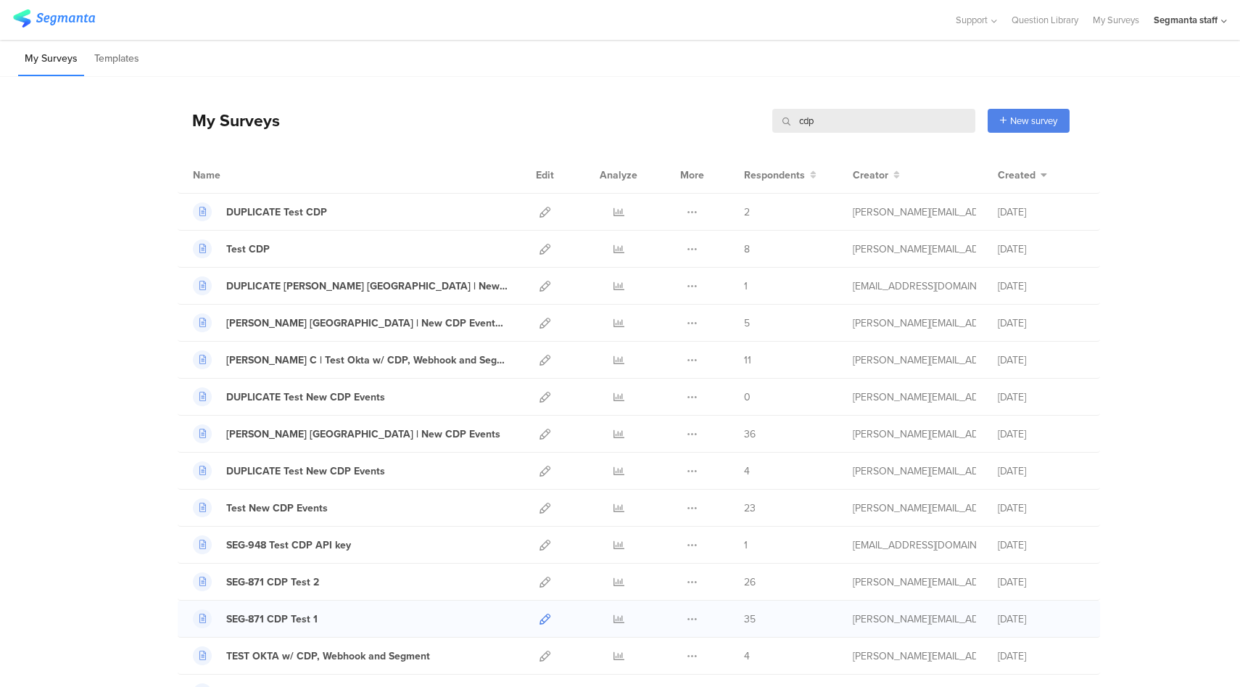
type input "cdp"
click at [541, 622] on icon at bounding box center [545, 619] width 11 height 11
click at [540, 581] on icon at bounding box center [545, 582] width 11 height 11
click at [1018, 127] on div "New survey" at bounding box center [1029, 121] width 82 height 24
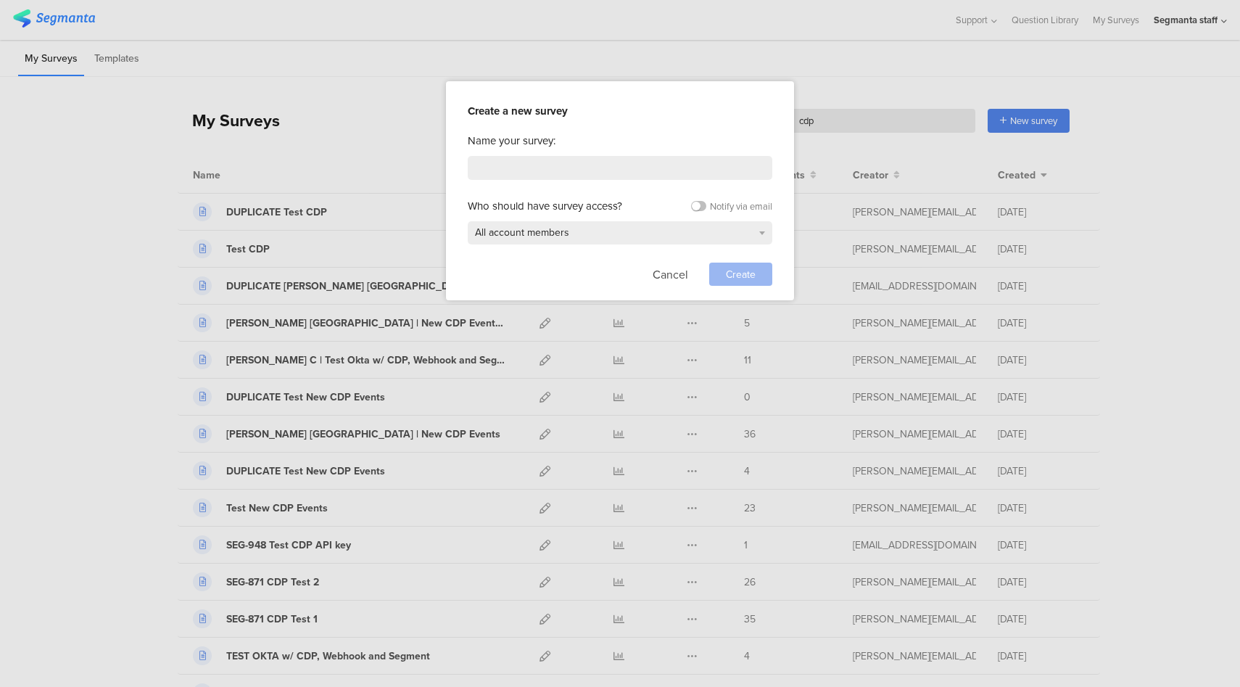
click at [567, 152] on div "Name your survey: Who should have survey access? Notify via email All account m…" at bounding box center [620, 209] width 305 height 153
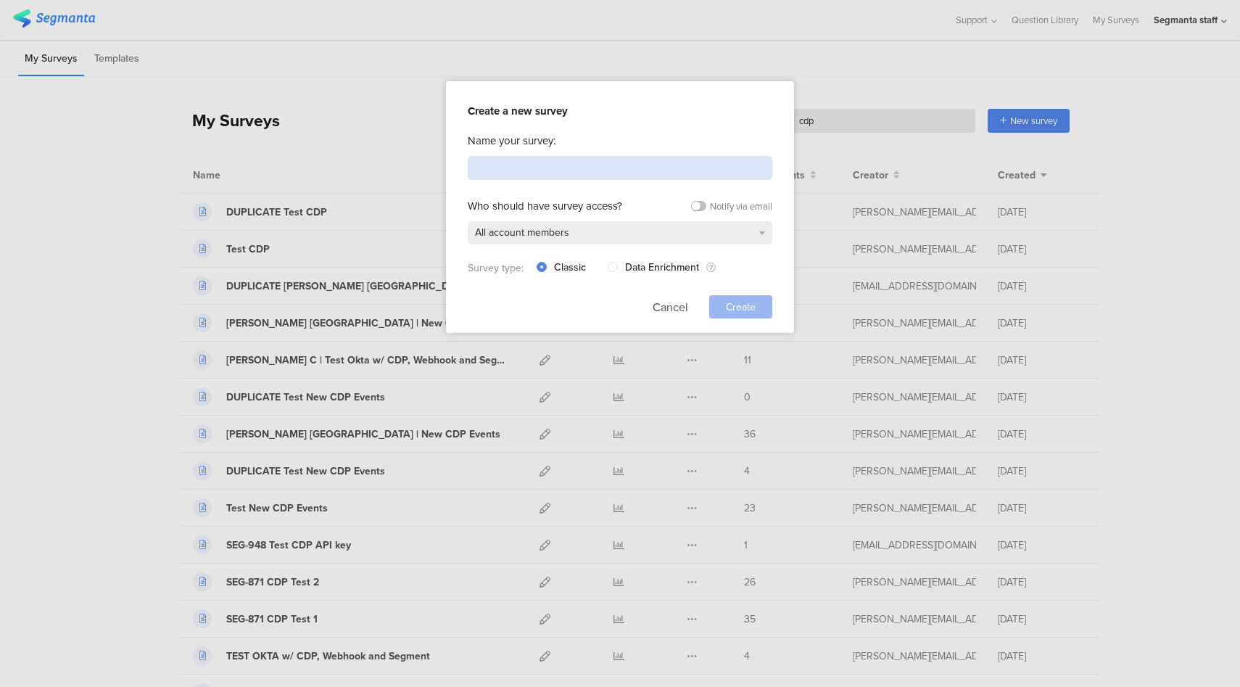
click at [587, 168] on input at bounding box center [620, 168] width 305 height 24
type input "CDP Checkbox only"
click at [736, 305] on span "Create" at bounding box center [741, 307] width 30 height 15
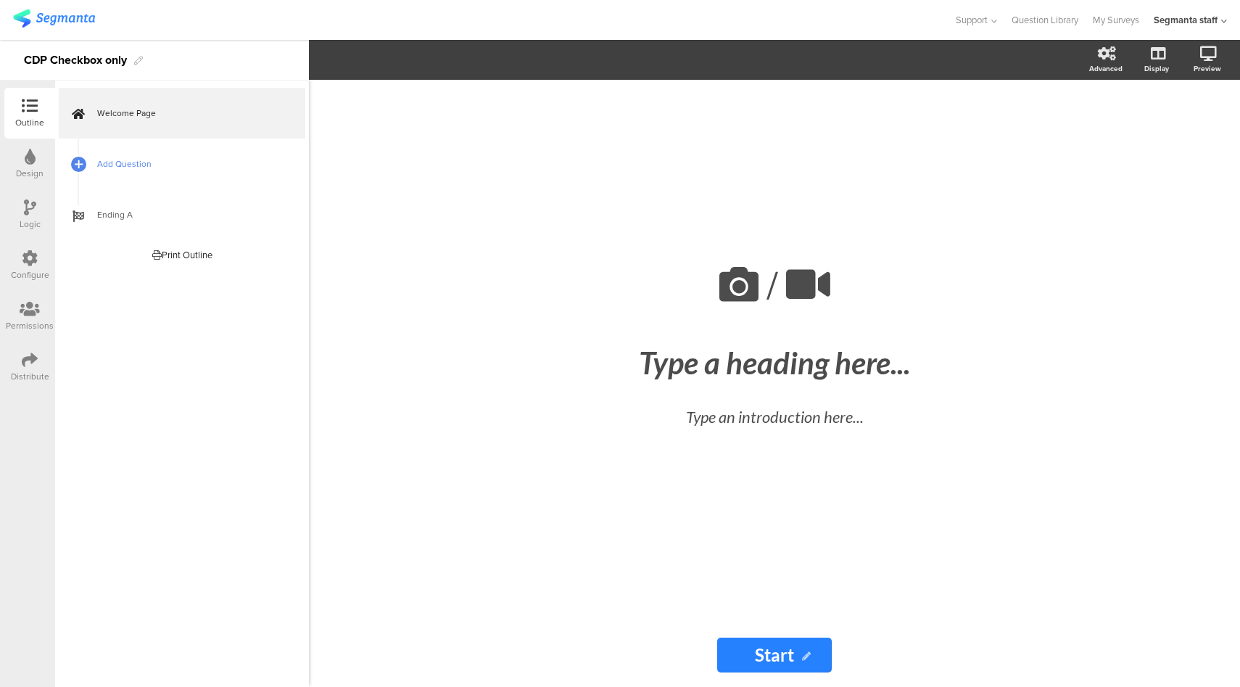
click at [189, 178] on link "Add Question" at bounding box center [182, 164] width 247 height 51
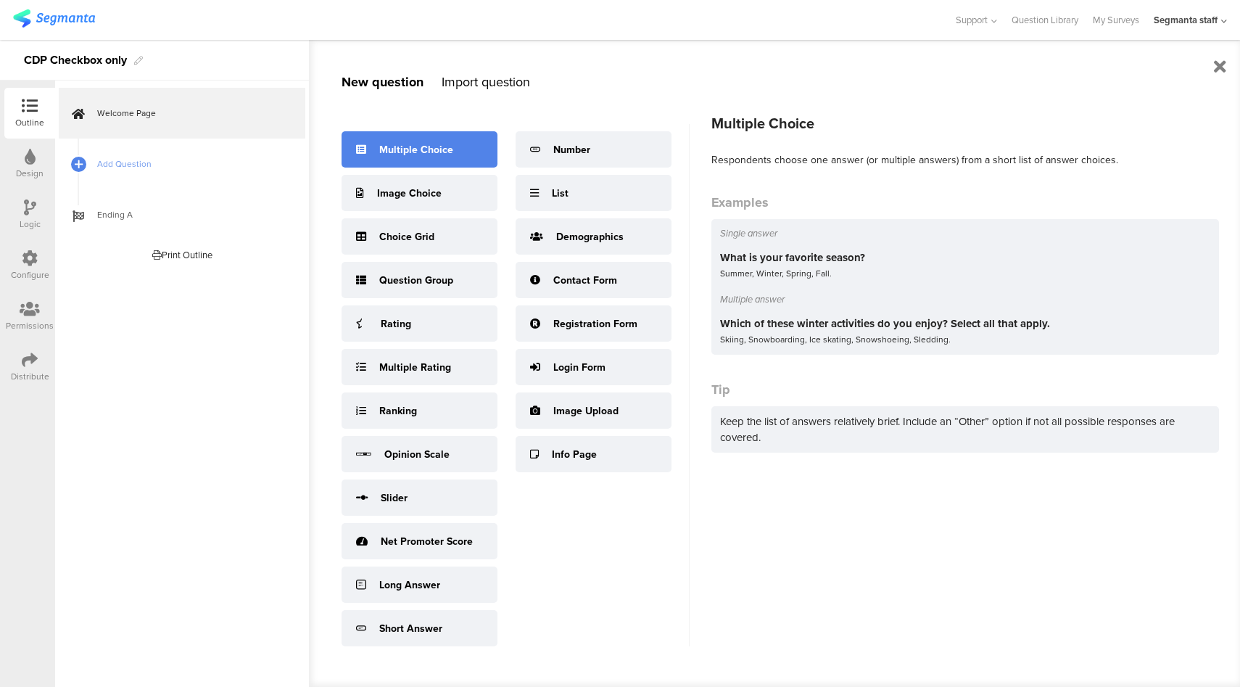
click at [412, 159] on div "Multiple Choice" at bounding box center [420, 149] width 156 height 36
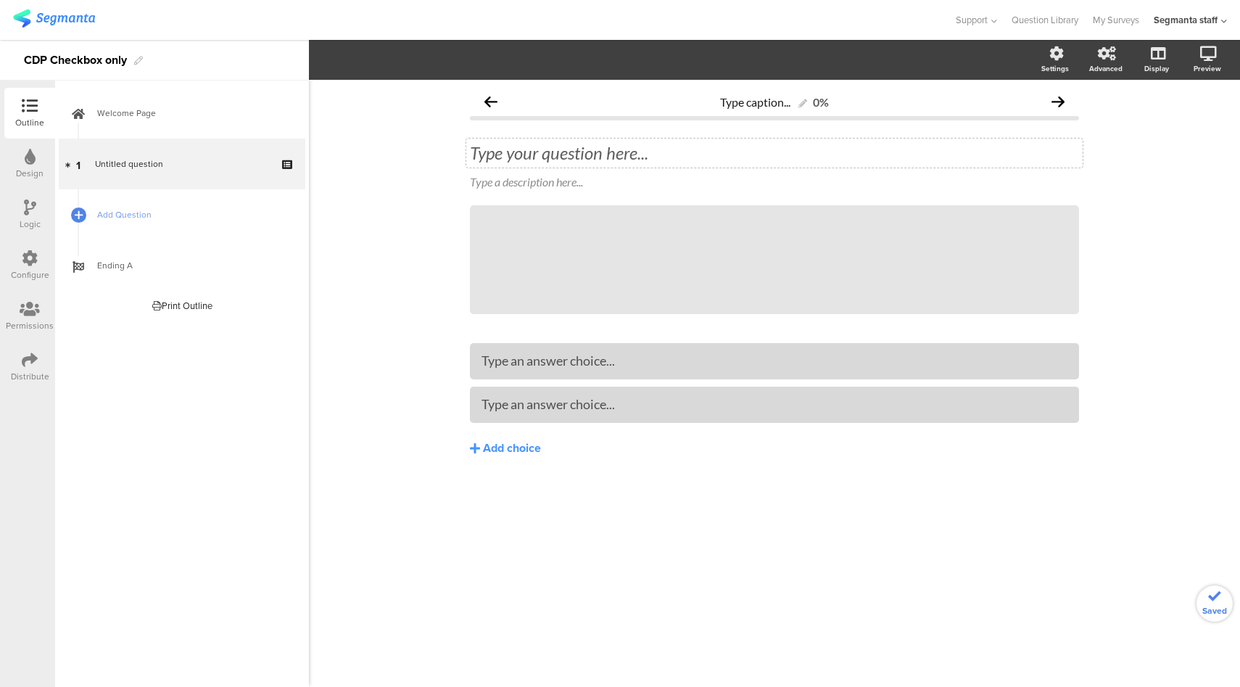
click at [676, 149] on div "Type your question here..." at bounding box center [774, 153] width 609 height 22
click at [222, 212] on span "Add Question" at bounding box center [190, 214] width 186 height 15
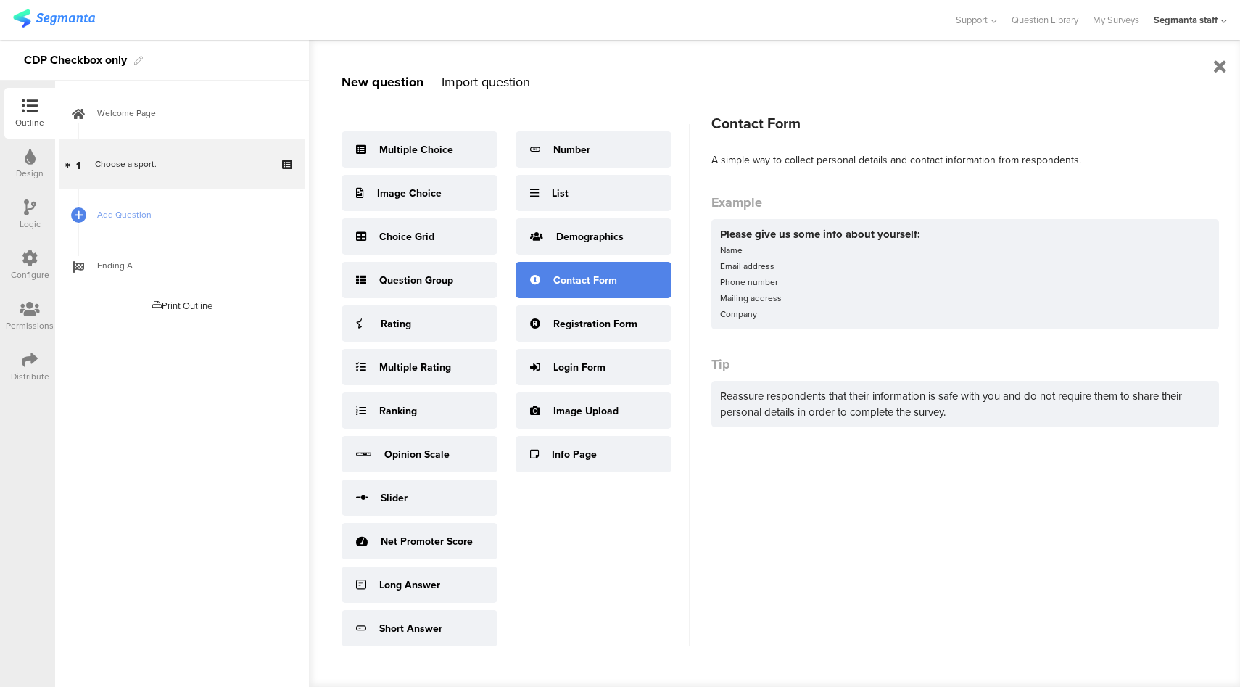
click at [622, 282] on div "Contact Form" at bounding box center [594, 280] width 156 height 36
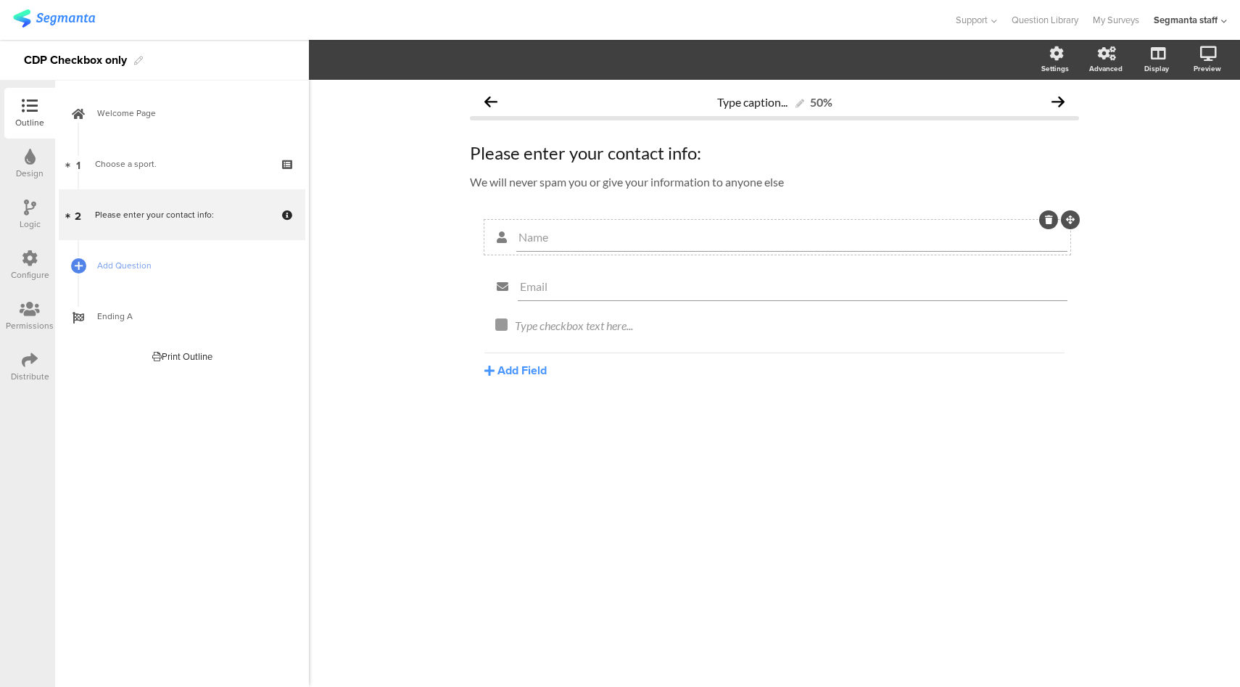
click at [1046, 222] on icon at bounding box center [1049, 219] width 8 height 9
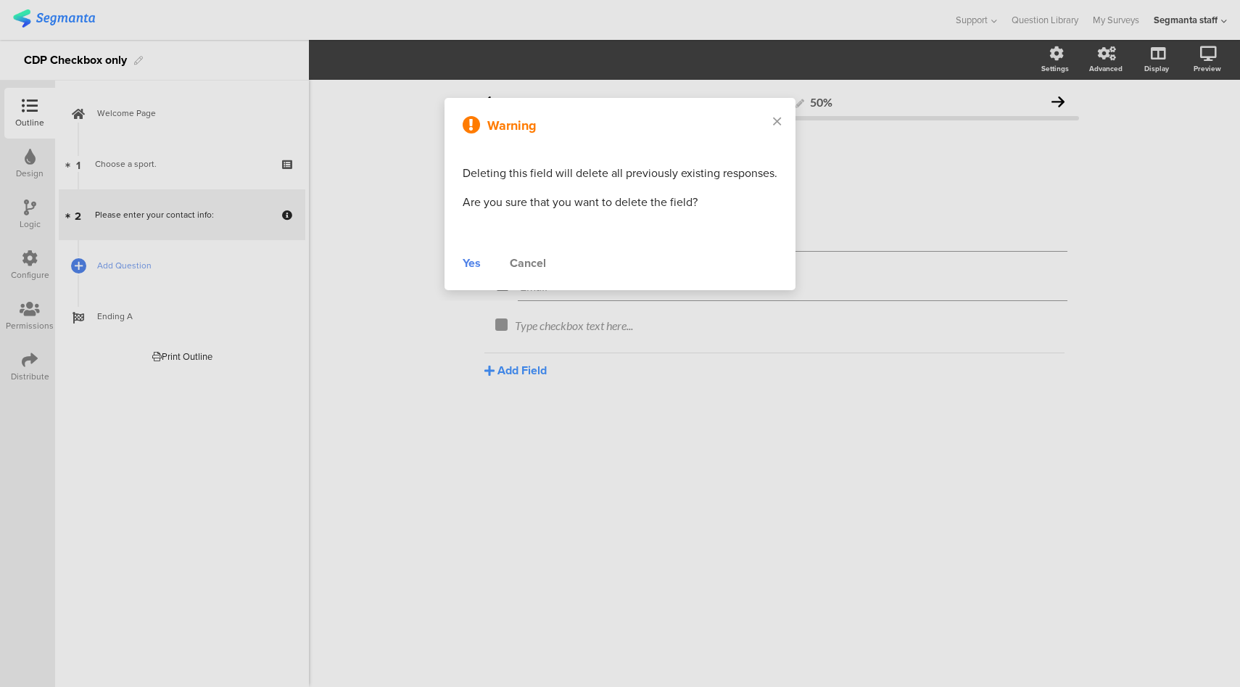
click at [476, 265] on div "Yes" at bounding box center [472, 263] width 18 height 17
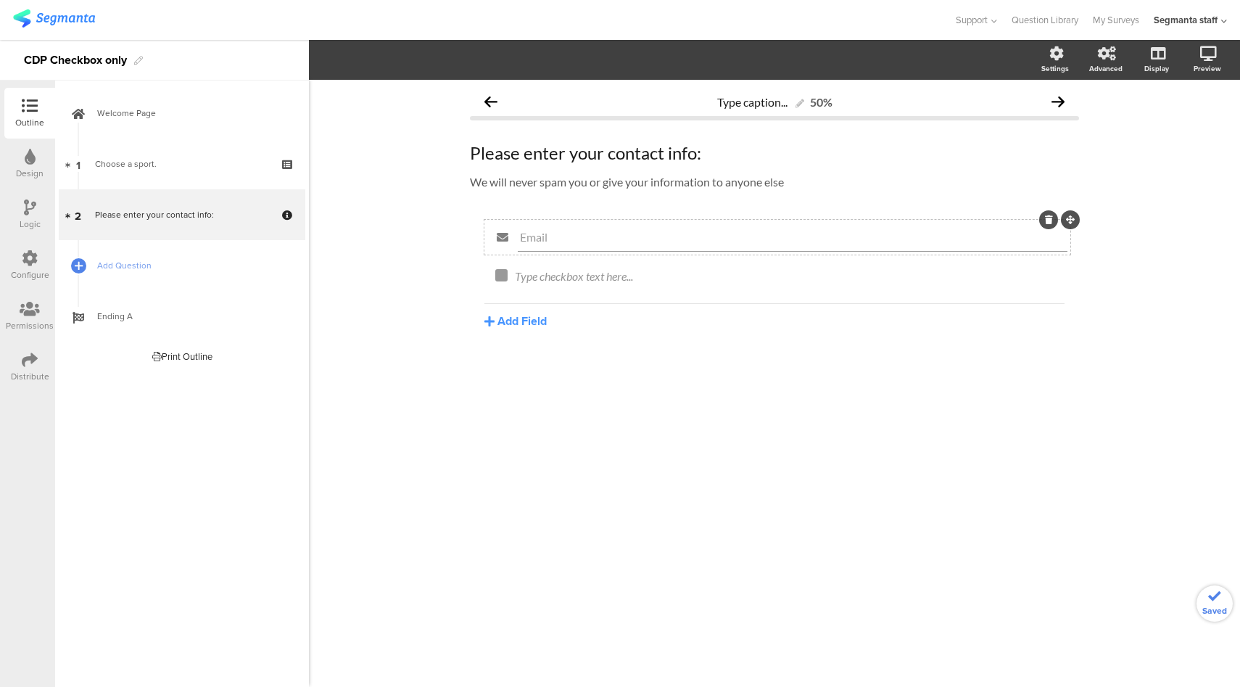
click at [1049, 223] on icon at bounding box center [1049, 219] width 8 height 9
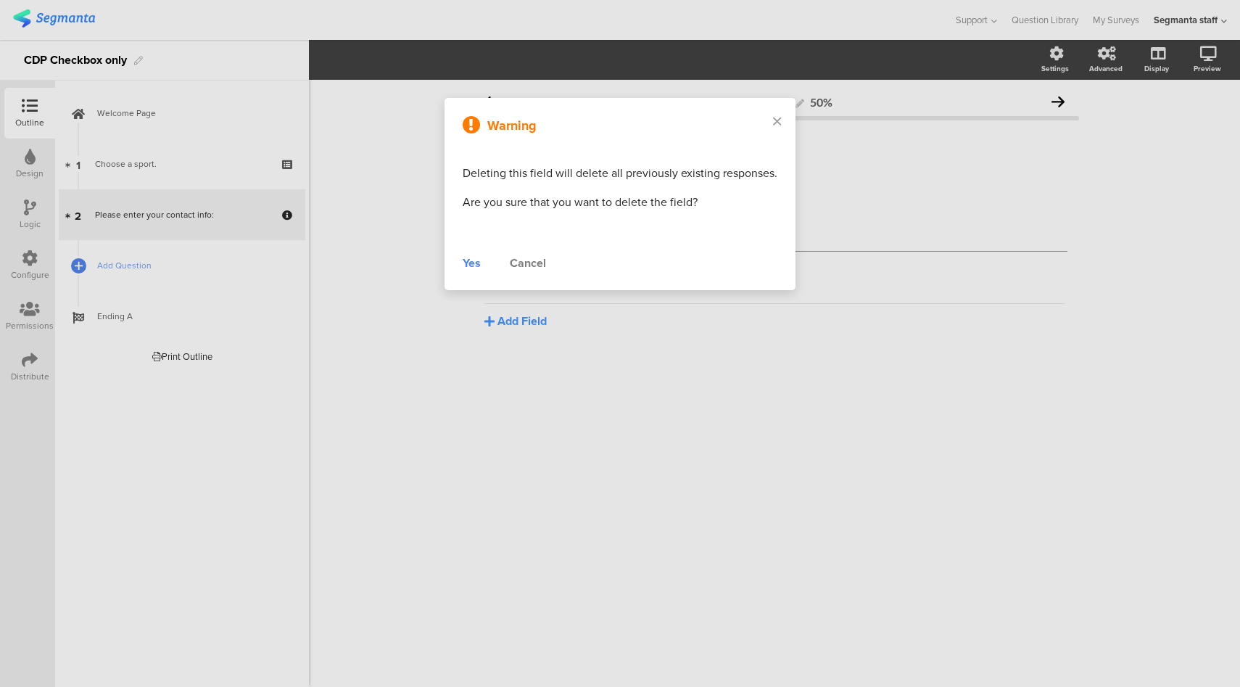
click at [474, 263] on div "Yes" at bounding box center [472, 263] width 18 height 17
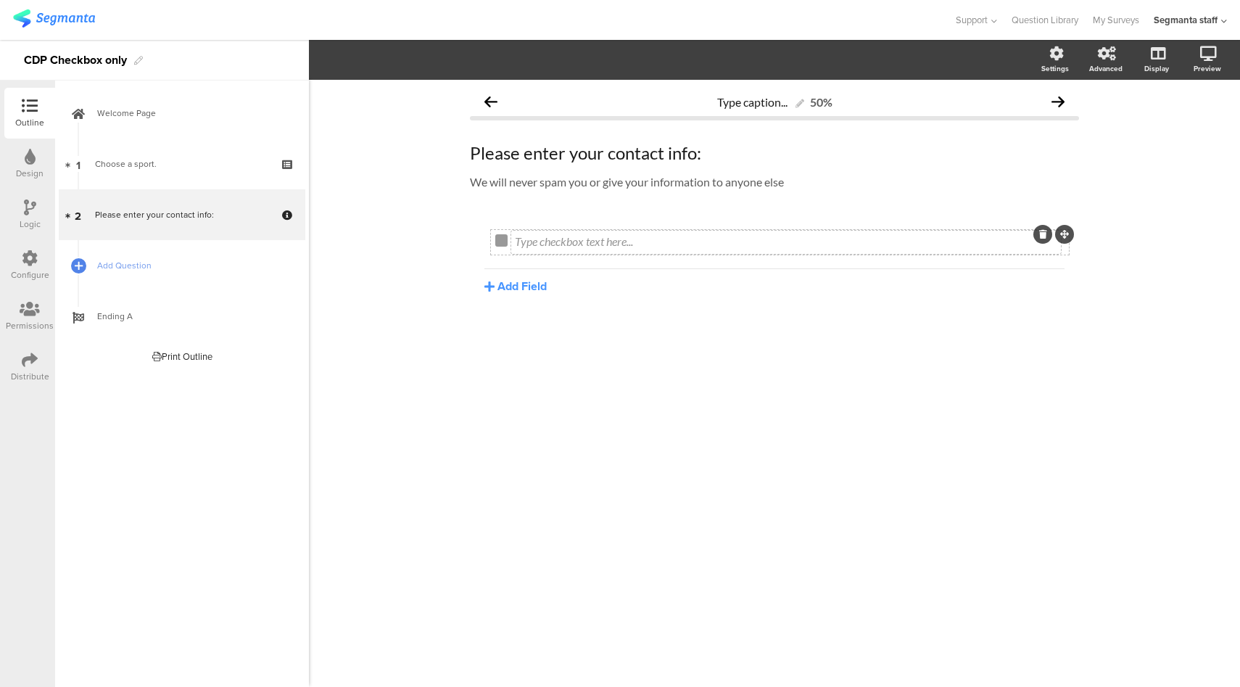
click at [579, 234] on div "Type checkbox text here..." at bounding box center [786, 242] width 550 height 23
click at [189, 273] on link "Add Question" at bounding box center [182, 265] width 247 height 51
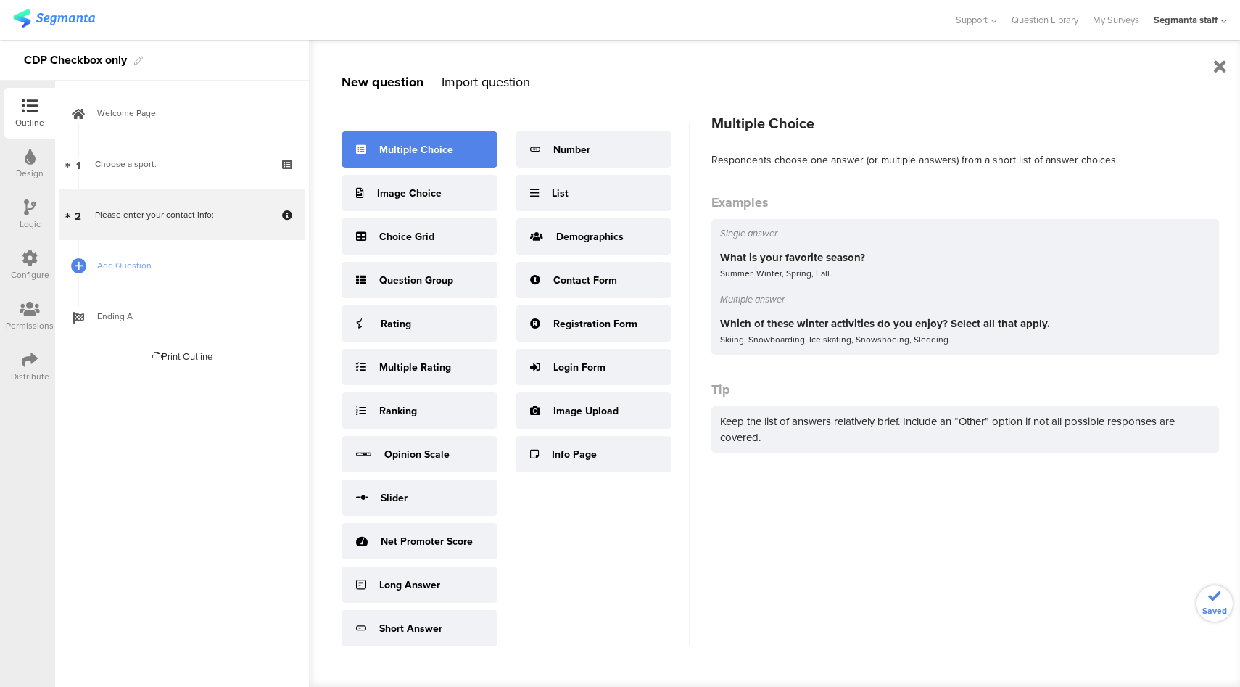
click at [423, 146] on div "Multiple Choice" at bounding box center [416, 149] width 74 height 15
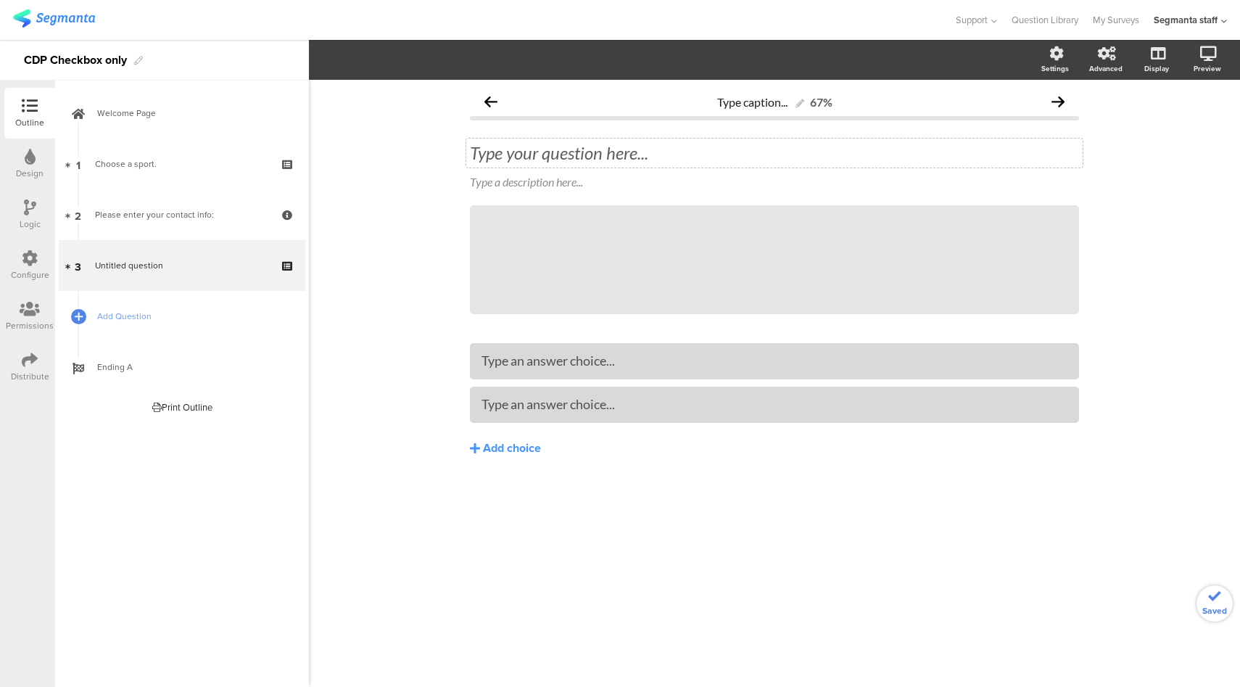
click at [627, 162] on div "Type your question here..." at bounding box center [774, 153] width 616 height 29
drag, startPoint x: 234, startPoint y: 314, endPoint x: 247, endPoint y: 317, distance: 14.1
click at [234, 314] on span "Add Question" at bounding box center [190, 316] width 186 height 15
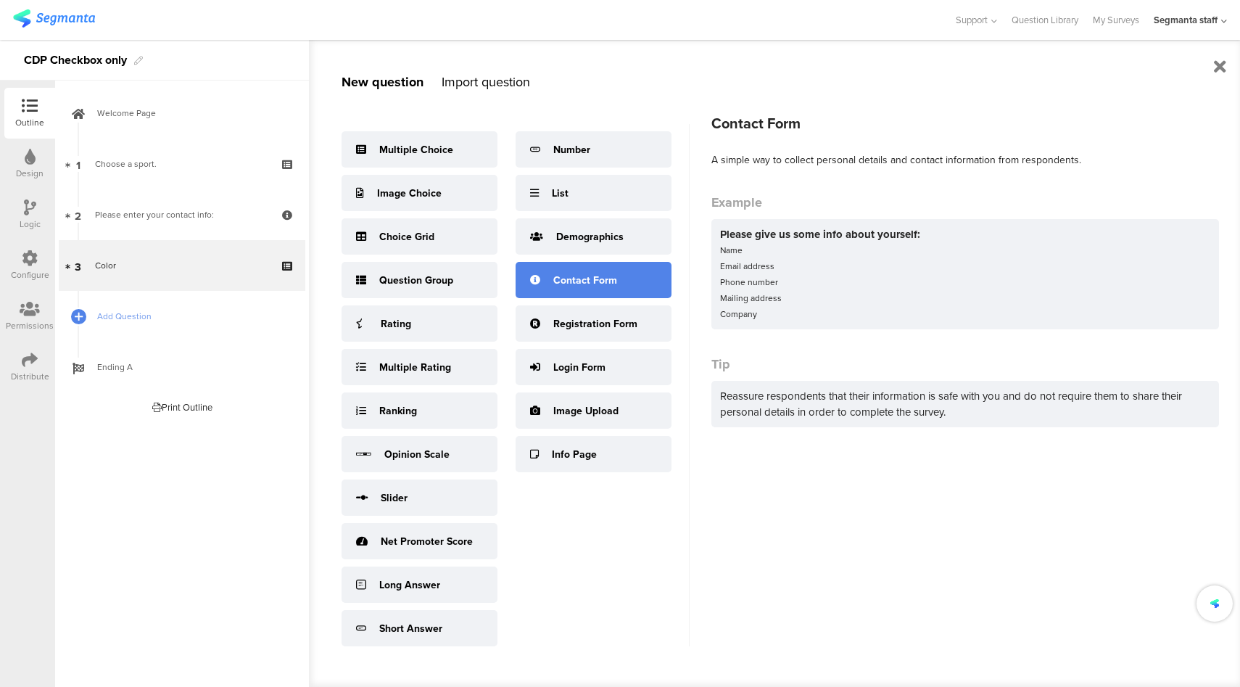
click at [606, 278] on div "Contact Form" at bounding box center [585, 280] width 64 height 15
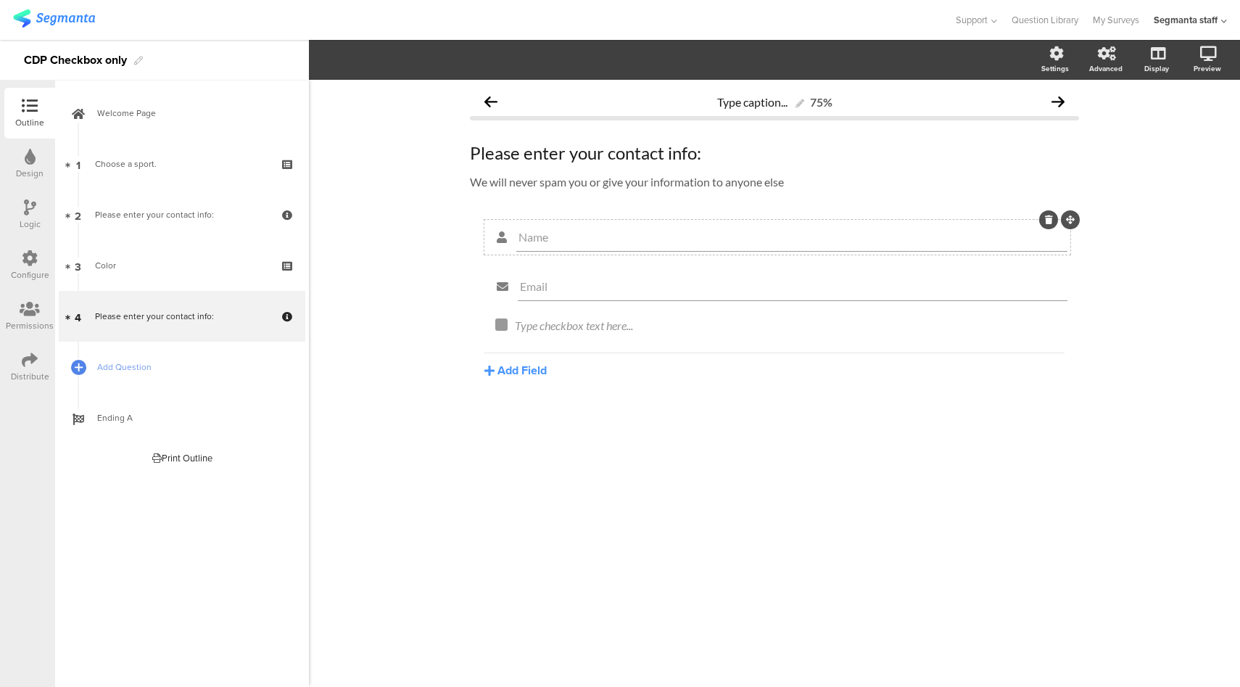
click at [1052, 218] on icon at bounding box center [1049, 219] width 8 height 9
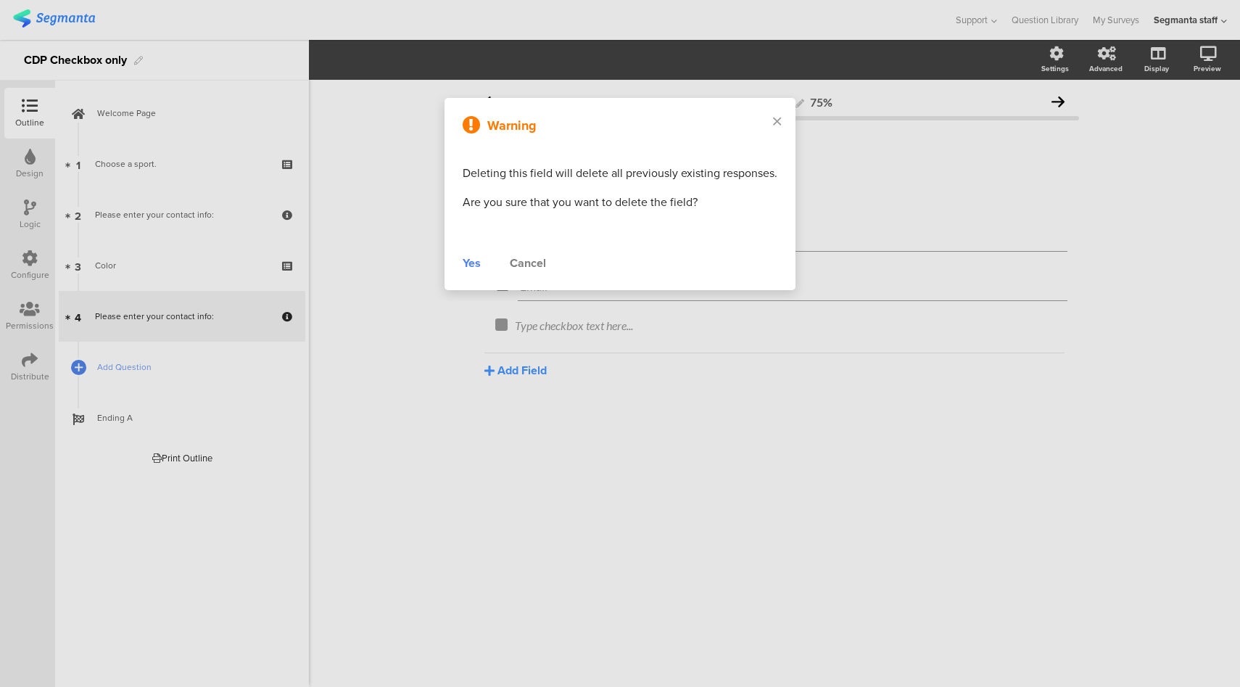
click at [472, 267] on div "Yes" at bounding box center [472, 263] width 18 height 17
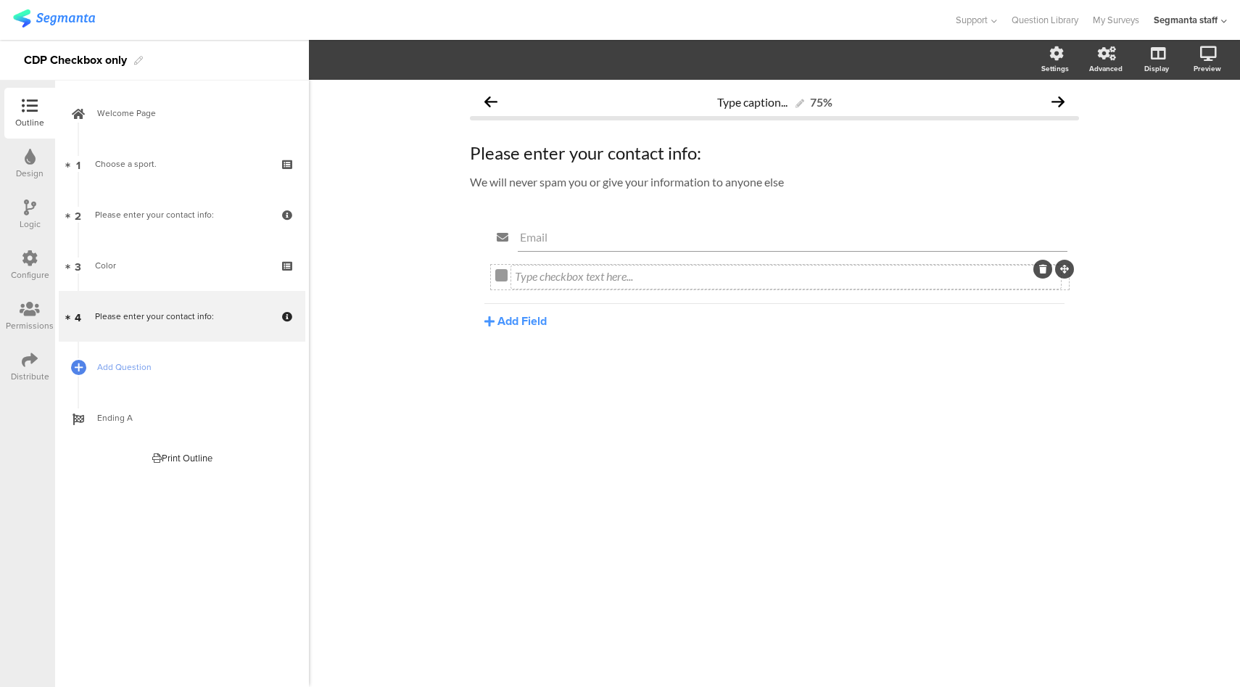
click at [679, 282] on div "Type checkbox text here..." at bounding box center [786, 276] width 550 height 23
click at [28, 276] on div "Configure" at bounding box center [30, 274] width 38 height 13
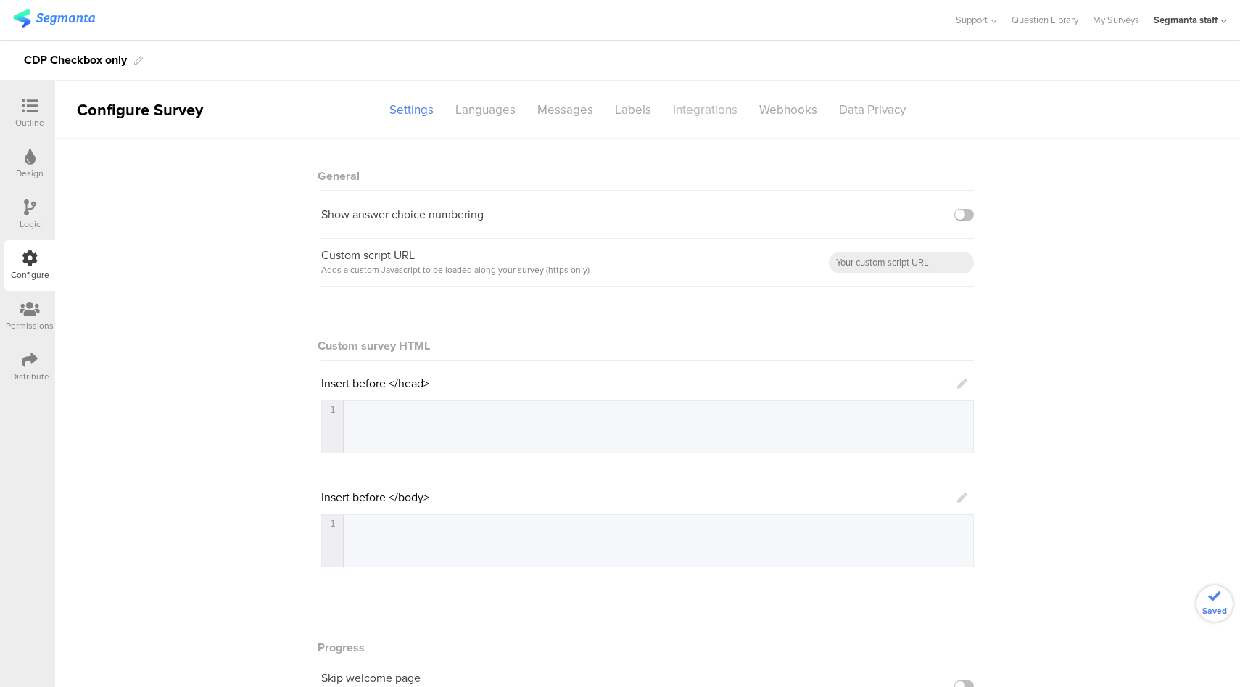
click at [723, 114] on div "Integrations" at bounding box center [705, 109] width 86 height 25
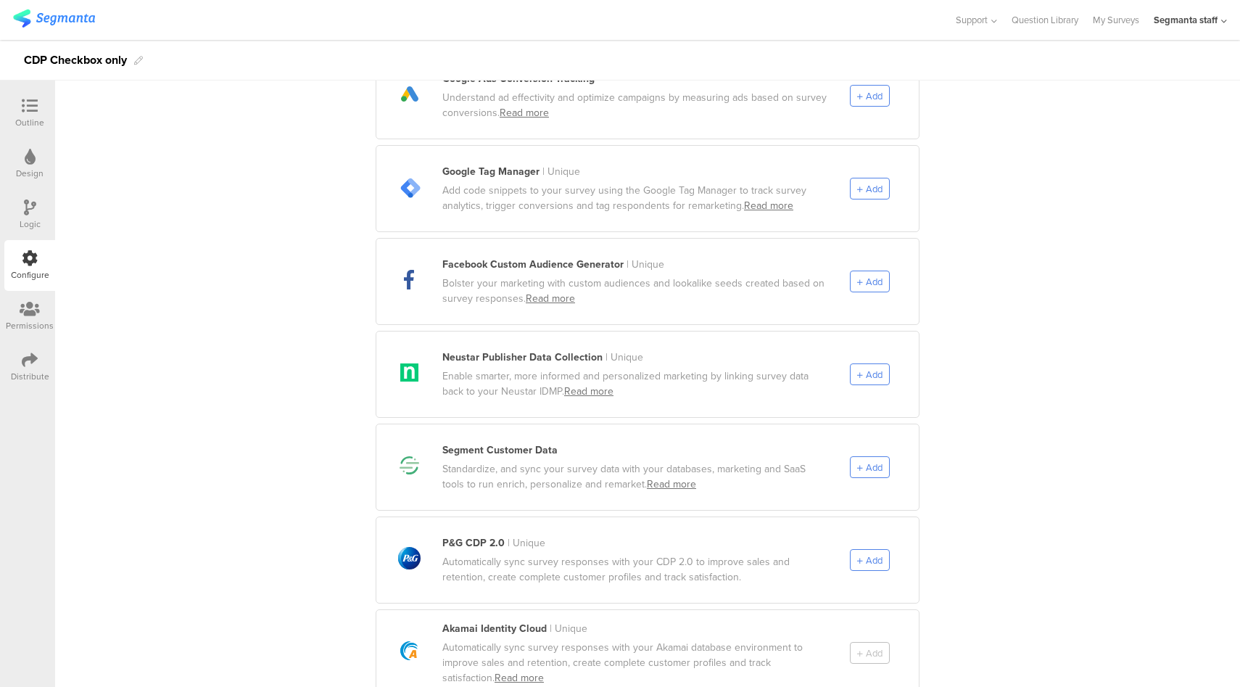
scroll to position [497, 0]
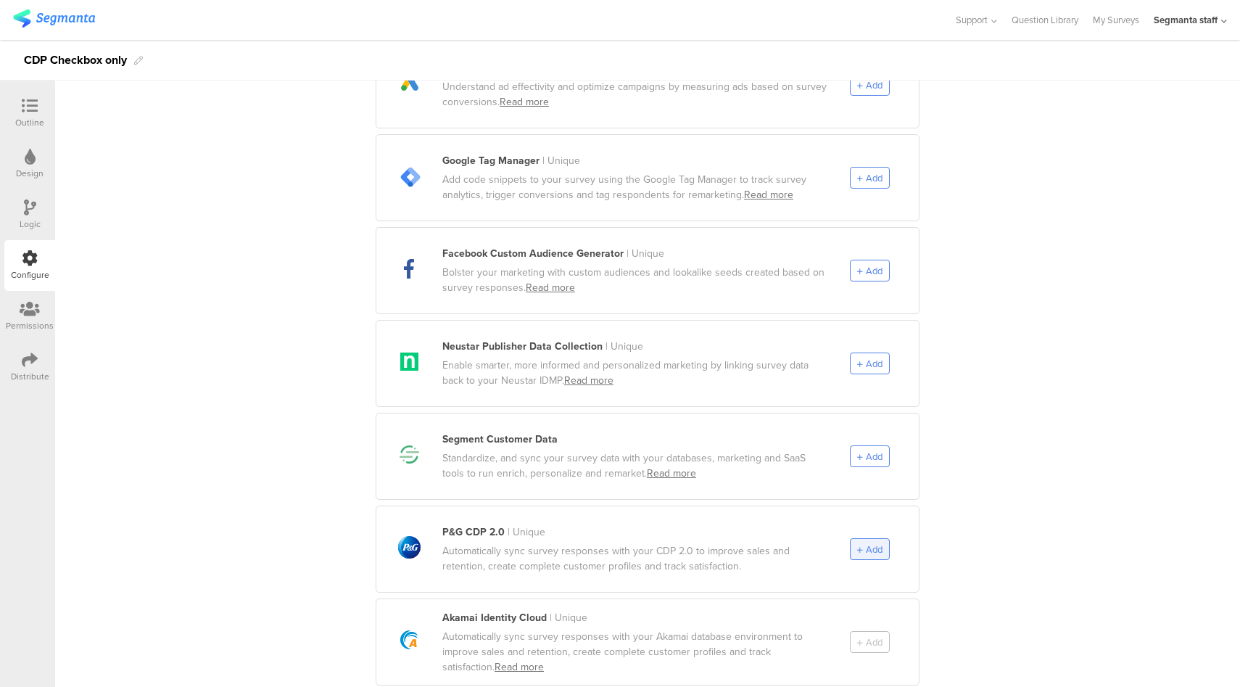
click at [866, 542] on span "Add" at bounding box center [874, 549] width 17 height 14
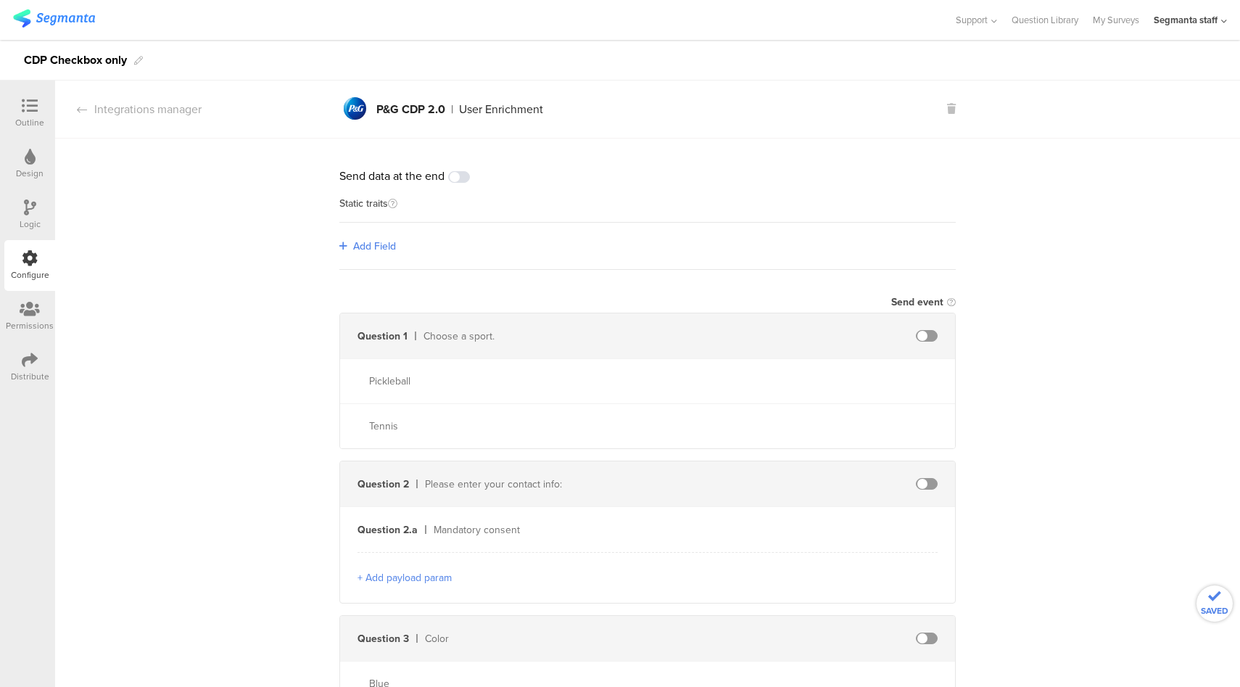
scroll to position [0, 0]
click at [379, 248] on span "Add Field" at bounding box center [374, 246] width 43 height 15
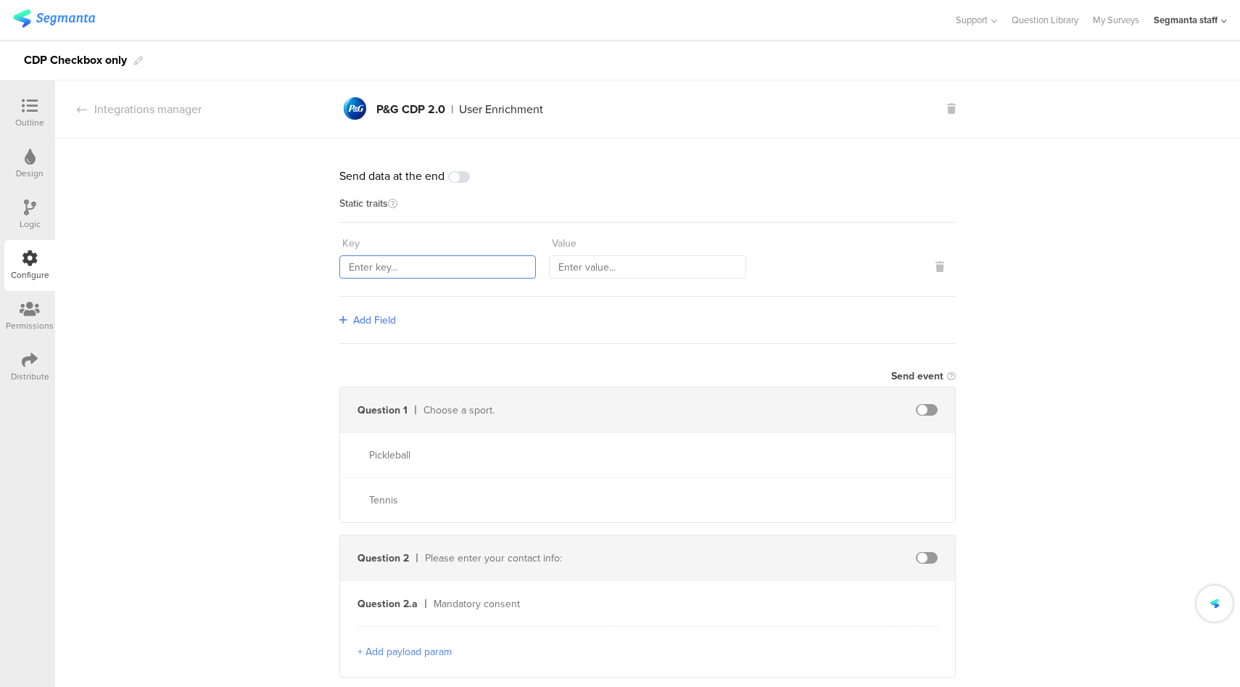
click at [453, 268] on input "text" at bounding box center [437, 266] width 197 height 23
type input "countryCode"
type input "ESP"
click at [366, 317] on span "Add Field" at bounding box center [374, 320] width 43 height 15
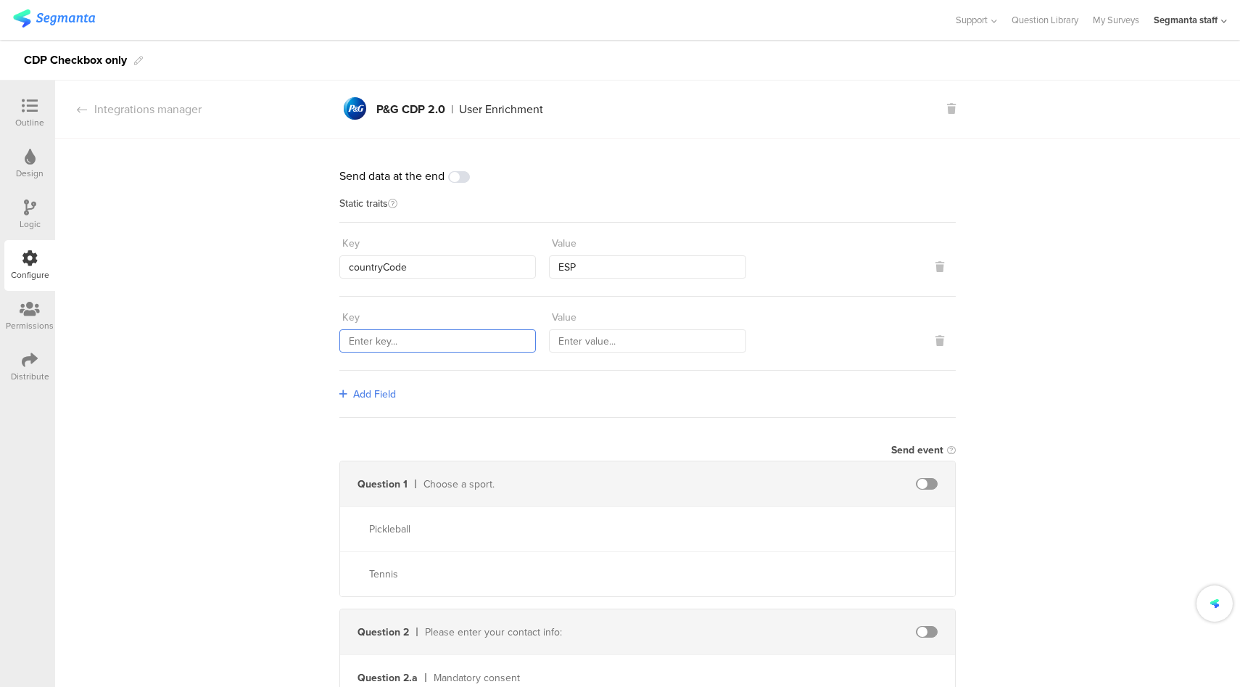
click at [402, 344] on input "text" at bounding box center [437, 340] width 197 height 23
type input "sourceId"
type input "53721"
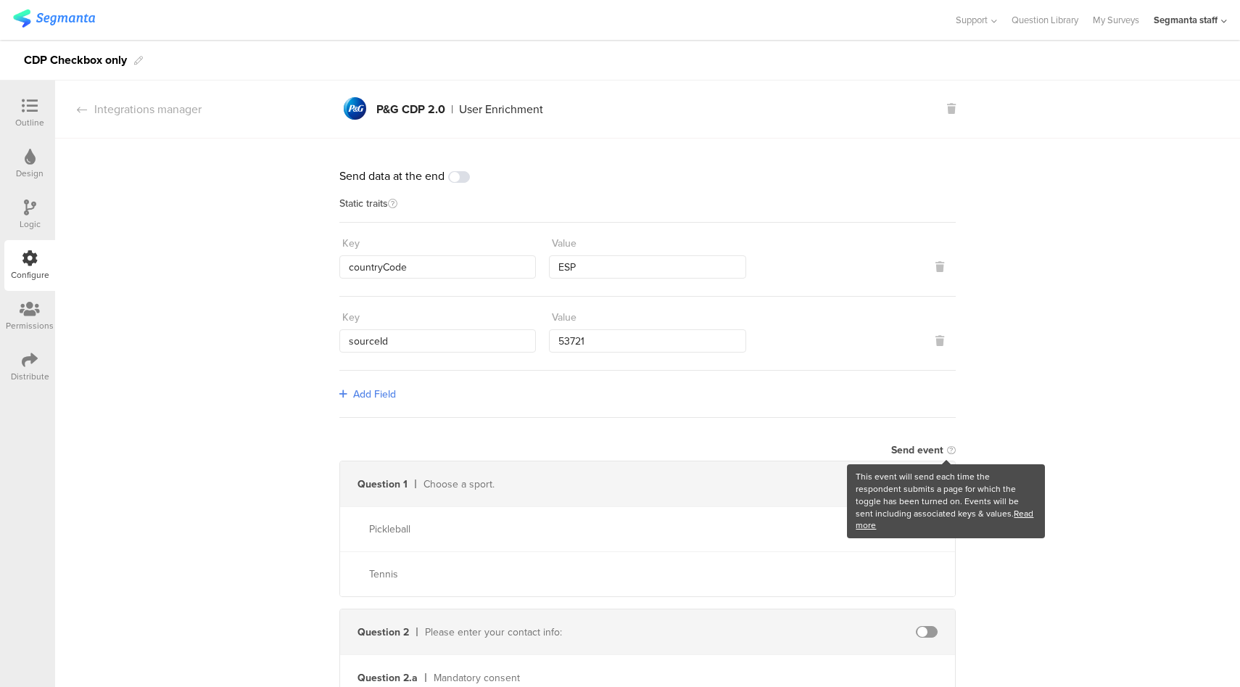
click at [366, 383] on div "Add Field" at bounding box center [647, 394] width 616 height 47
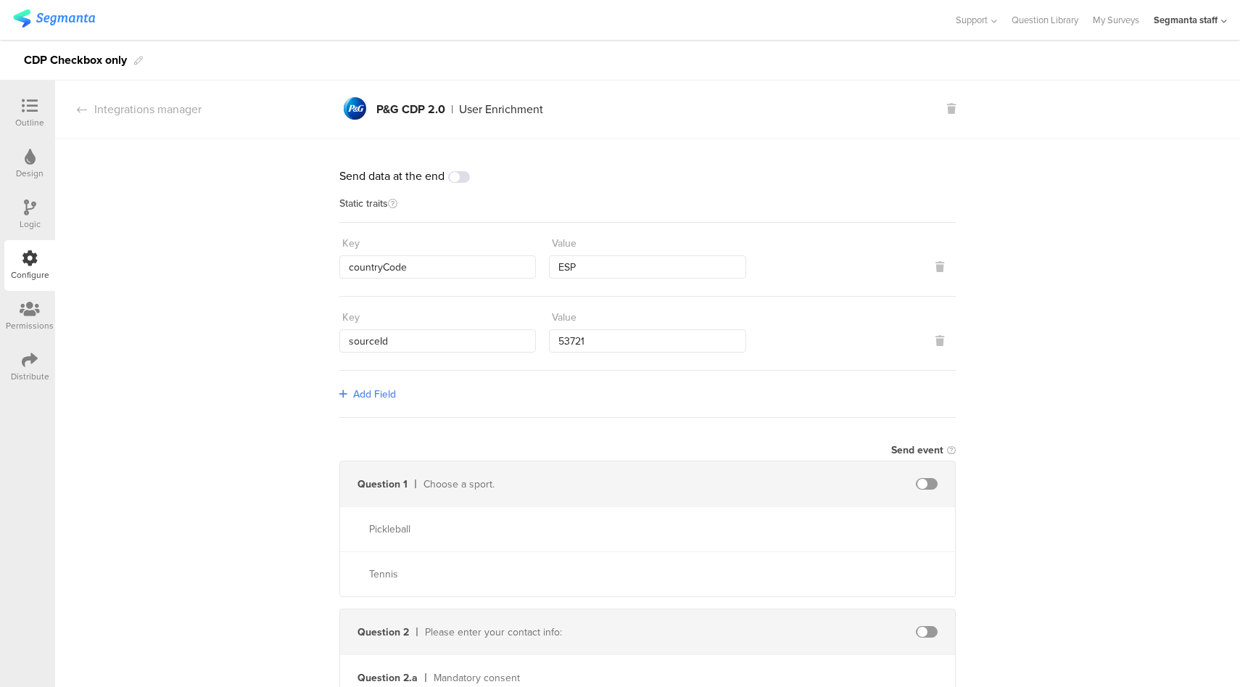
click at [376, 392] on span "Add Field" at bounding box center [374, 394] width 43 height 15
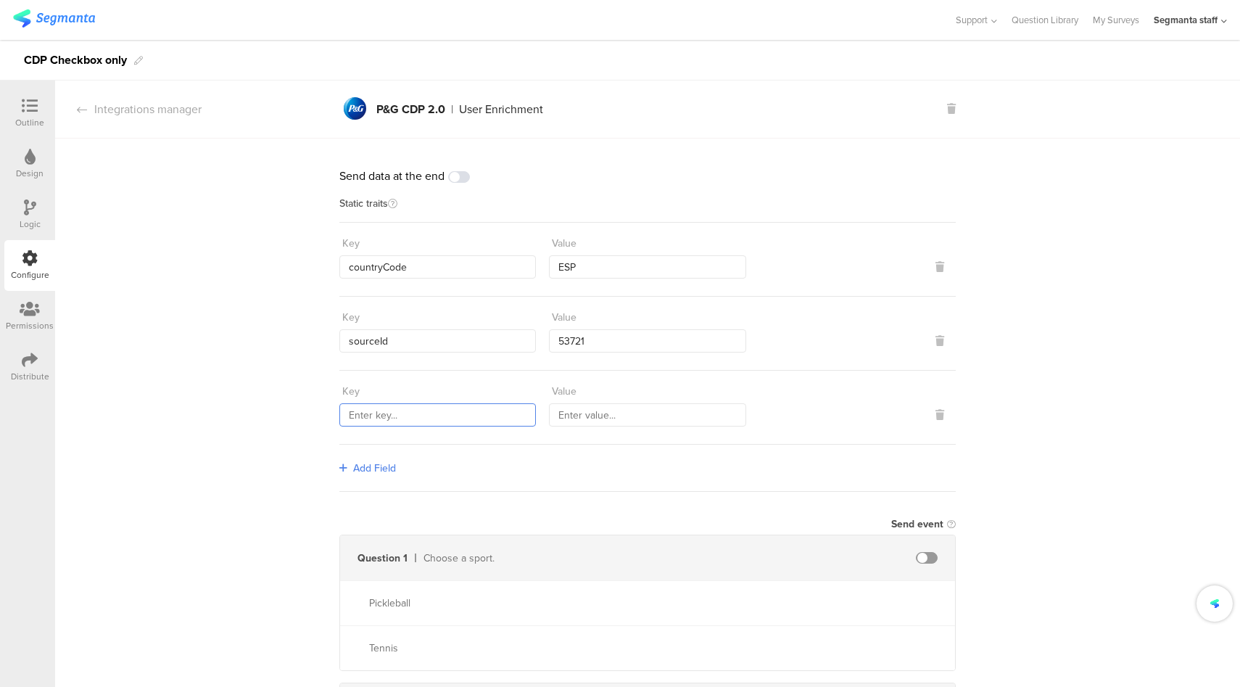
click at [431, 416] on input "text" at bounding box center [437, 414] width 197 height 23
type input "marketingProgramNumber"
click at [634, 420] on input "text" at bounding box center [647, 414] width 197 height 23
type input "222"
click at [381, 465] on span "Add Field" at bounding box center [374, 468] width 43 height 15
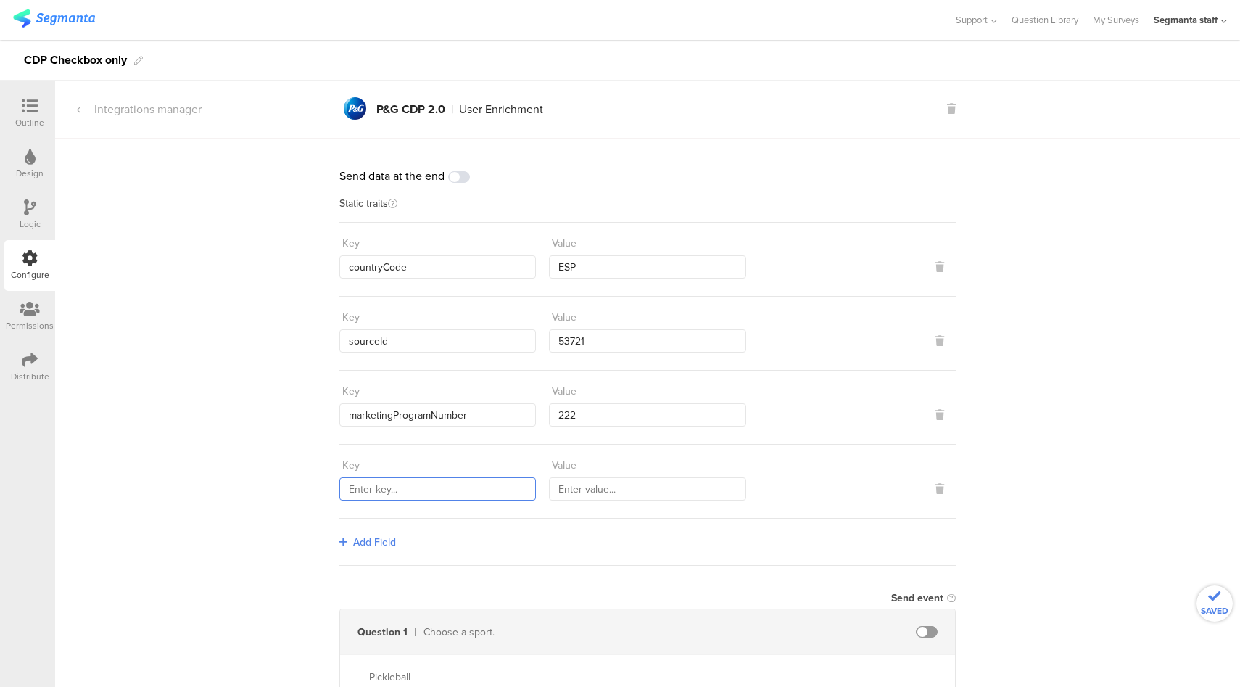
click at [413, 477] on input "text" at bounding box center [437, 488] width 197 height 23
type input "transmitterSourceId"
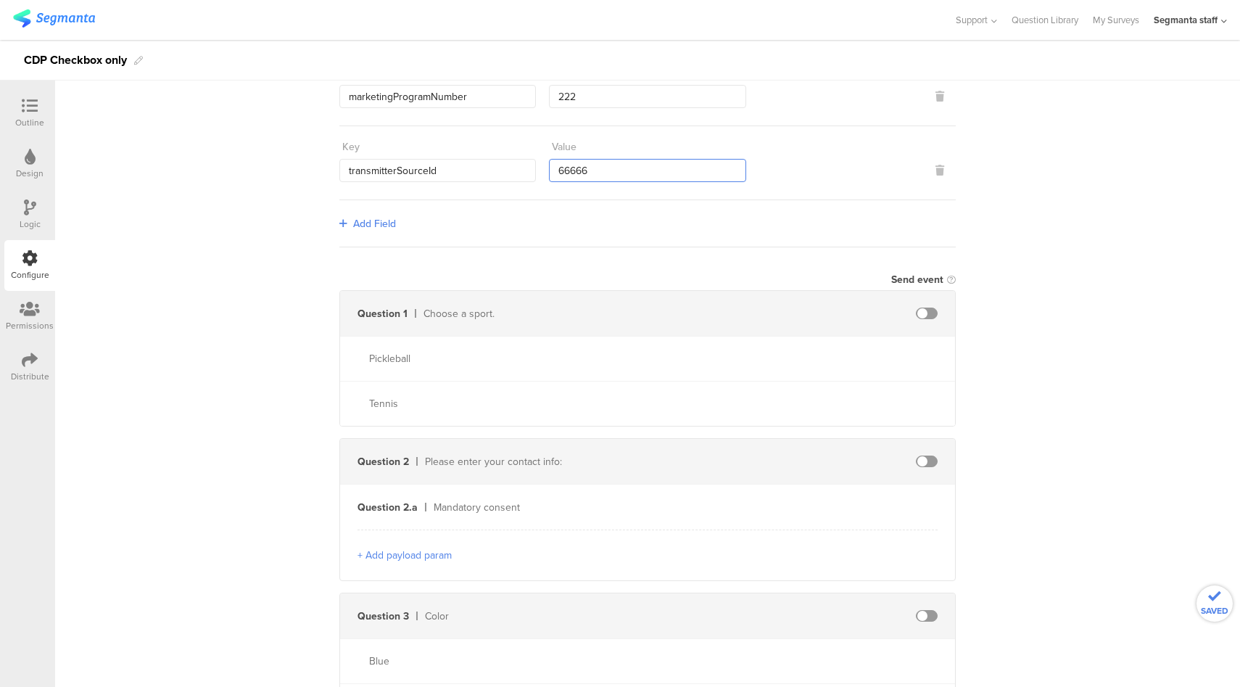
scroll to position [326, 0]
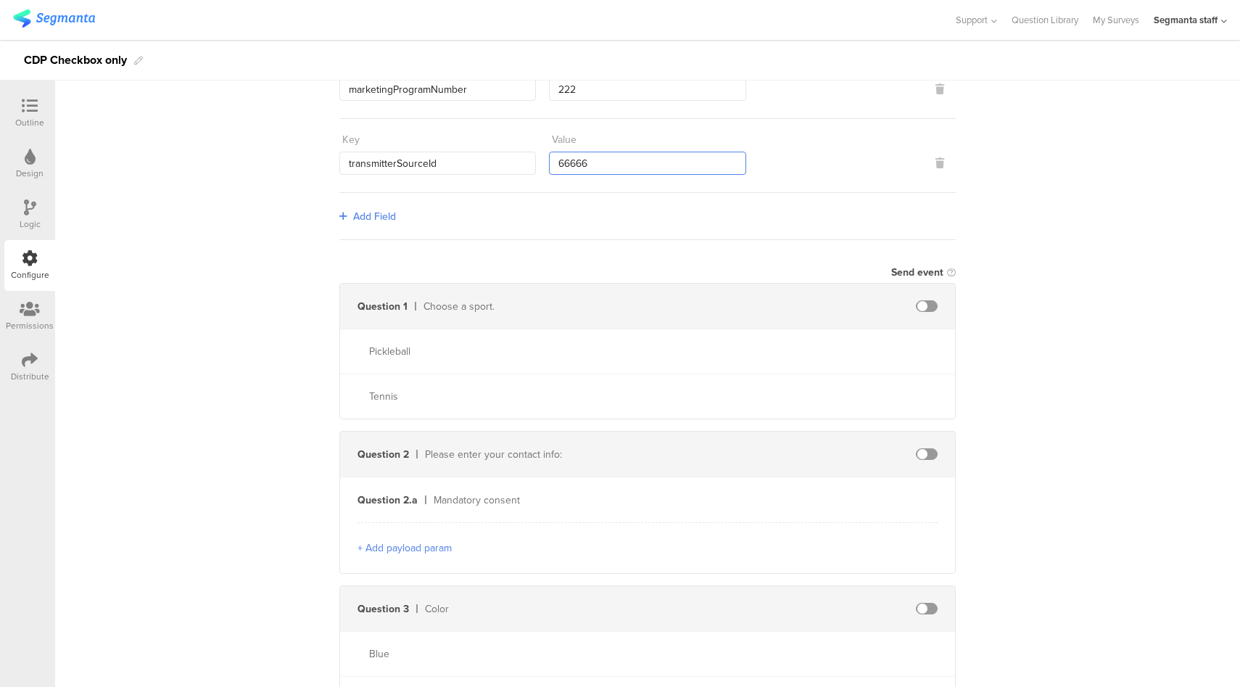
type input "66666"
click at [930, 301] on span at bounding box center [927, 306] width 22 height 12
click at [818, 305] on input "text" at bounding box center [802, 305] width 160 height 23
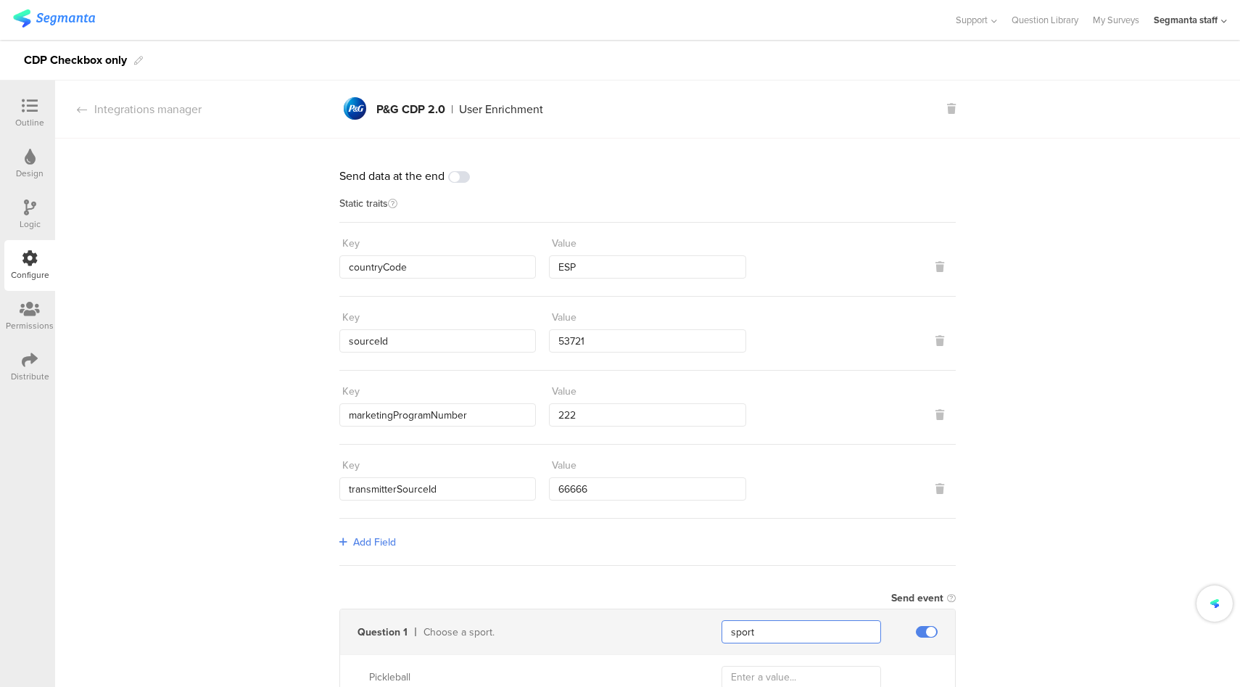
scroll to position [0, 0]
type input "sport"
click at [453, 179] on span at bounding box center [459, 177] width 22 height 12
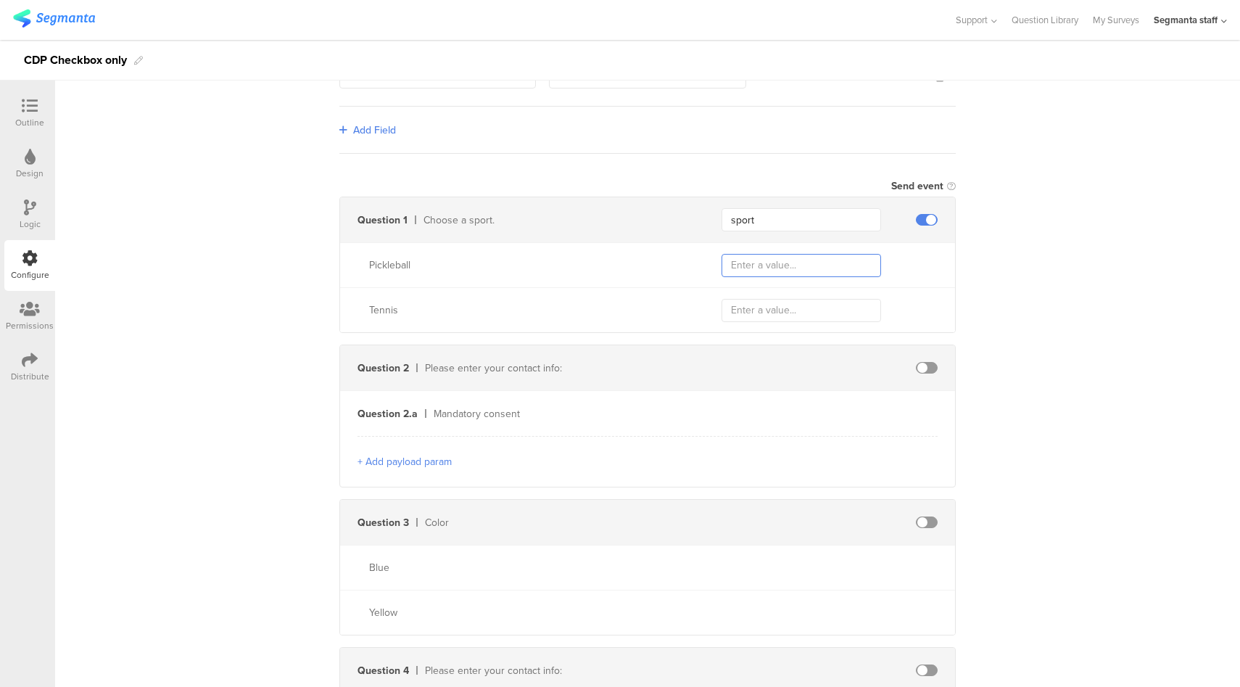
click at [745, 264] on input "text" at bounding box center [802, 265] width 160 height 23
type input "o"
type input "pickleball"
type input "tennis"
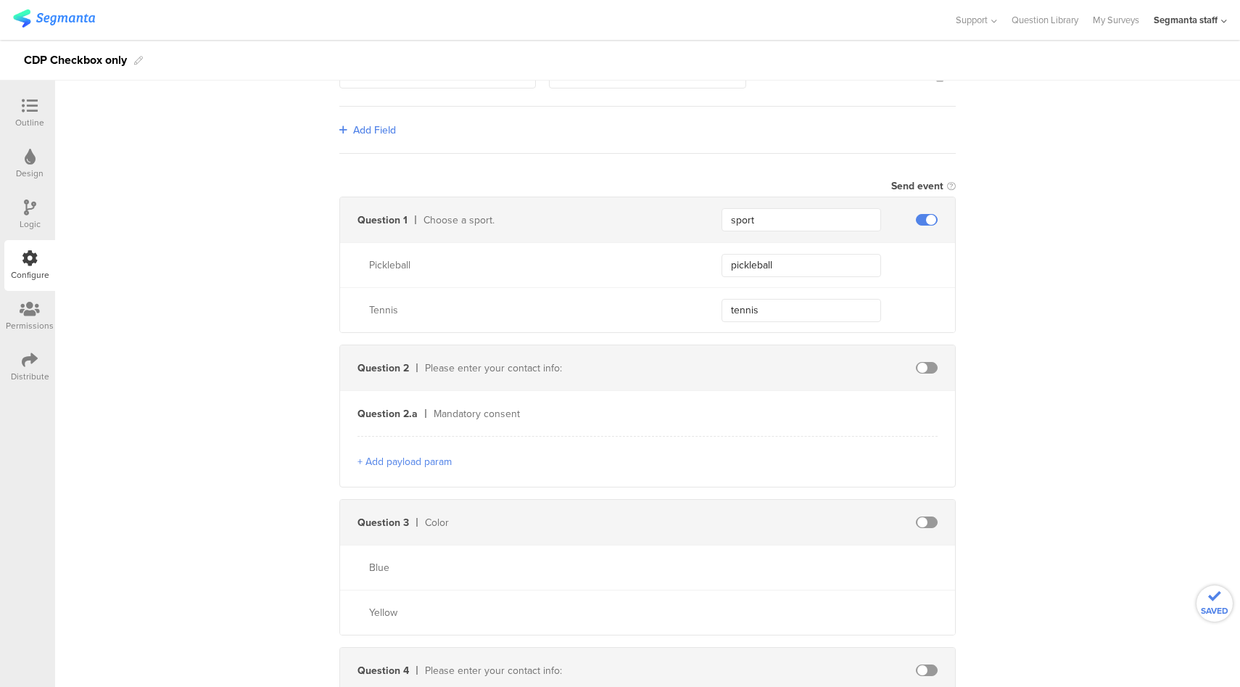
click at [920, 365] on span at bounding box center [927, 368] width 22 height 12
click at [767, 408] on input "text" at bounding box center [802, 413] width 160 height 23
type input "optText"
click at [410, 457] on button "+ Add payload param" at bounding box center [405, 461] width 94 height 15
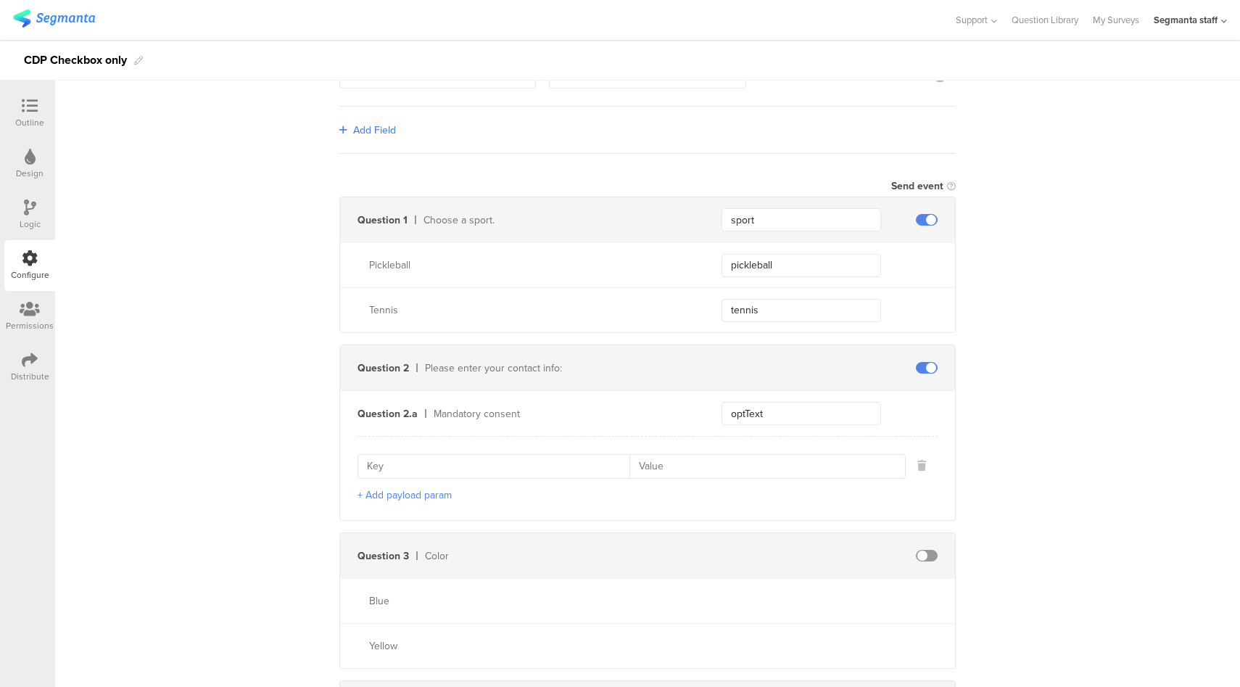
click at [511, 464] on input at bounding box center [498, 466] width 263 height 23
paste input "optId"
type input "optId"
click at [415, 490] on button "+ Add payload param" at bounding box center [405, 494] width 94 height 15
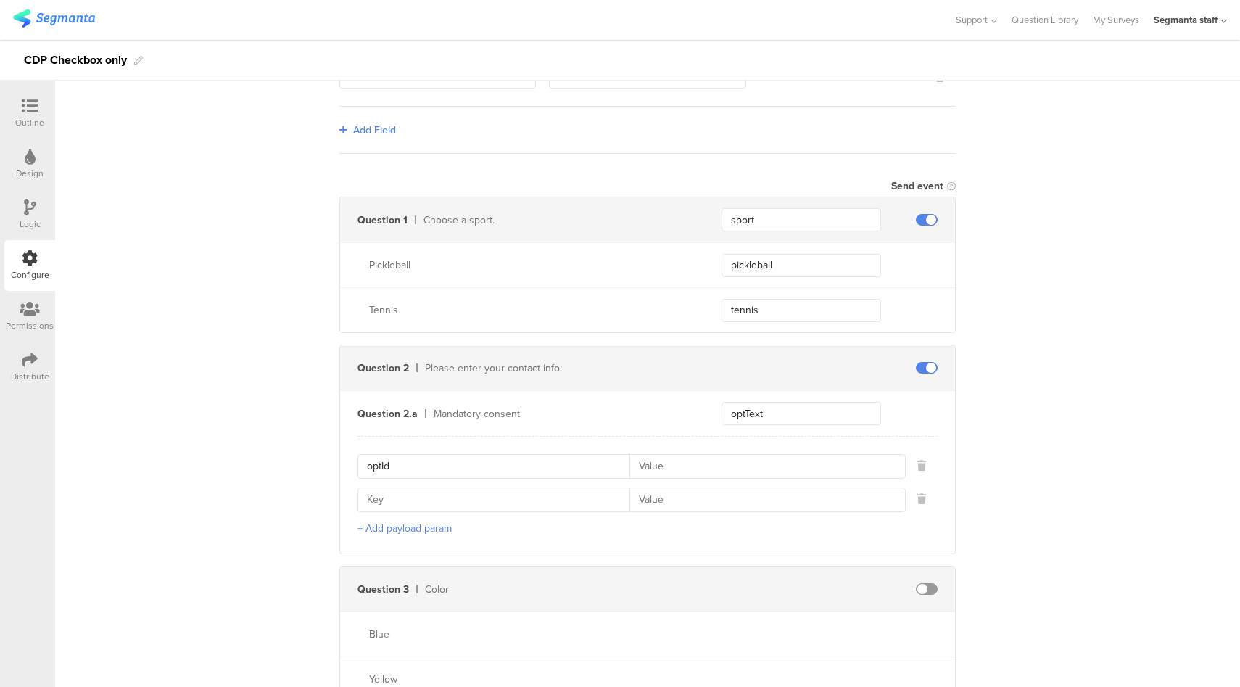
drag, startPoint x: 384, startPoint y: 495, endPoint x: 434, endPoint y: 489, distance: 50.5
click at [384, 495] on input at bounding box center [498, 499] width 263 height 23
paste input "channelIndicator"
type input "channelIndicator"
click at [685, 457] on input at bounding box center [762, 466] width 267 height 23
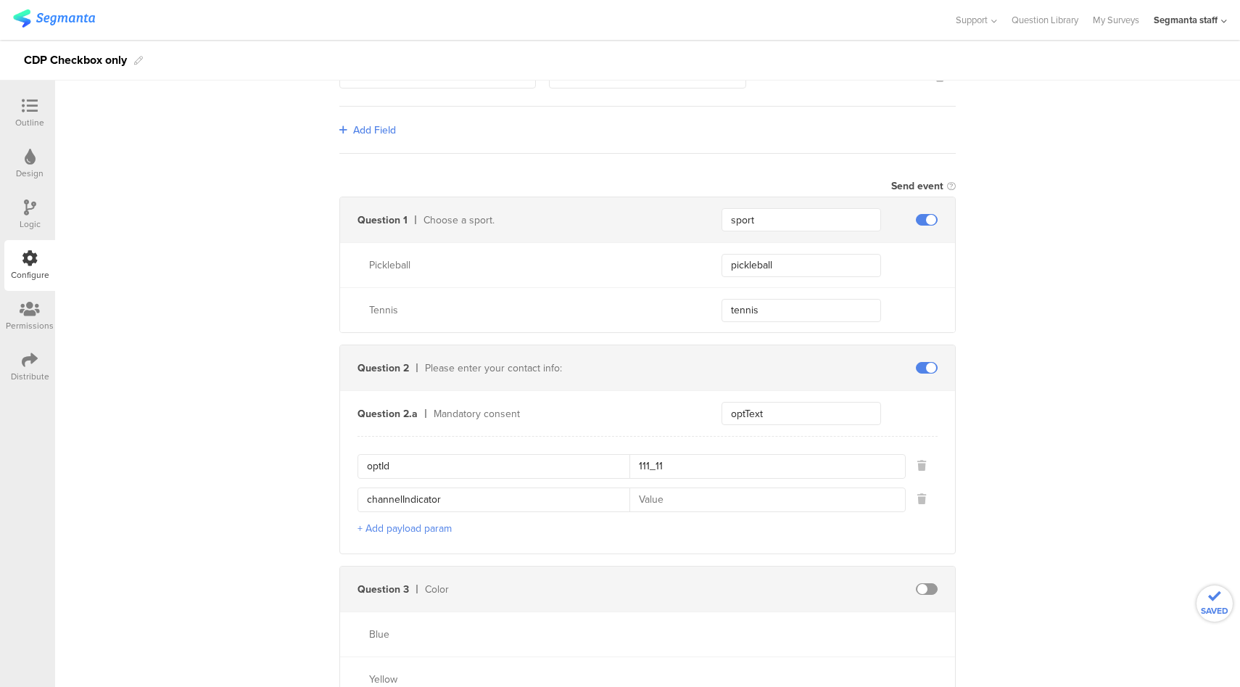
type input "111_11"
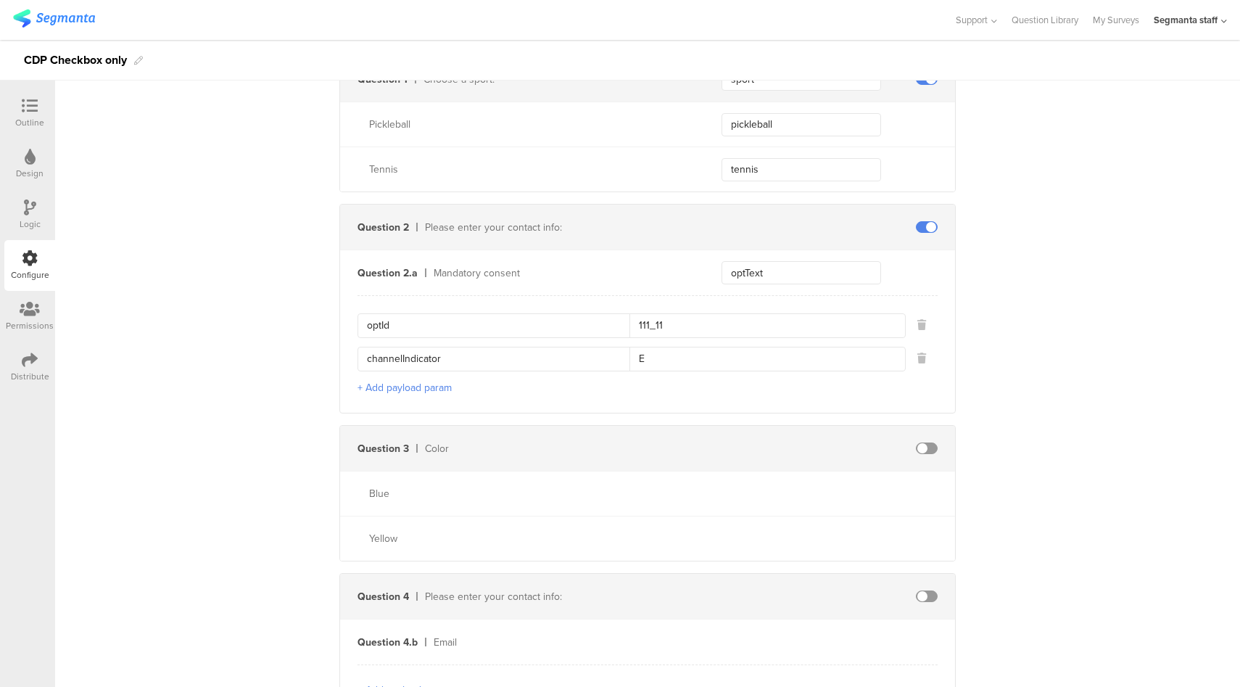
scroll to position [713, 0]
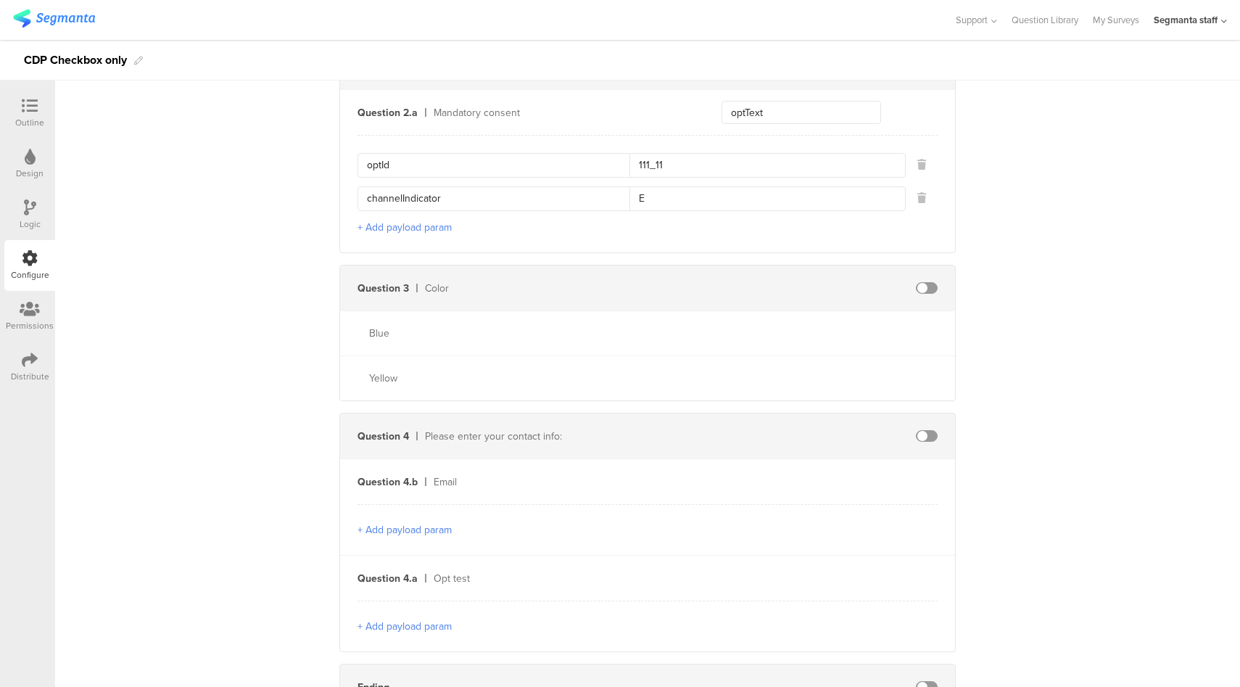
type input "E"
click at [925, 435] on span at bounding box center [927, 436] width 22 height 12
click at [802, 479] on input "text" at bounding box center [802, 481] width 160 height 23
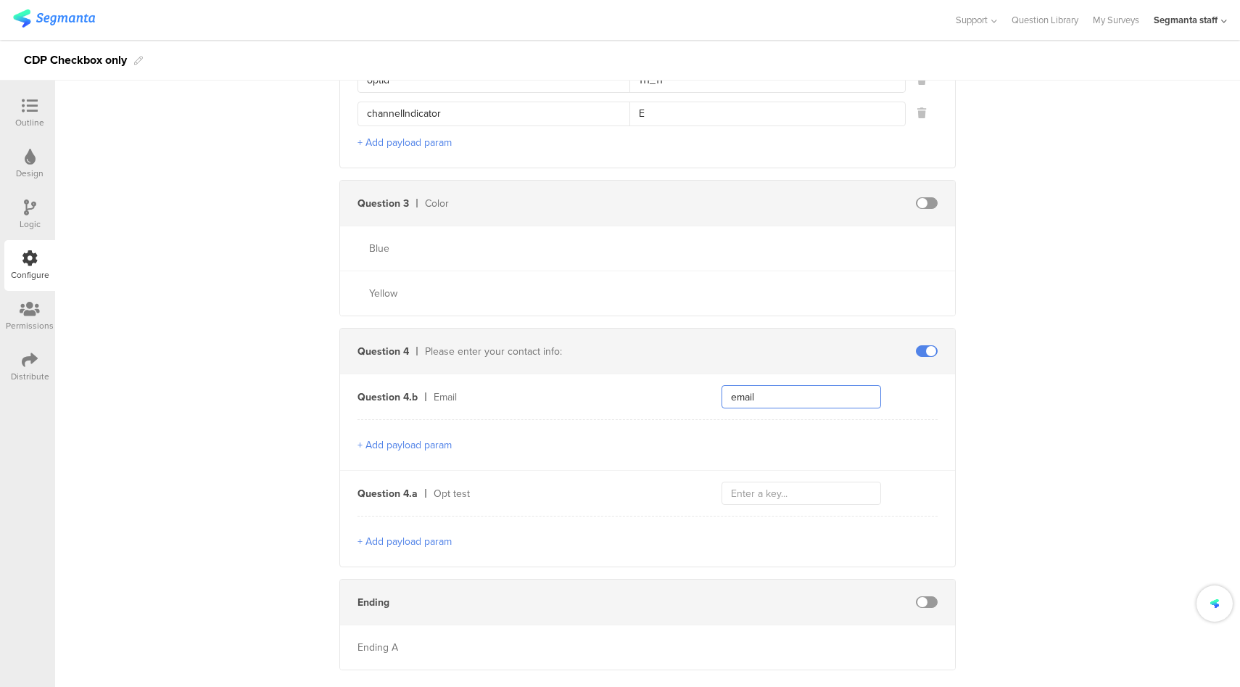
scroll to position [811, 0]
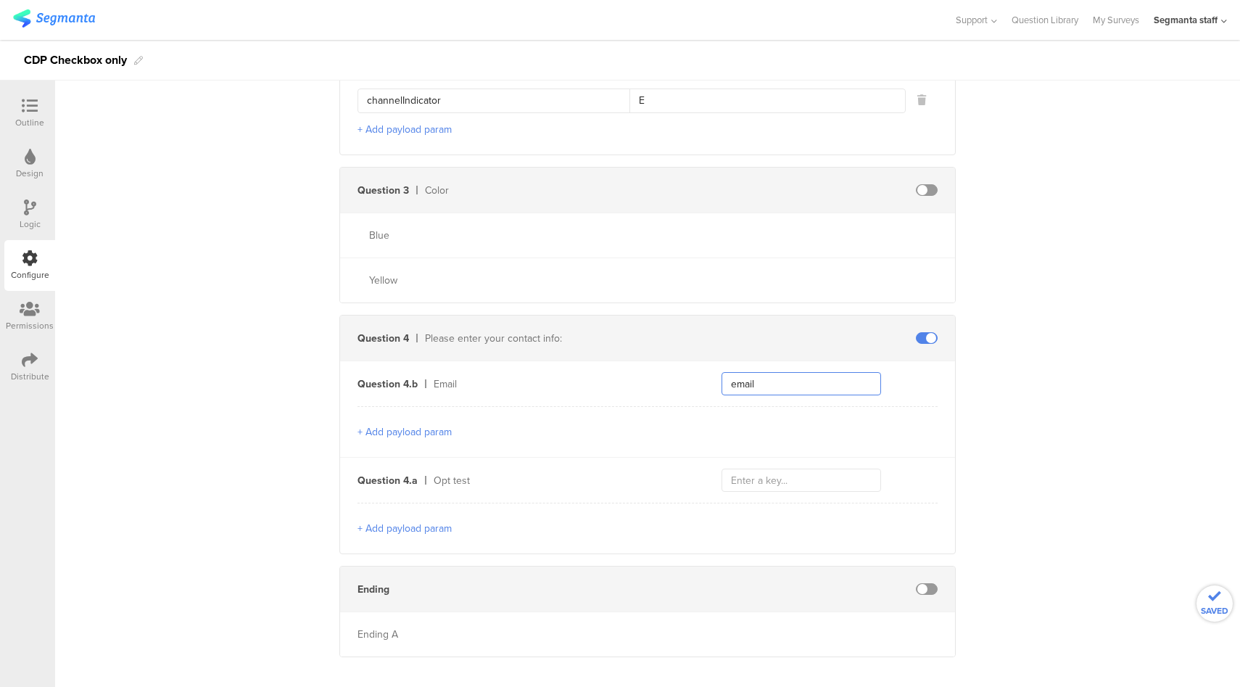
type input "email"
click at [790, 480] on input "text" at bounding box center [802, 479] width 160 height 23
type input "optText"
click at [402, 524] on button "+ Add payload param" at bounding box center [405, 528] width 94 height 15
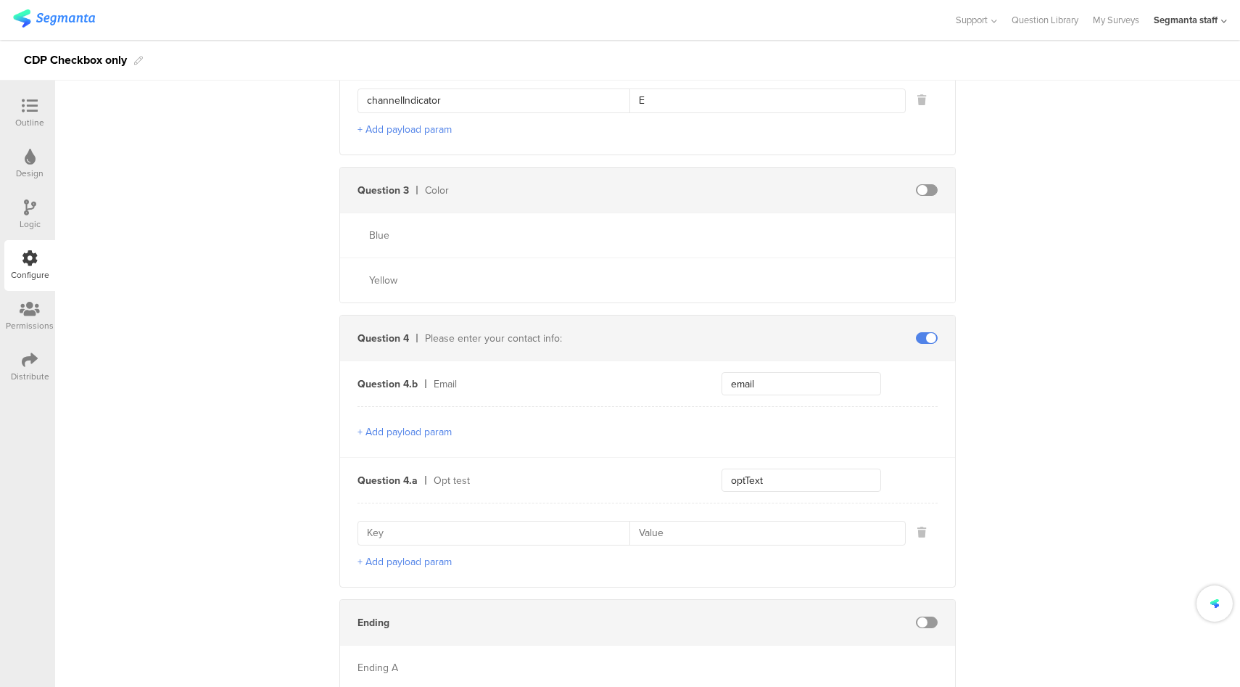
click at [409, 564] on div "+ Add payload param" at bounding box center [648, 545] width 580 height 84
click at [410, 558] on button "+ Add payload param" at bounding box center [405, 561] width 94 height 15
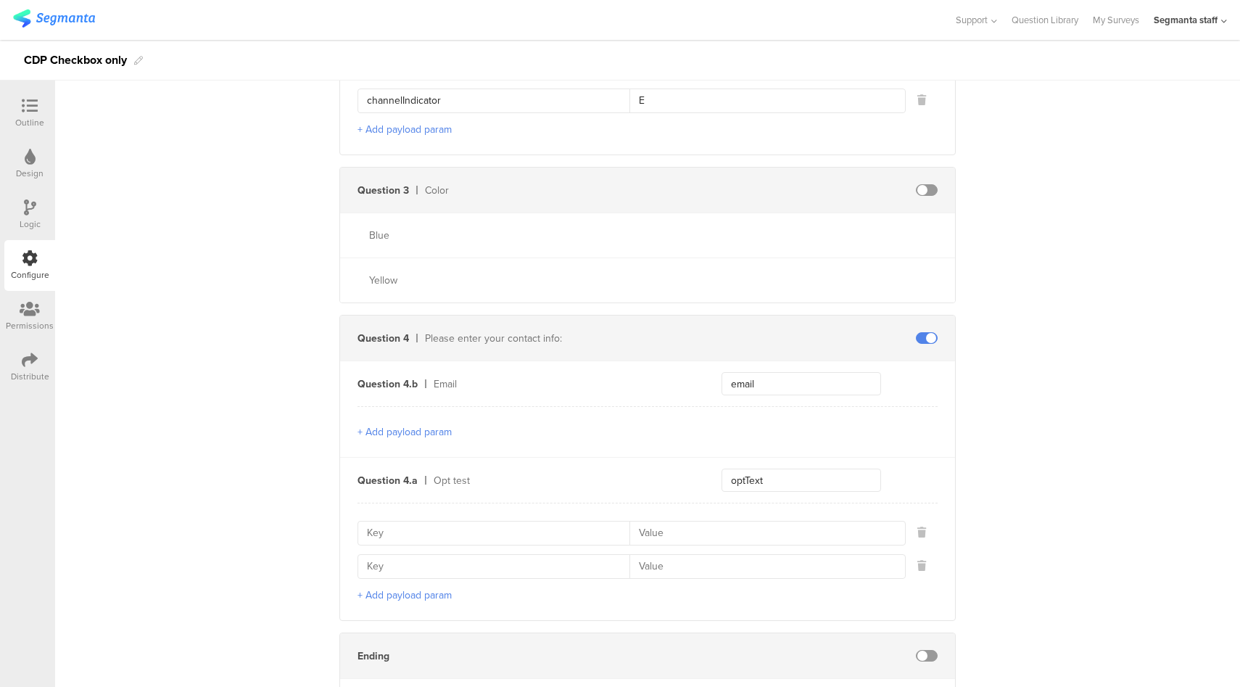
click at [418, 429] on button "+ Add payload param" at bounding box center [405, 431] width 94 height 15
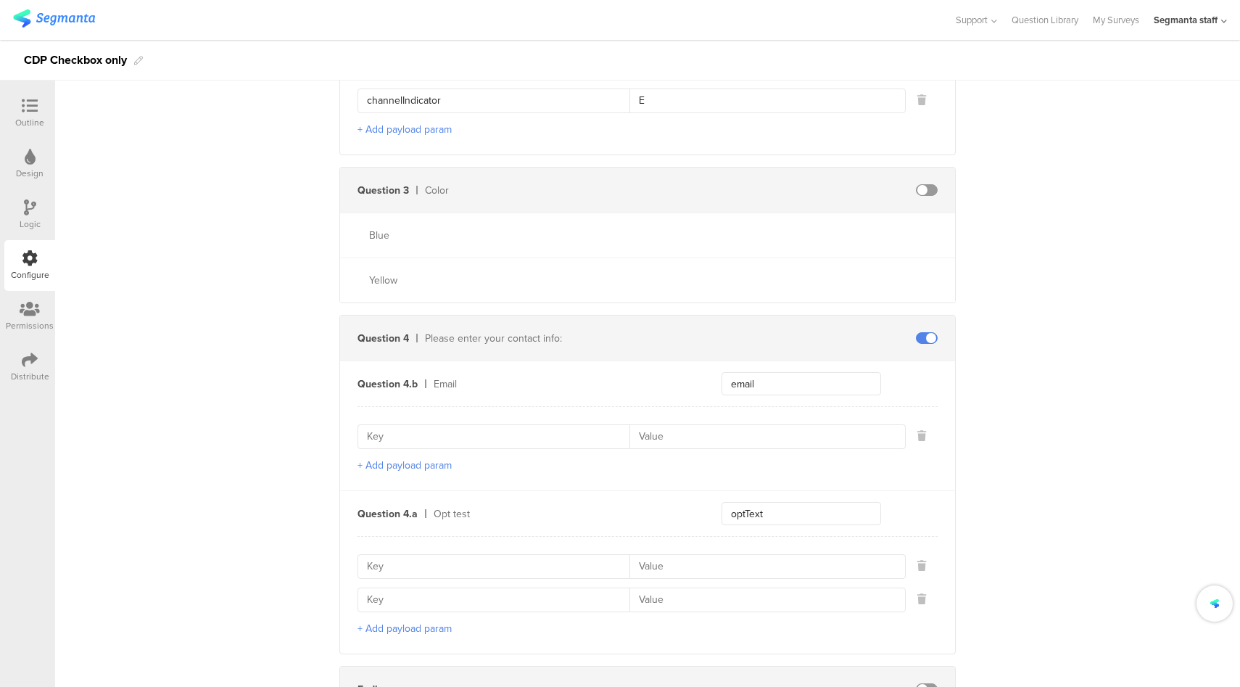
click at [403, 462] on button "+ Add payload param" at bounding box center [405, 465] width 94 height 15
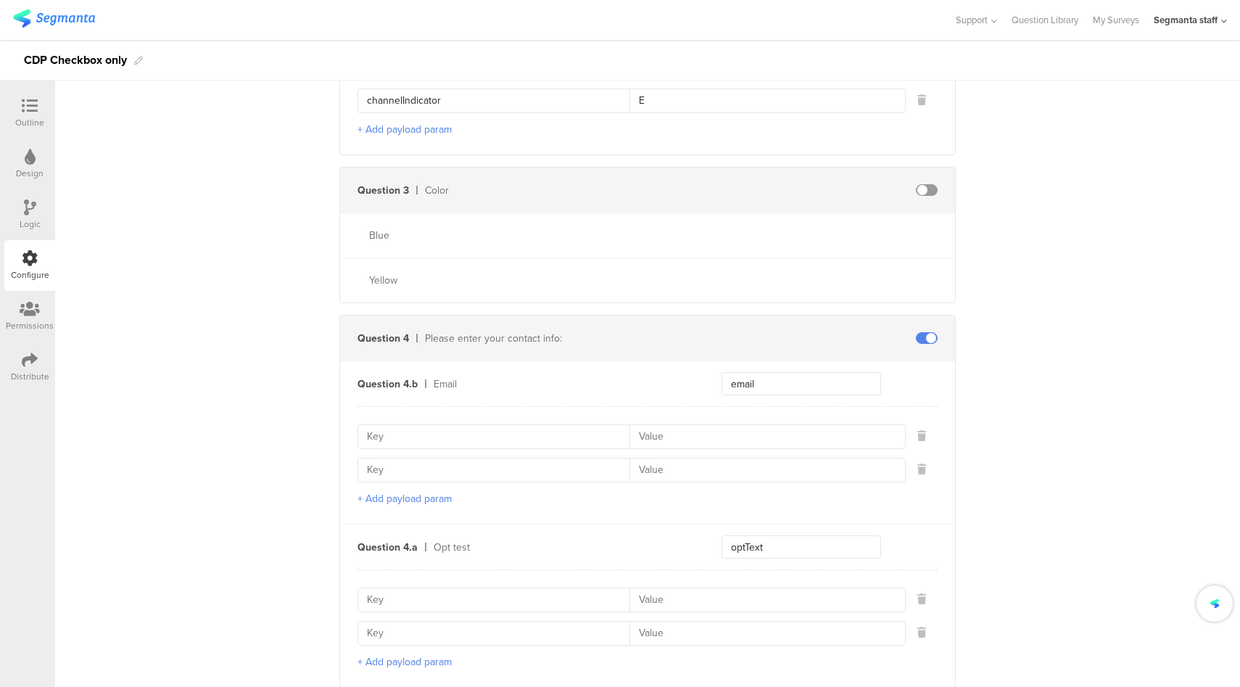
click at [418, 425] on input at bounding box center [498, 436] width 263 height 23
paste input "emailContactPointCategoryCode"
type input "emailContactPointCategoryCode"
click at [451, 462] on input at bounding box center [498, 469] width 263 height 23
paste input "emailValidContactPointIndicator"
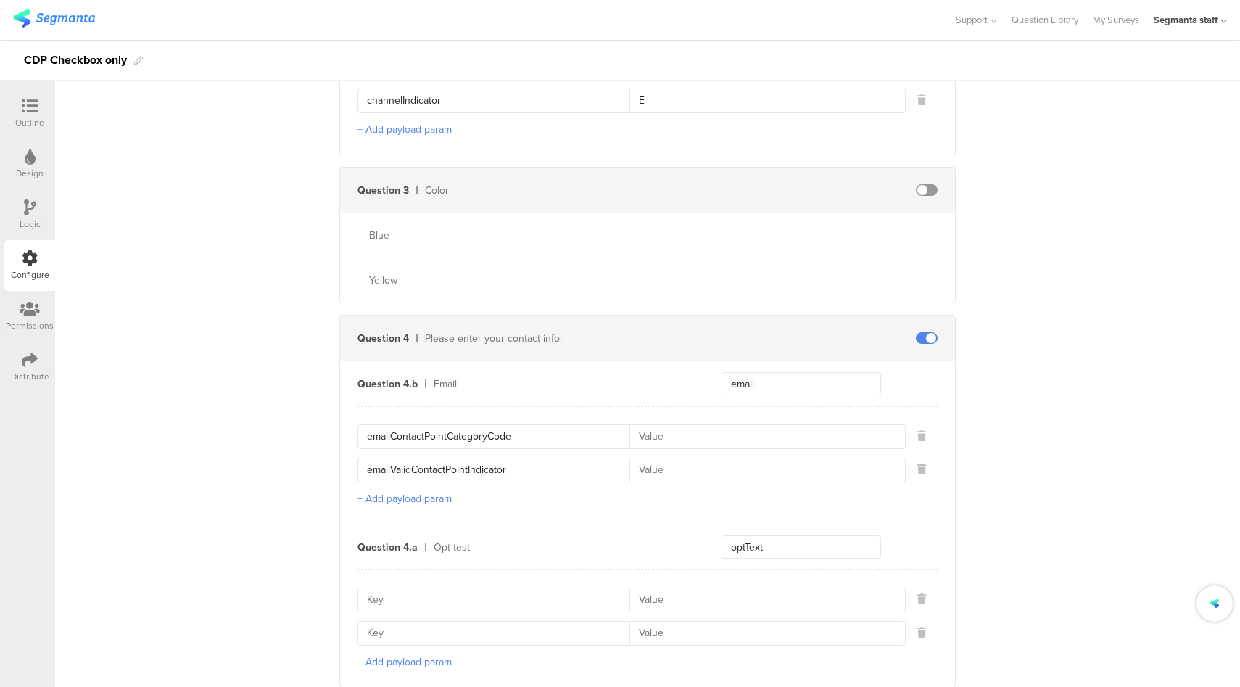
type input "emailValidContactPointIndicator"
click at [812, 429] on input at bounding box center [762, 436] width 267 height 23
type input "EP"
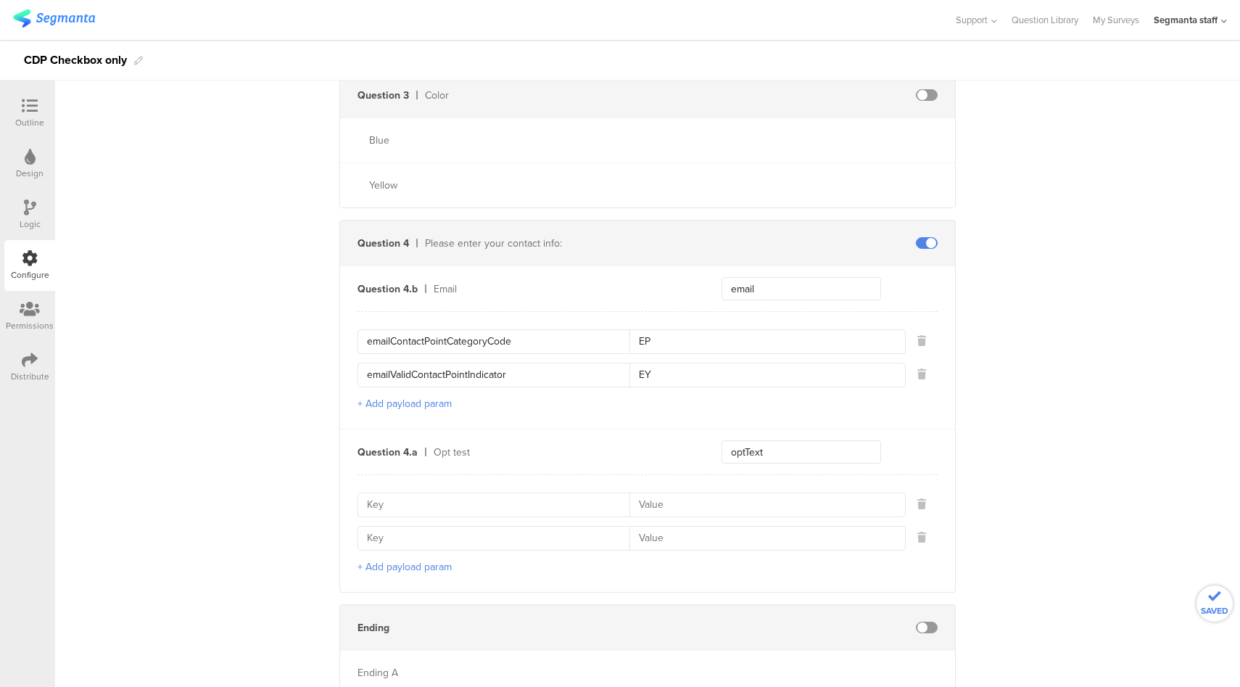
scroll to position [956, 0]
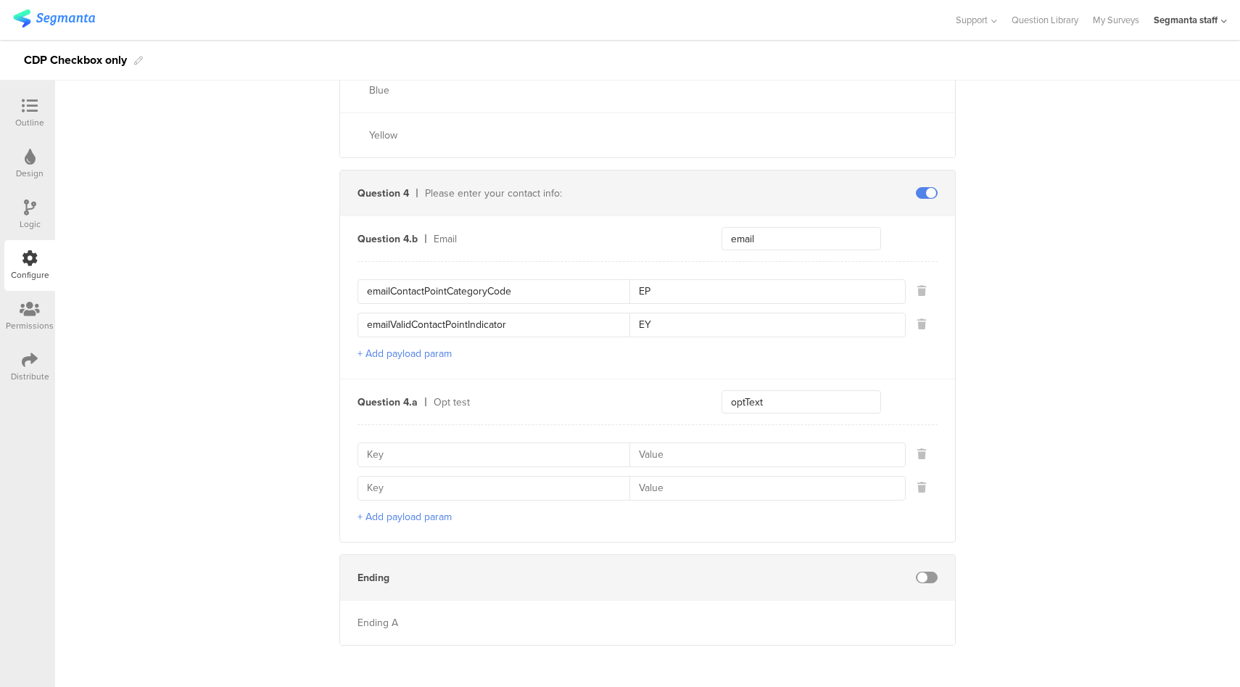
type input "EY"
click at [387, 512] on button "+ Add payload param" at bounding box center [405, 516] width 94 height 15
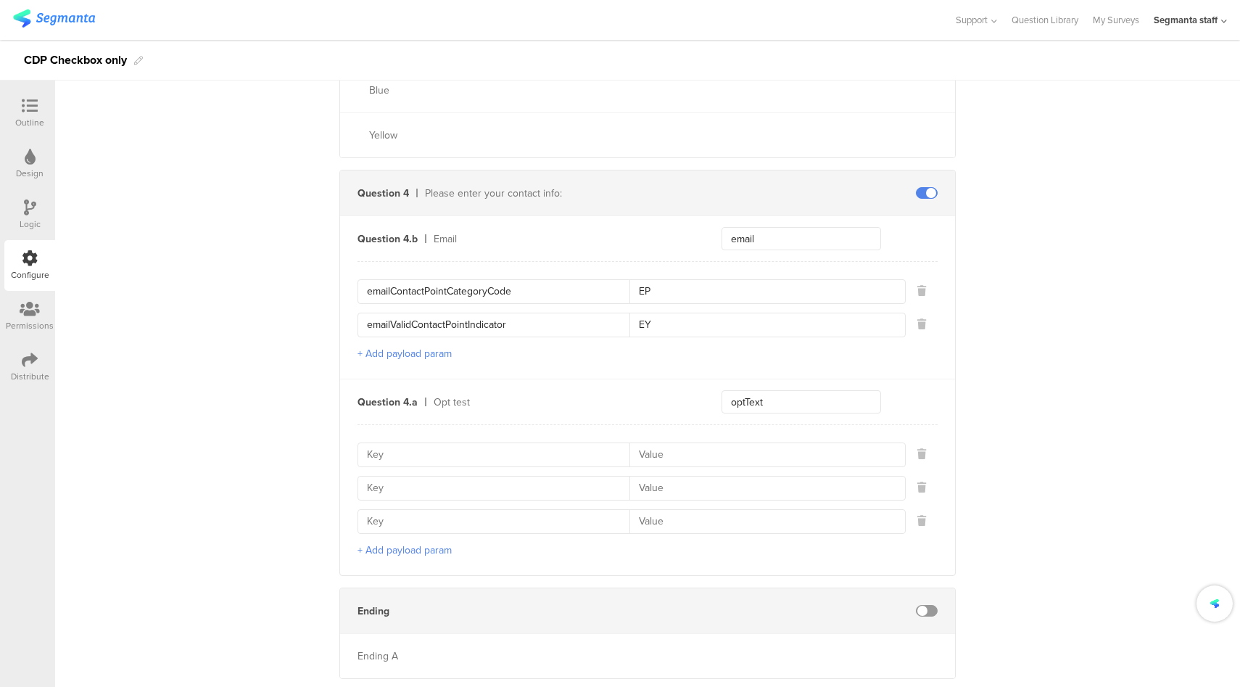
click at [387, 542] on button "+ Add payload param" at bounding box center [405, 549] width 94 height 15
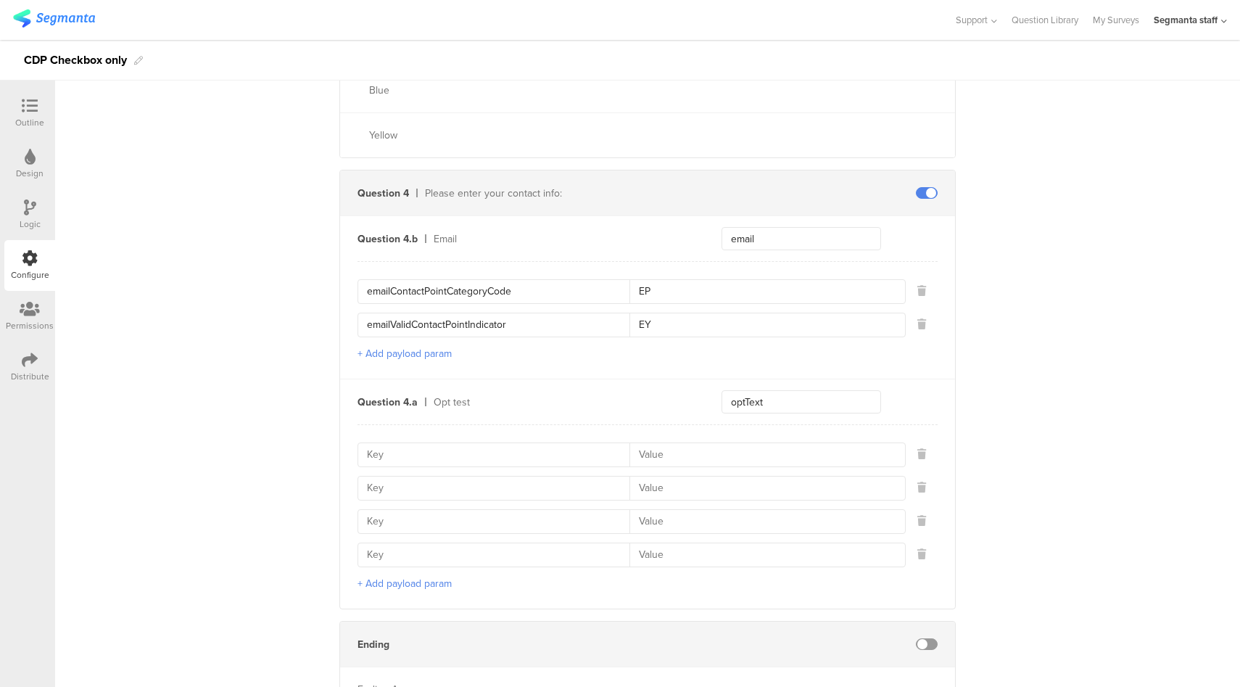
click at [486, 455] on input at bounding box center [498, 454] width 263 height 23
paste input "optId"
type input "optId"
click at [917, 552] on icon at bounding box center [921, 554] width 9 height 10
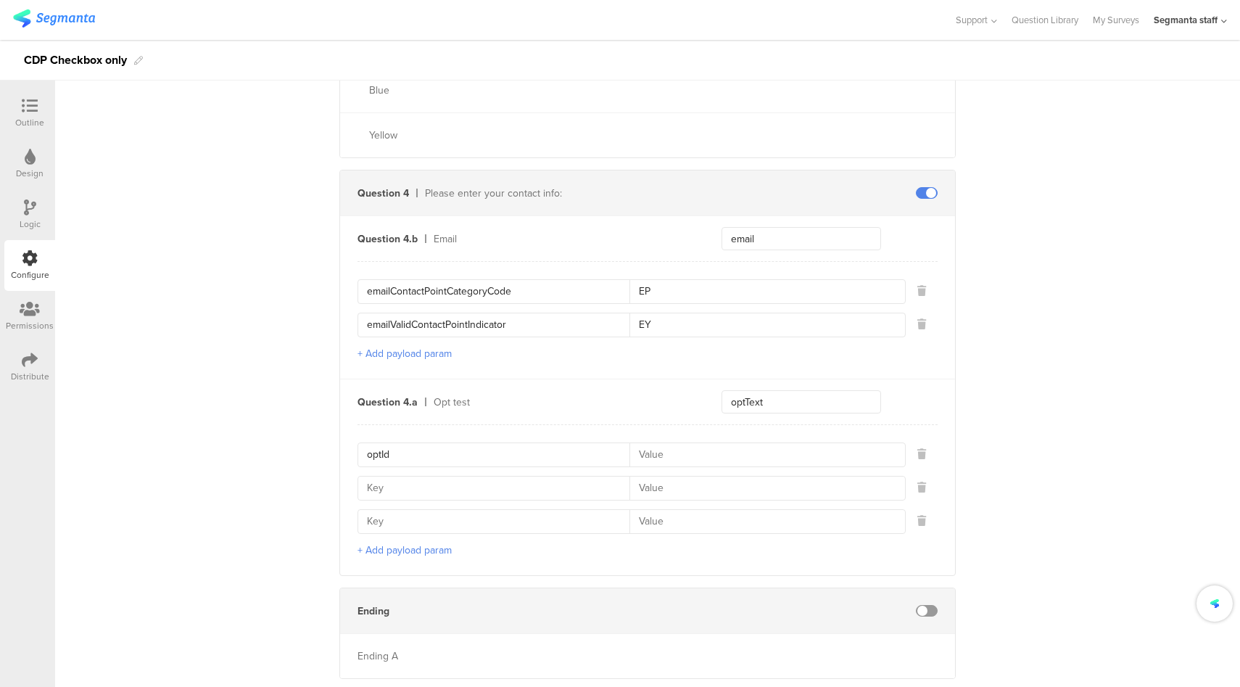
click at [559, 486] on input at bounding box center [498, 487] width 263 height 23
type input "C"
paste input "contactCategory"
type input "contactCategory"
paste input "contactType"
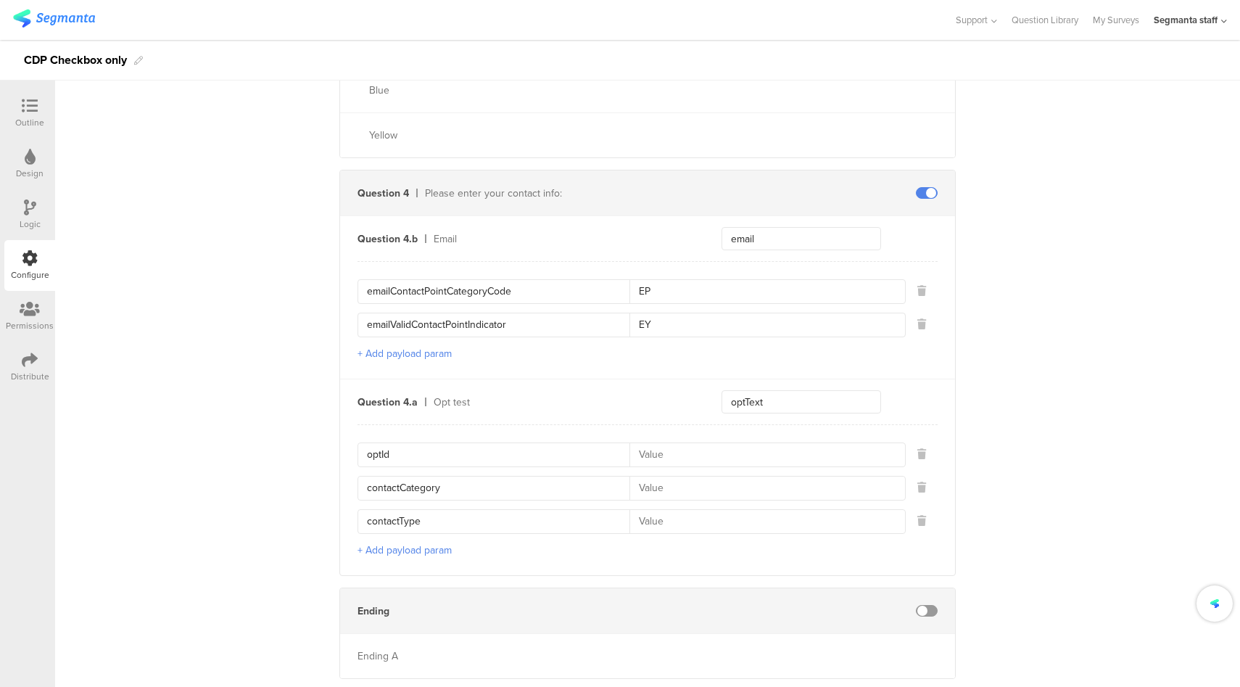
type input "contactType"
click at [704, 445] on input at bounding box center [762, 454] width 267 height 23
type input "111_72"
type input "E"
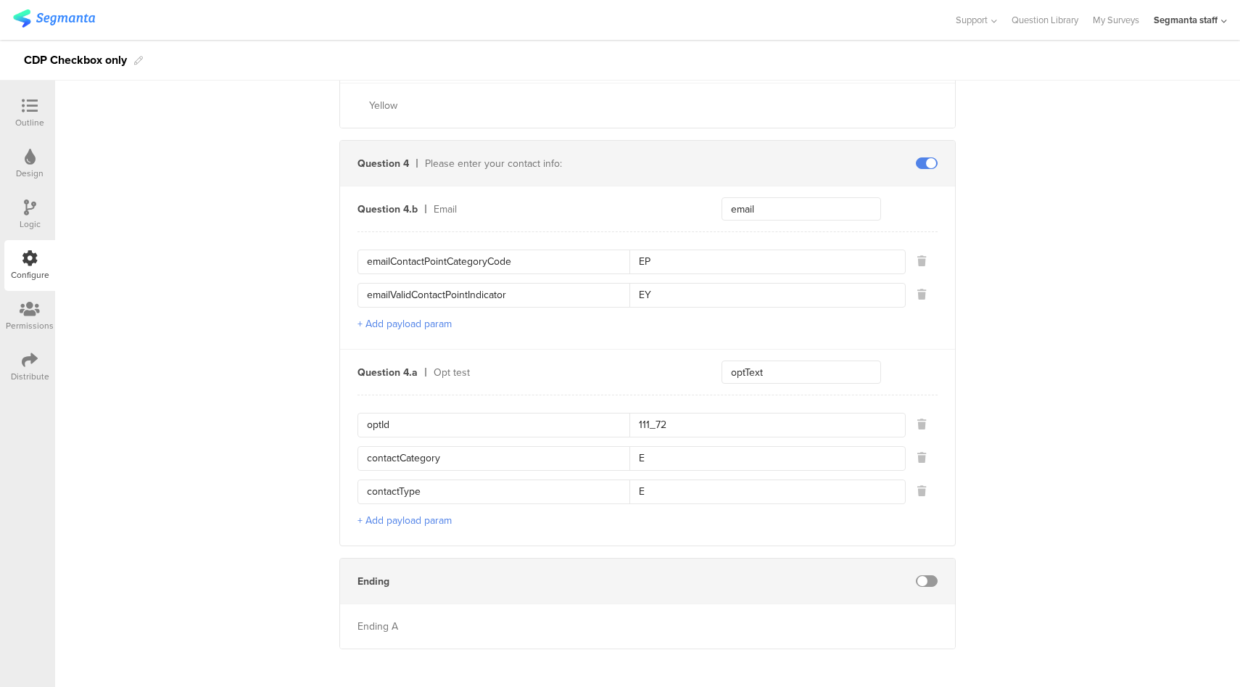
scroll to position [989, 0]
click at [927, 573] on span at bounding box center [927, 577] width 22 height 12
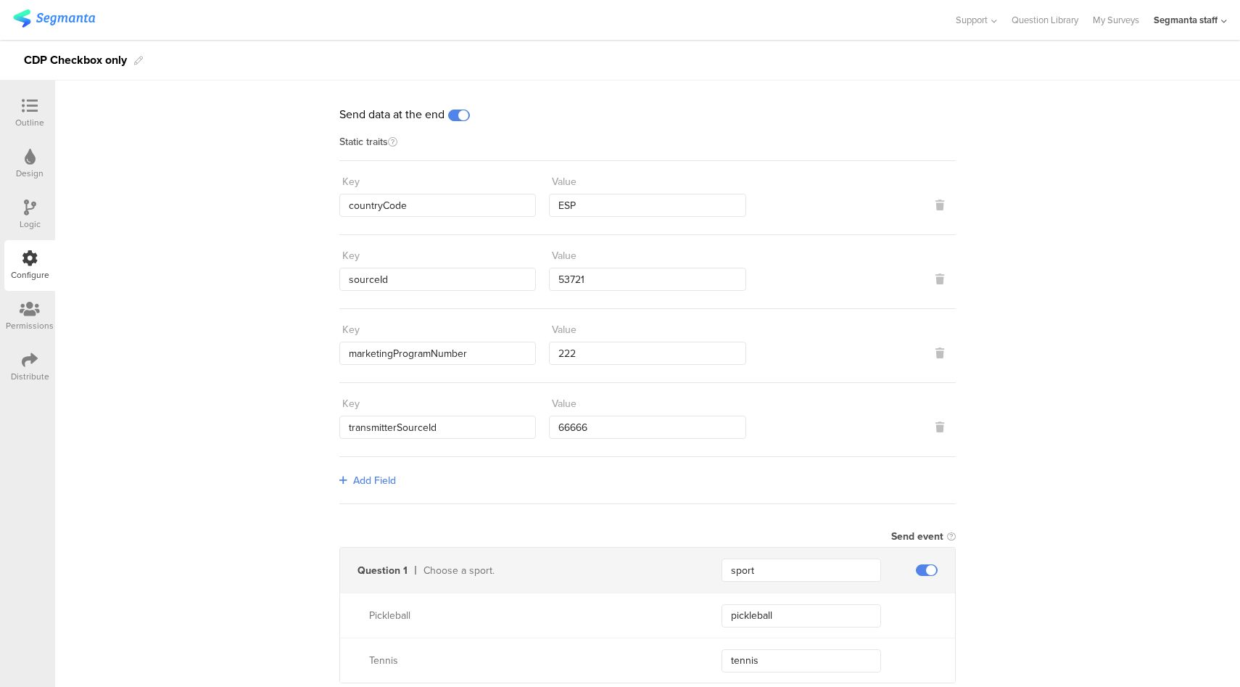
scroll to position [0, 0]
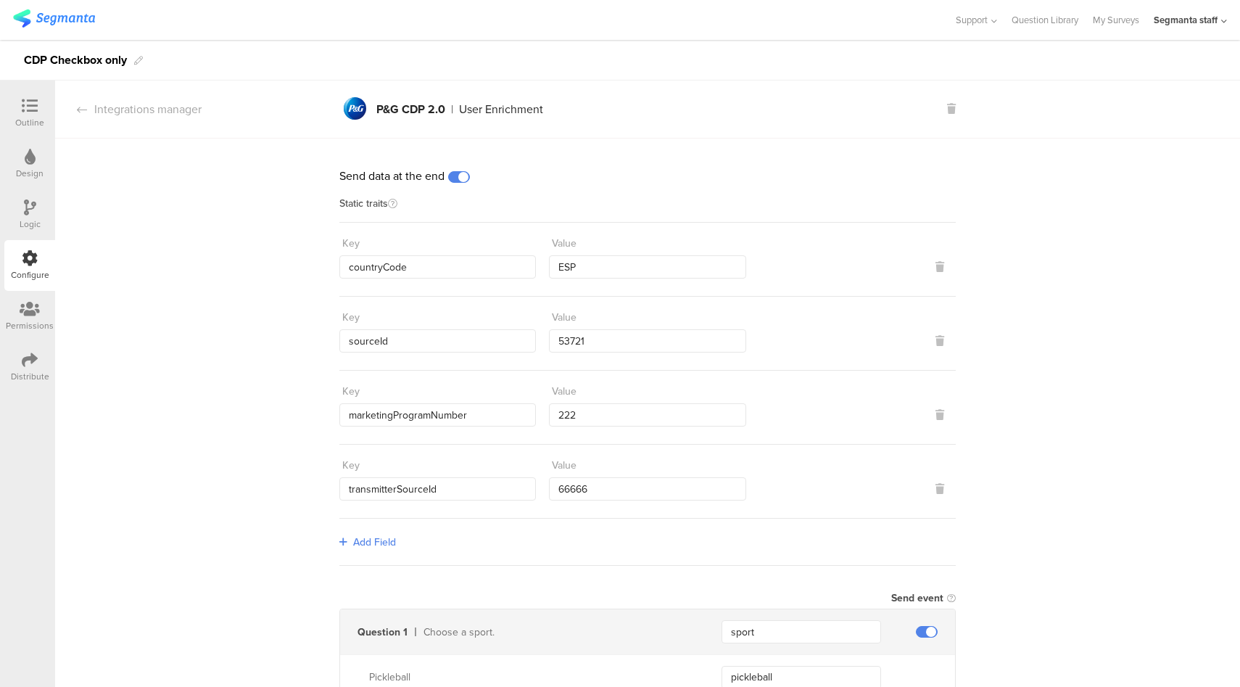
click at [22, 369] on div at bounding box center [30, 361] width 16 height 18
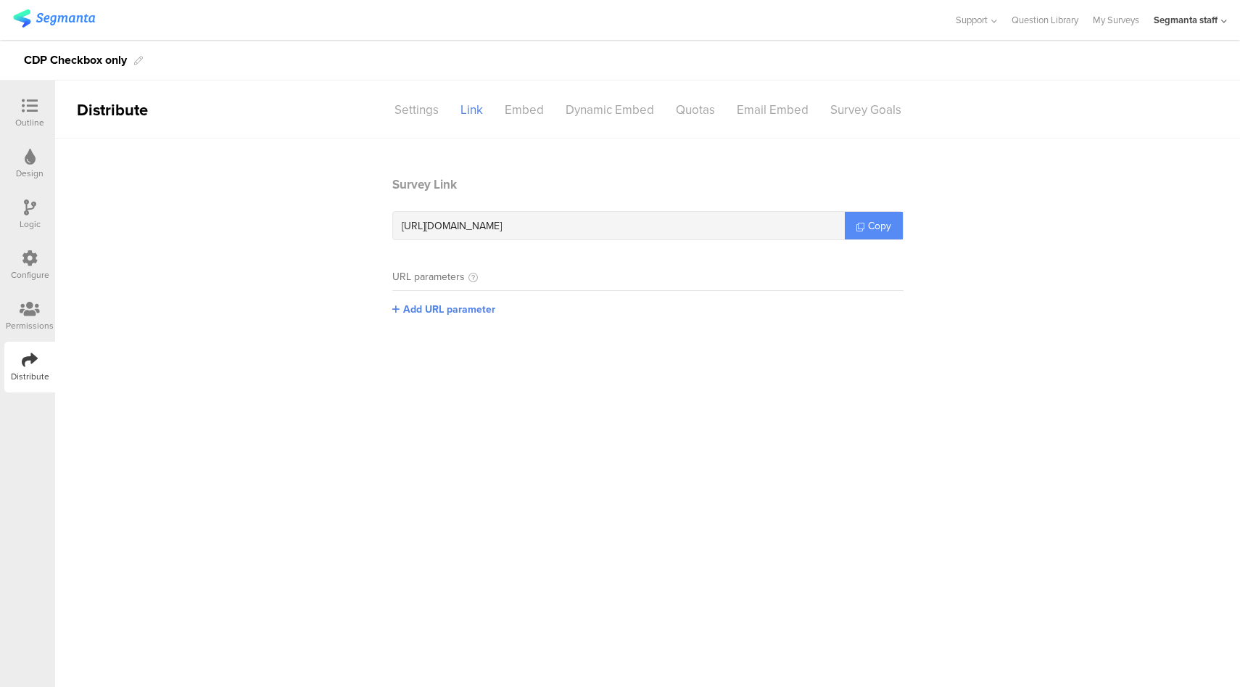
click at [885, 232] on link "Copy" at bounding box center [874, 226] width 58 height 28
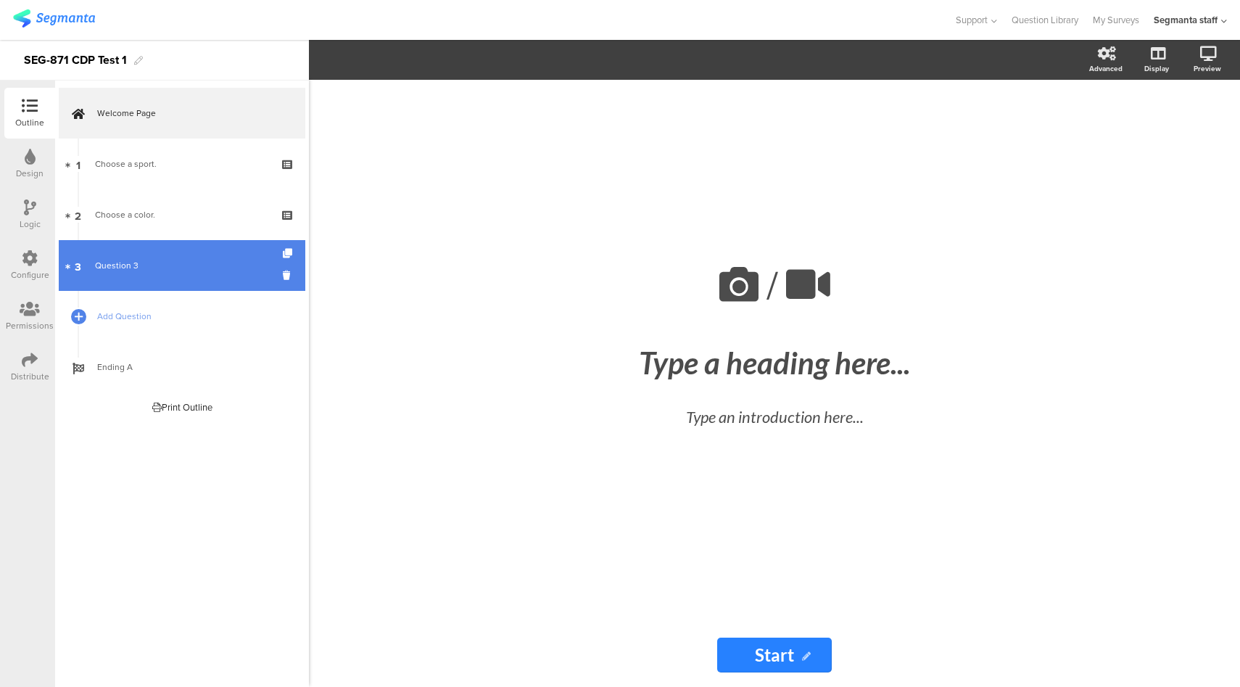
click at [186, 272] on div "Question 3" at bounding box center [181, 265] width 173 height 15
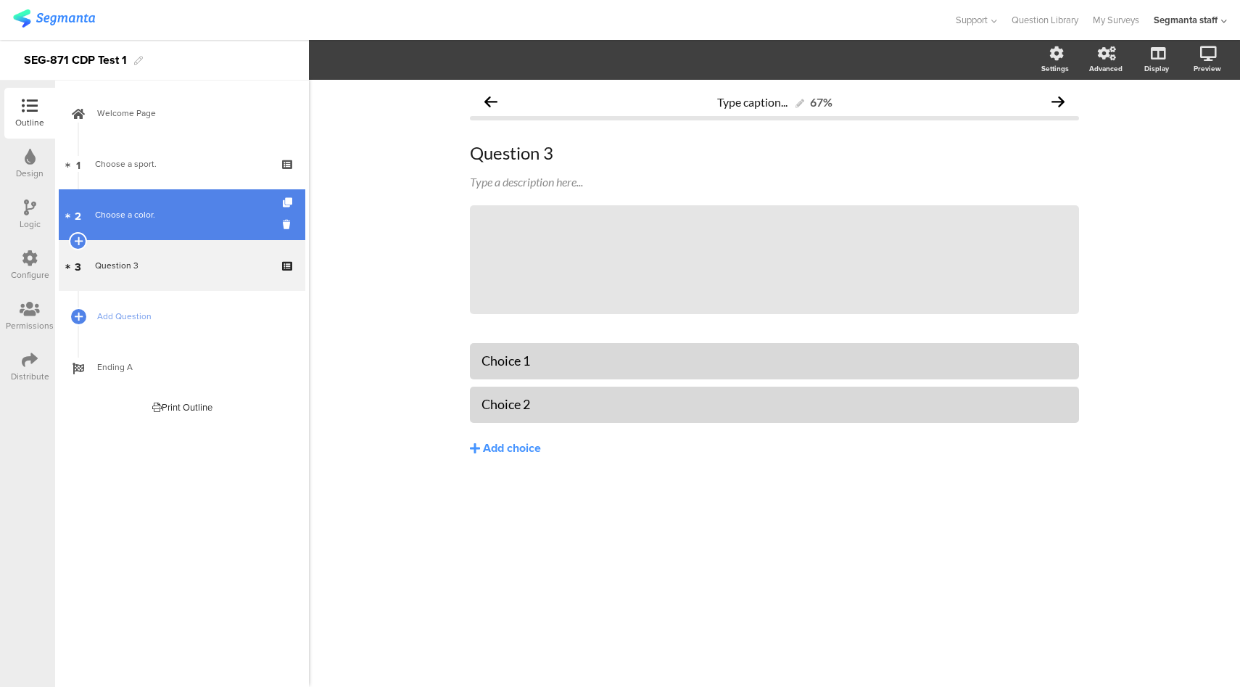
click at [178, 221] on div "Choose a color." at bounding box center [181, 214] width 173 height 15
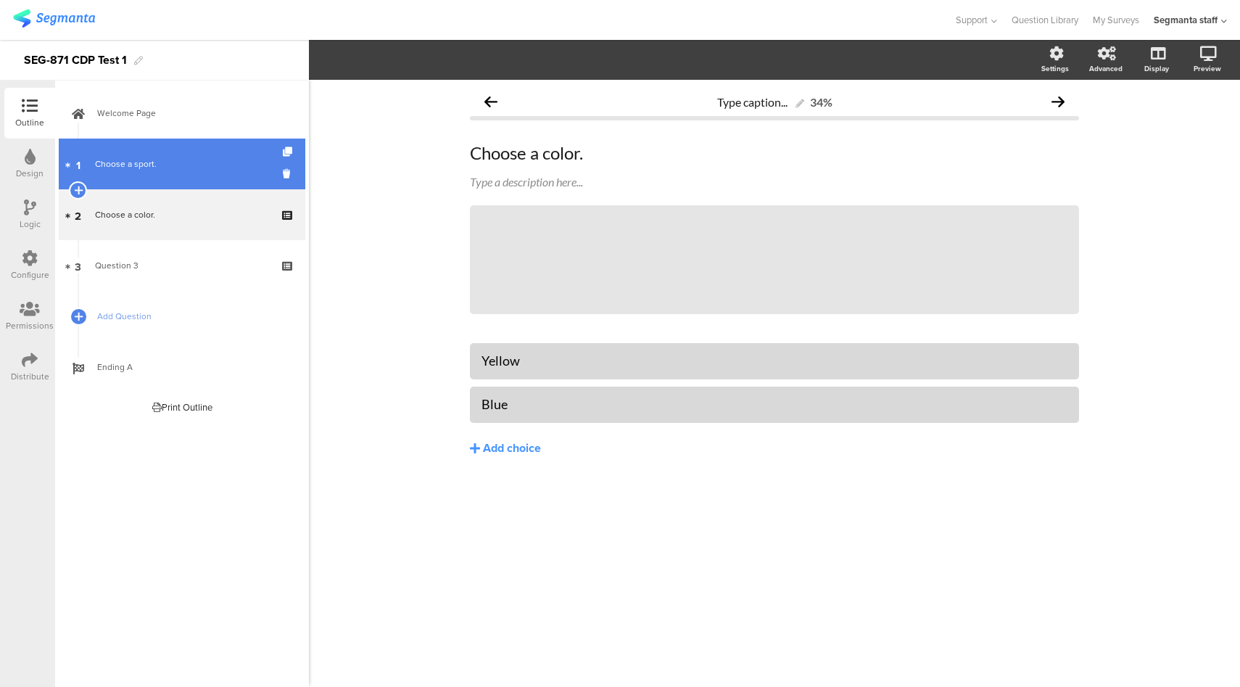
click at [197, 168] on div "Choose a sport." at bounding box center [181, 164] width 173 height 15
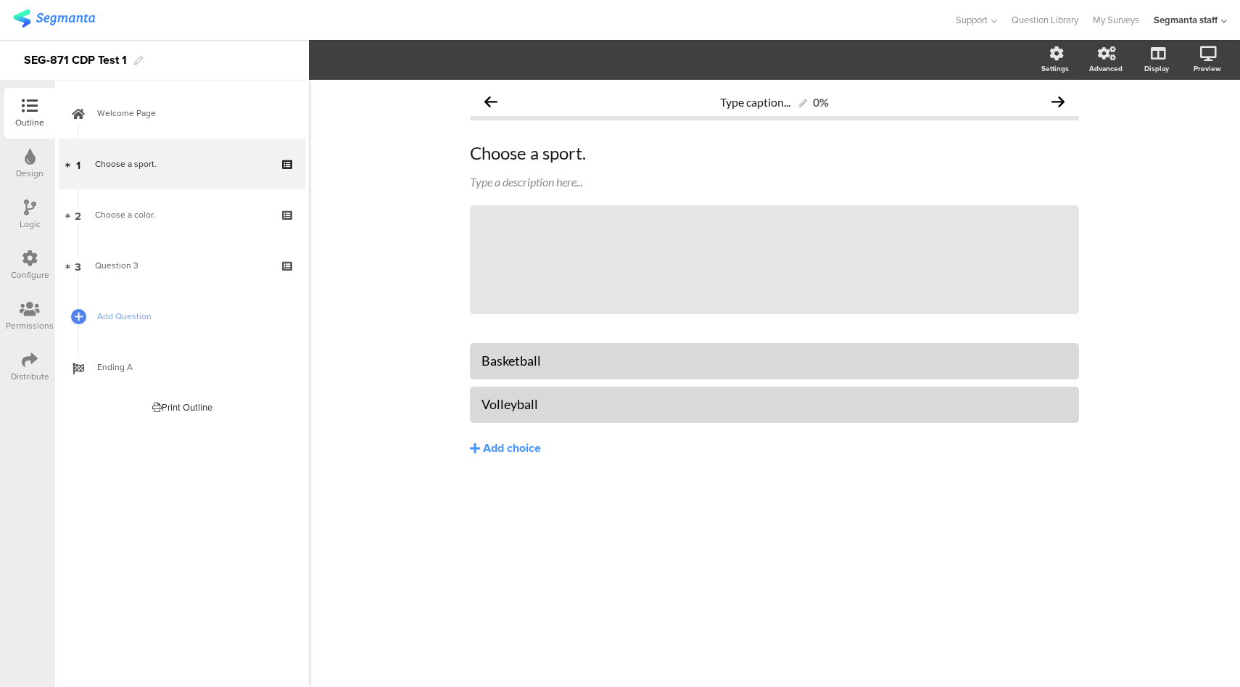
click at [29, 252] on icon at bounding box center [30, 258] width 16 height 16
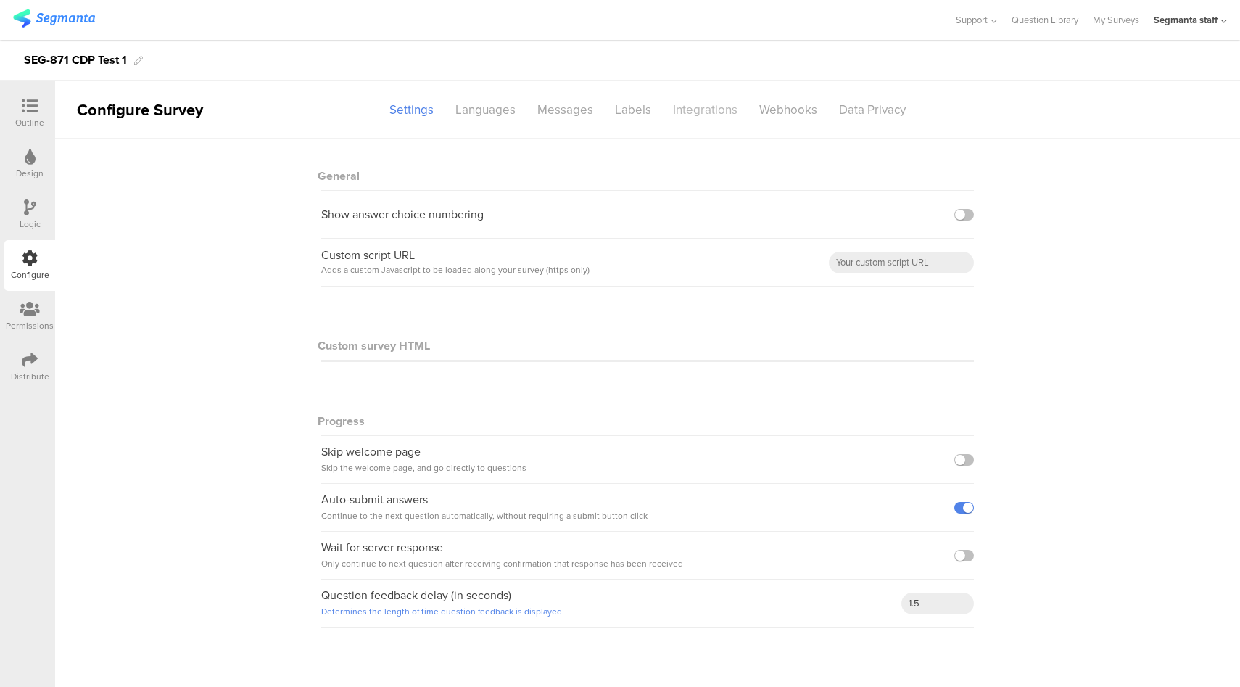
click at [735, 113] on div "Integrations" at bounding box center [705, 109] width 86 height 25
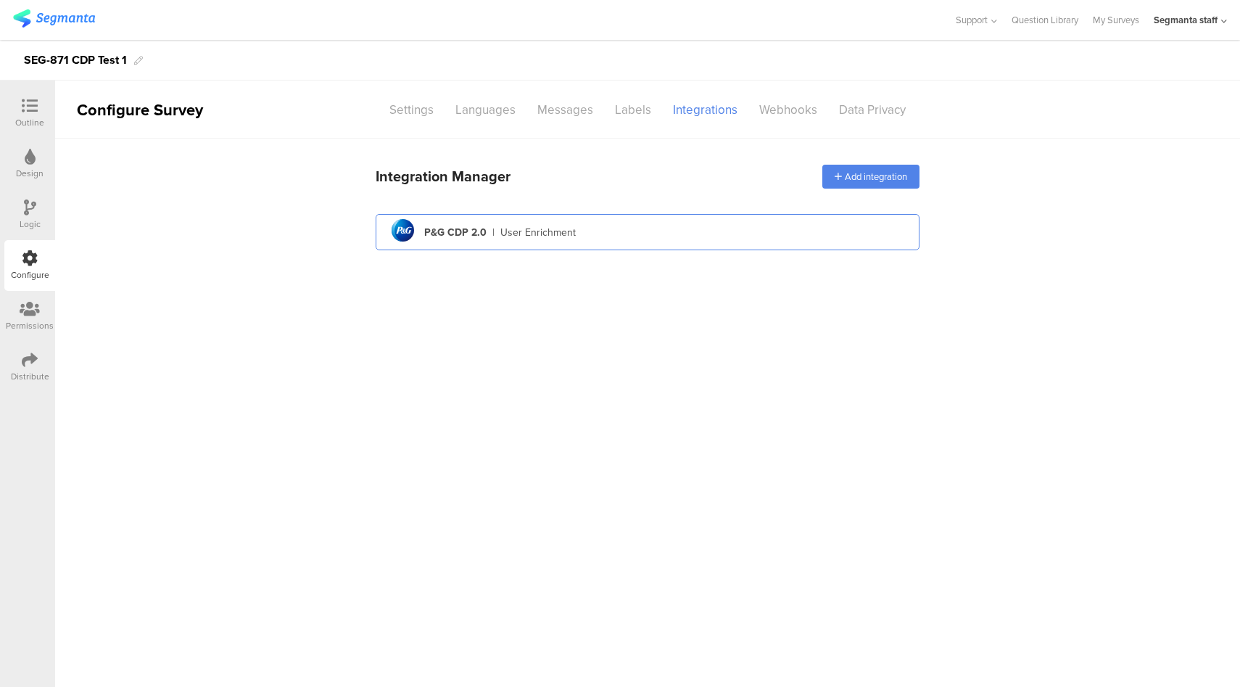
click at [629, 244] on div "pg logo P&G CDP 2.0 | User Enrichment" at bounding box center [647, 233] width 521 height 36
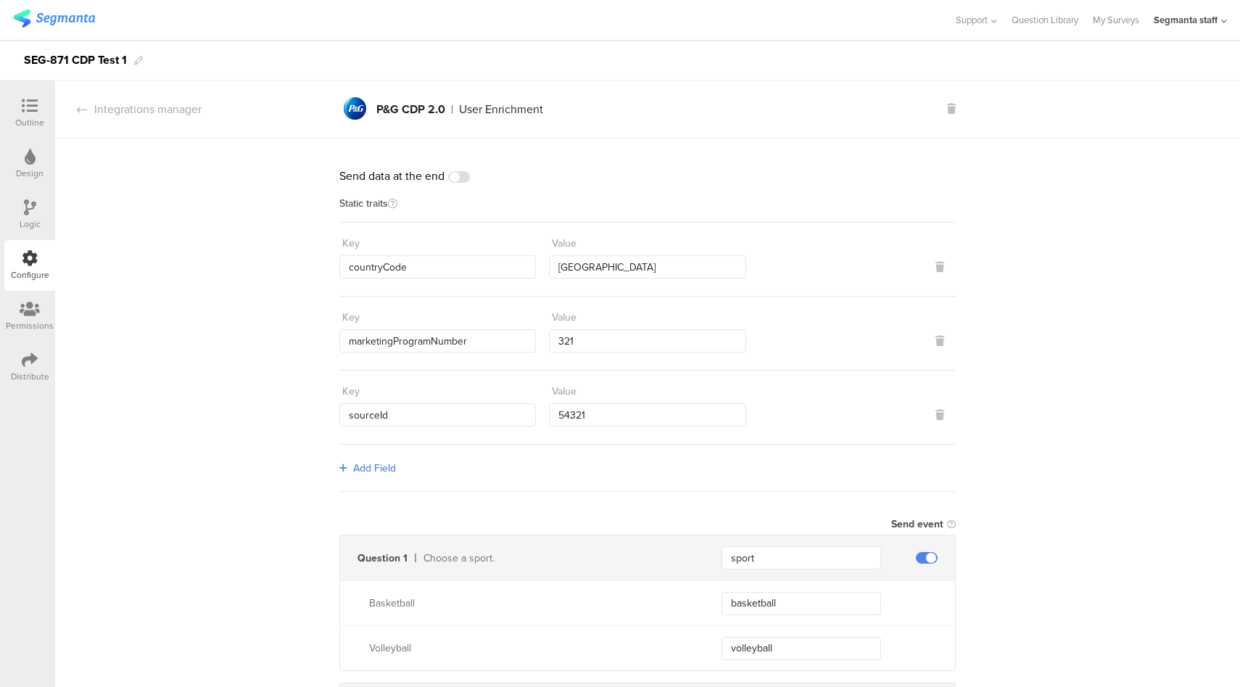
scroll to position [428, 0]
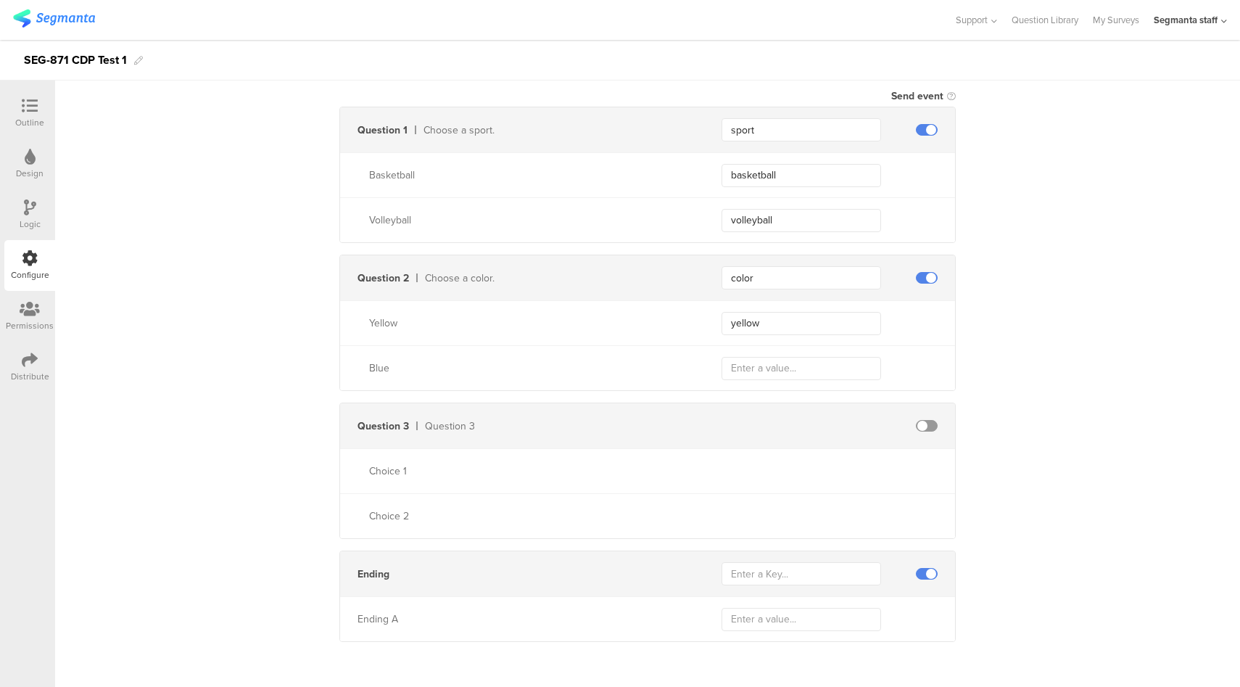
click at [17, 361] on div "Distribute" at bounding box center [29, 367] width 51 height 51
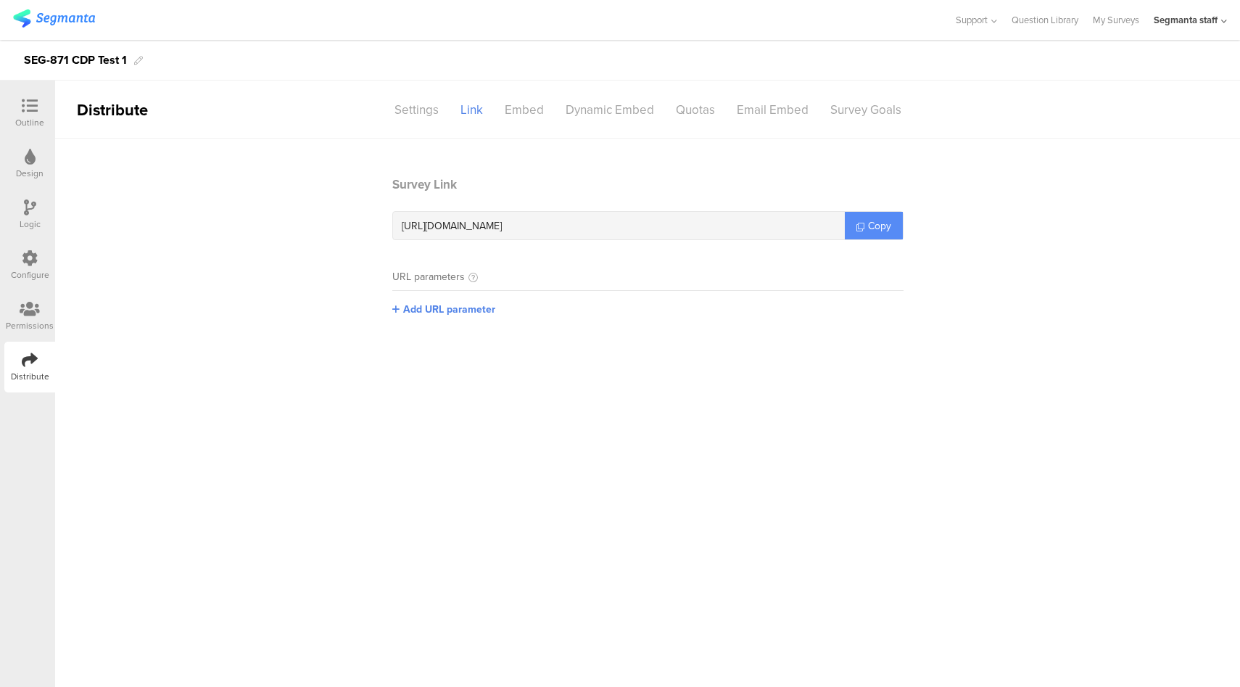
click at [872, 226] on span "Copy" at bounding box center [879, 225] width 23 height 15
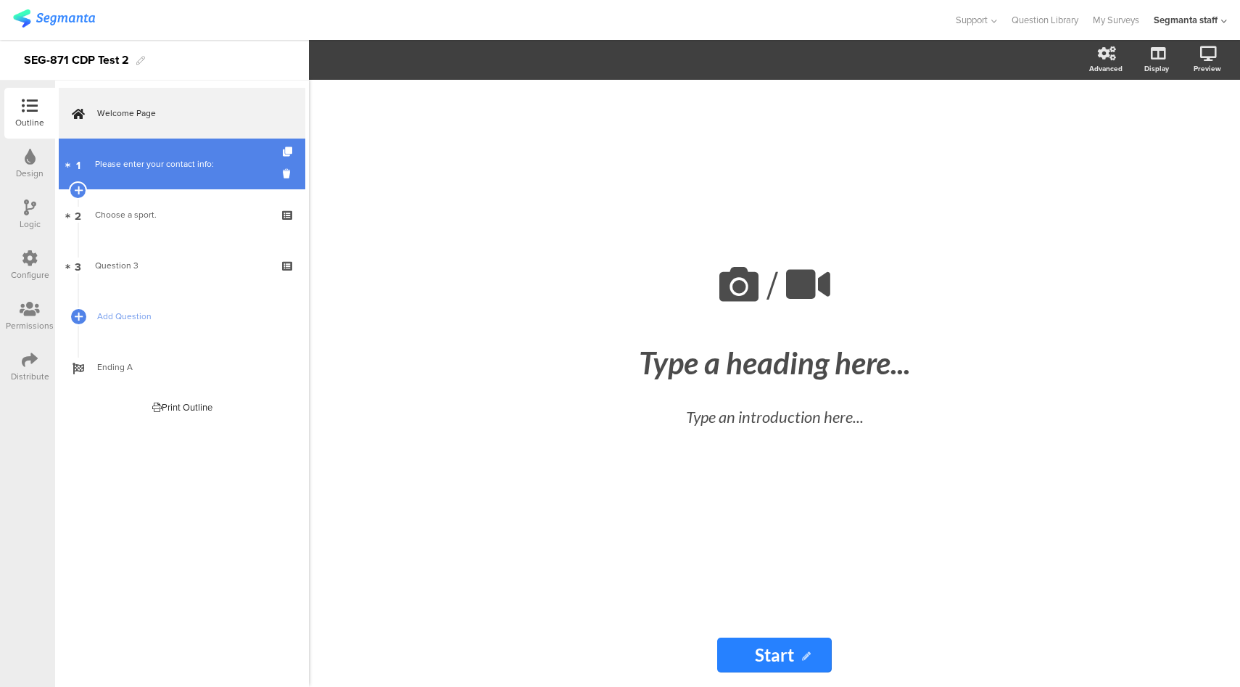
click at [173, 160] on div "Please enter your contact info:" at bounding box center [181, 164] width 173 height 15
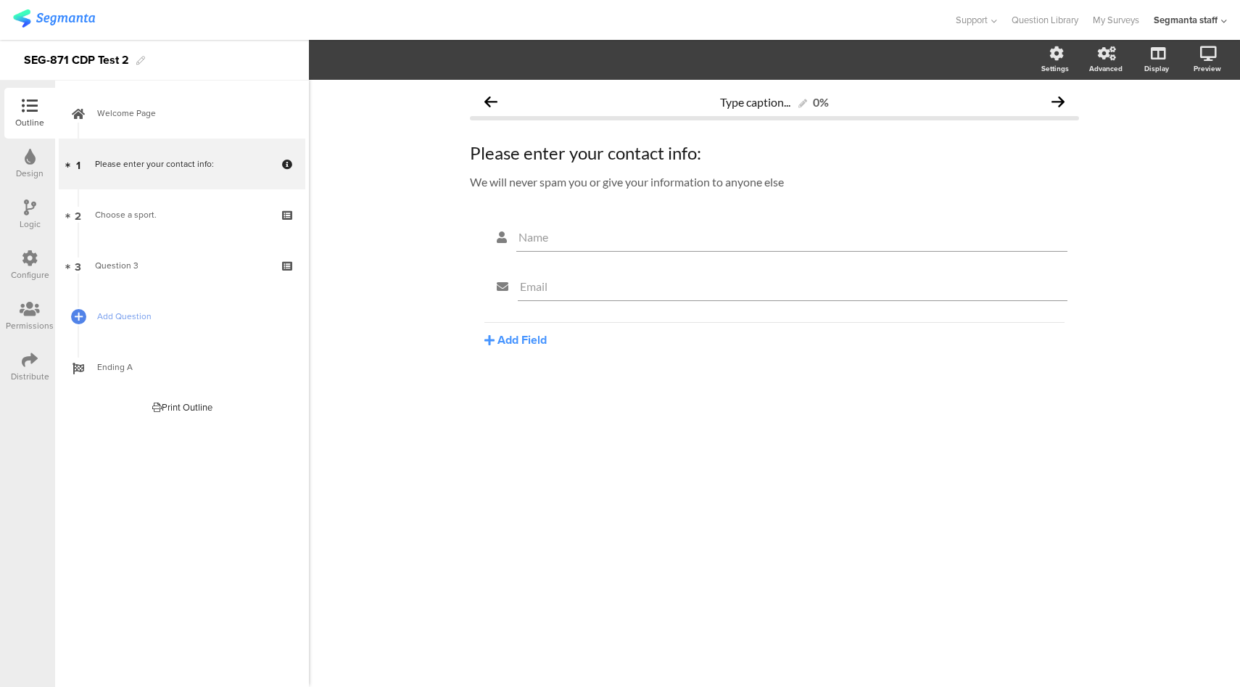
click at [23, 263] on icon at bounding box center [30, 258] width 16 height 16
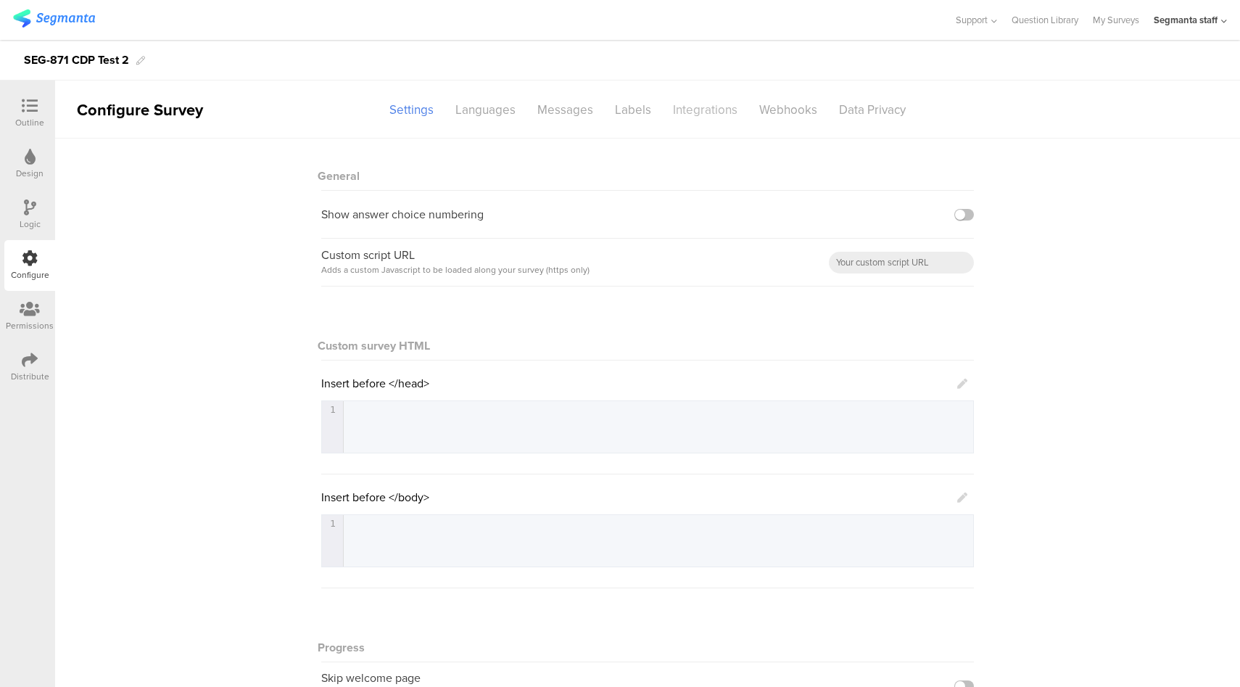
click at [689, 117] on div "Integrations" at bounding box center [705, 109] width 86 height 25
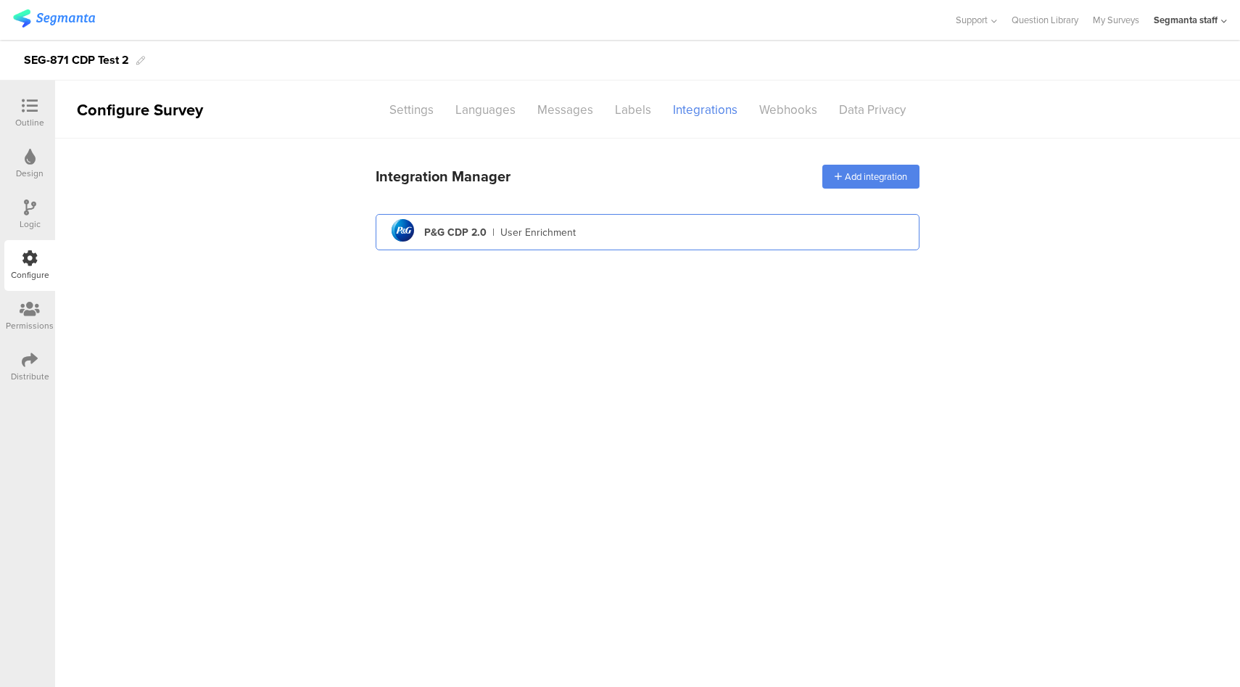
click at [669, 232] on div "pg logo P&G CDP 2.0 | User Enrichment" at bounding box center [647, 233] width 521 height 36
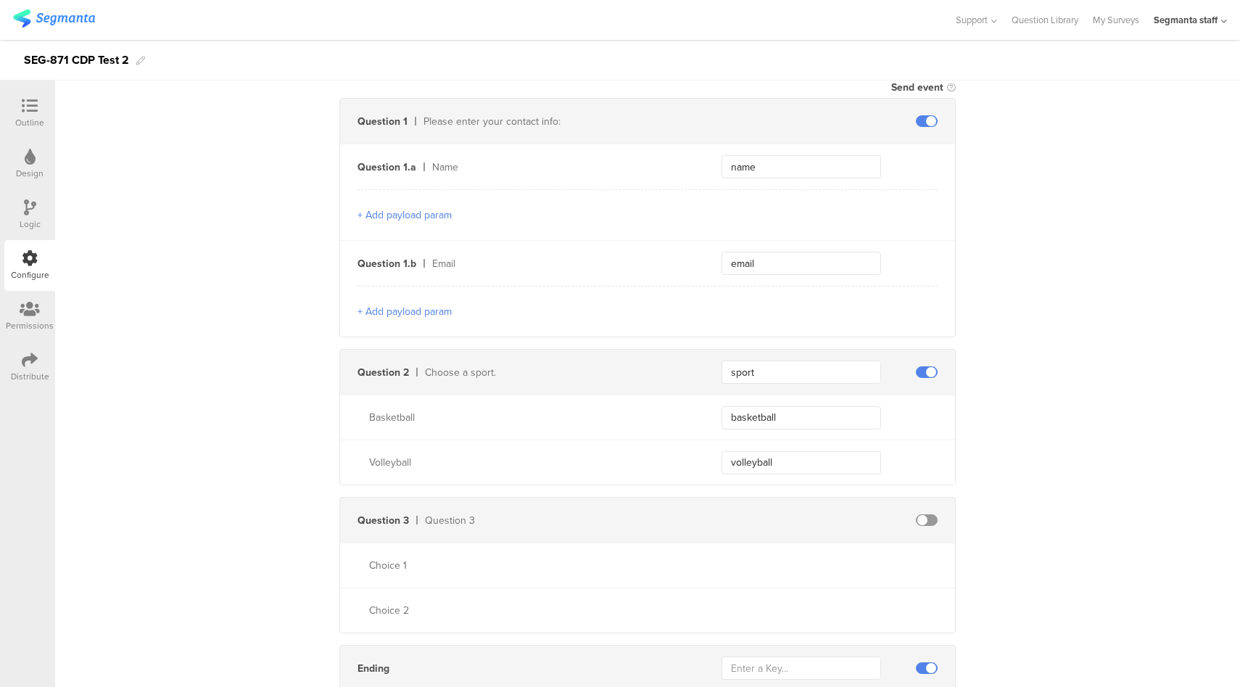
scroll to position [529, 0]
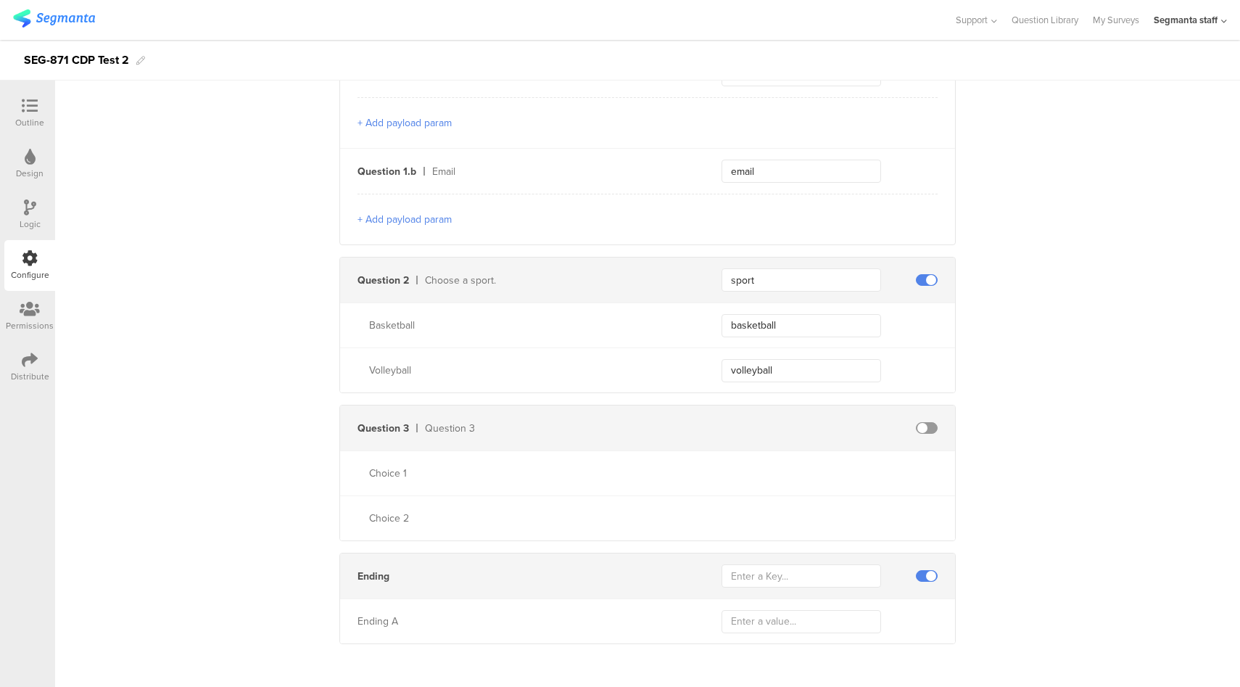
click at [24, 381] on div "Distribute" at bounding box center [30, 376] width 38 height 13
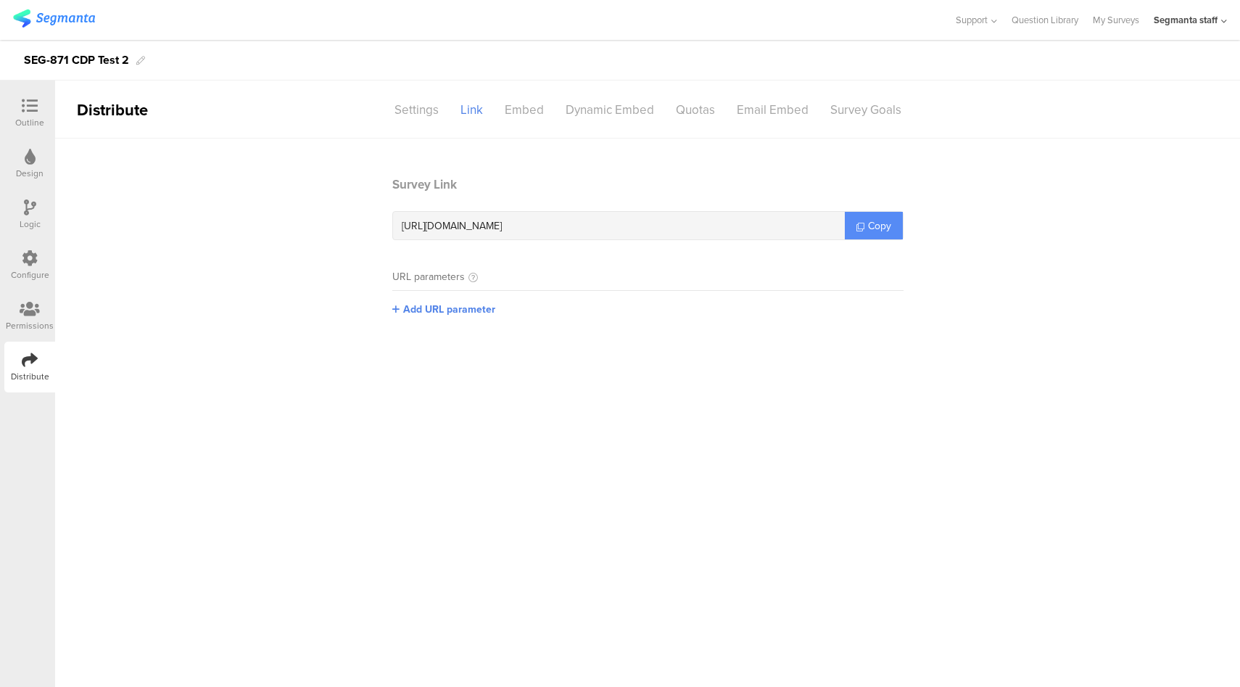
click at [870, 228] on span "Copy" at bounding box center [879, 225] width 23 height 15
click at [19, 106] on div at bounding box center [29, 107] width 29 height 18
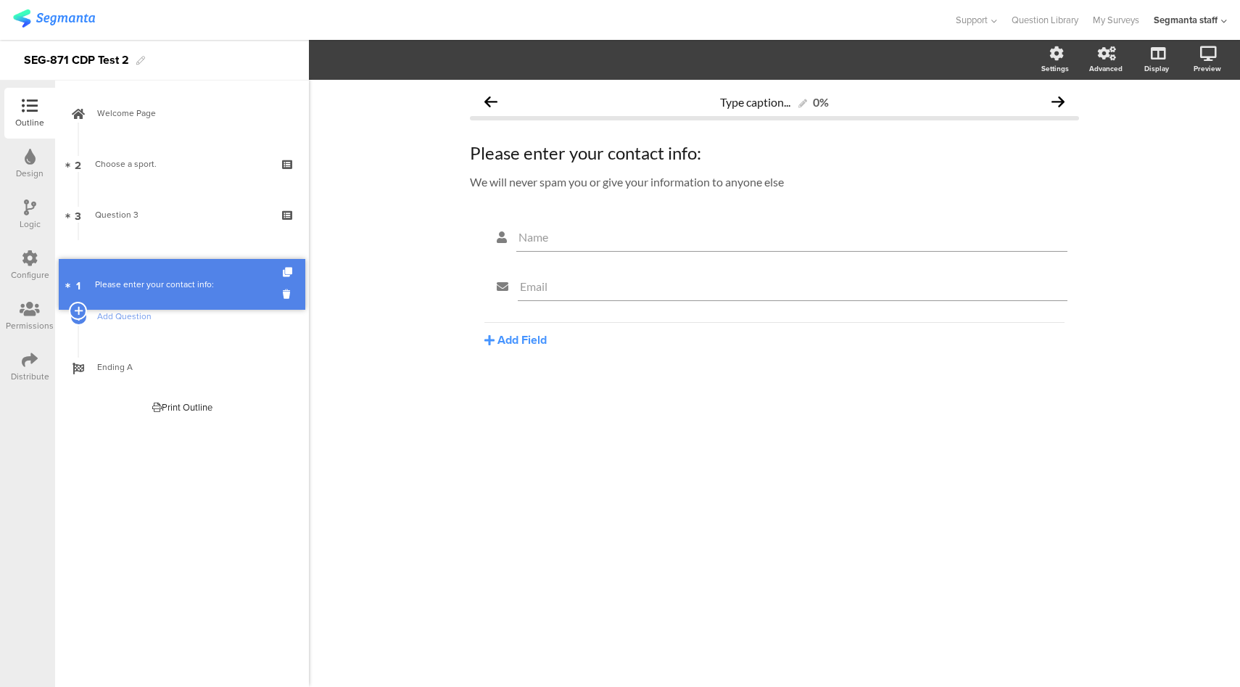
drag, startPoint x: 218, startPoint y: 181, endPoint x: 223, endPoint y: 274, distance: 93.7
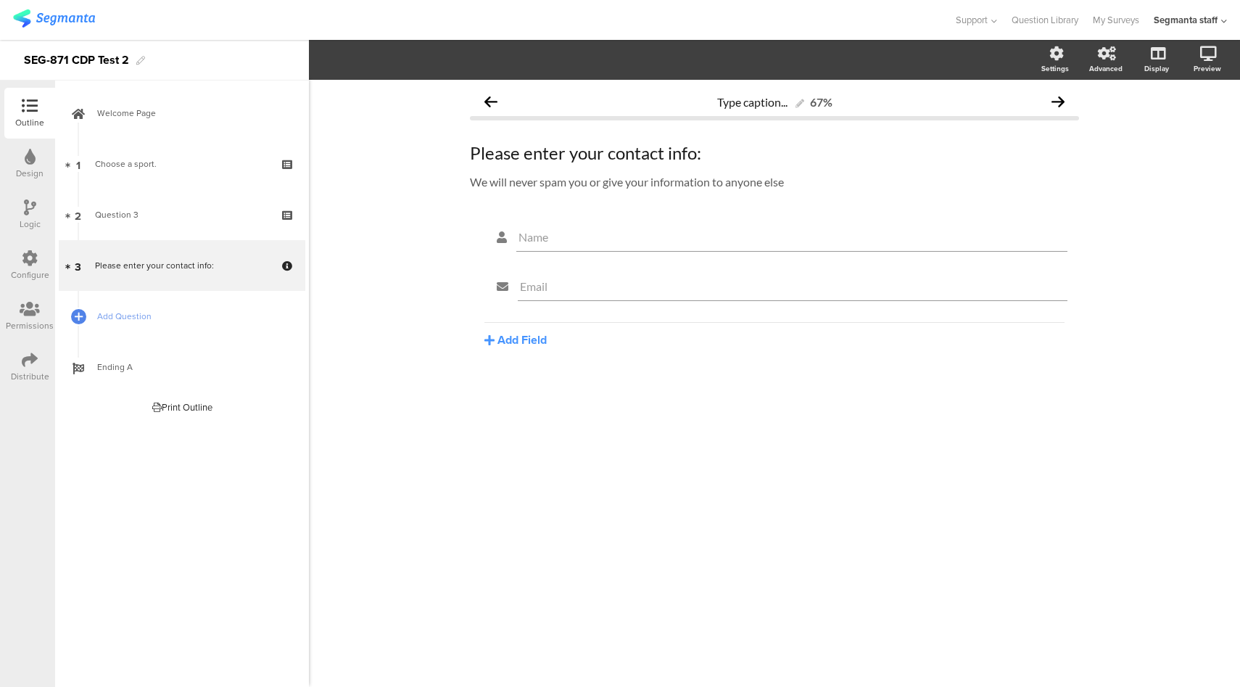
click at [12, 261] on div "Configure" at bounding box center [29, 265] width 51 height 51
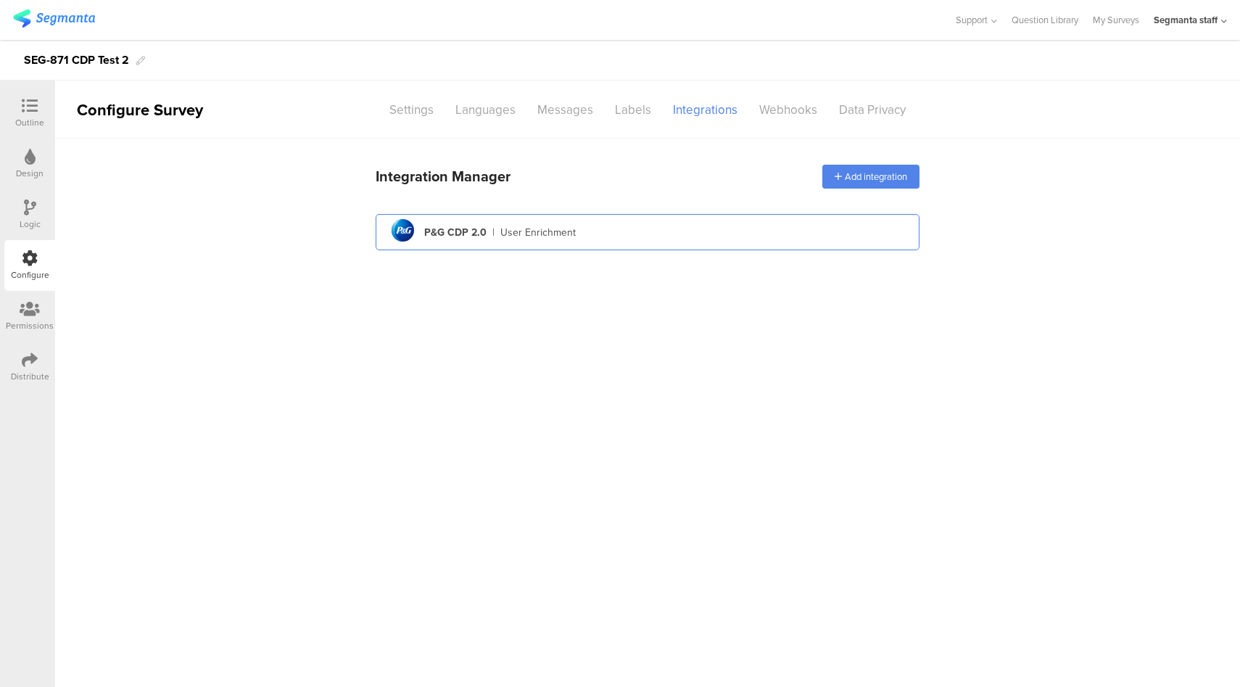
click at [688, 243] on div "pg logo P&G CDP 2.0 | User Enrichment" at bounding box center [647, 233] width 521 height 36
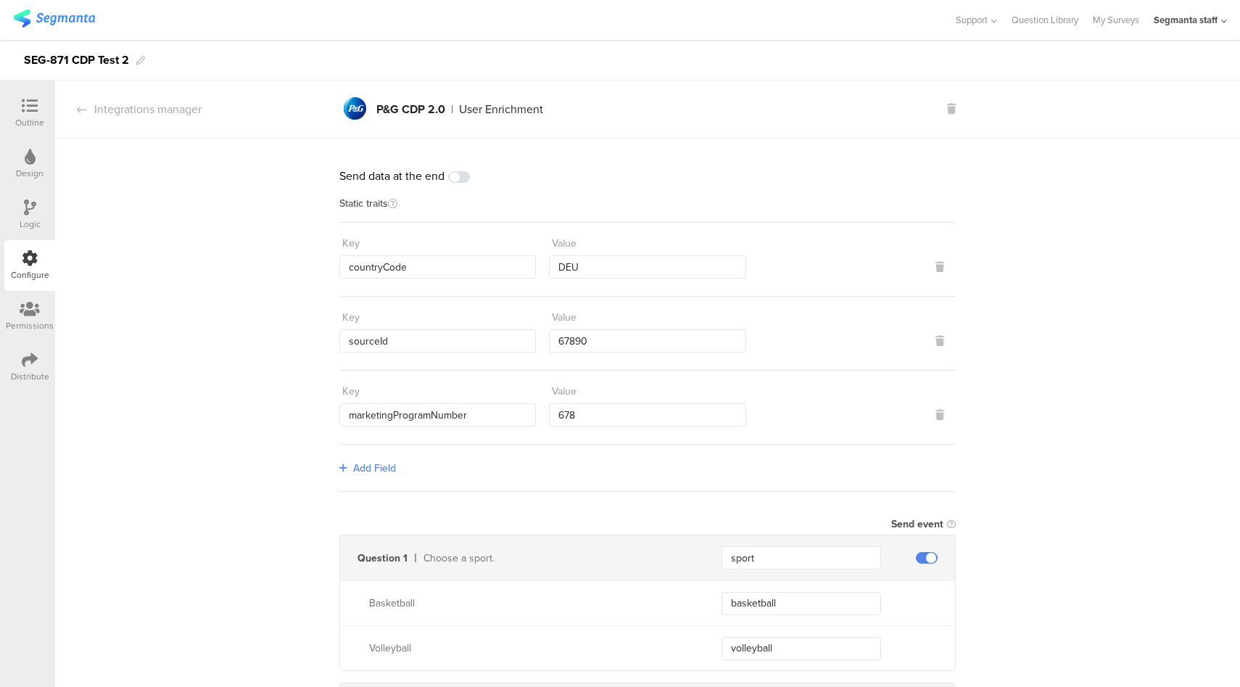
click at [461, 178] on span at bounding box center [459, 177] width 22 height 12
click at [184, 332] on div "Send data at the end Static traits Key countryCode Value DEU Key sourceId Value…" at bounding box center [647, 662] width 1185 height 1046
click at [149, 107] on div "Integrations manager" at bounding box center [128, 109] width 146 height 17
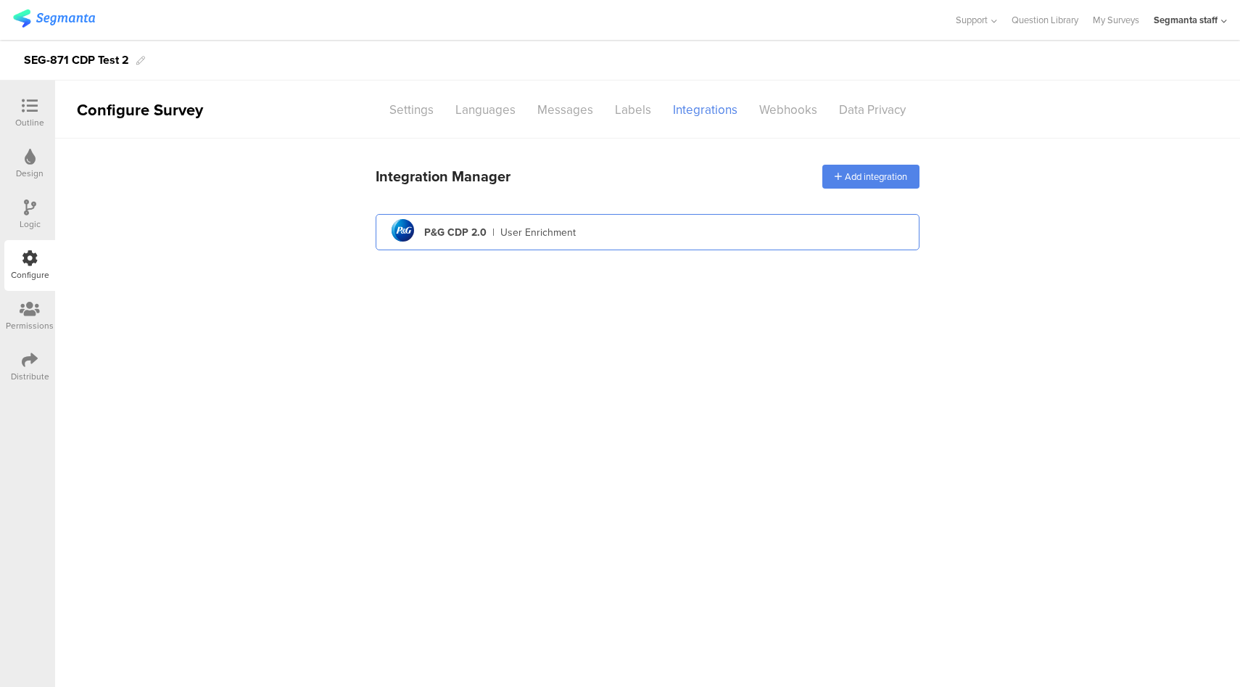
click at [603, 231] on div "pg logo P&G CDP 2.0 | User Enrichment" at bounding box center [647, 233] width 521 height 36
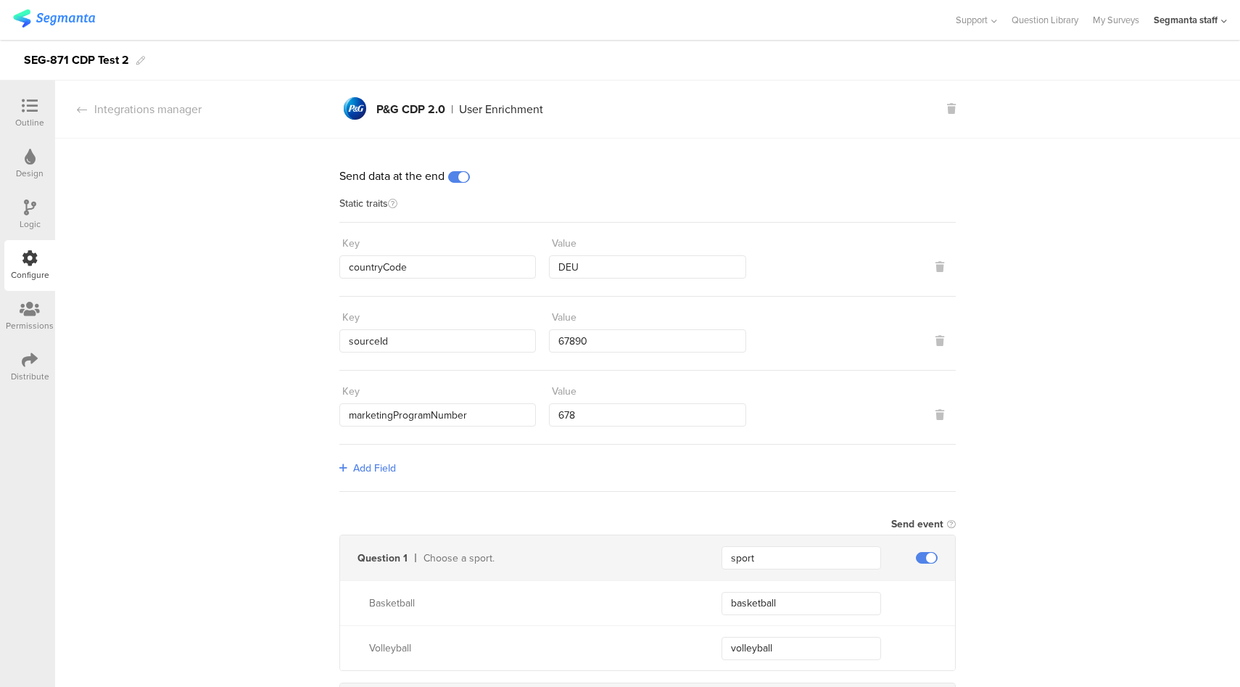
click at [34, 363] on icon at bounding box center [30, 360] width 16 height 16
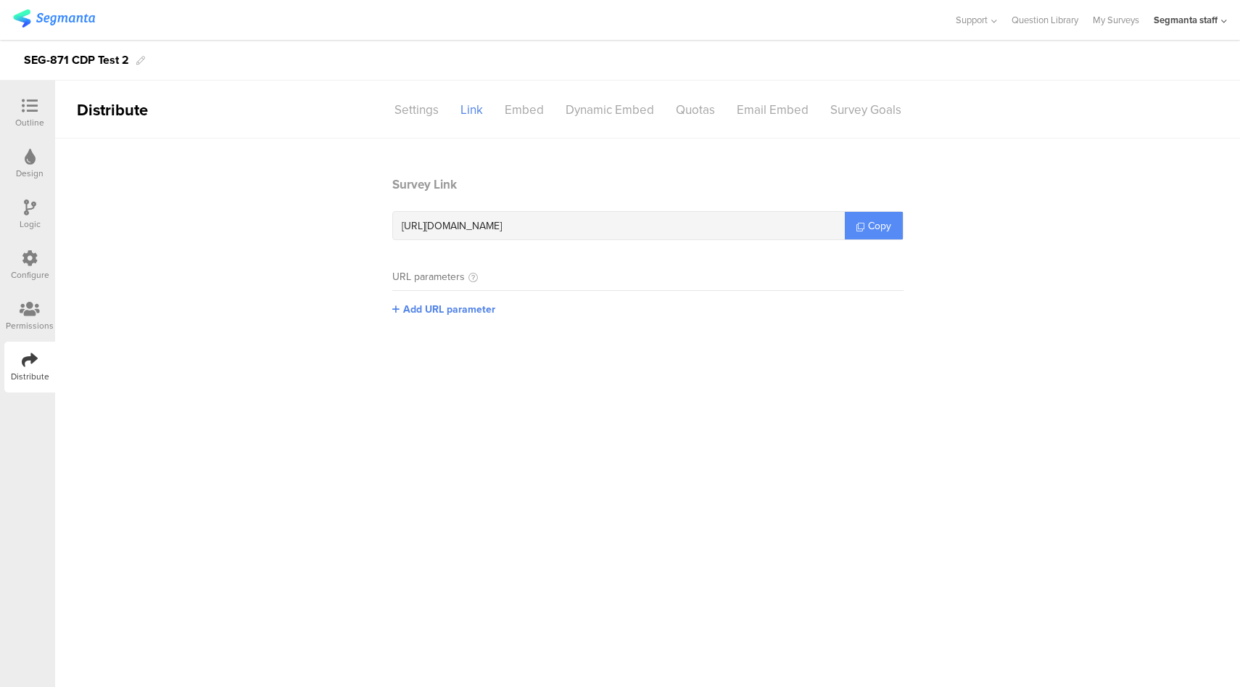
click at [875, 222] on span "Copy" at bounding box center [879, 225] width 23 height 15
